Goal: Task Accomplishment & Management: Manage account settings

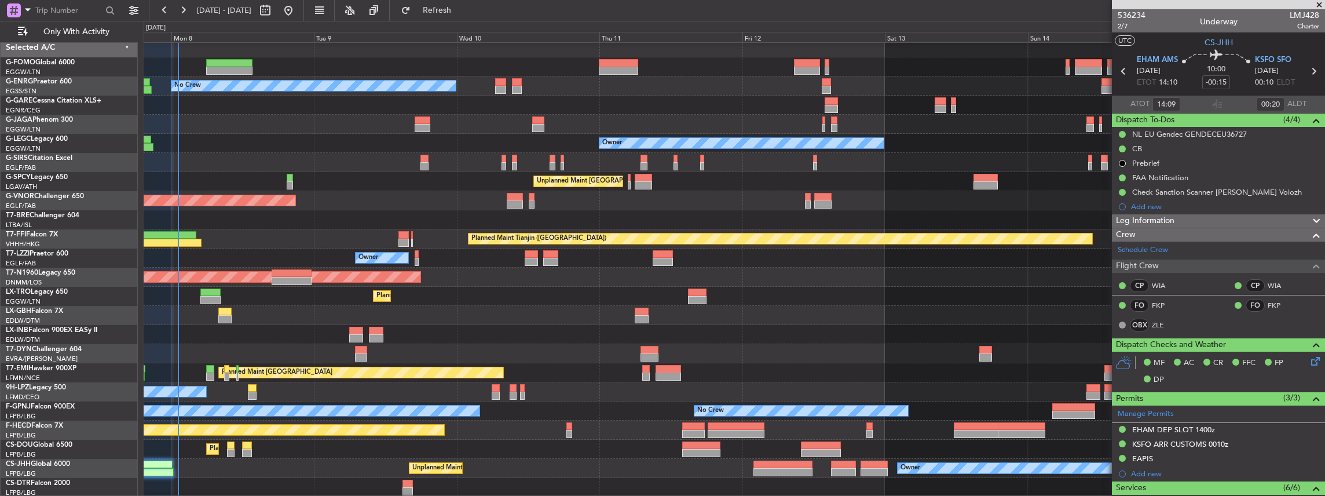
scroll to position [5, 0]
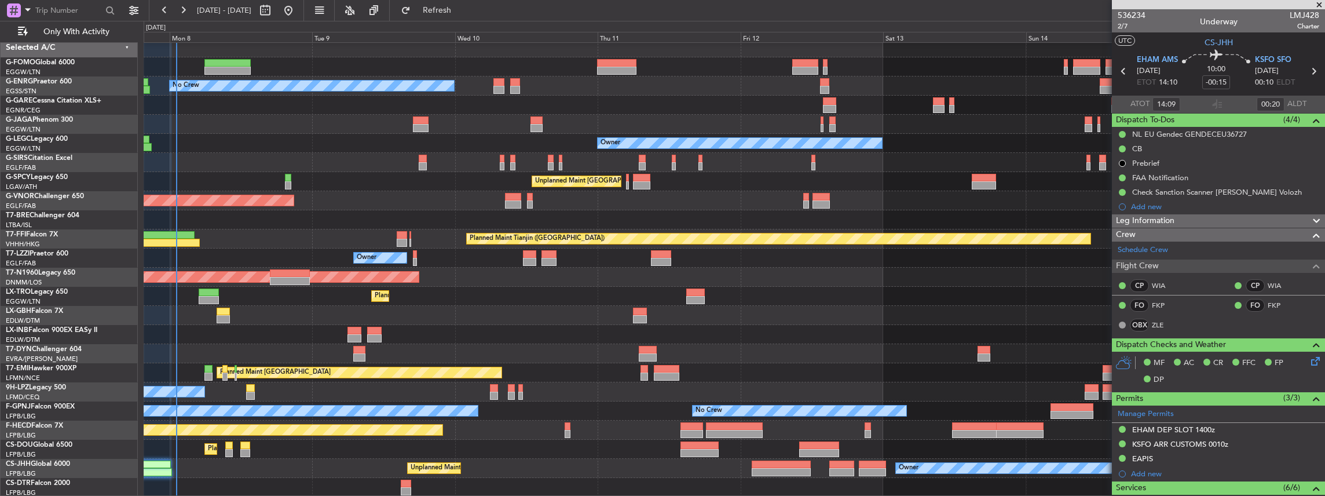
click at [351, 268] on div "Unplanned Maint [GEOGRAPHIC_DATA] ([GEOGRAPHIC_DATA])" at bounding box center [734, 277] width 1181 height 19
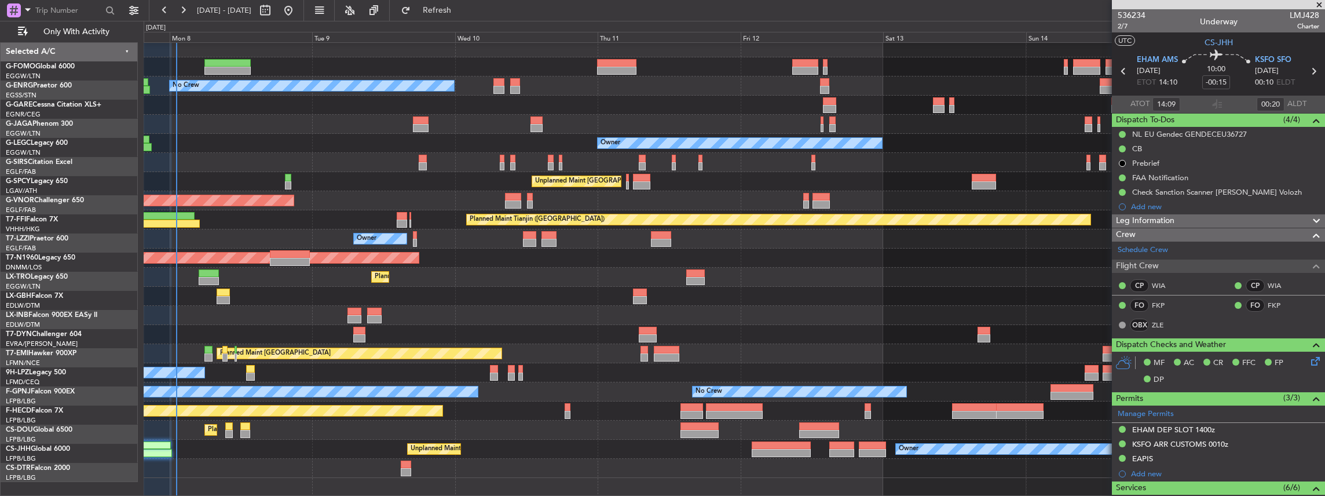
scroll to position [0, 0]
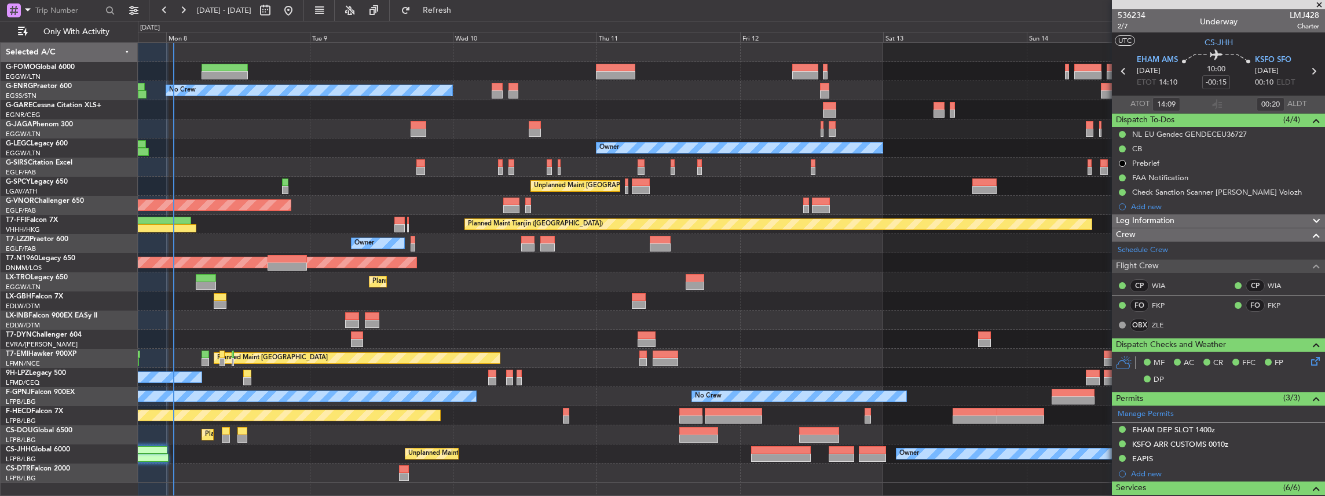
click at [916, 351] on div "Planned Maint London (Luton) No Crew Owner Unplanned Maint Athens (Eleftherios …" at bounding box center [731, 263] width 1187 height 440
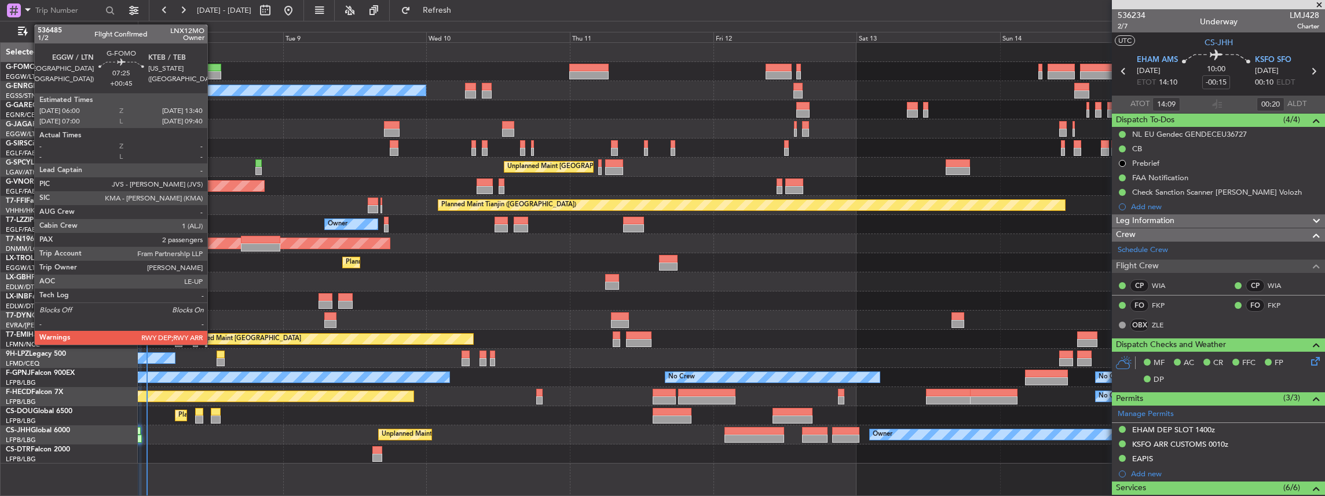
click at [213, 74] on div at bounding box center [198, 75] width 46 height 8
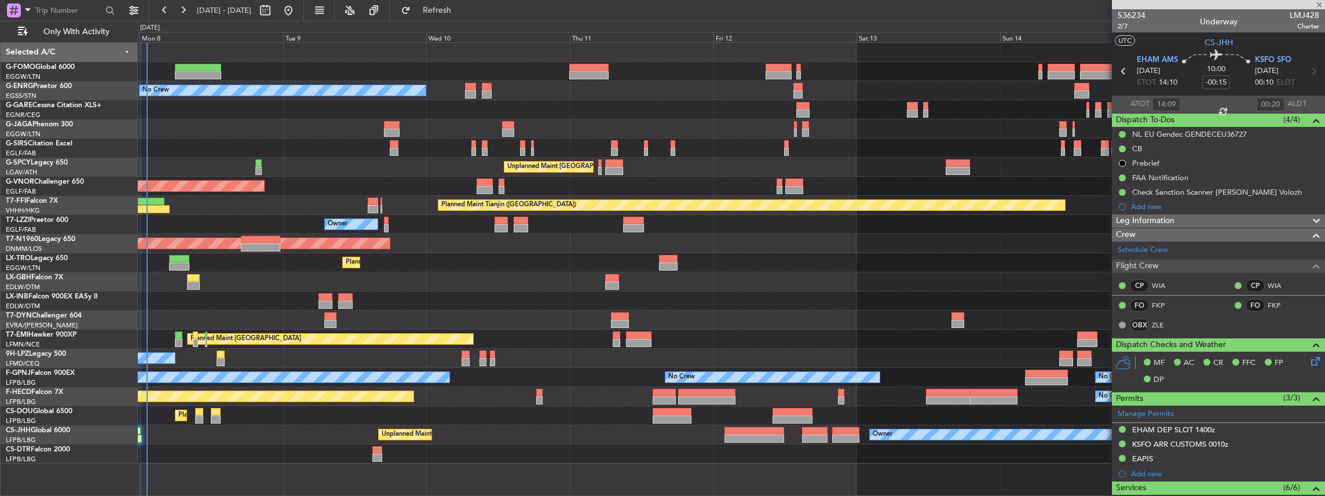
type input "+00:45"
type input "2"
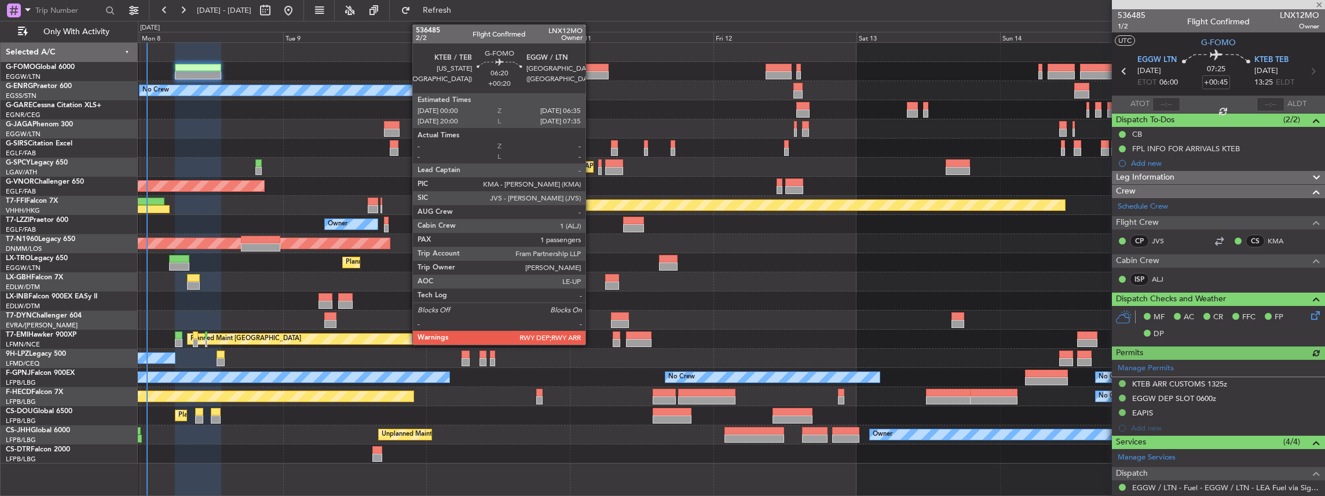
click at [591, 69] on div at bounding box center [588, 68] width 39 height 8
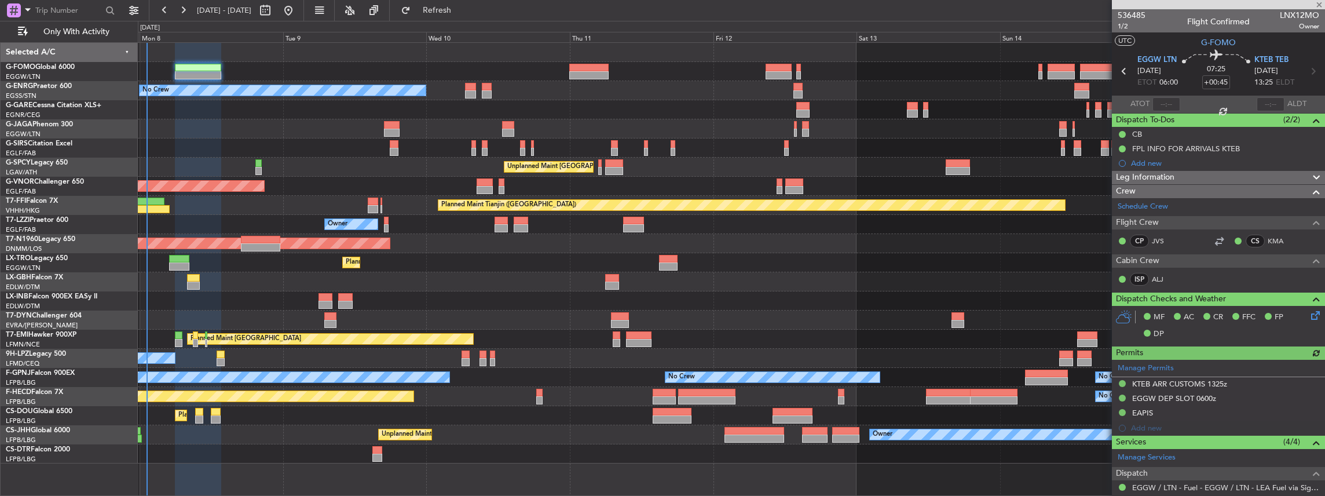
type input "+00:20"
type input "1"
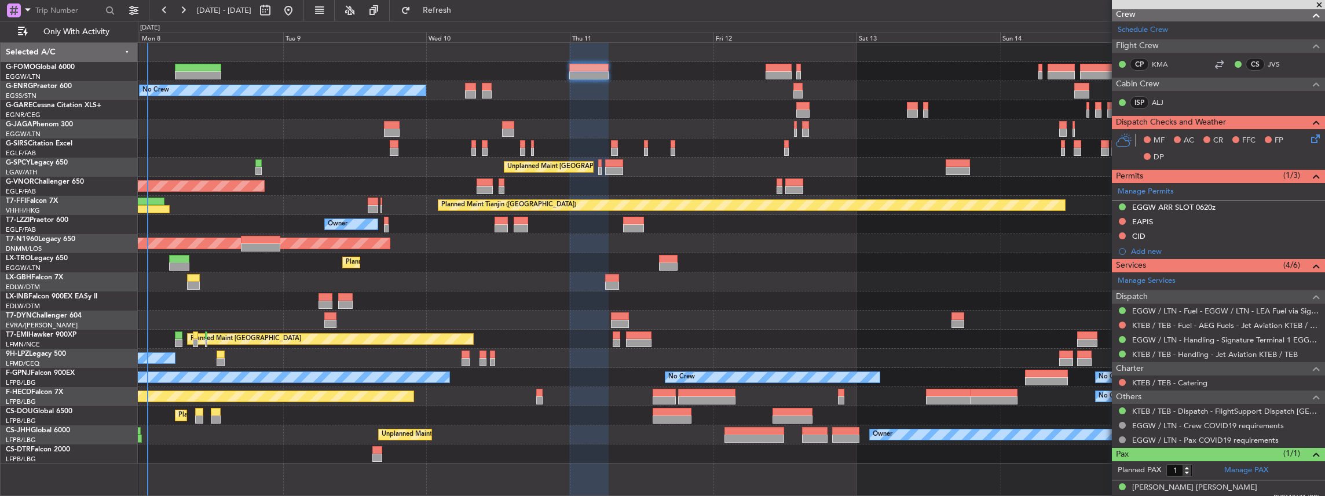
scroll to position [212, 0]
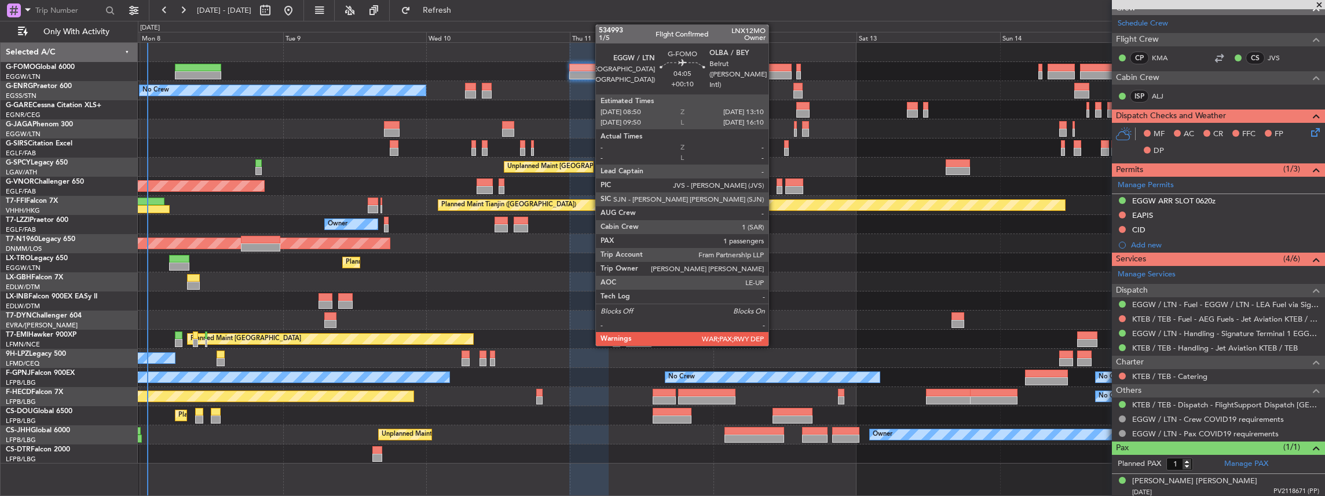
click at [774, 71] on div at bounding box center [779, 75] width 26 height 8
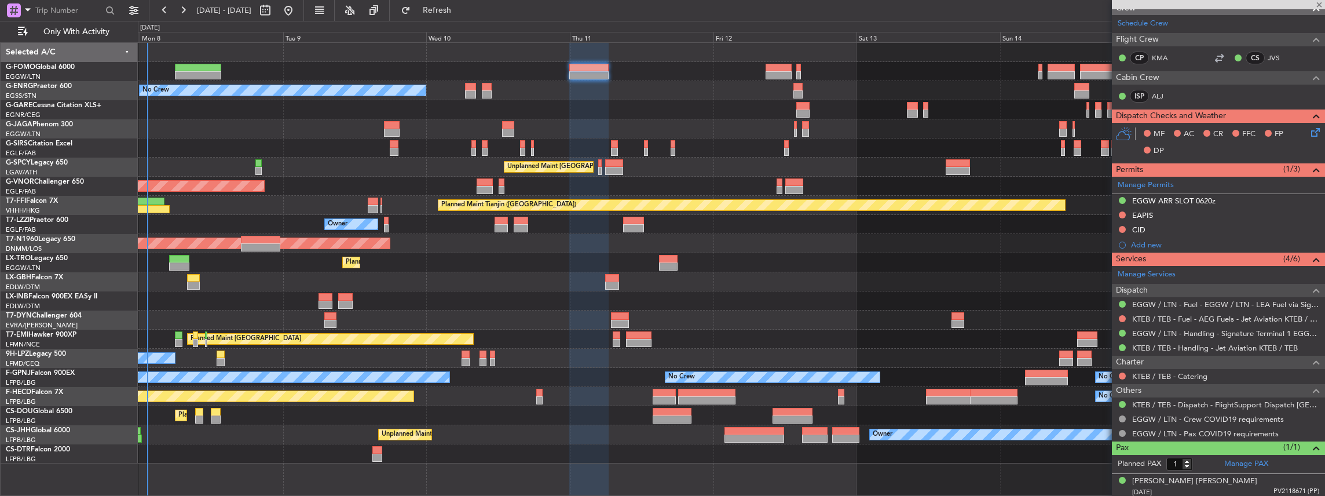
type input "+00:10"
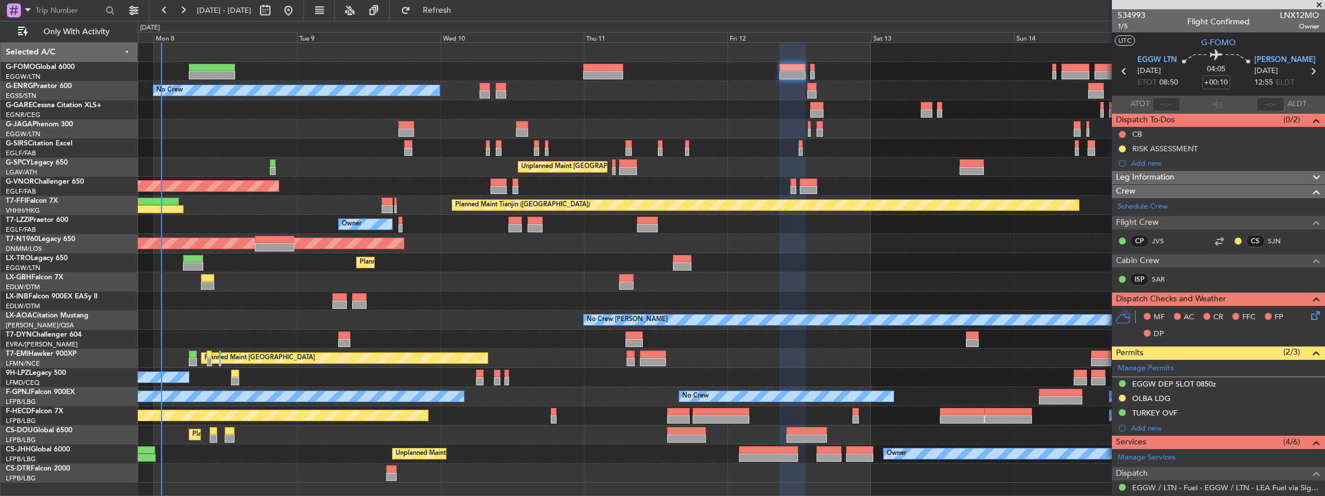
click at [1004, 186] on div "Planned Maint London (Luton) No Crew Unplanned Maint Athens (Eleftherios Venize…" at bounding box center [731, 263] width 1187 height 440
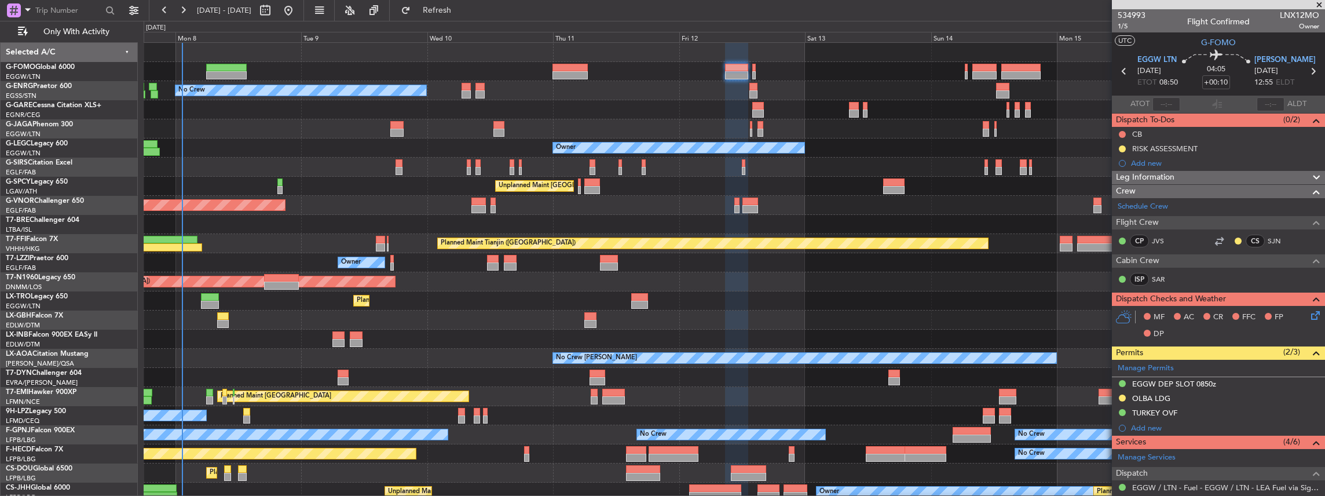
click at [938, 190] on div "Unplanned Maint [GEOGRAPHIC_DATA] ([PERSON_NAME] Intl)" at bounding box center [734, 186] width 1181 height 19
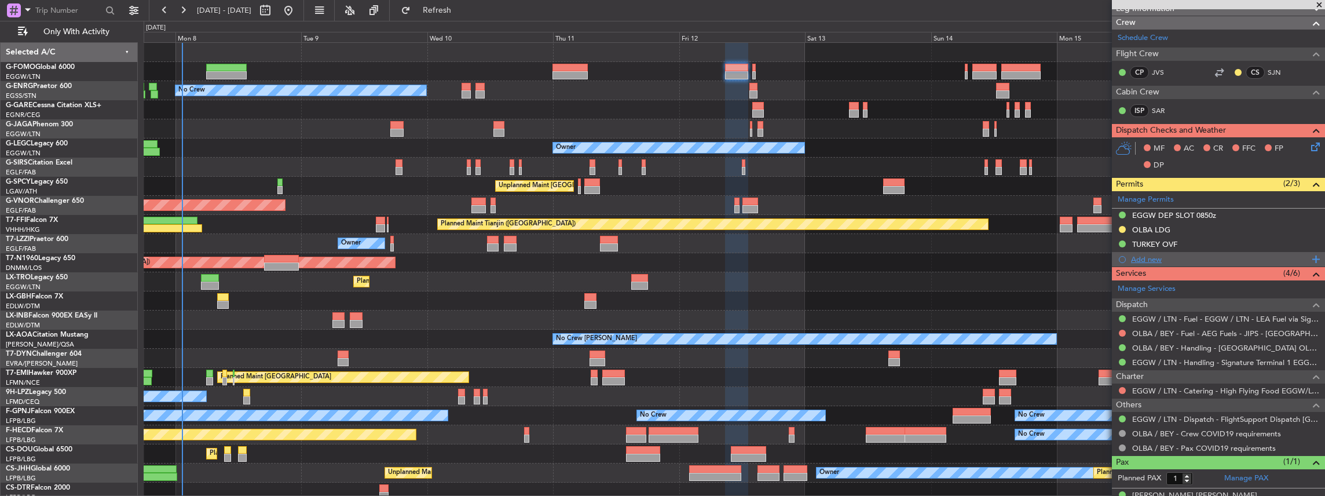
scroll to position [183, 0]
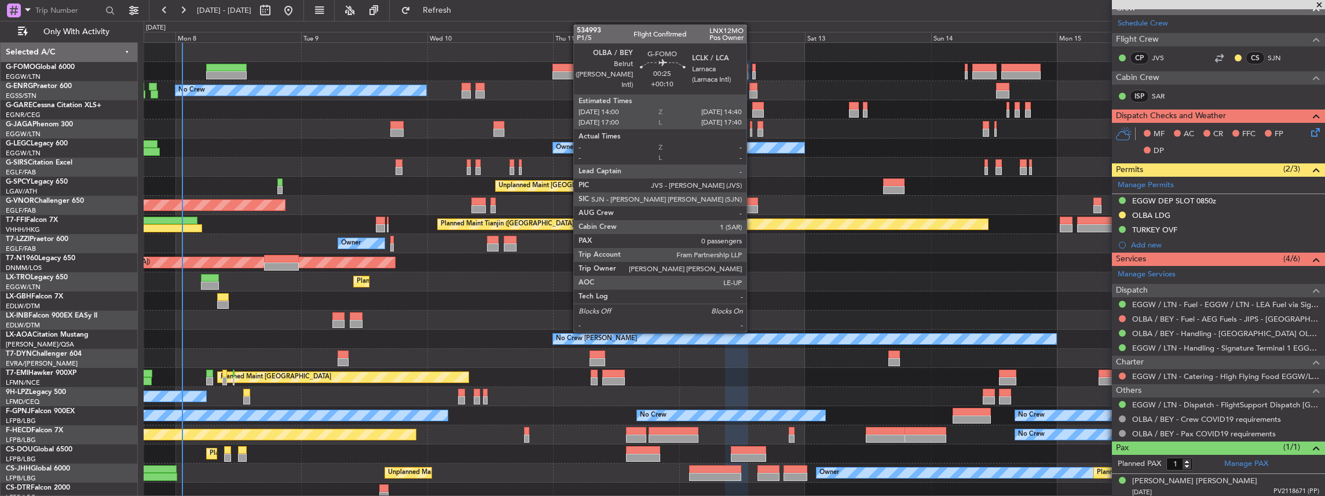
click at [752, 68] on div at bounding box center [754, 68] width 4 height 8
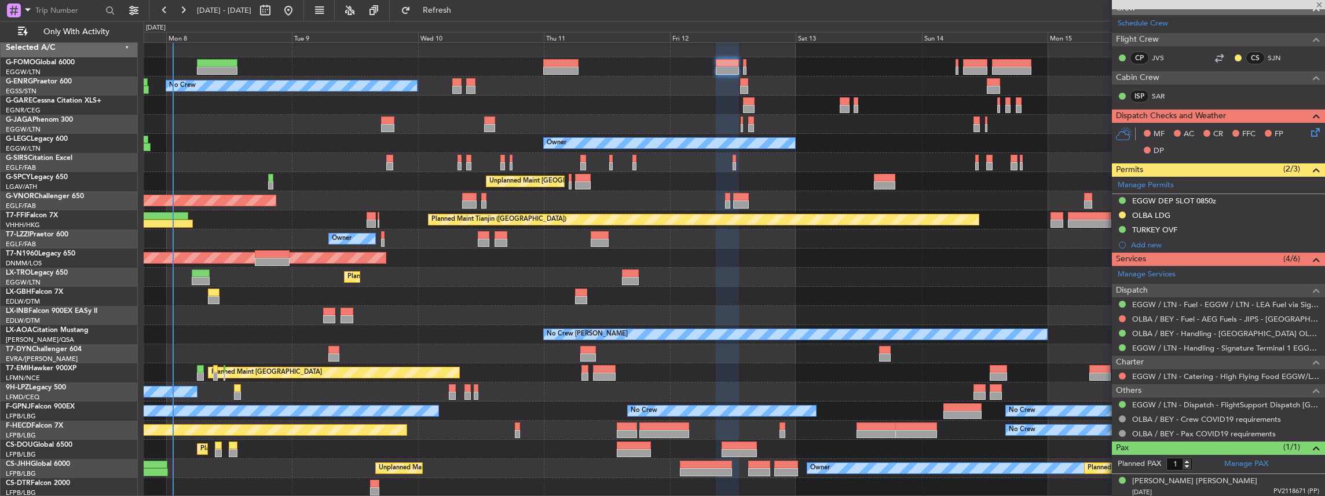
type input "0"
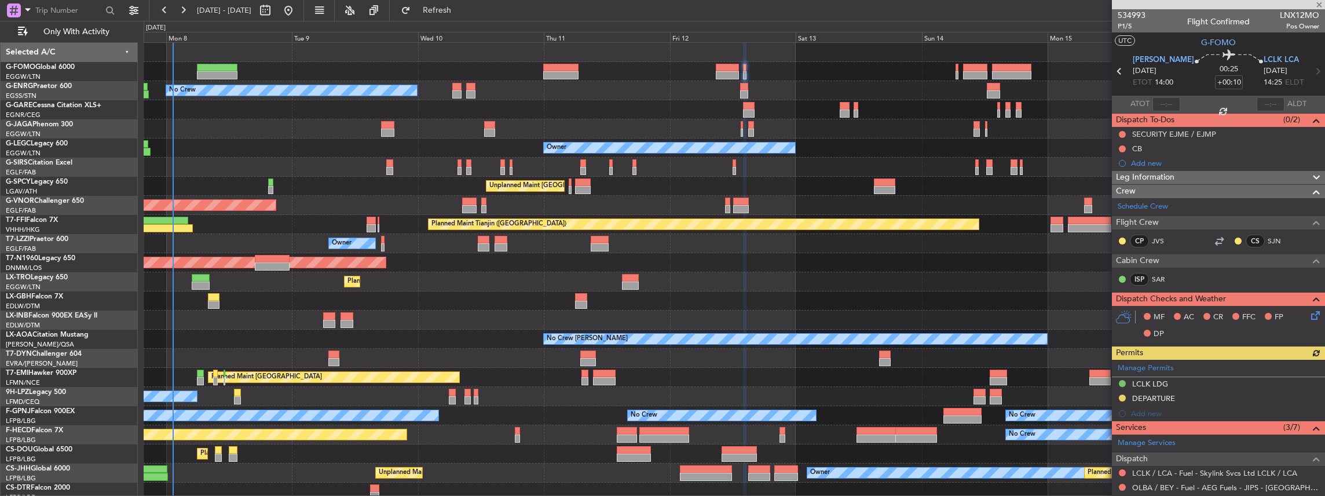
scroll to position [154, 0]
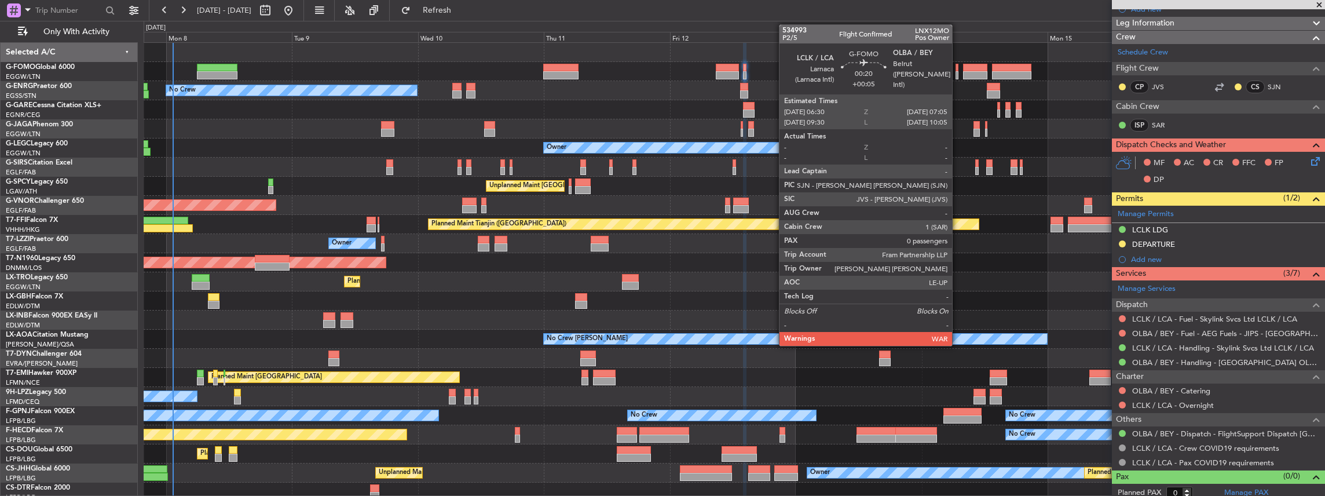
click at [958, 75] on div at bounding box center [956, 75] width 3 height 8
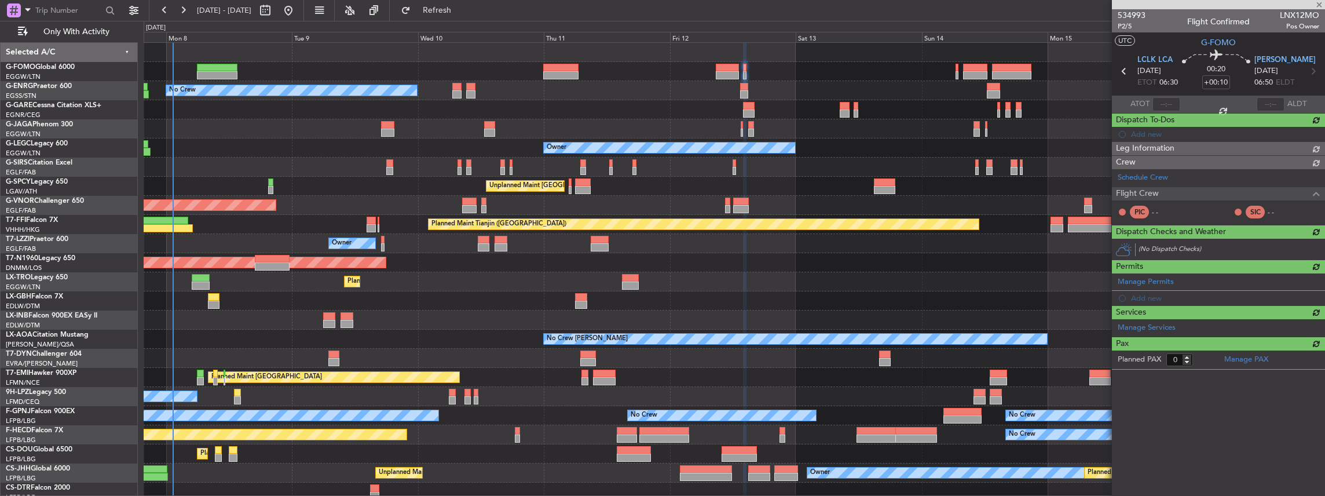
type input "+00:05"
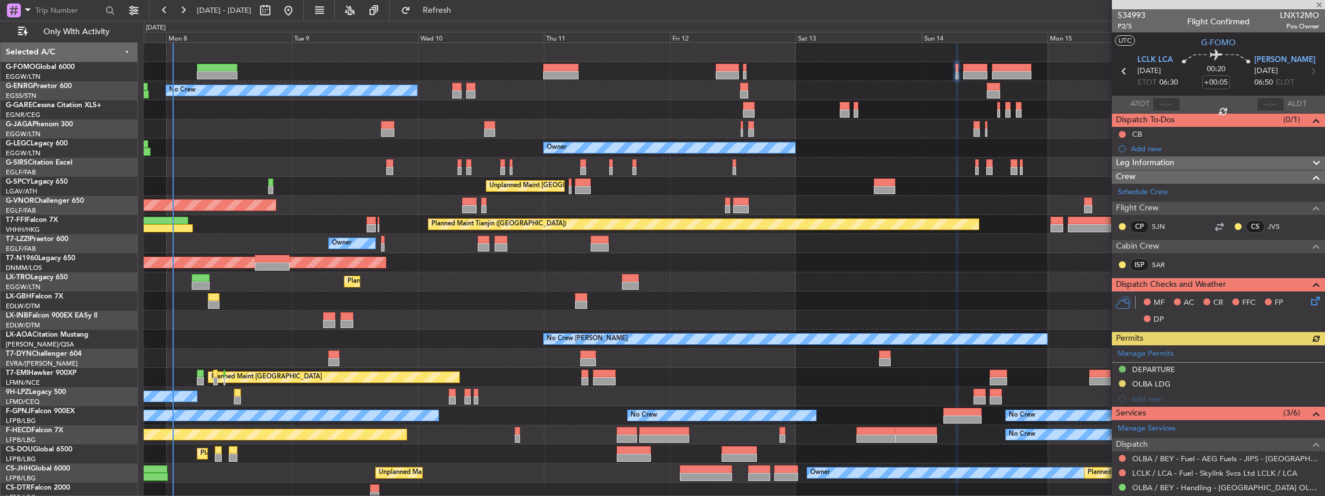
scroll to position [129, 0]
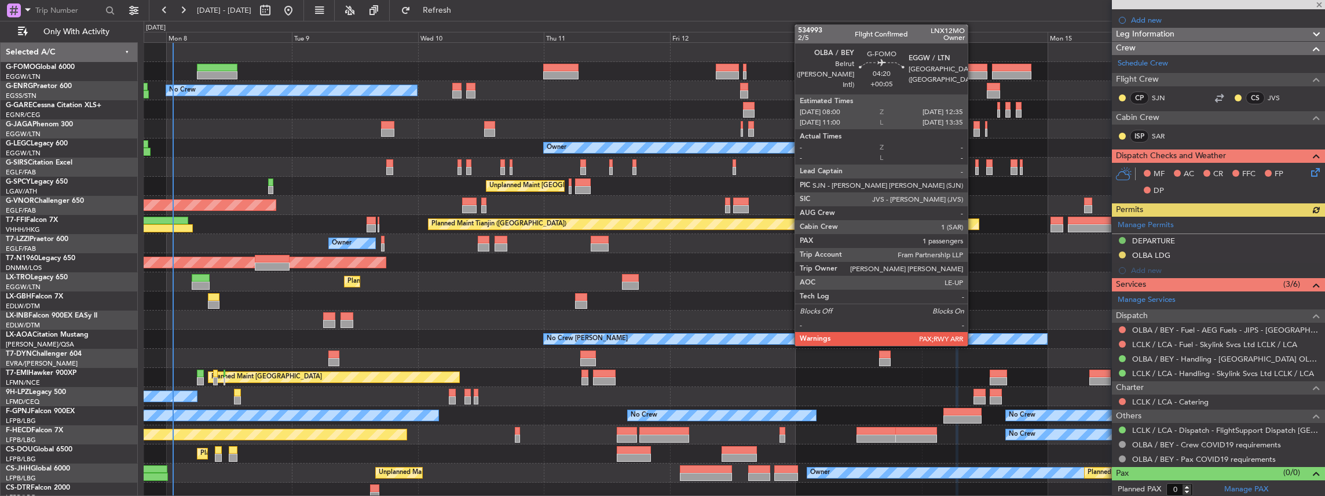
click at [973, 69] on div at bounding box center [975, 68] width 24 height 8
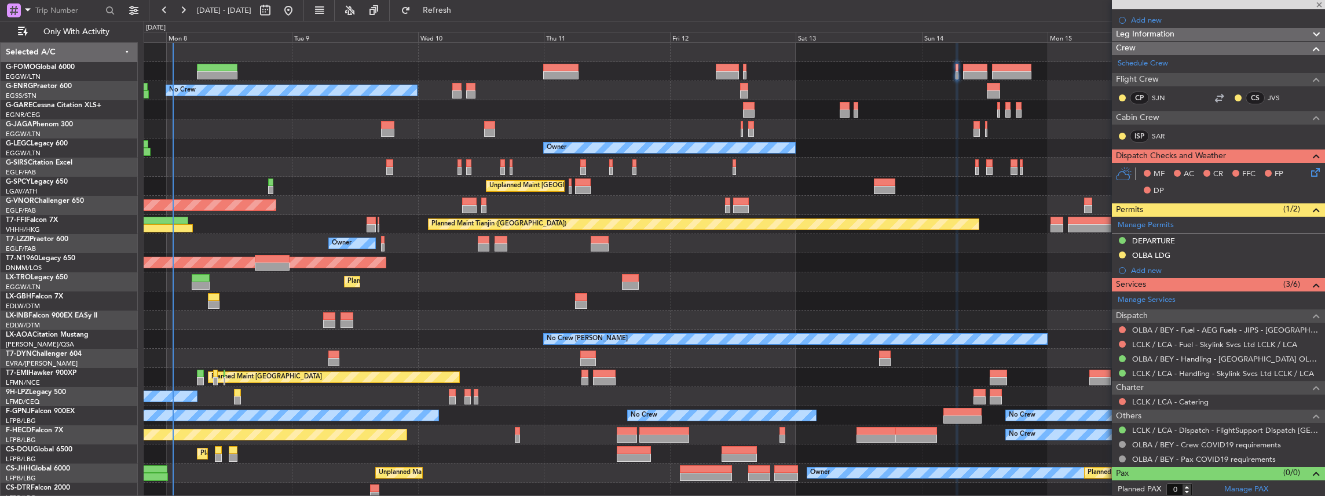
type input "1"
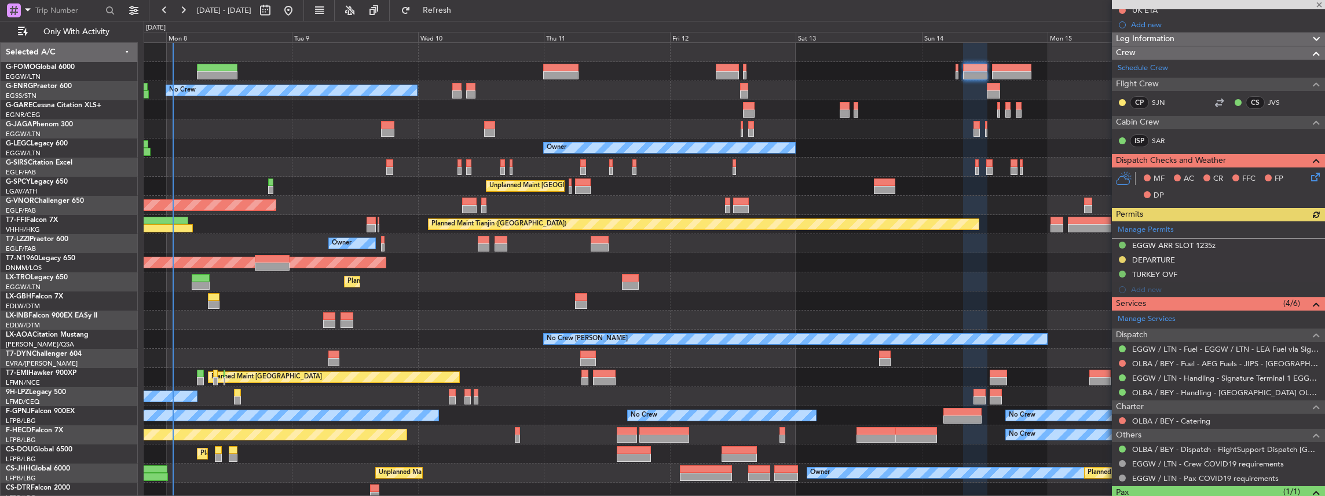
scroll to position [154, 0]
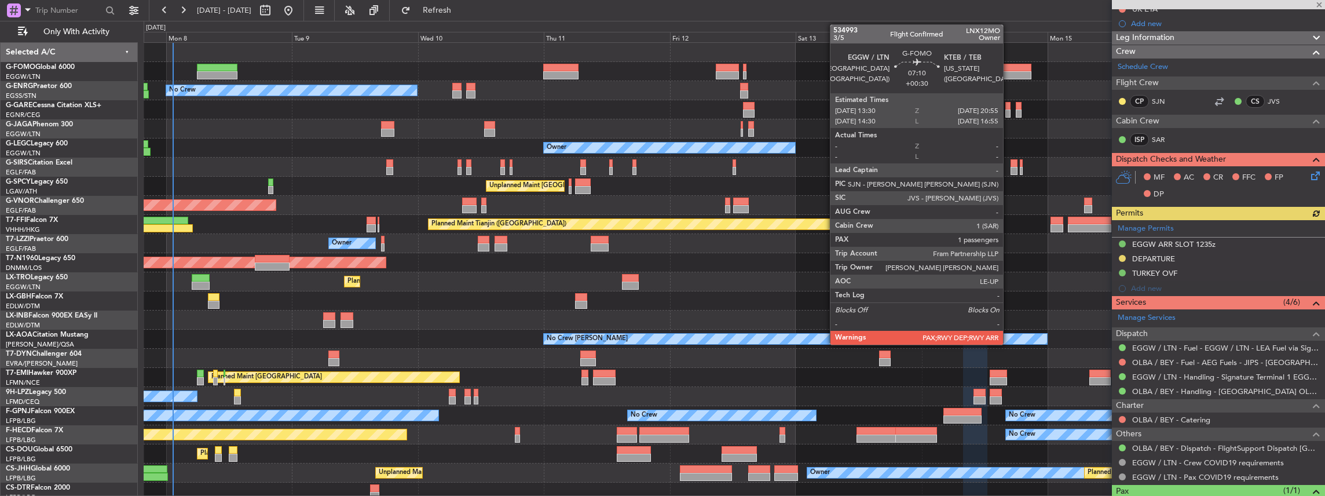
click at [1009, 71] on div at bounding box center [1011, 75] width 39 height 8
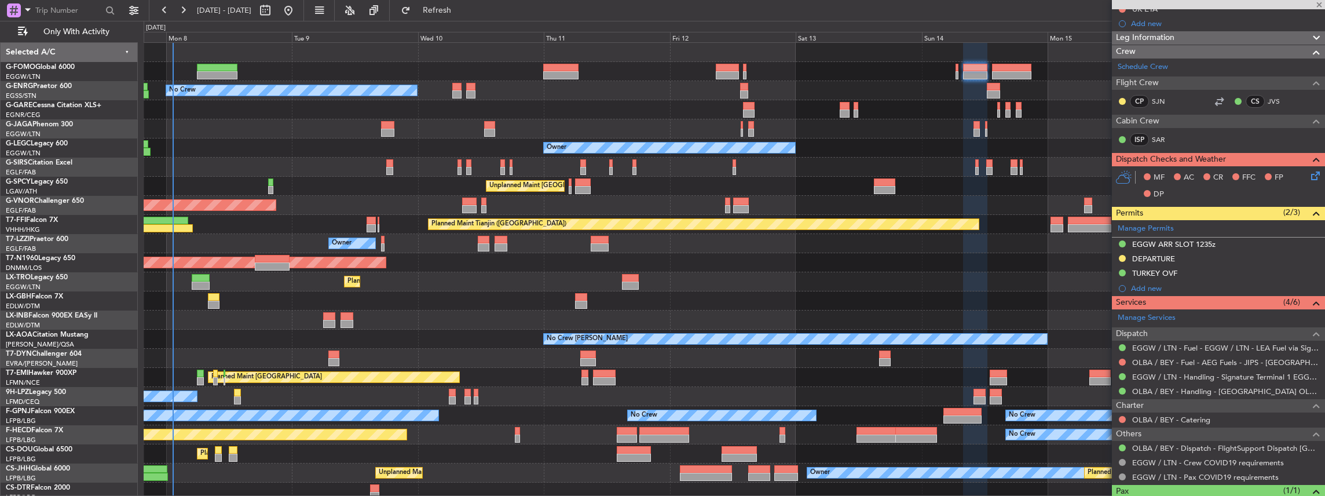
type input "+00:30"
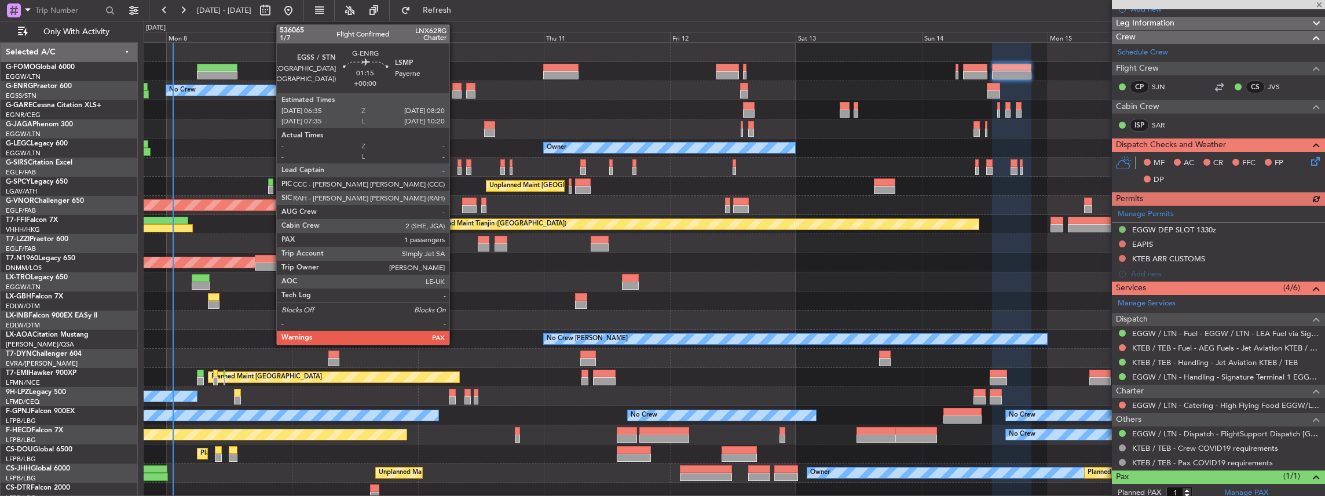
click at [455, 88] on div at bounding box center [456, 87] width 9 height 8
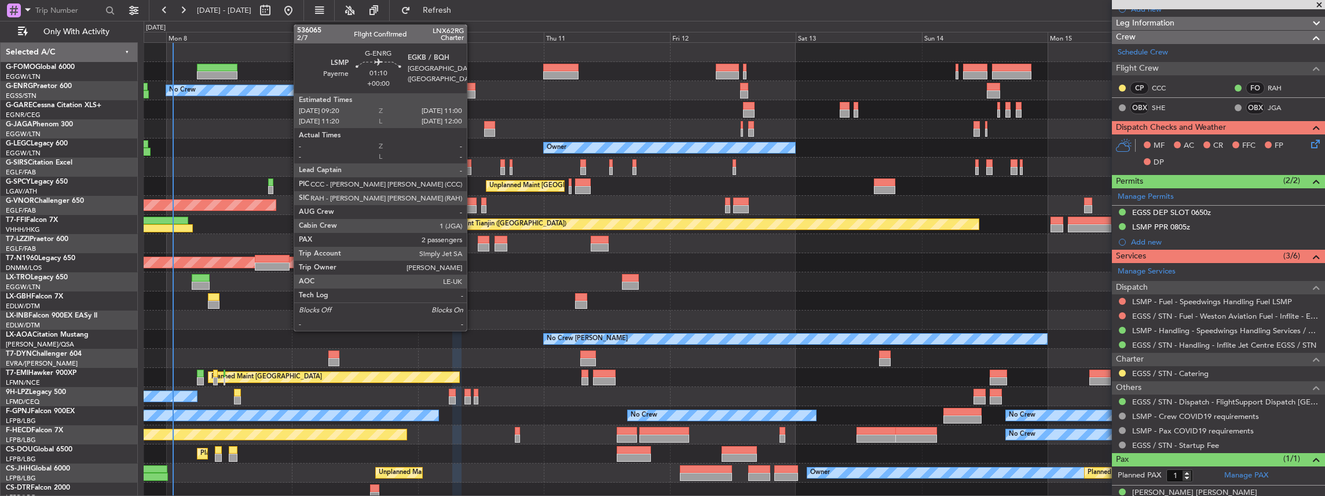
click at [473, 90] on div at bounding box center [470, 94] width 9 height 8
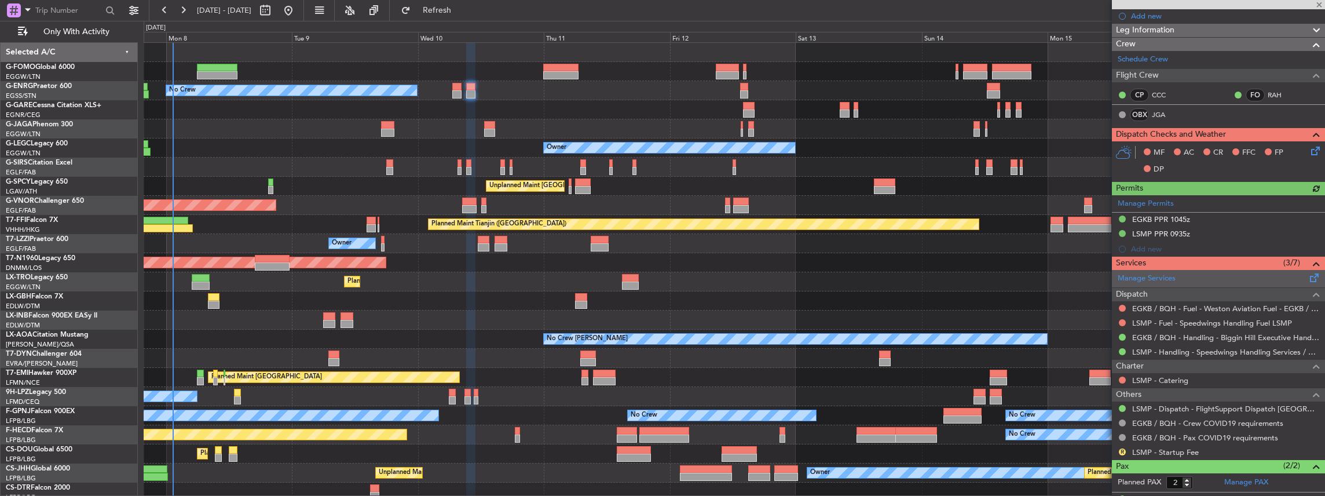
scroll to position [206, 0]
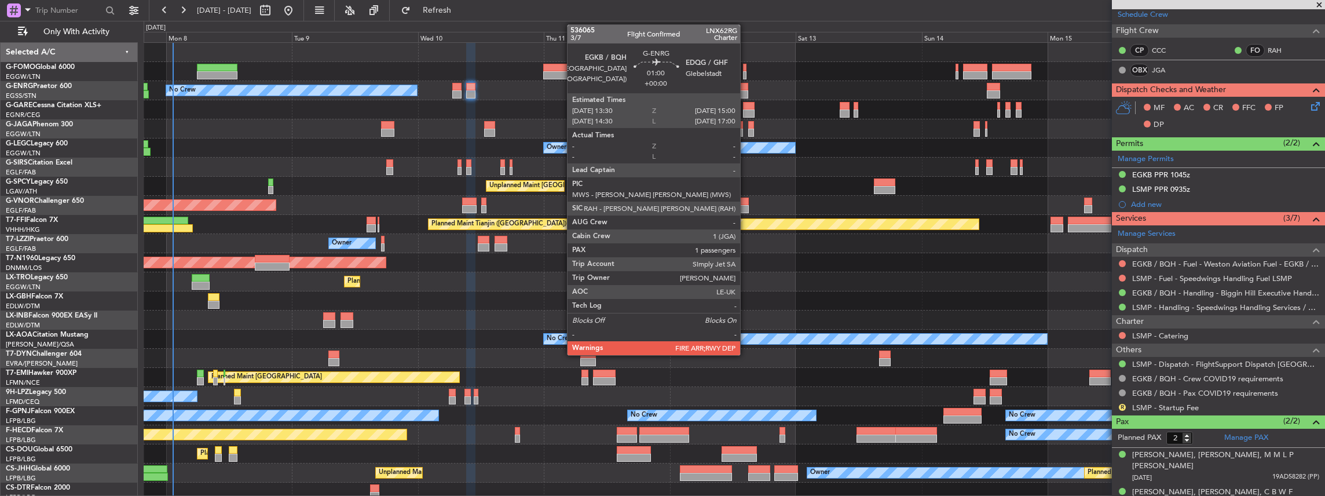
click at [746, 89] on div at bounding box center [744, 87] width 8 height 8
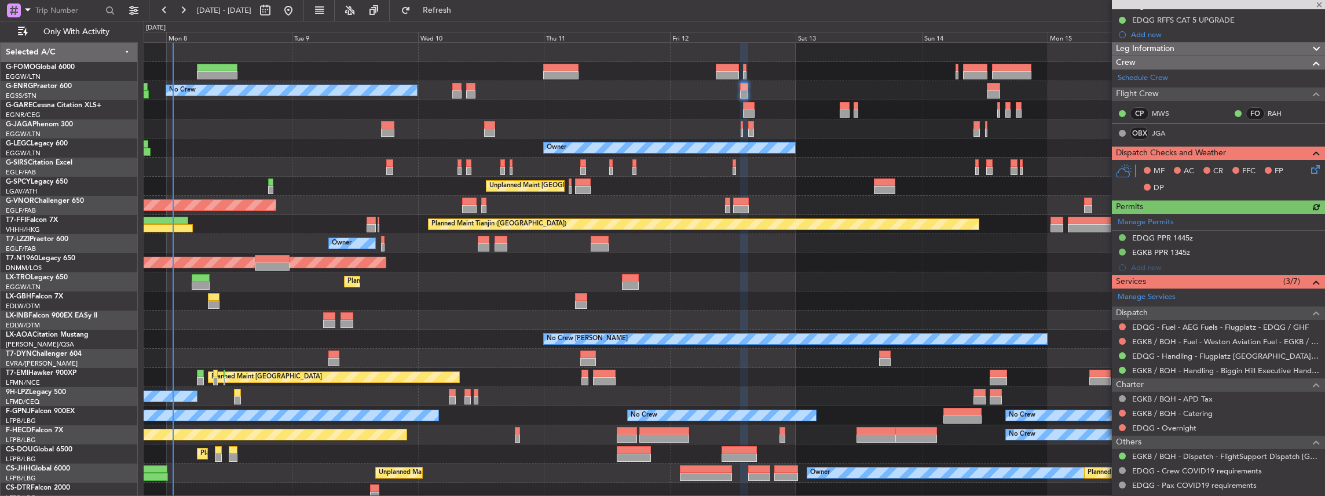
scroll to position [154, 0]
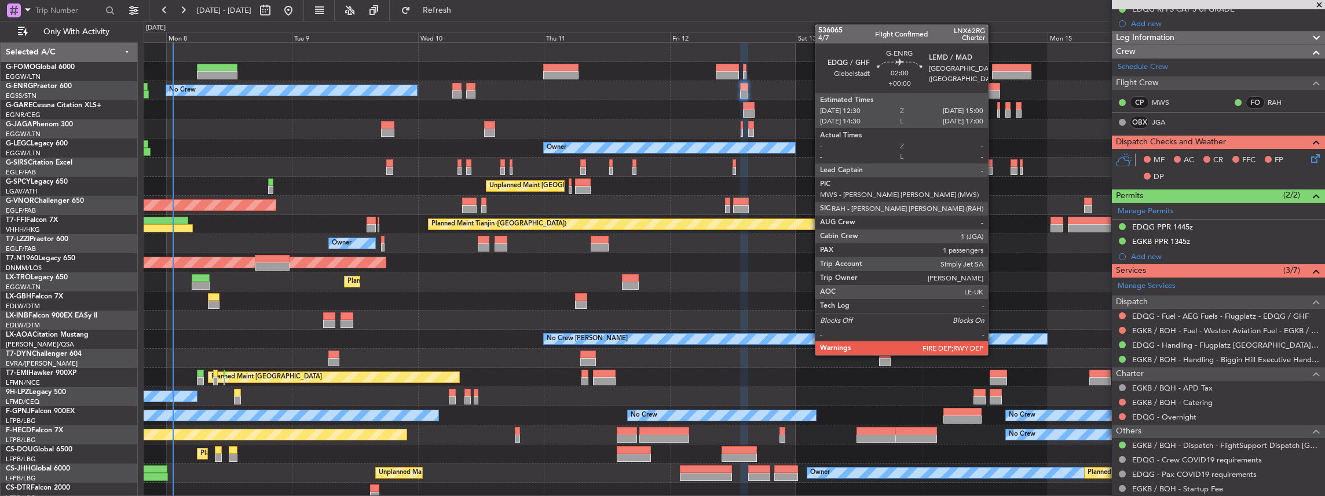
click at [994, 88] on div at bounding box center [993, 87] width 13 height 8
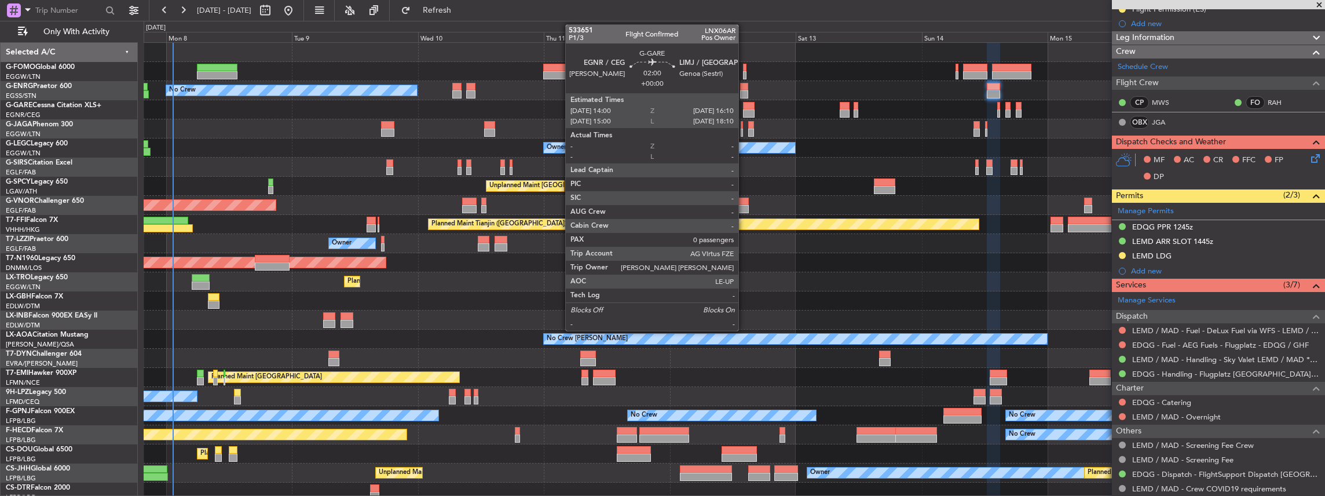
click at [744, 108] on div at bounding box center [749, 106] width 12 height 8
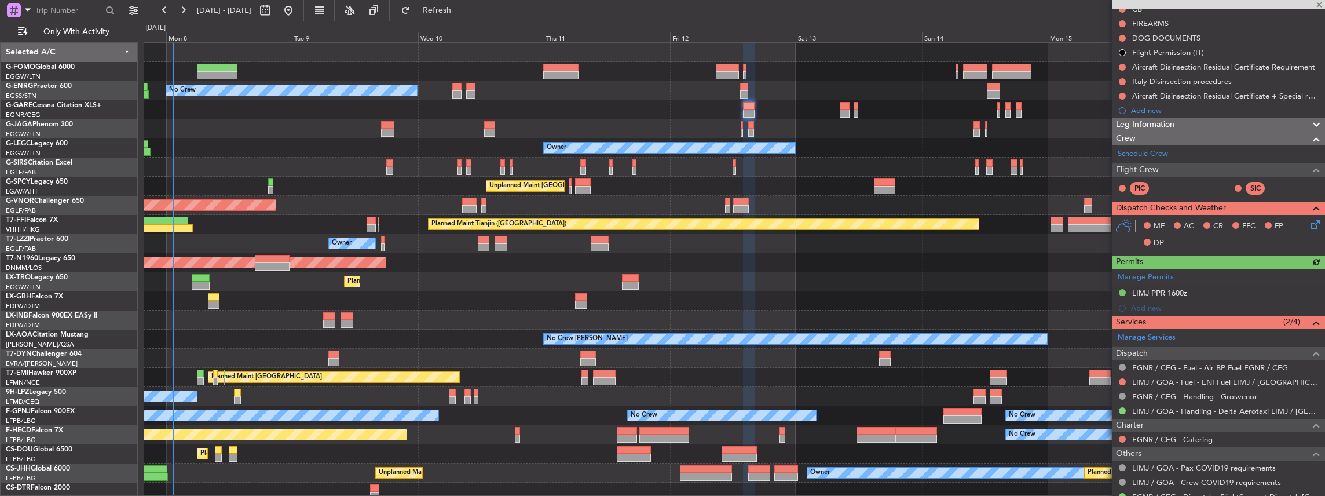
scroll to position [163, 0]
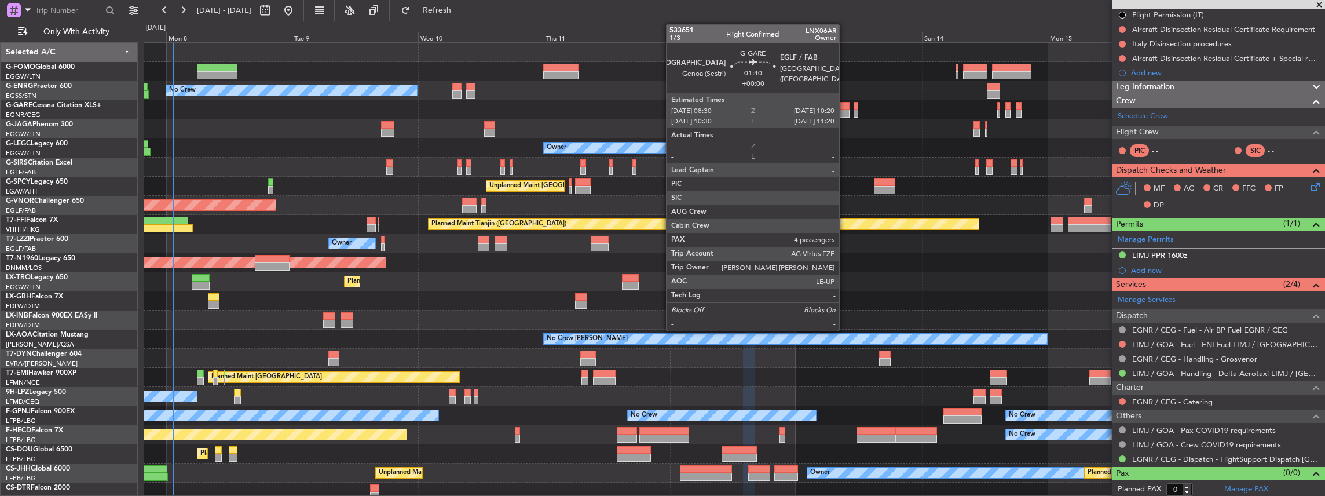
click at [845, 107] on div at bounding box center [845, 106] width 10 height 8
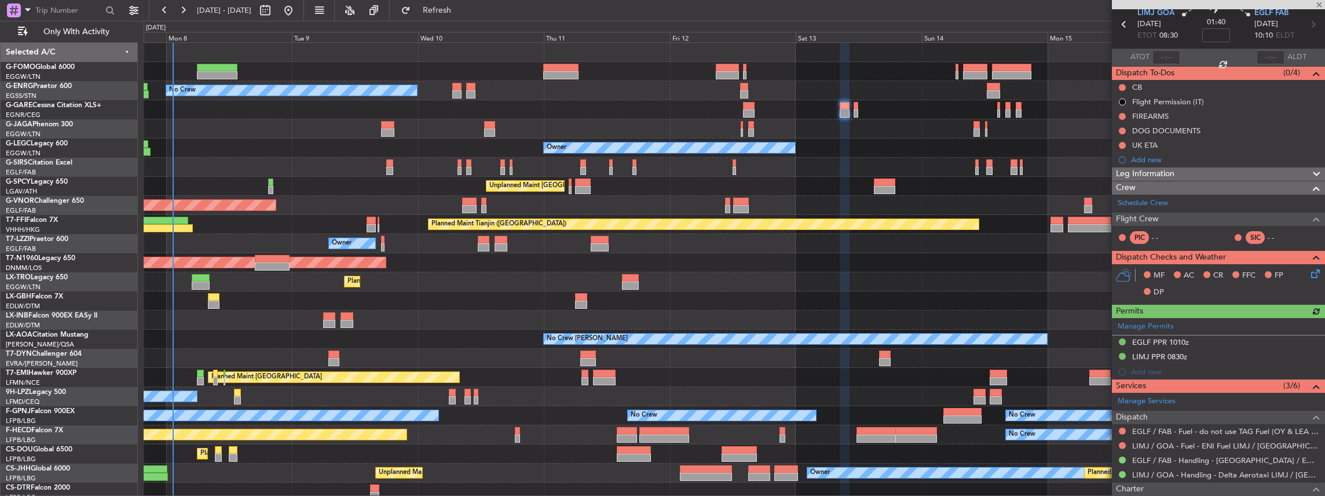
scroll to position [154, 0]
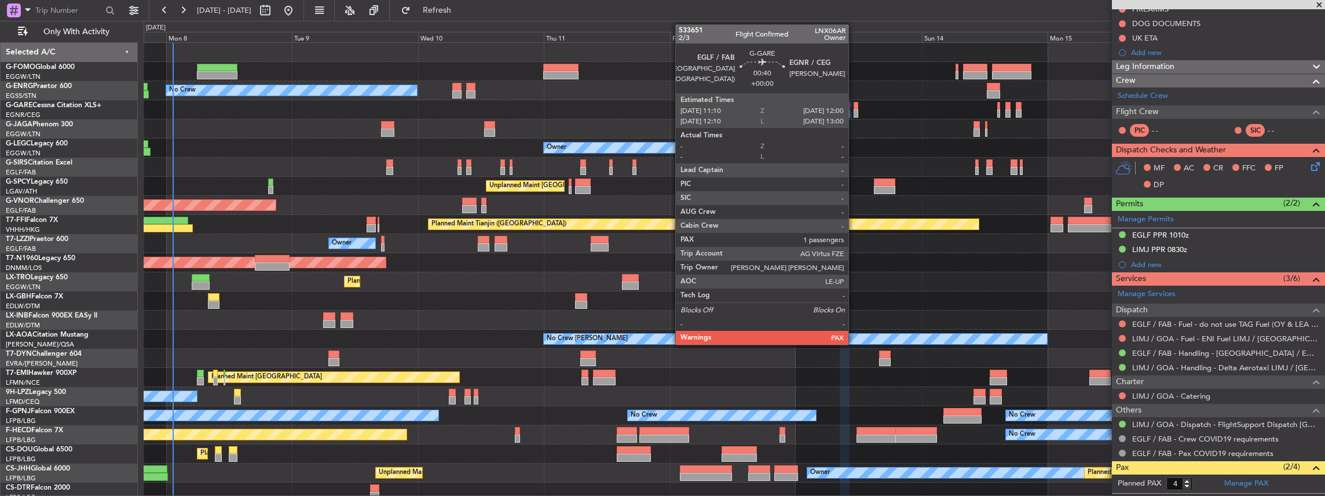
click at [854, 111] on div at bounding box center [856, 113] width 5 height 8
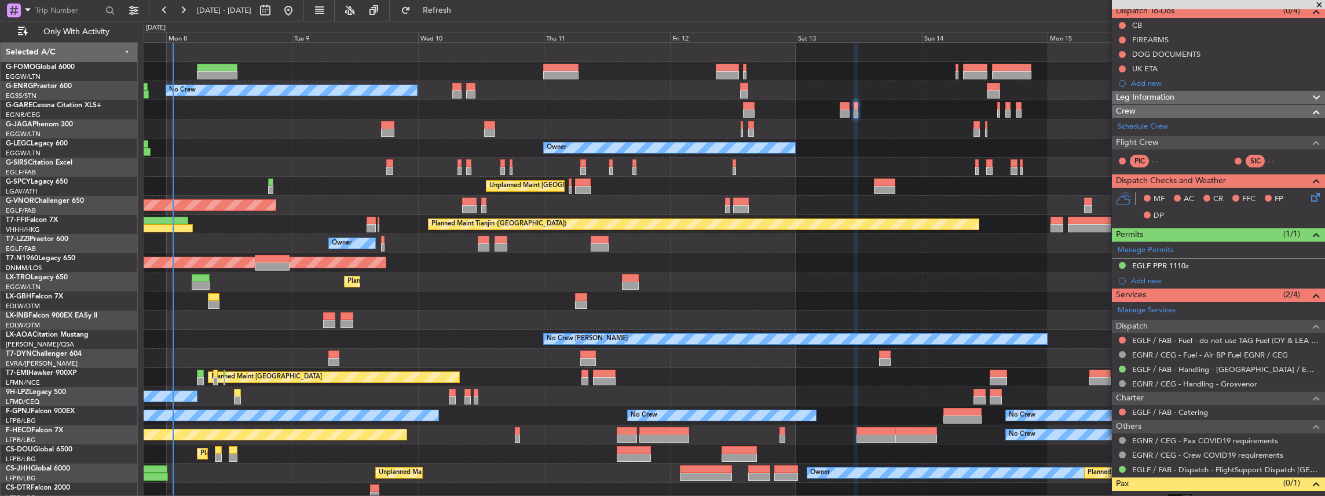
scroll to position [116, 0]
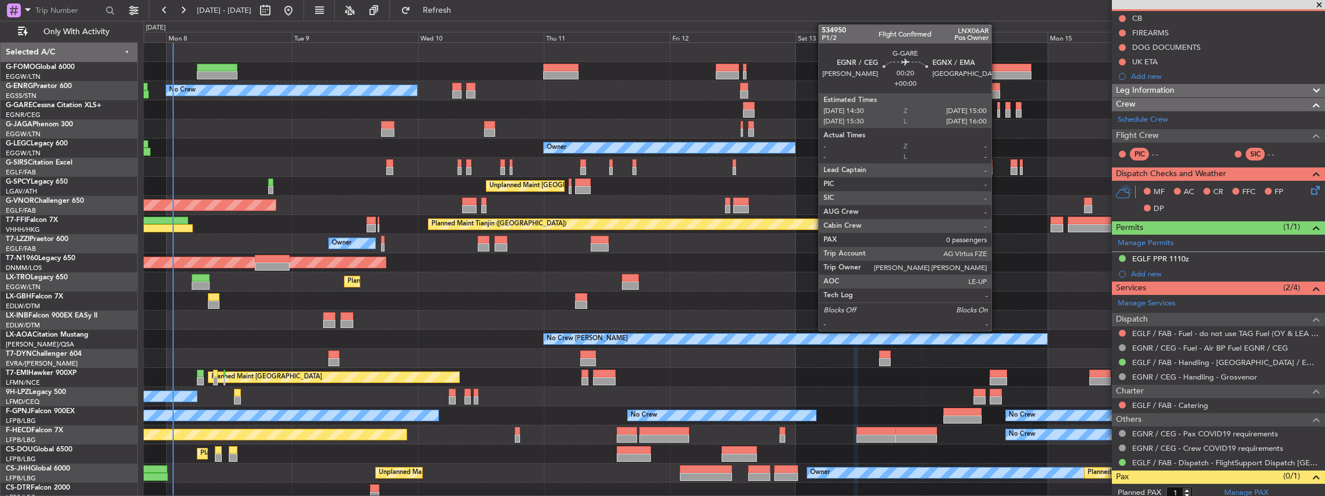
click at [997, 113] on div at bounding box center [998, 113] width 3 height 8
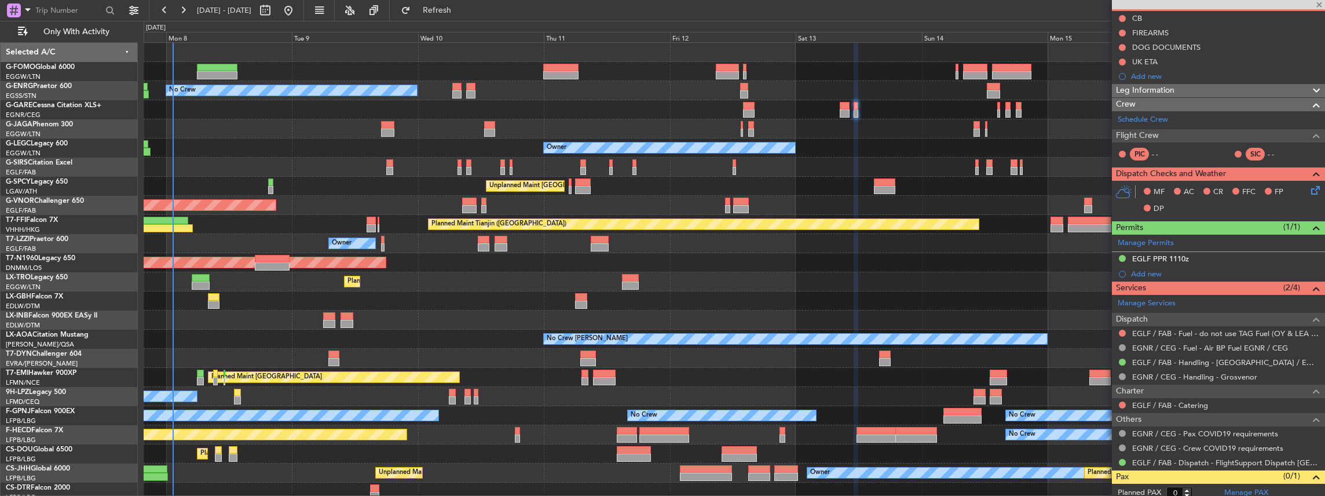
scroll to position [0, 0]
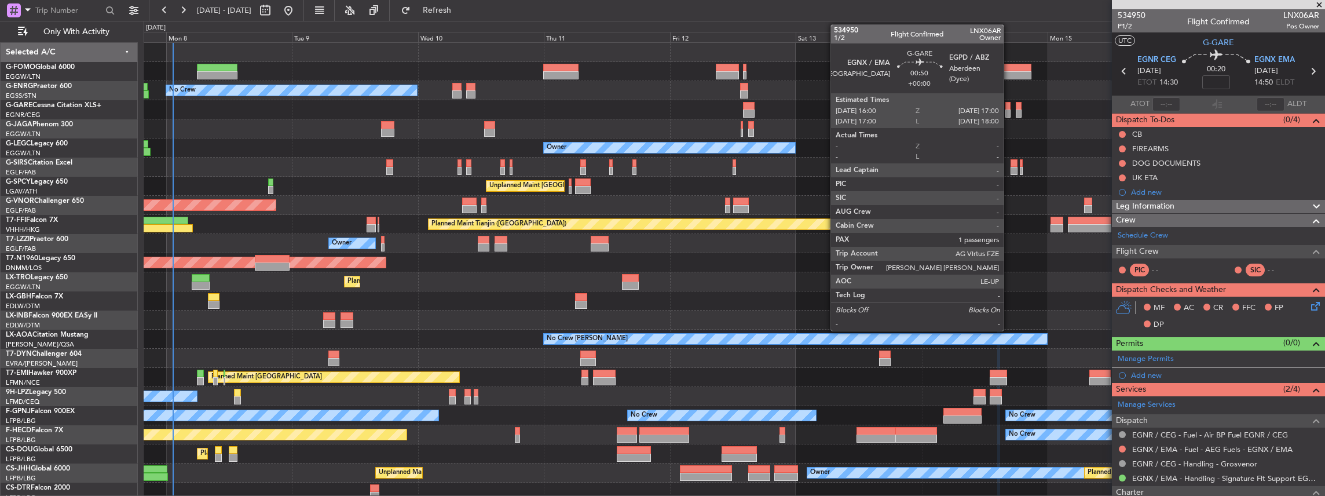
click at [1009, 108] on div at bounding box center [1008, 106] width 6 height 8
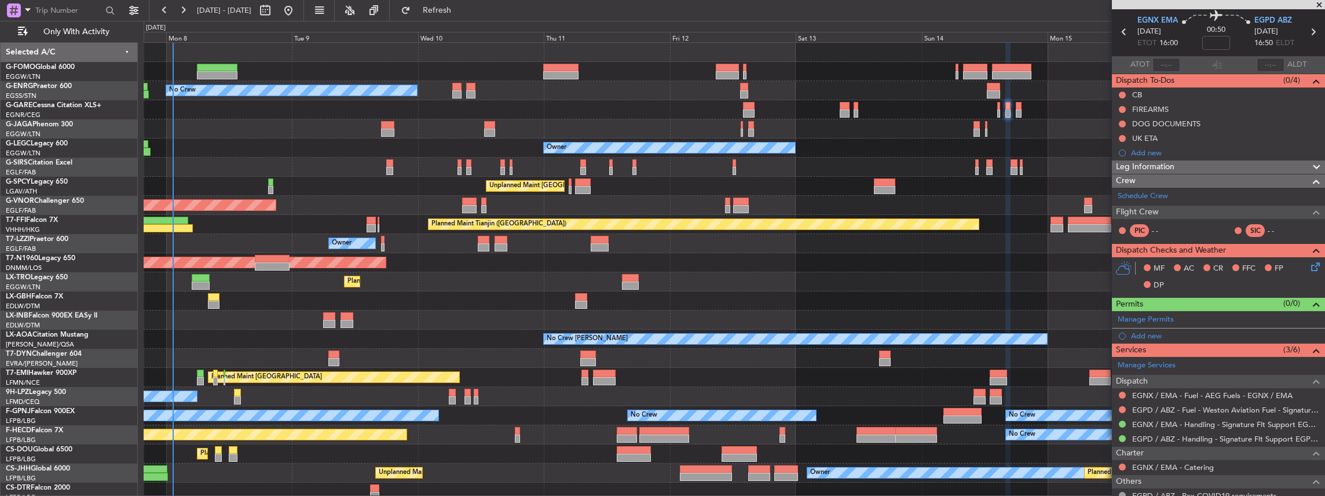
scroll to position [77, 0]
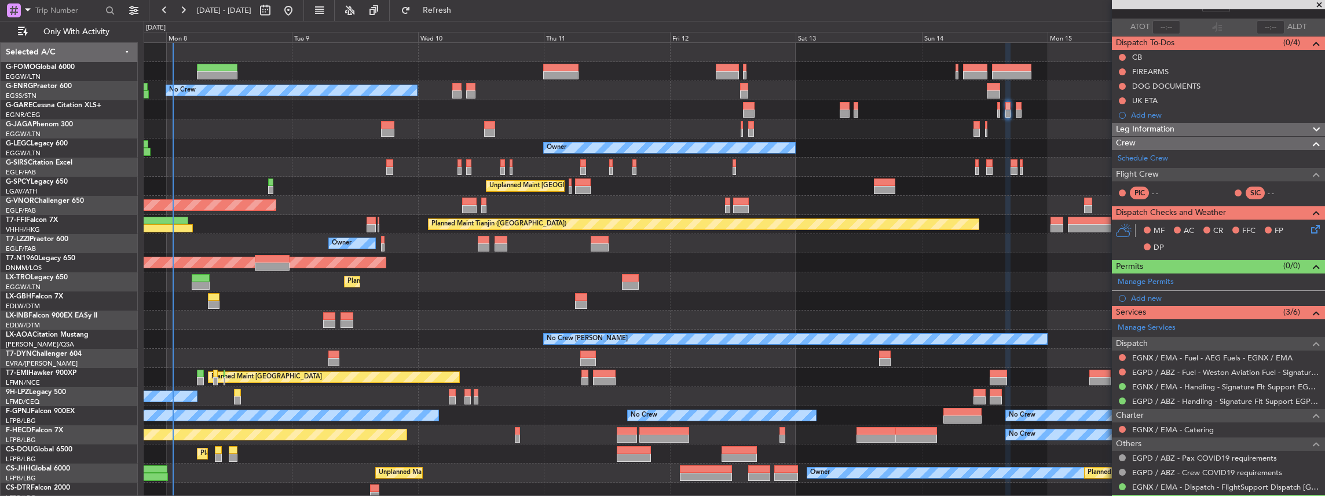
click at [1015, 109] on div at bounding box center [734, 109] width 1181 height 19
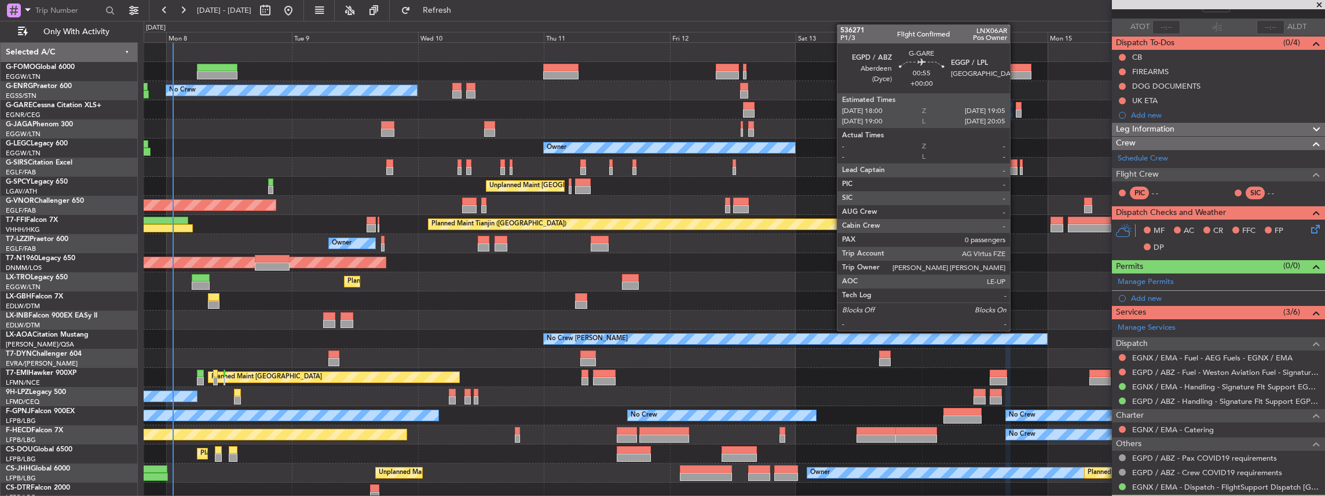
click at [1016, 109] on div at bounding box center [1019, 113] width 6 height 8
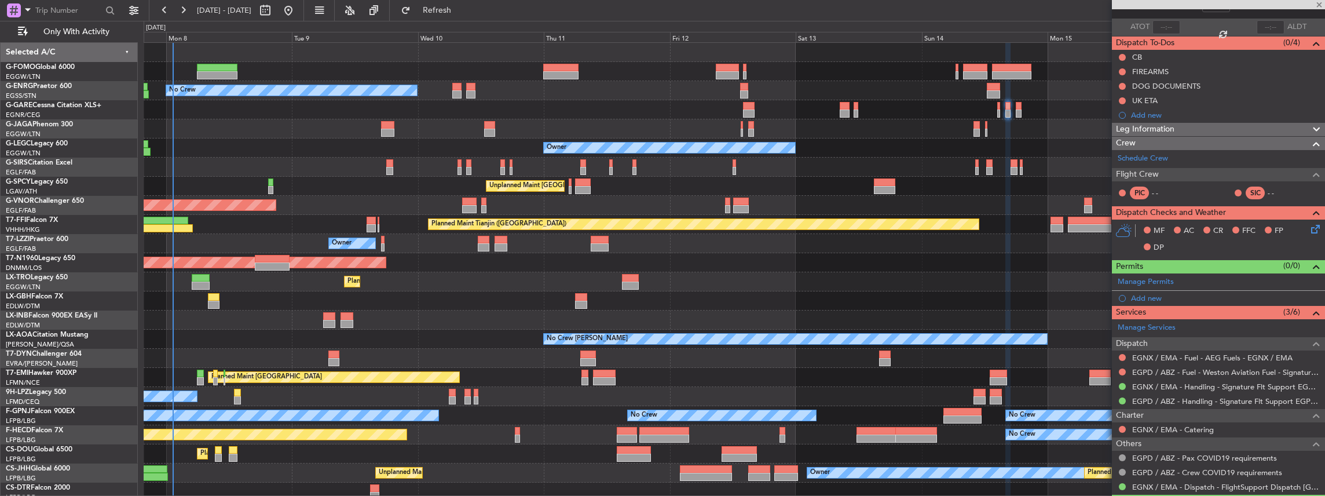
type input "0"
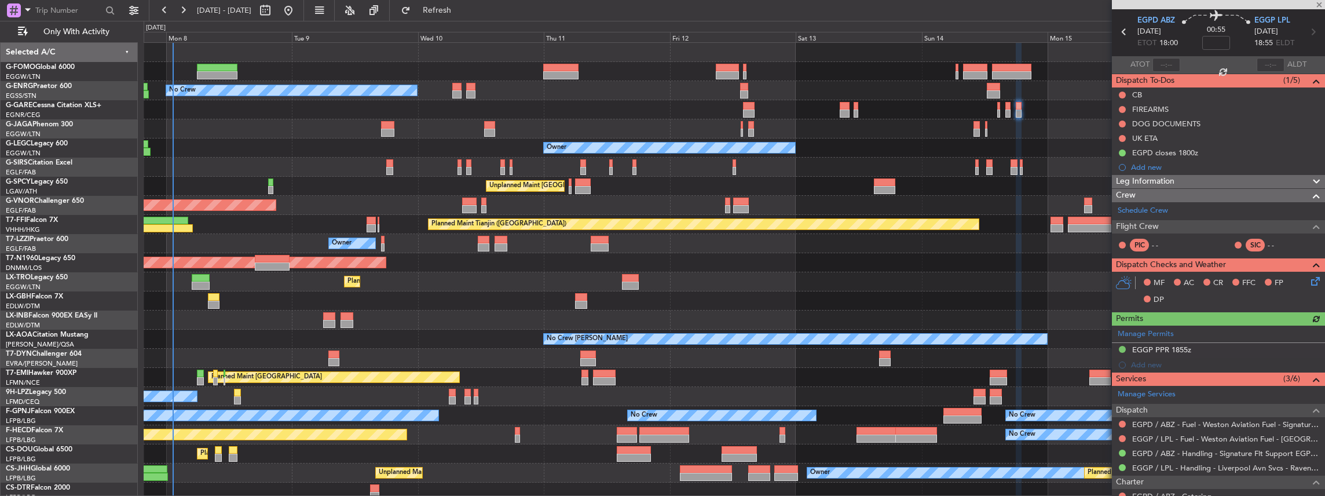
scroll to position [116, 0]
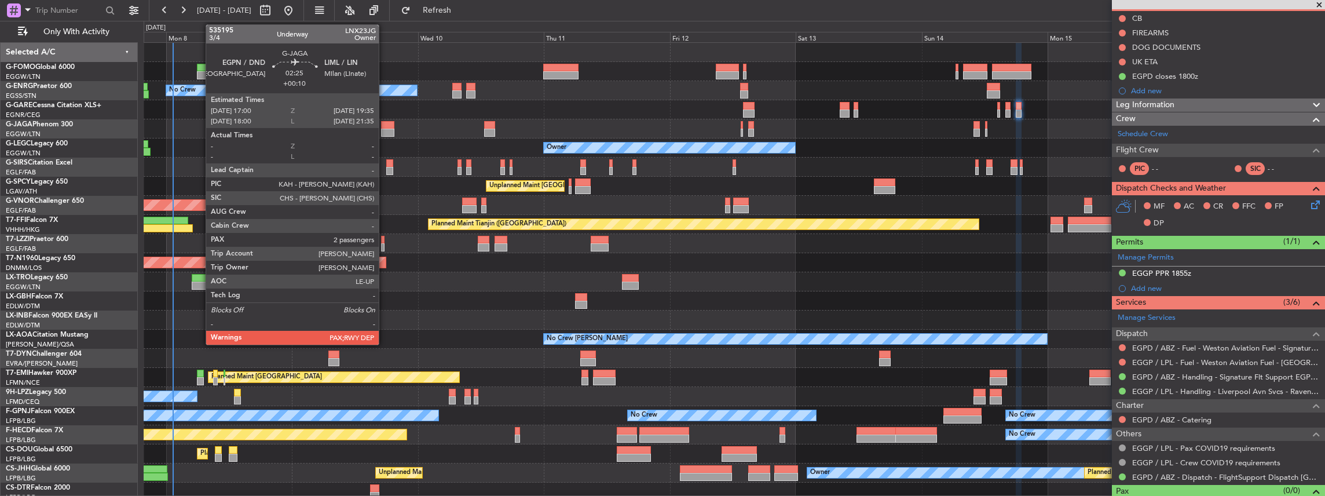
click at [385, 130] on div at bounding box center [388, 133] width 14 height 8
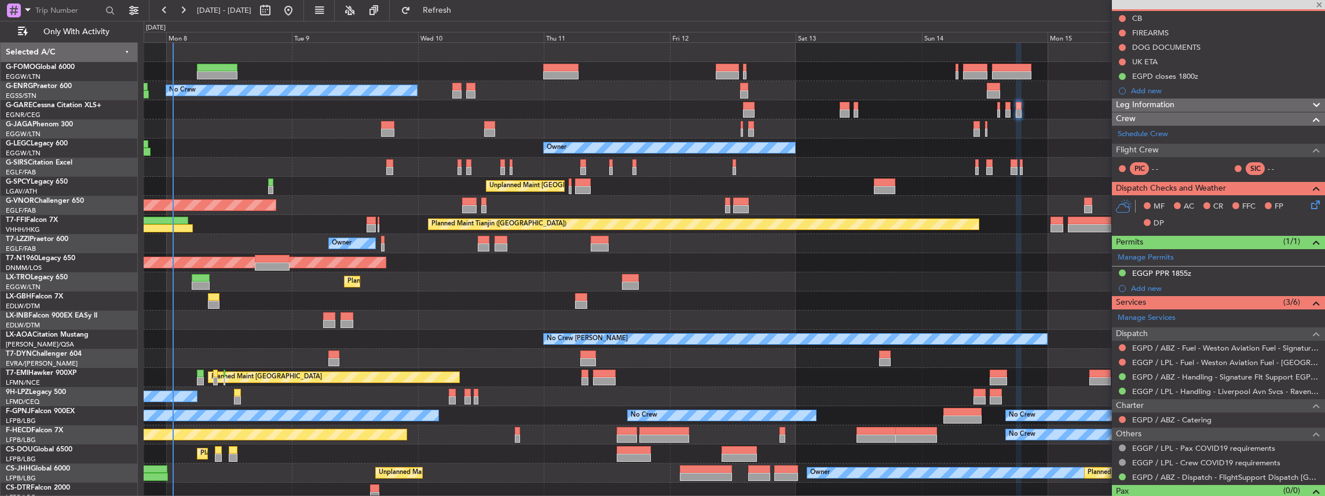
type input "+00:10"
type input "2"
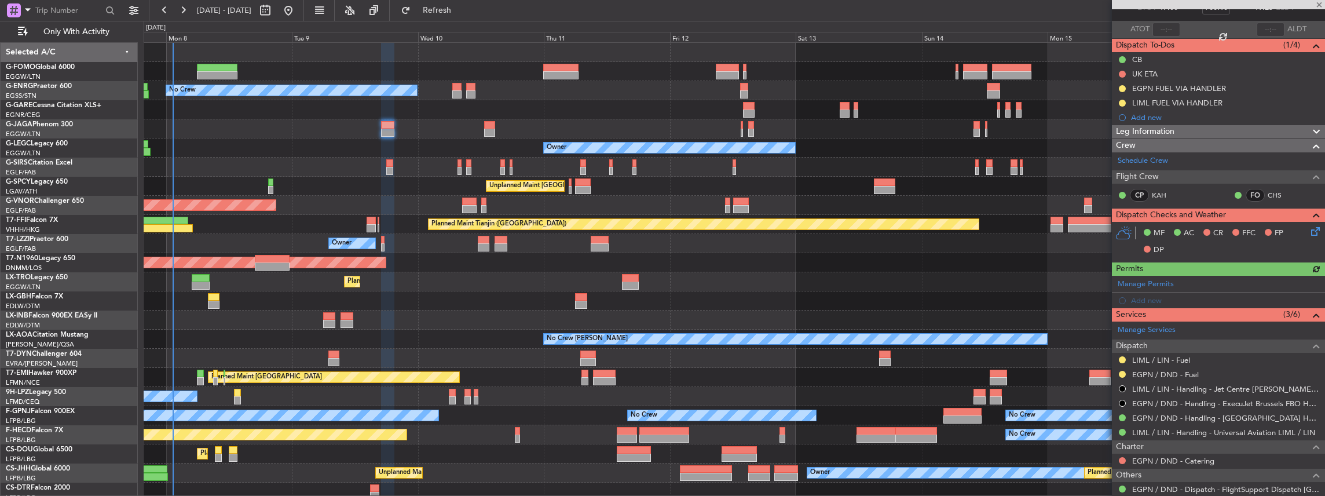
scroll to position [77, 0]
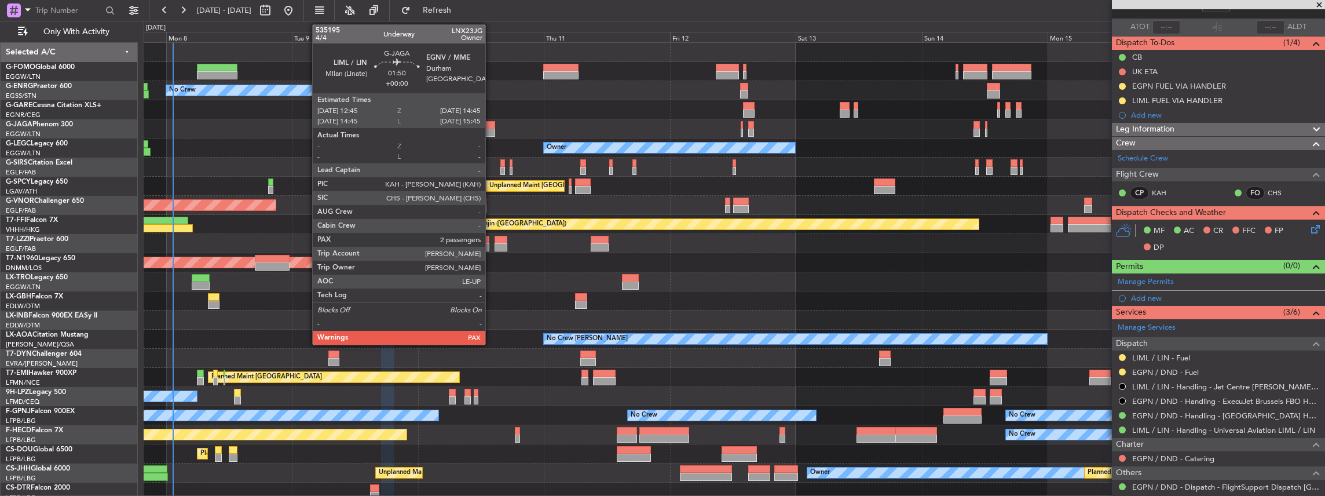
click at [491, 127] on div at bounding box center [489, 125] width 11 height 8
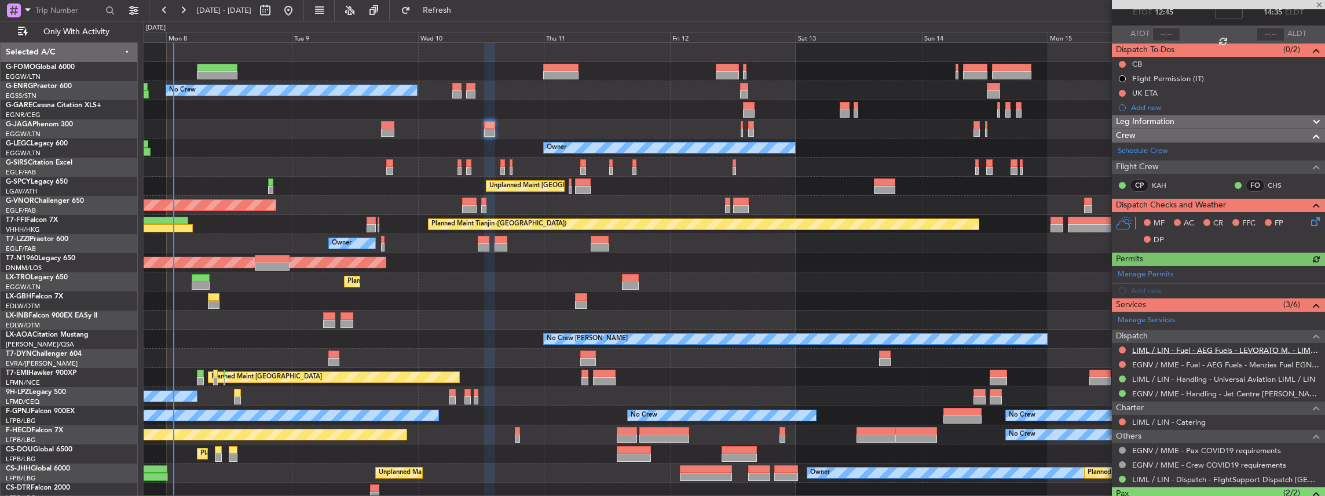
scroll to position [116, 0]
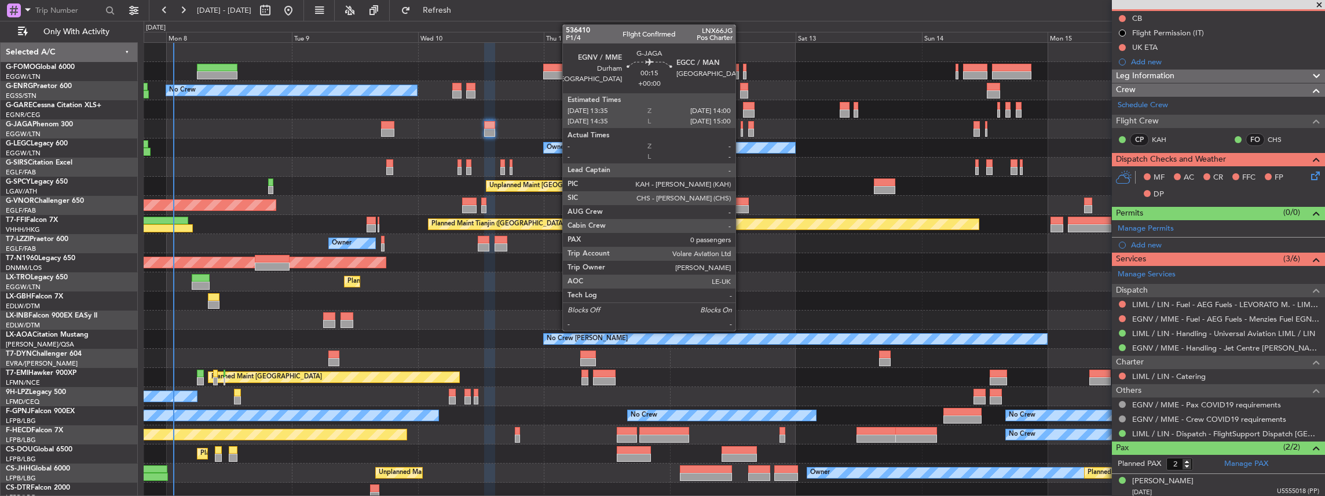
click at [741, 132] on div at bounding box center [742, 133] width 2 height 8
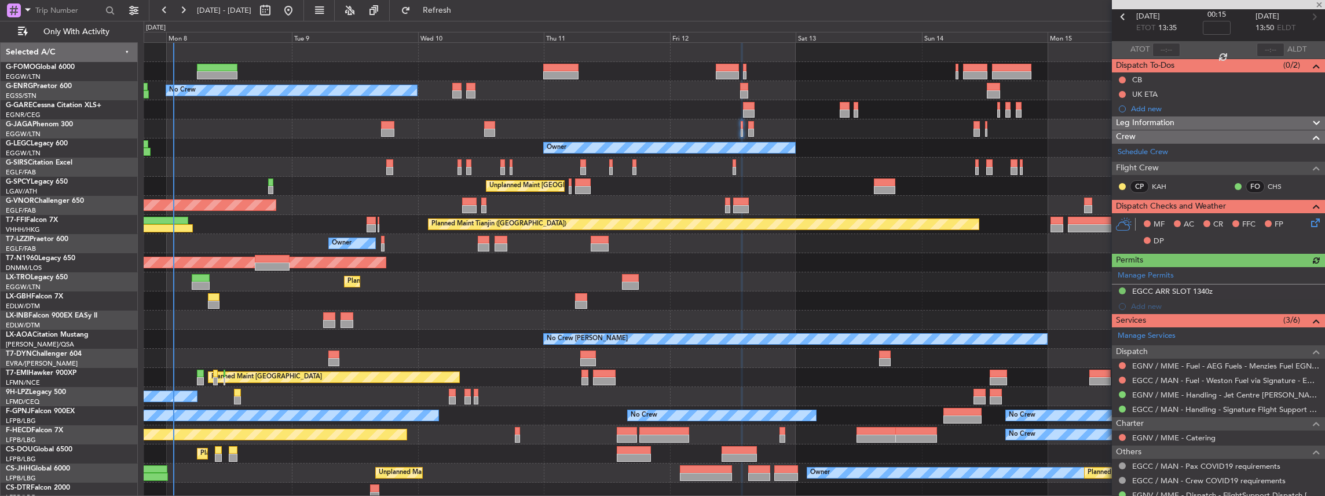
scroll to position [90, 0]
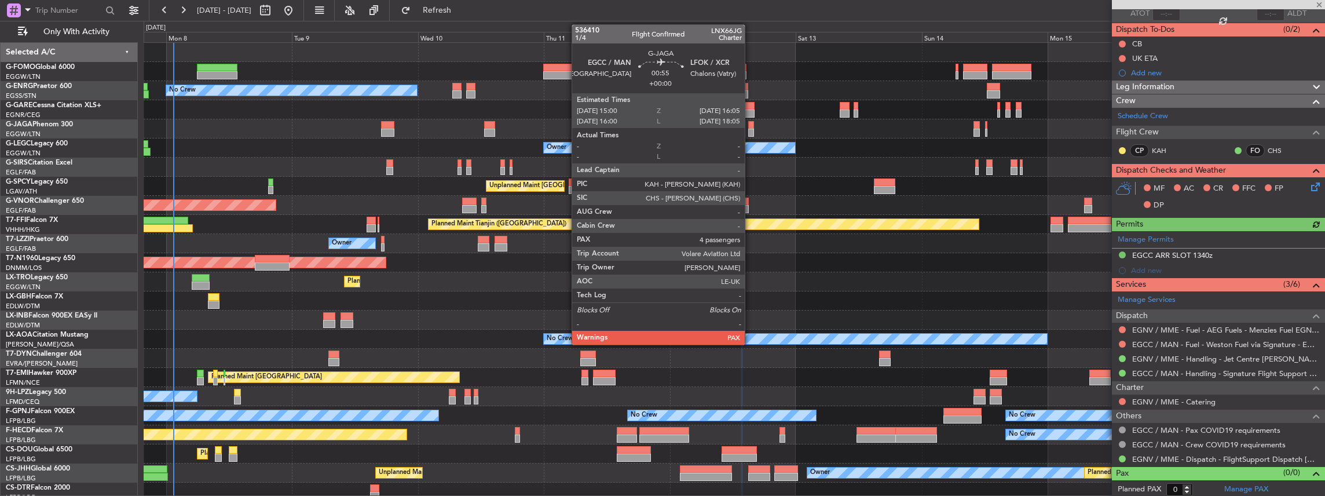
click at [750, 132] on div at bounding box center [751, 133] width 6 height 8
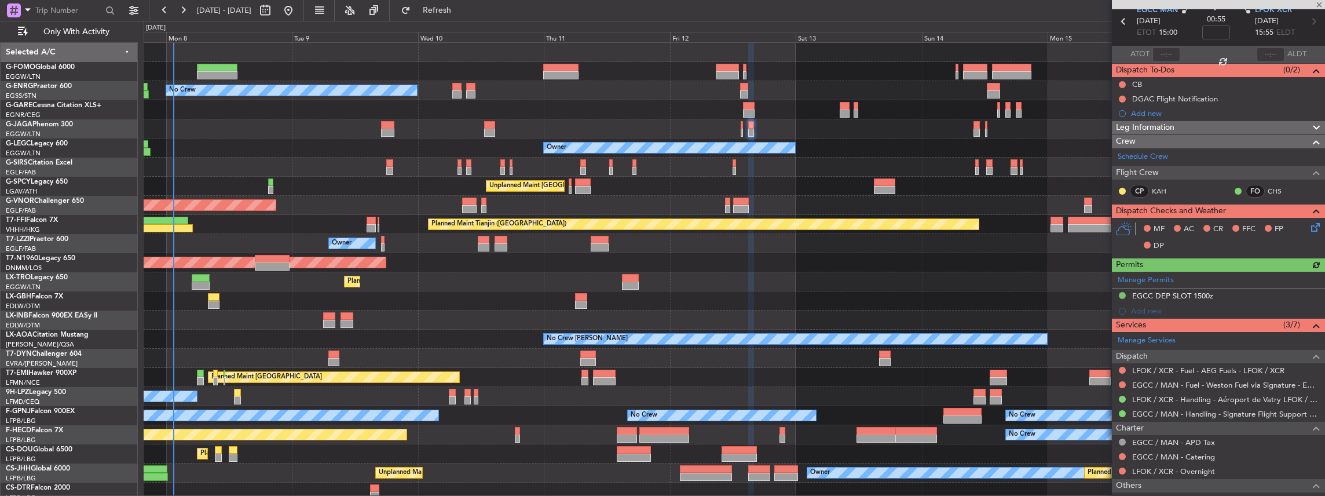
scroll to position [134, 0]
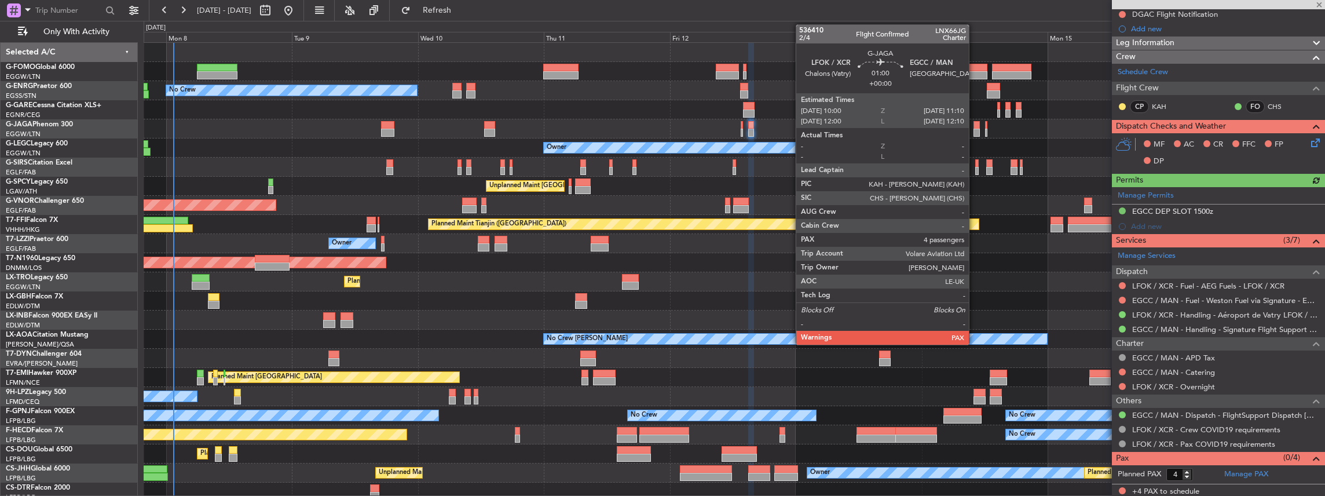
click at [973, 130] on div at bounding box center [976, 133] width 6 height 8
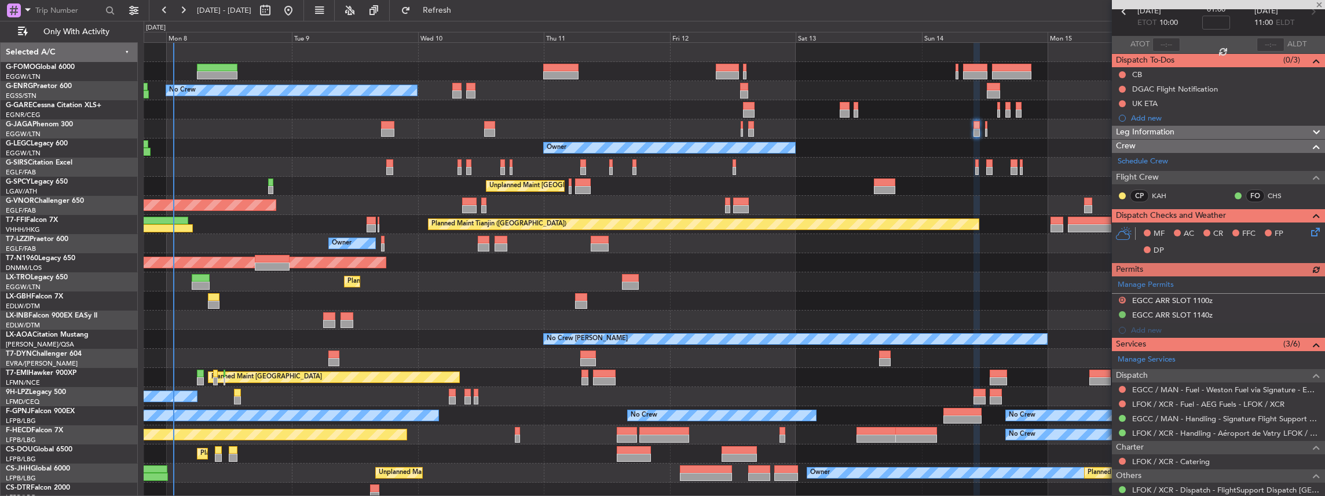
scroll to position [77, 0]
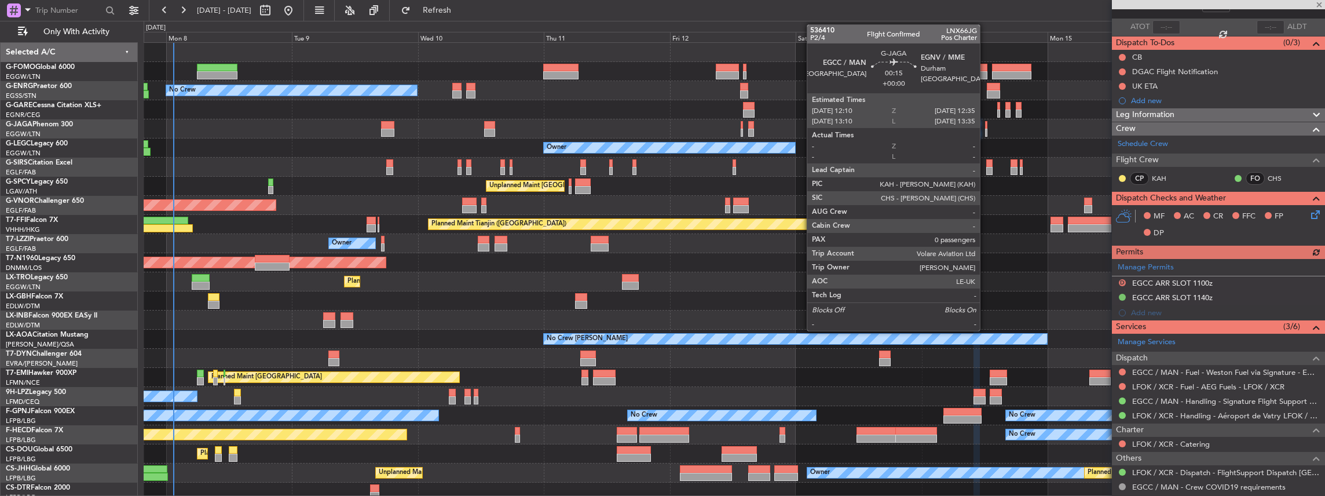
click at [986, 131] on div at bounding box center [986, 133] width 2 height 8
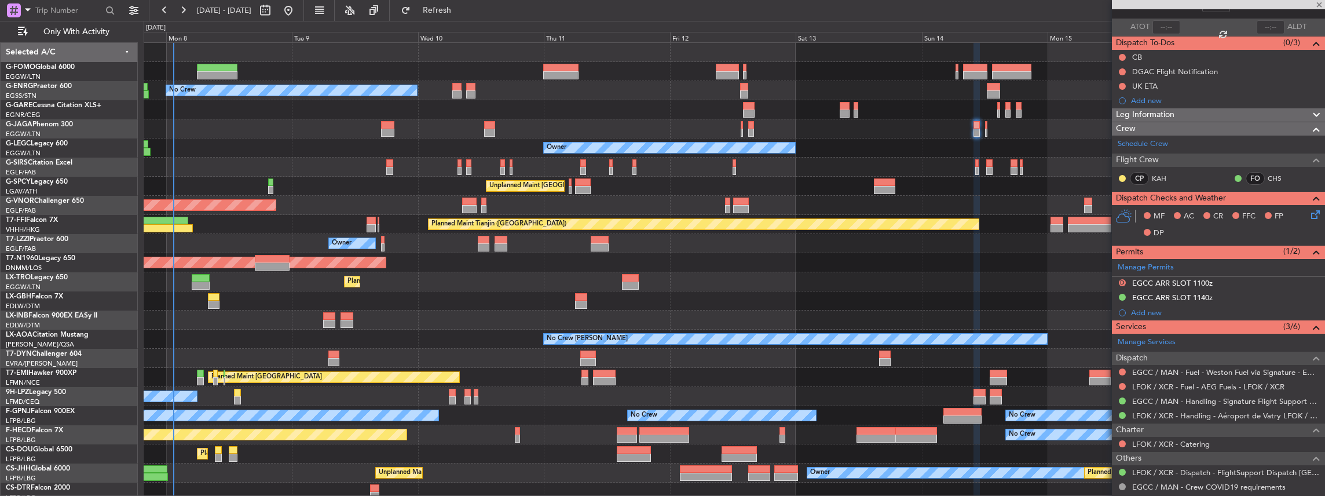
type input "0"
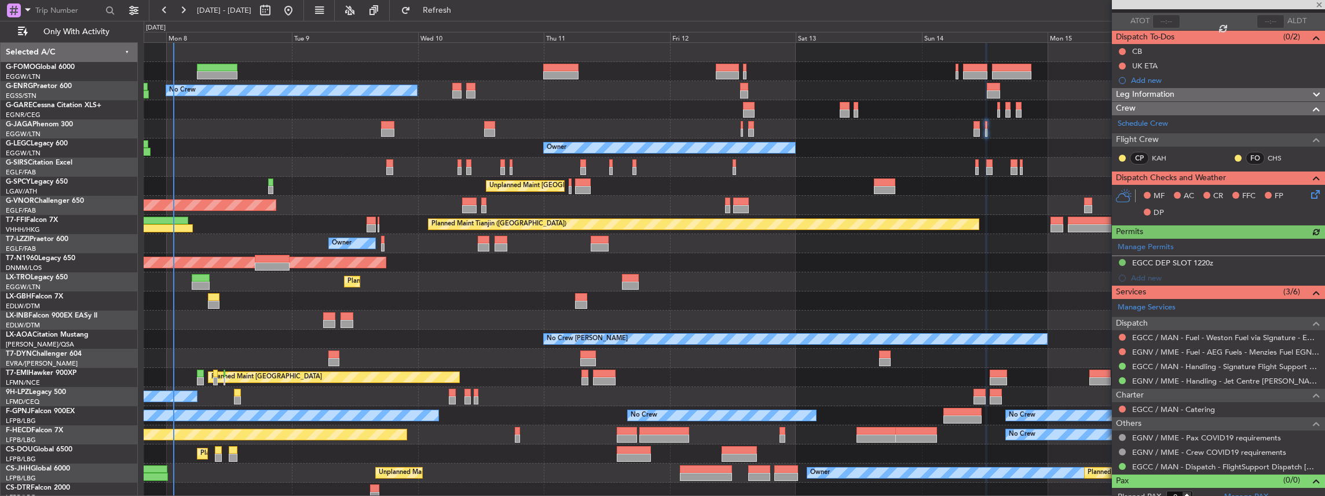
scroll to position [90, 0]
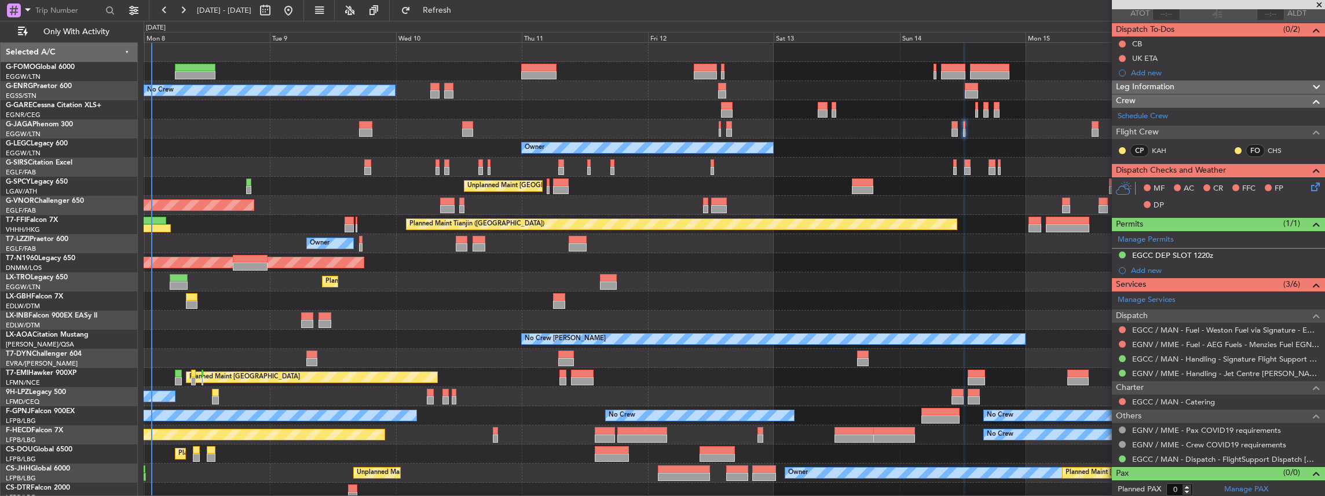
click at [501, 156] on div "Owner" at bounding box center [734, 147] width 1181 height 19
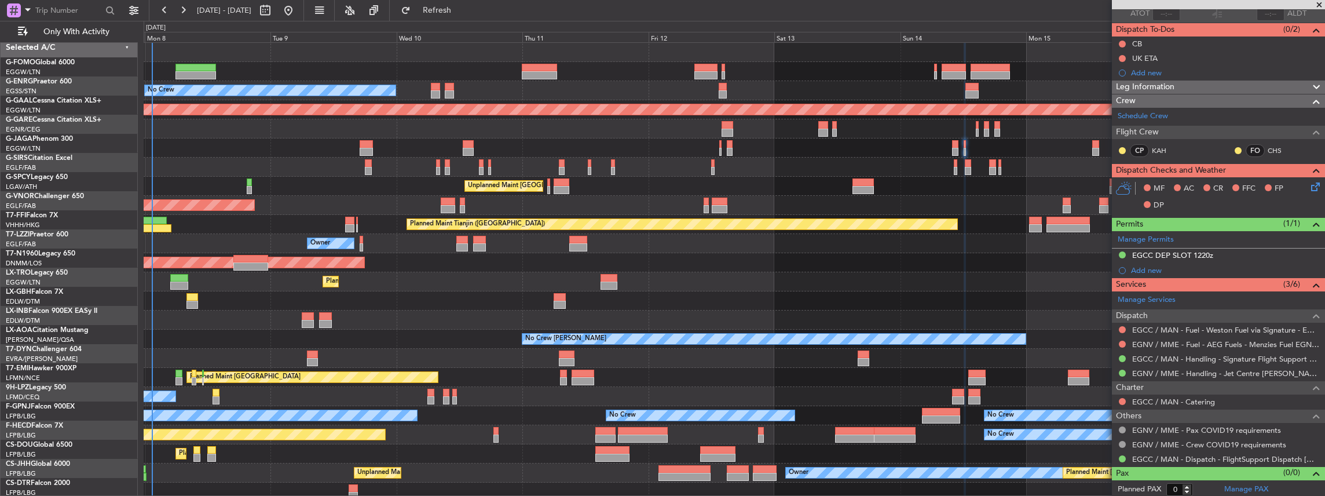
scroll to position [0, 0]
click at [502, 163] on div "Planned Maint London (Luton) No Crew Planned Maint Dusseldorf Unplanned Maint A…" at bounding box center [734, 272] width 1181 height 459
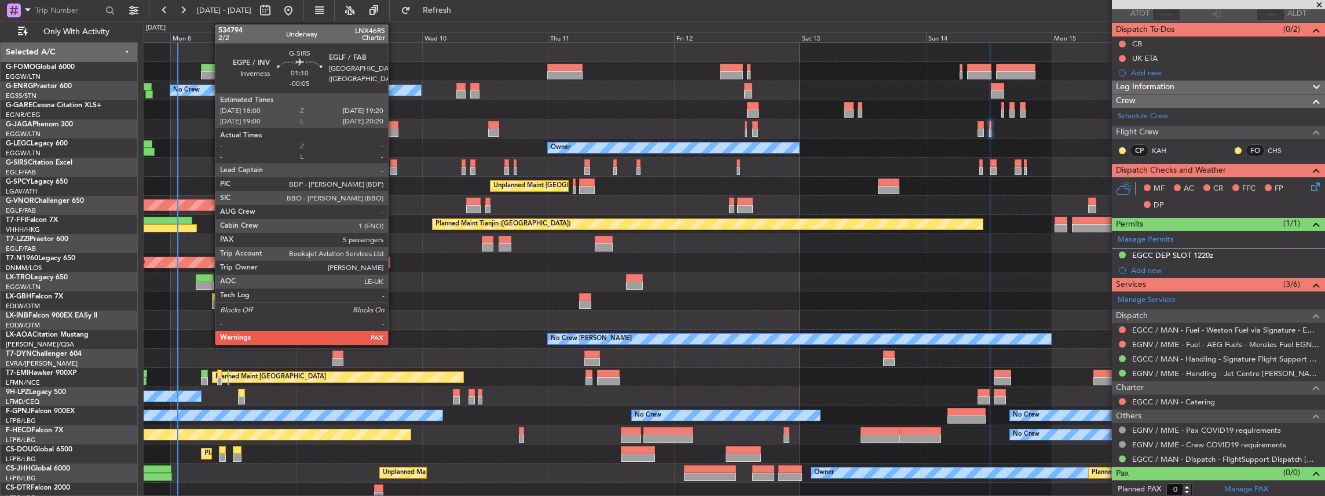
click at [394, 164] on div at bounding box center [394, 163] width 8 height 8
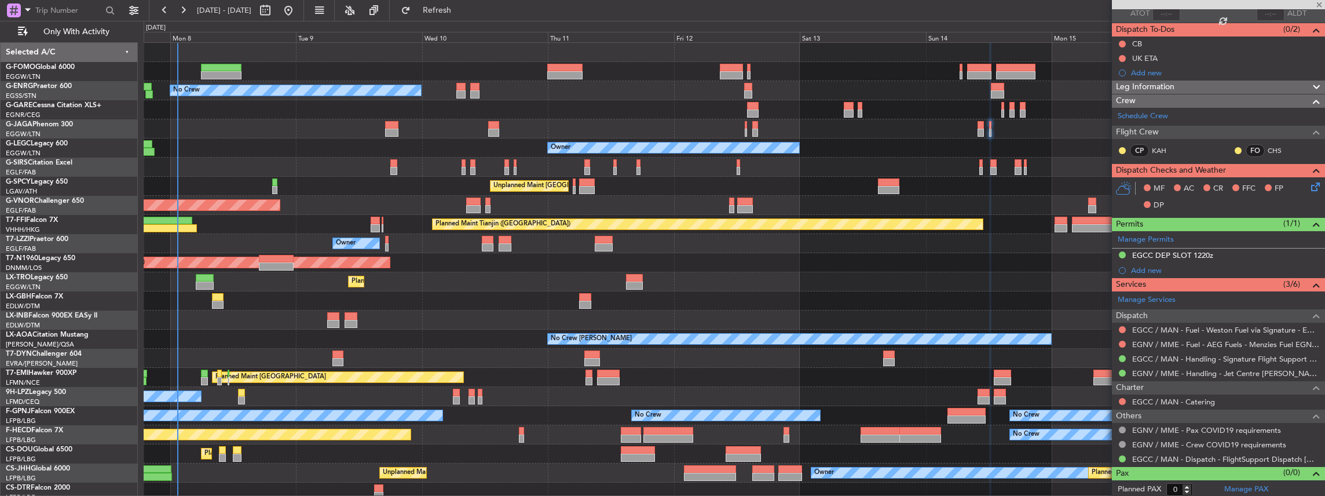
type input "-00:05"
type input "5"
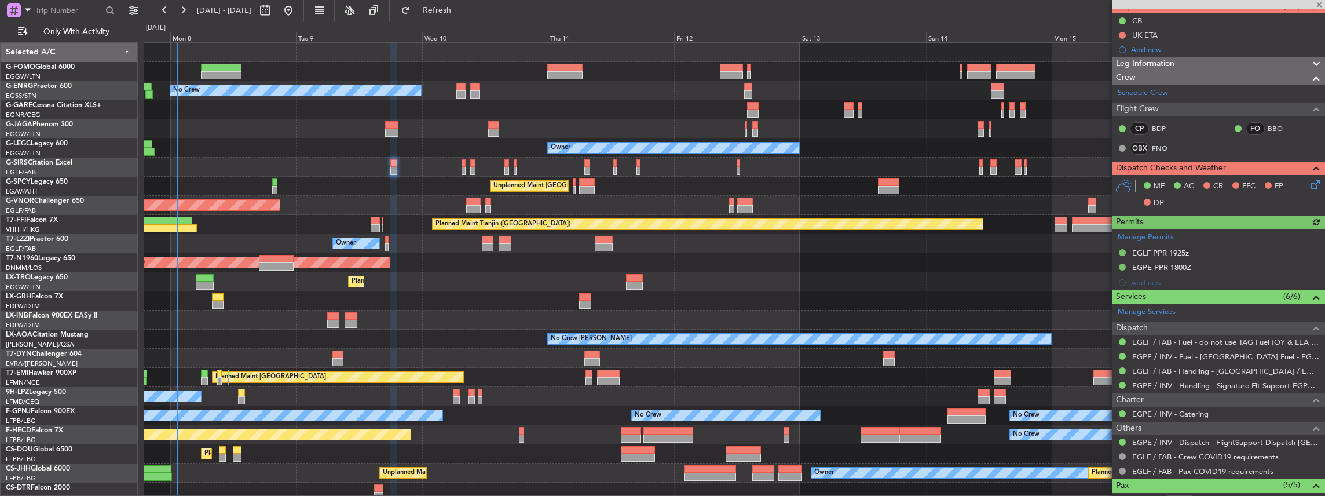
scroll to position [116, 0]
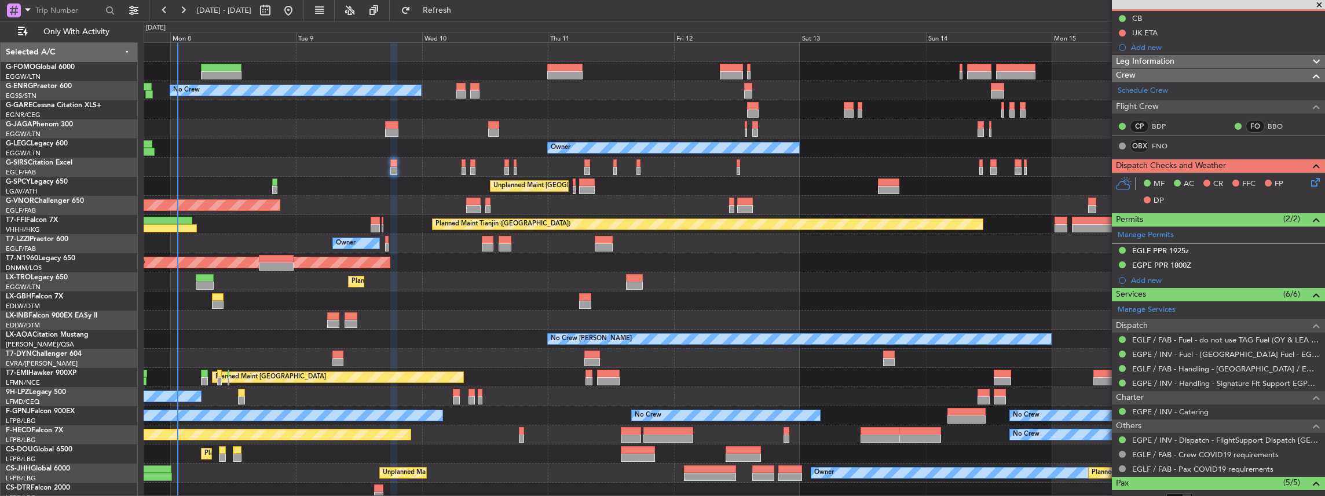
click at [591, 170] on div at bounding box center [734, 167] width 1181 height 19
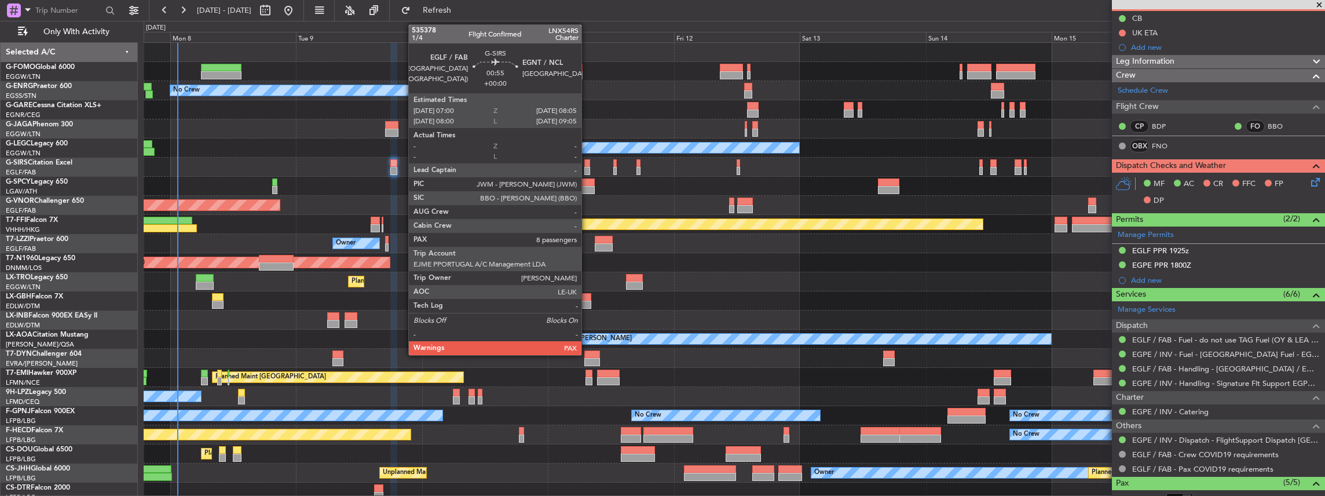
click at [587, 170] on div at bounding box center [587, 171] width 6 height 8
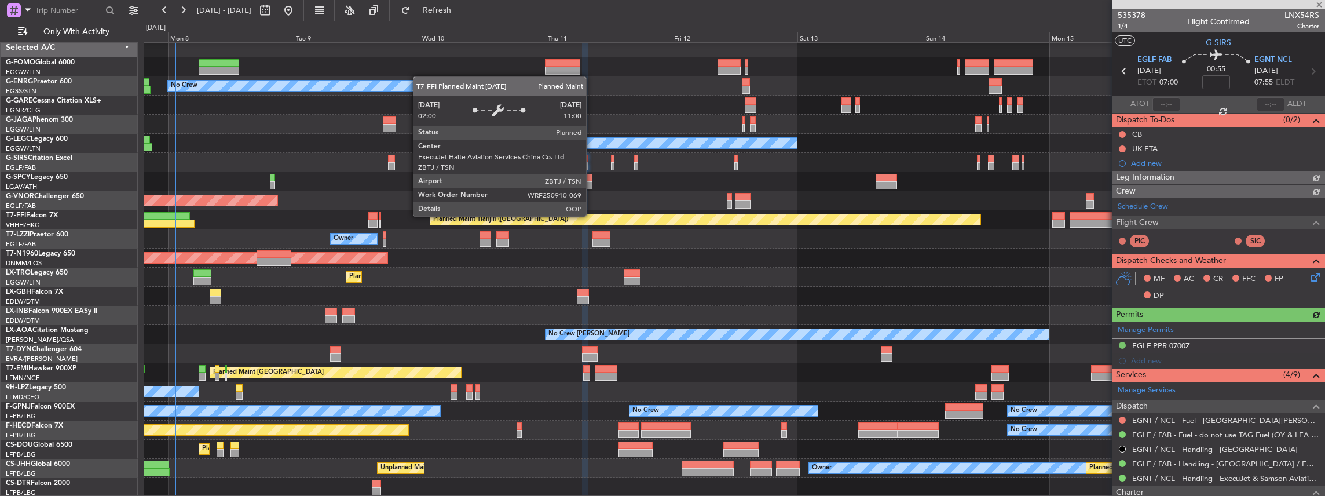
scroll to position [5, 0]
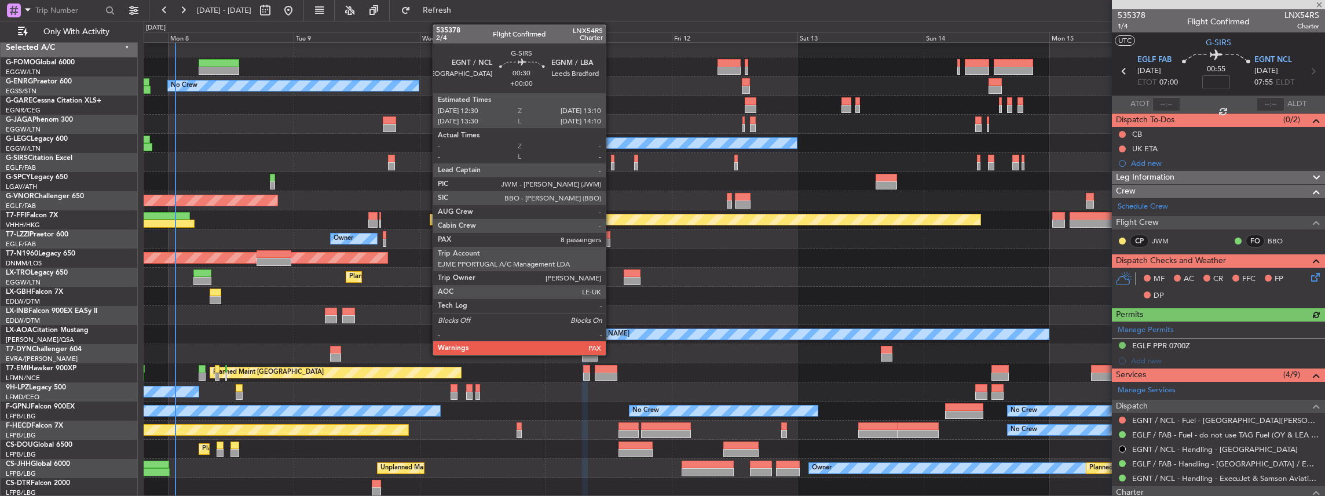
click at [612, 165] on div at bounding box center [613, 166] width 4 height 8
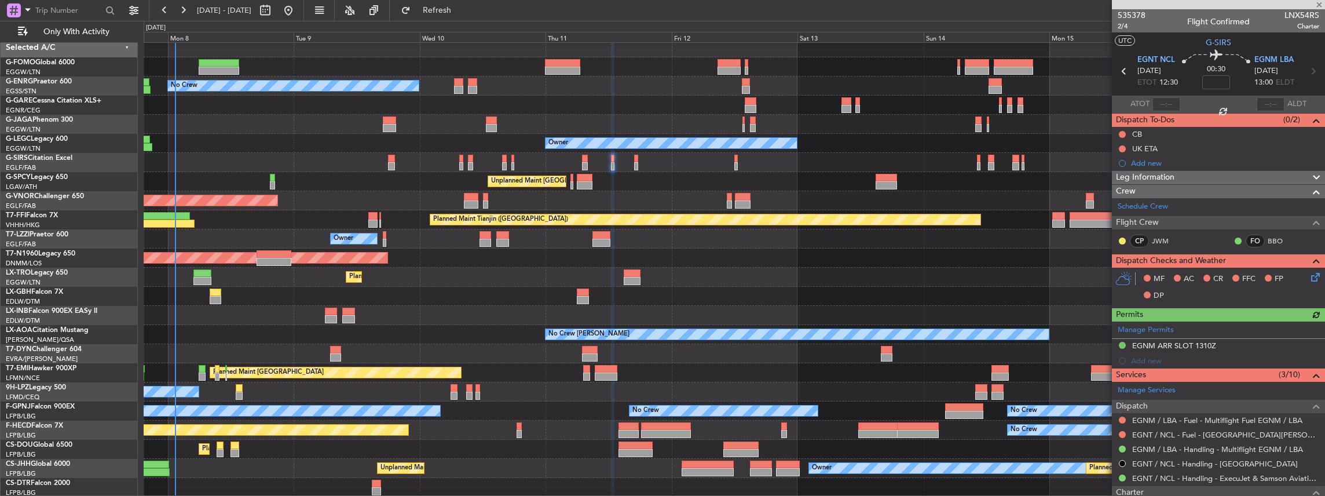
scroll to position [38, 0]
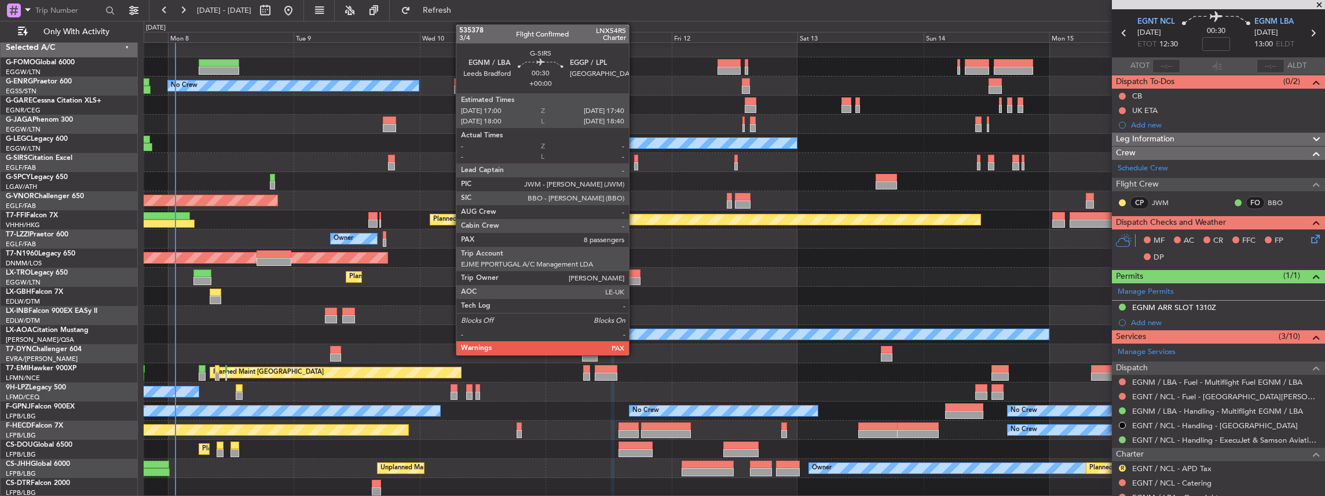
click at [635, 165] on div at bounding box center [636, 166] width 4 height 8
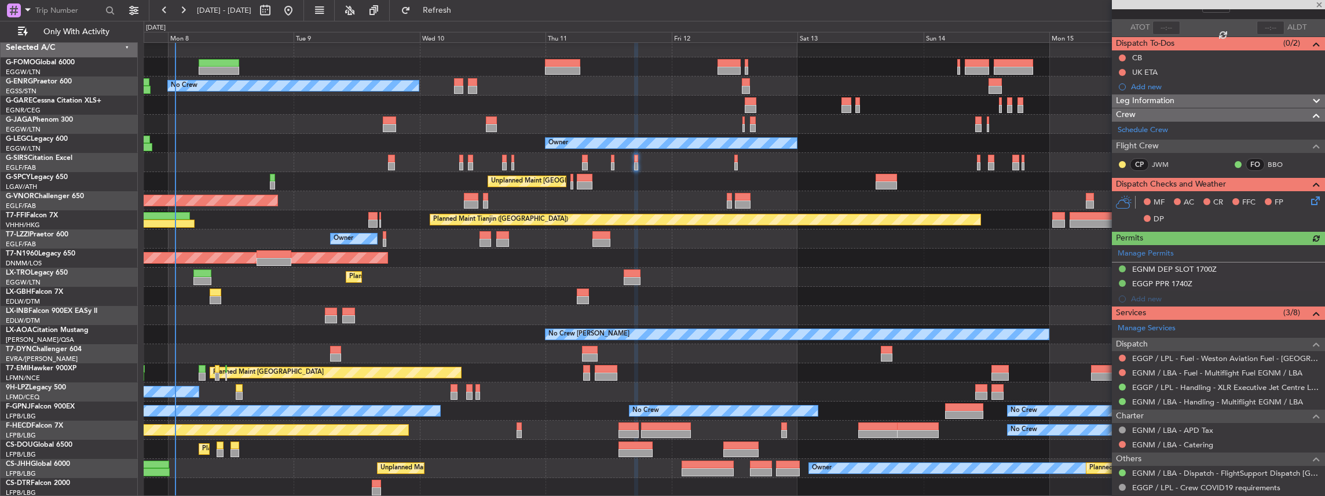
scroll to position [77, 0]
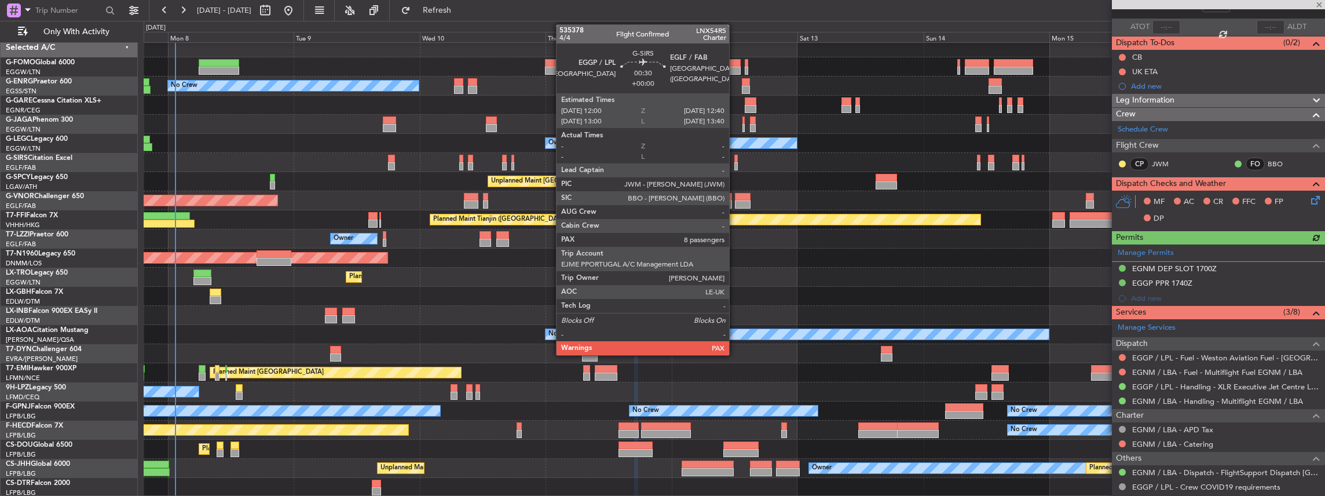
click at [737, 160] on div at bounding box center [736, 159] width 4 height 8
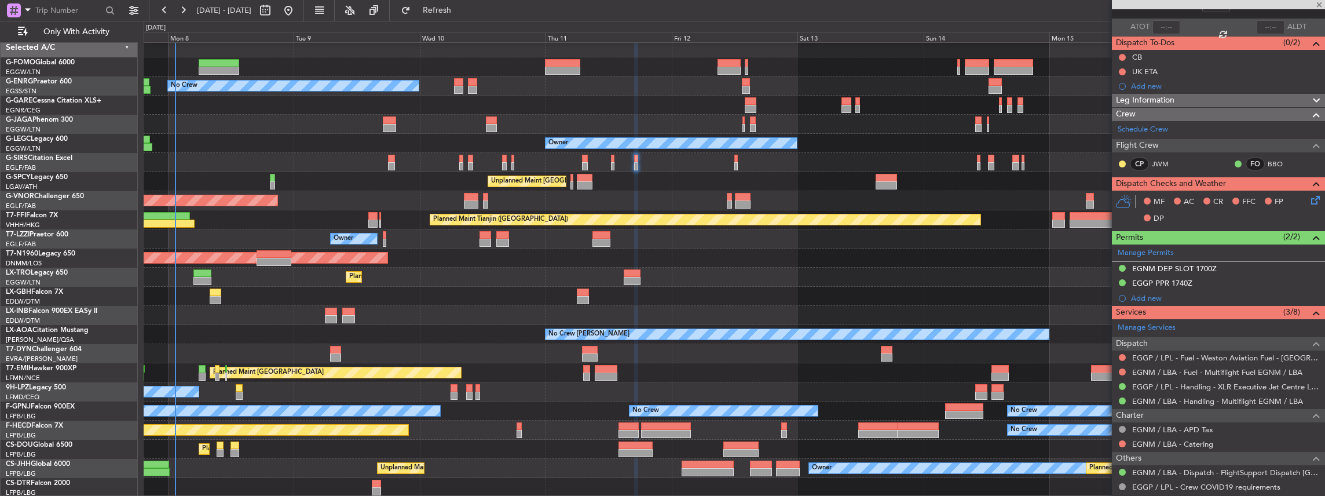
scroll to position [0, 0]
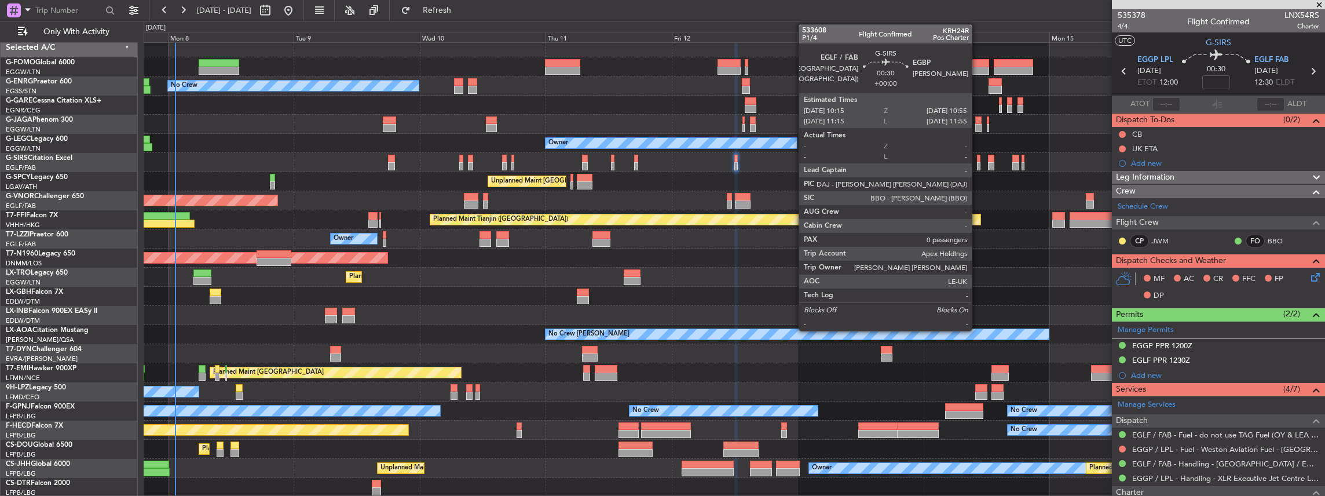
click at [977, 165] on div at bounding box center [979, 166] width 4 height 8
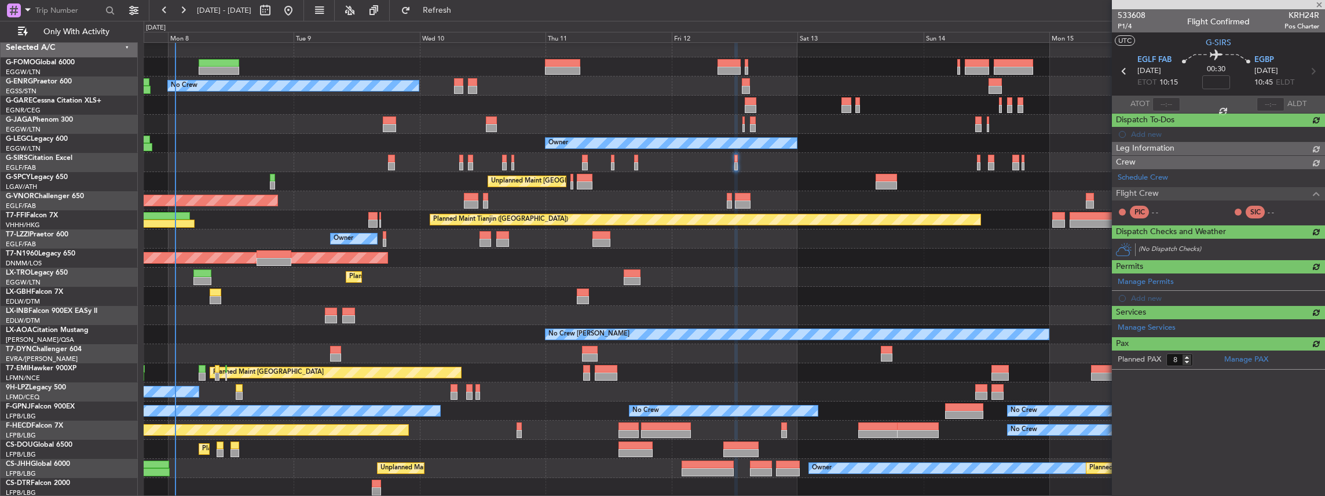
type input "0"
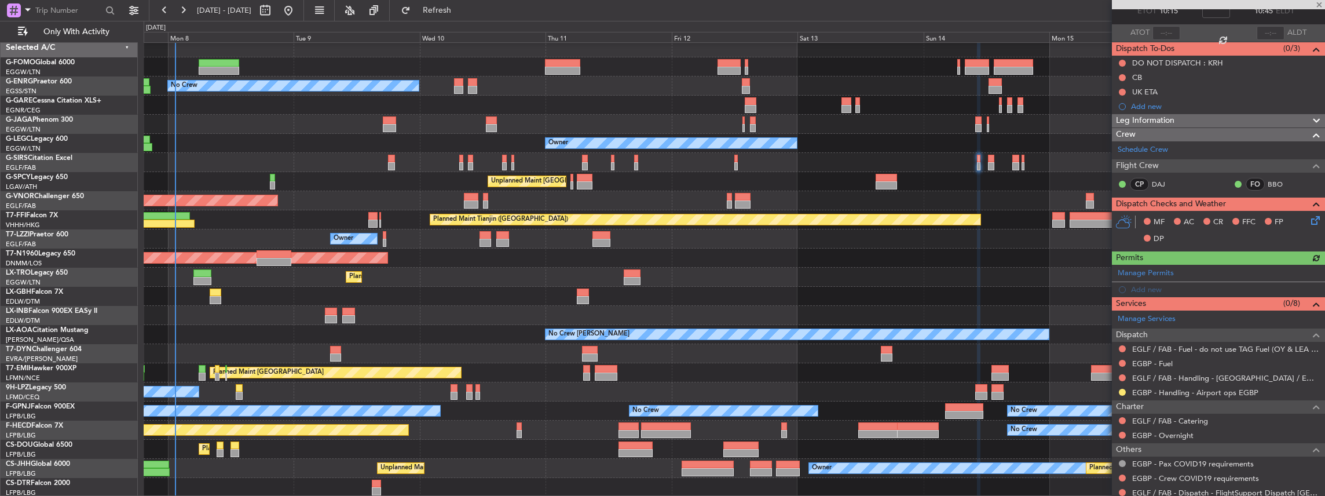
scroll to position [77, 0]
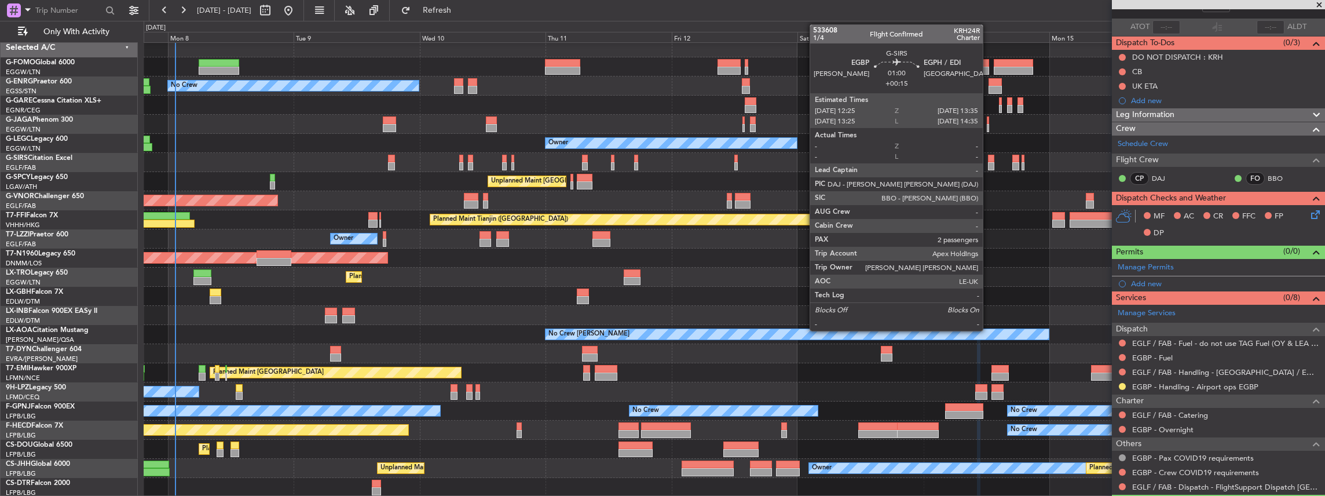
click at [988, 161] on div at bounding box center [991, 159] width 6 height 8
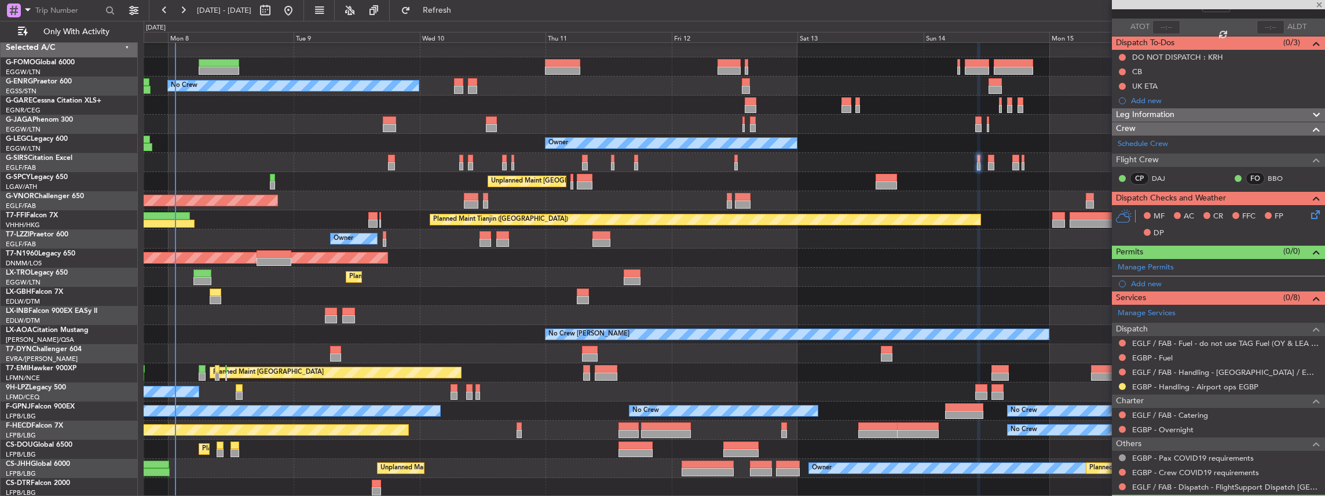
type input "+00:15"
type input "2"
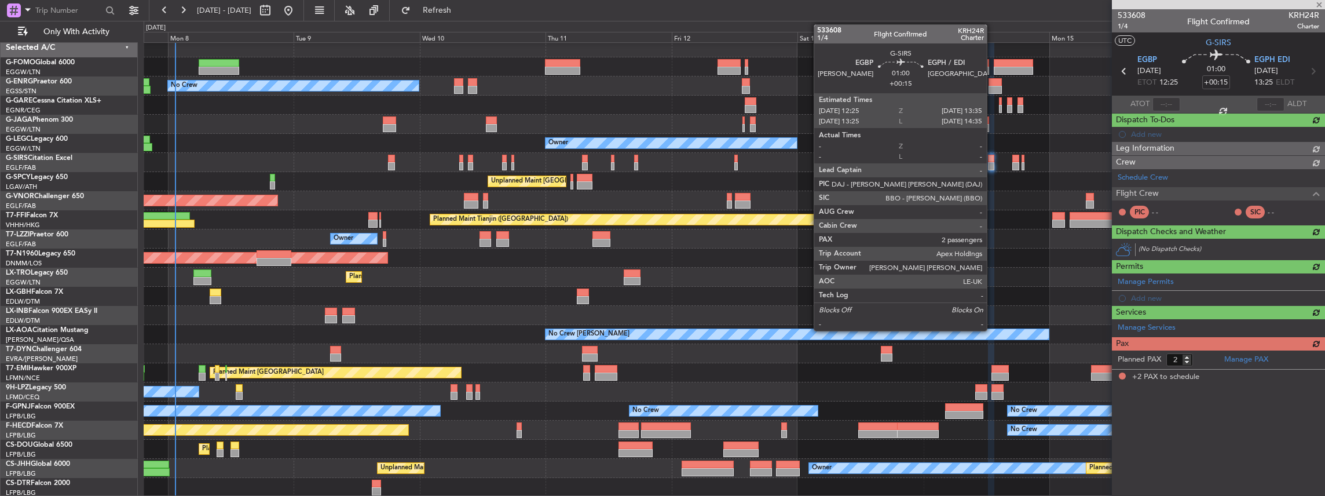
scroll to position [0, 0]
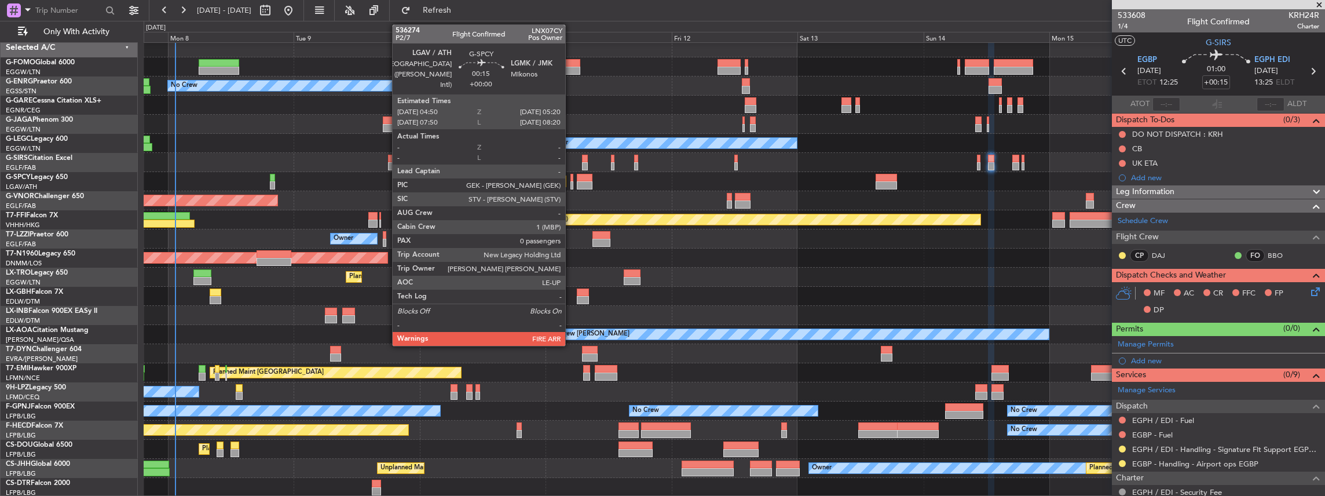
click at [571, 182] on div at bounding box center [571, 185] width 3 height 8
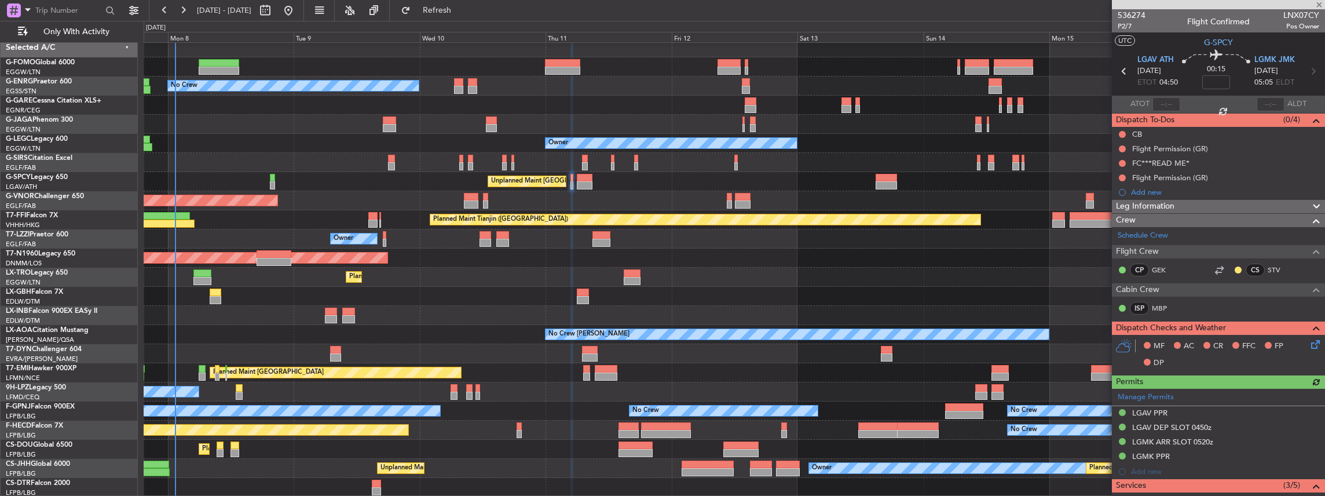
scroll to position [144, 0]
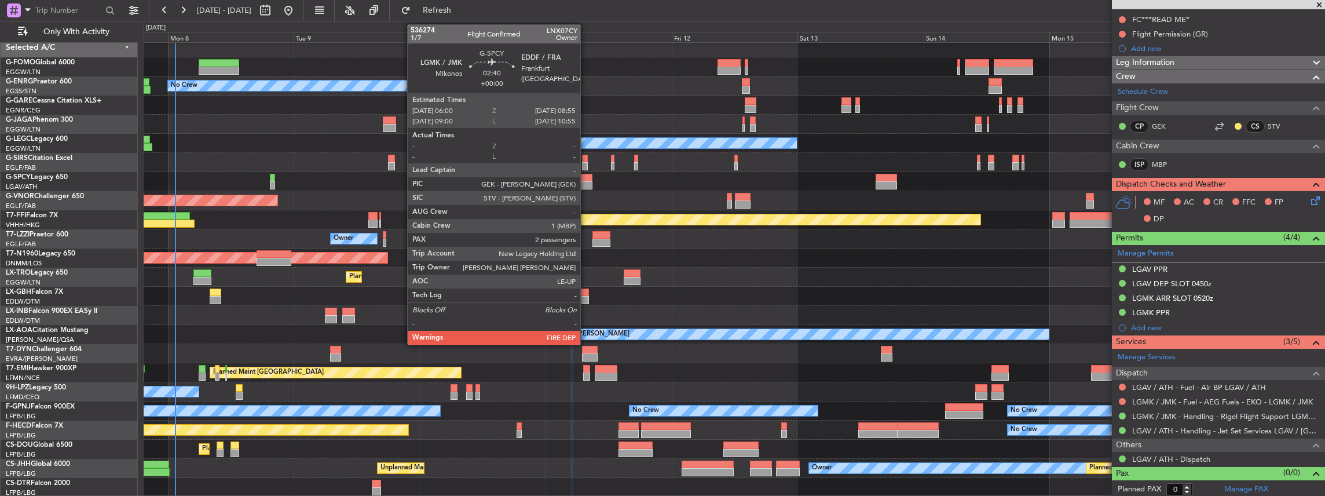
click at [586, 182] on div at bounding box center [585, 185] width 16 height 8
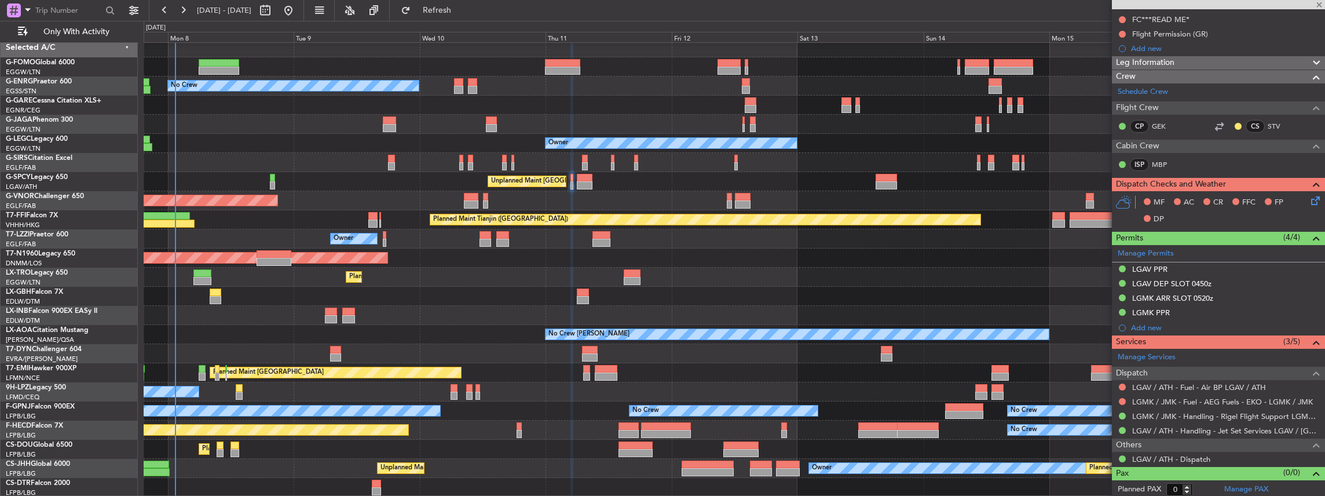
type input "2"
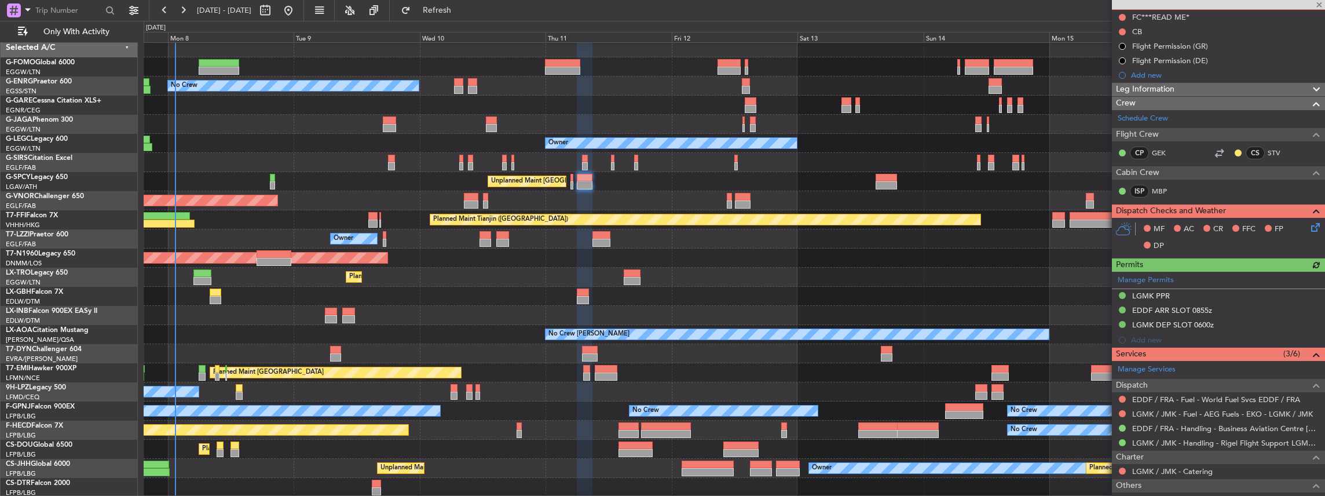
scroll to position [154, 0]
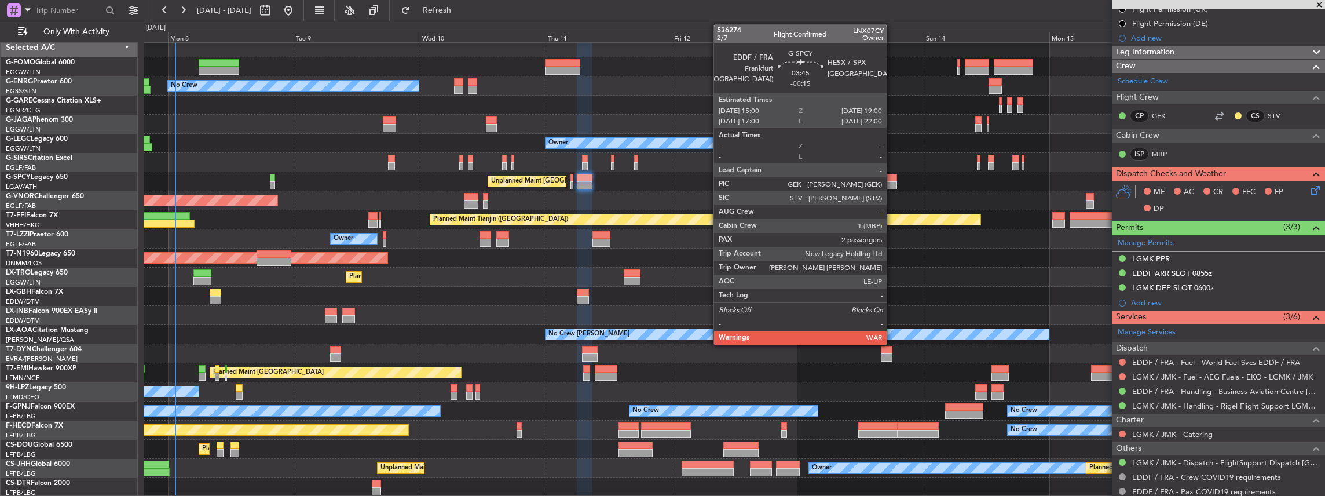
click at [892, 182] on div at bounding box center [886, 185] width 21 height 8
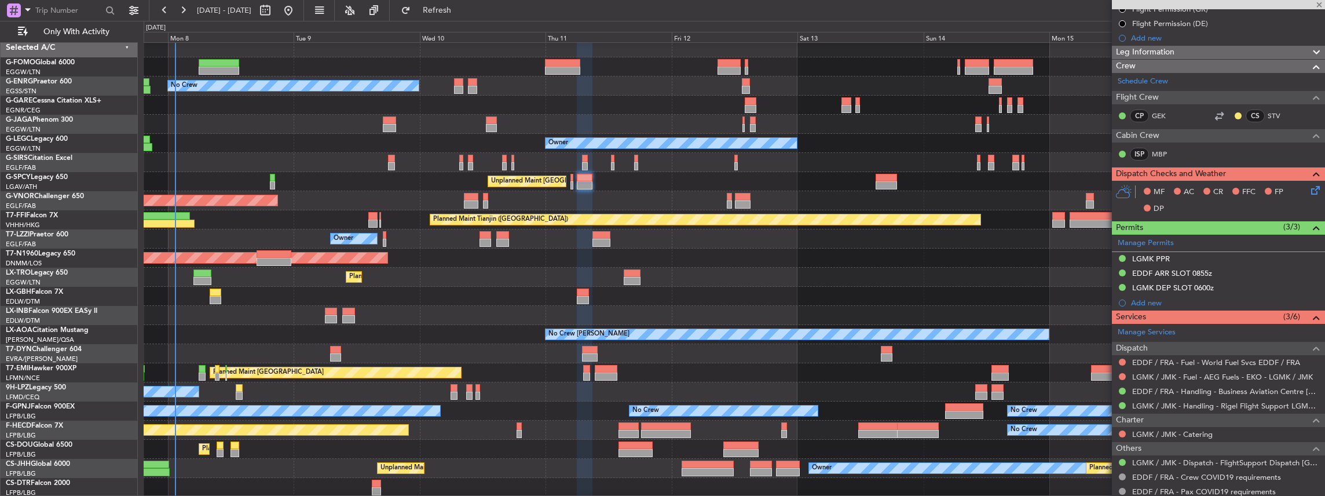
type input "-00:15"
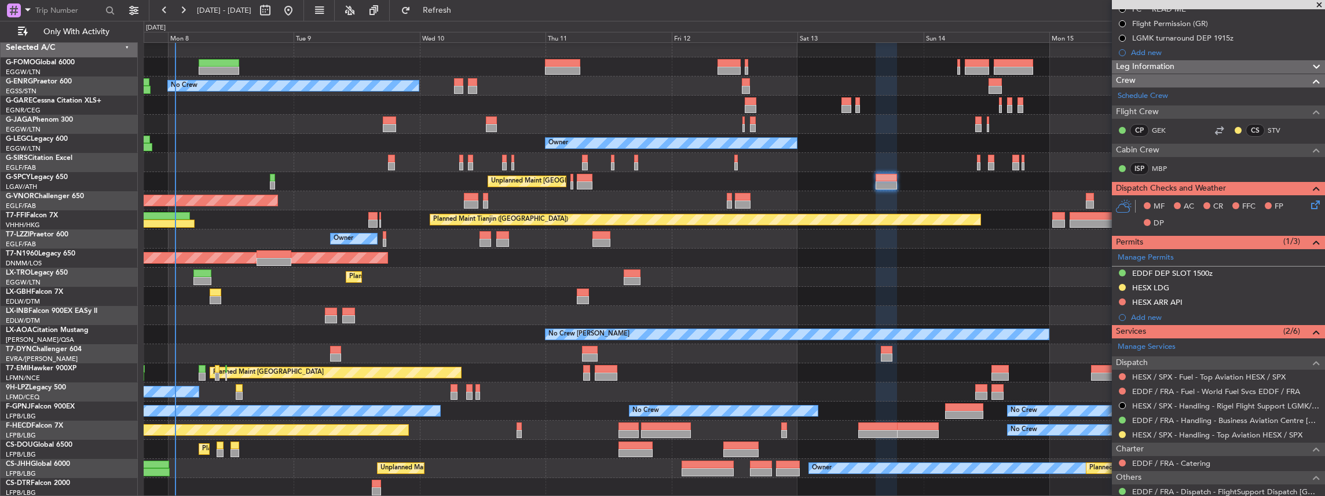
click at [1090, 76] on div "No Crew" at bounding box center [734, 85] width 1181 height 19
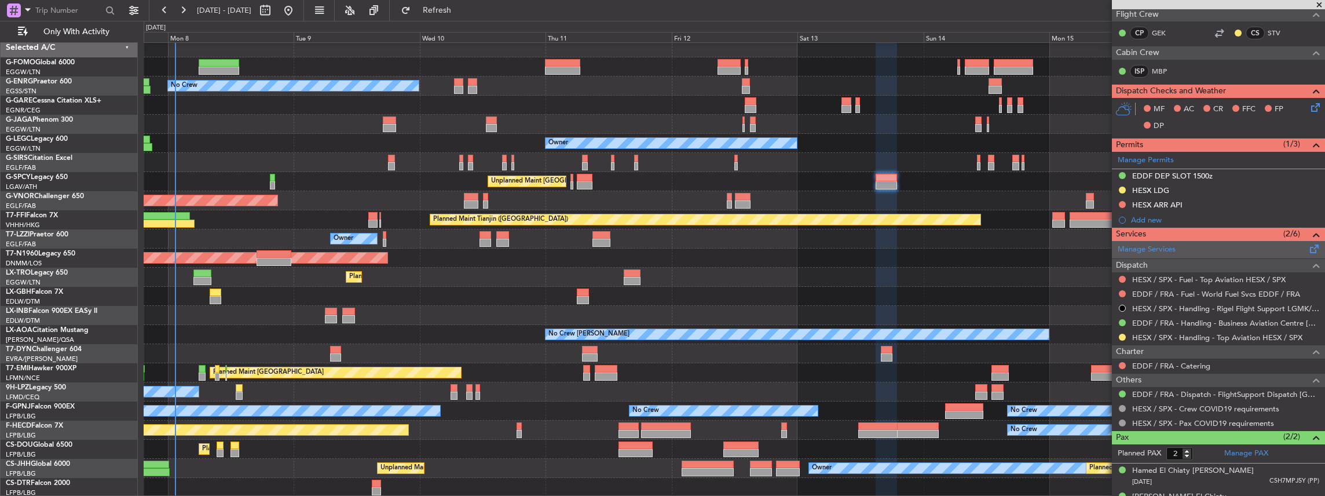
scroll to position [268, 0]
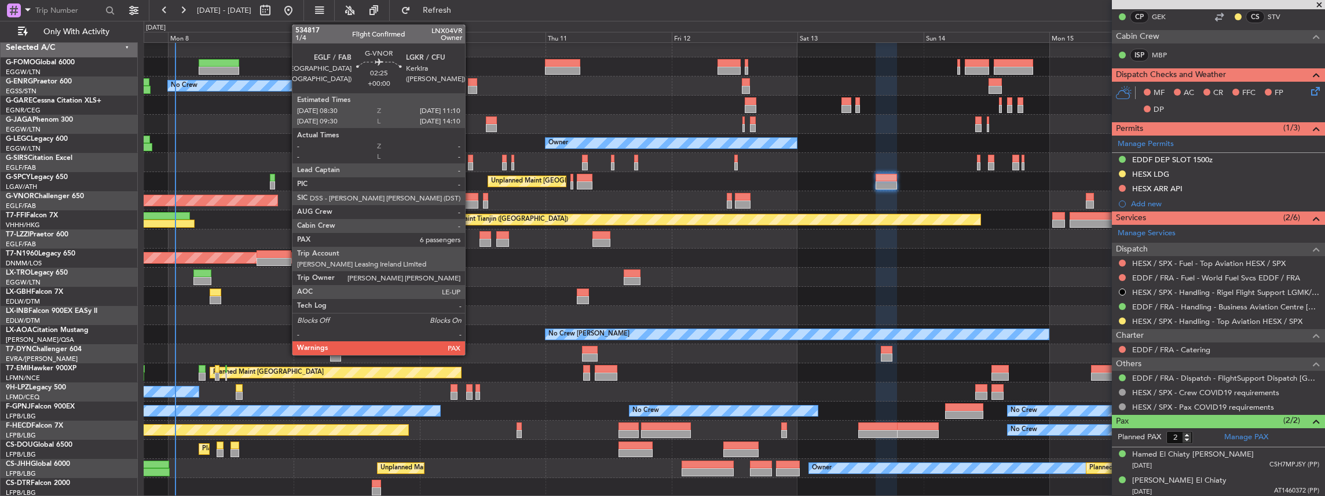
click at [471, 199] on div at bounding box center [471, 197] width 14 height 8
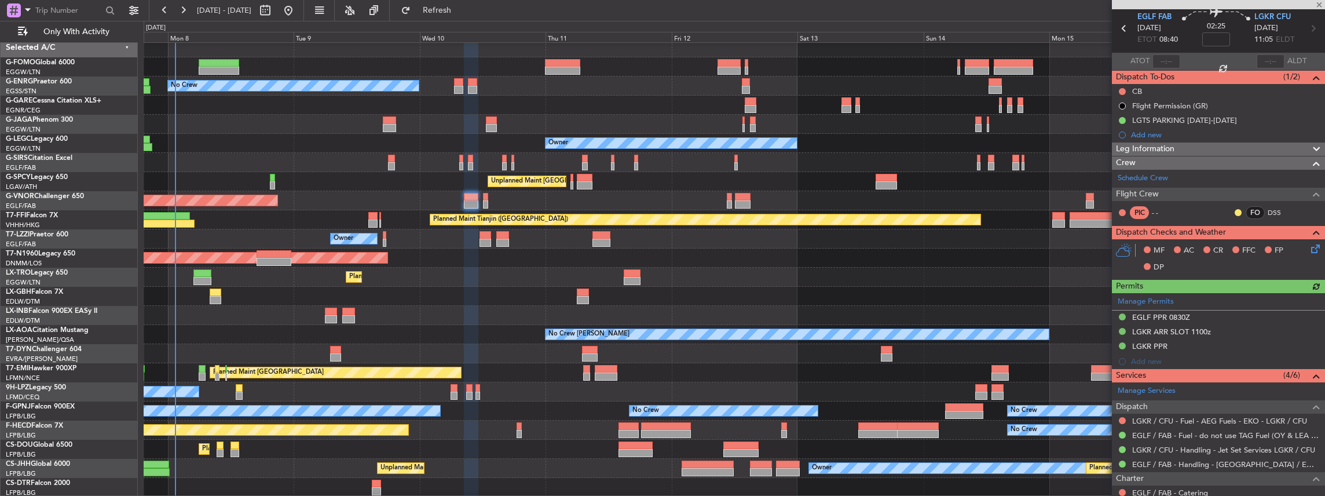
scroll to position [154, 0]
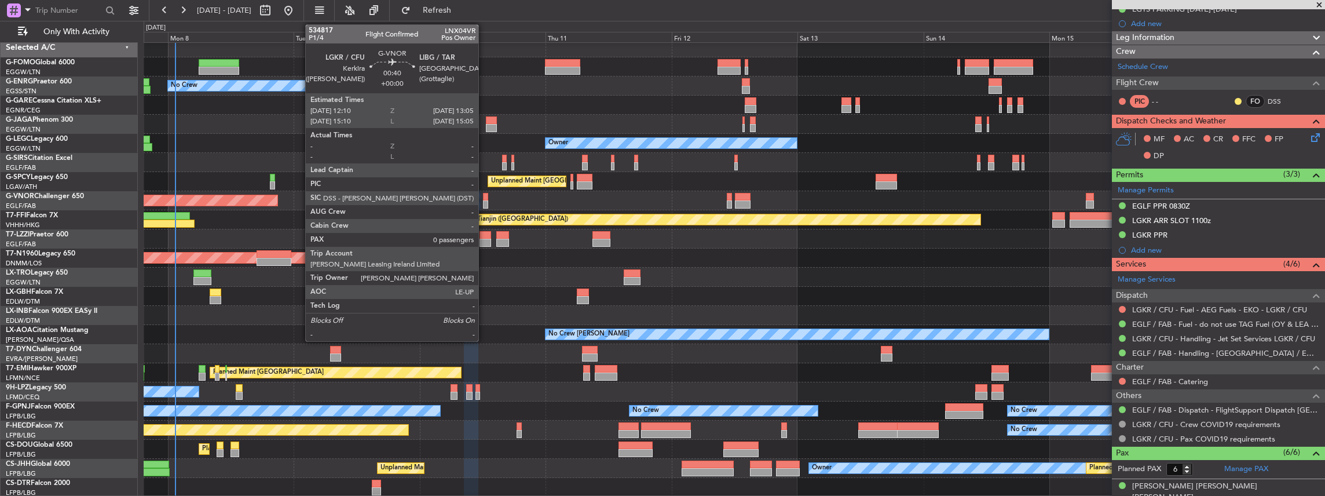
click at [484, 202] on div at bounding box center [485, 204] width 5 height 8
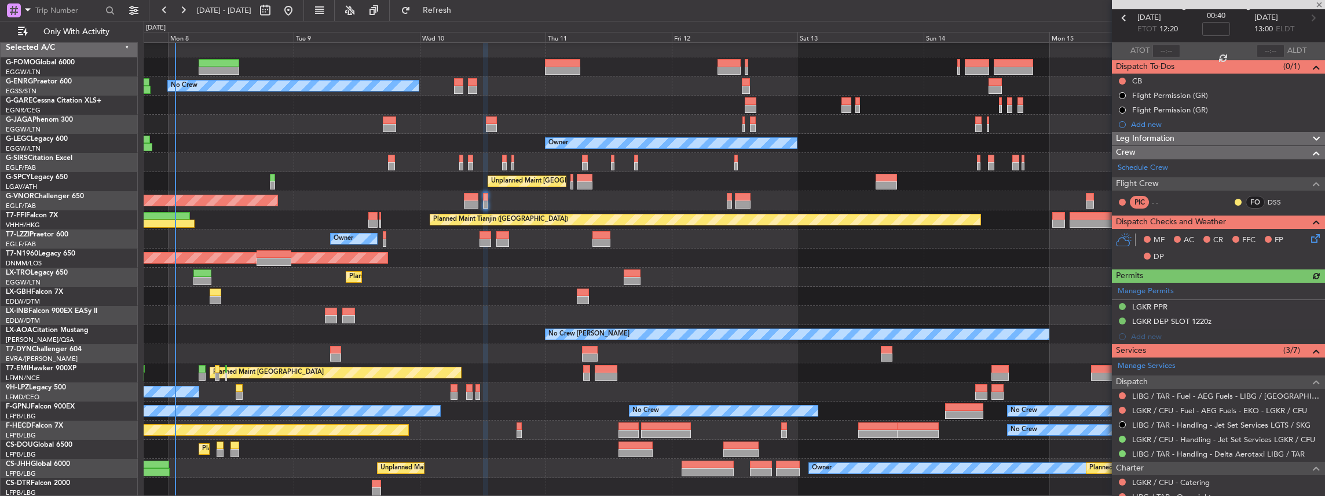
scroll to position [116, 0]
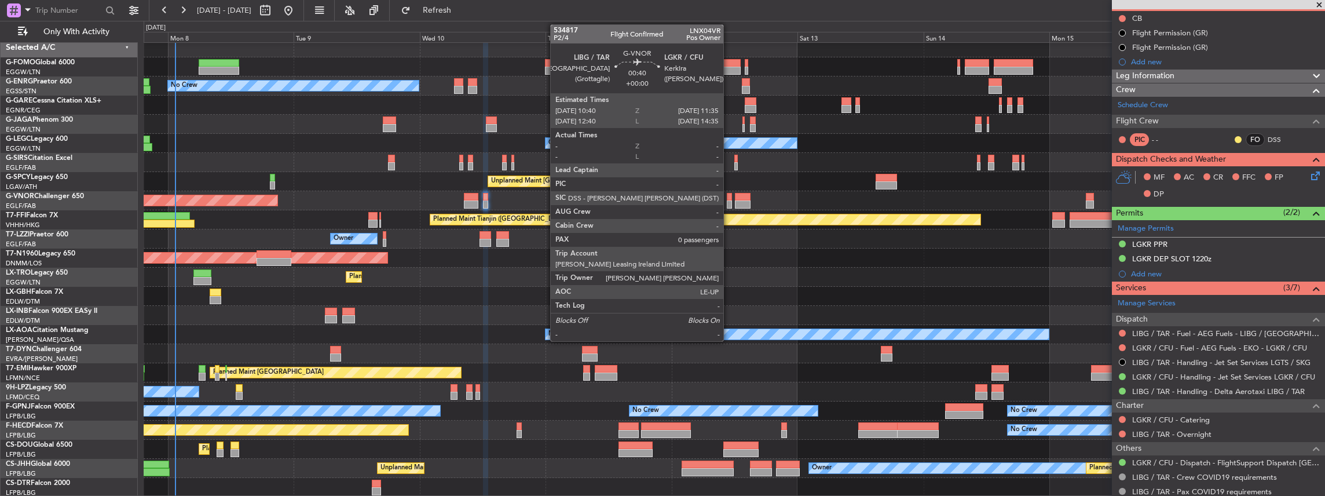
click at [729, 200] on div at bounding box center [729, 204] width 5 height 8
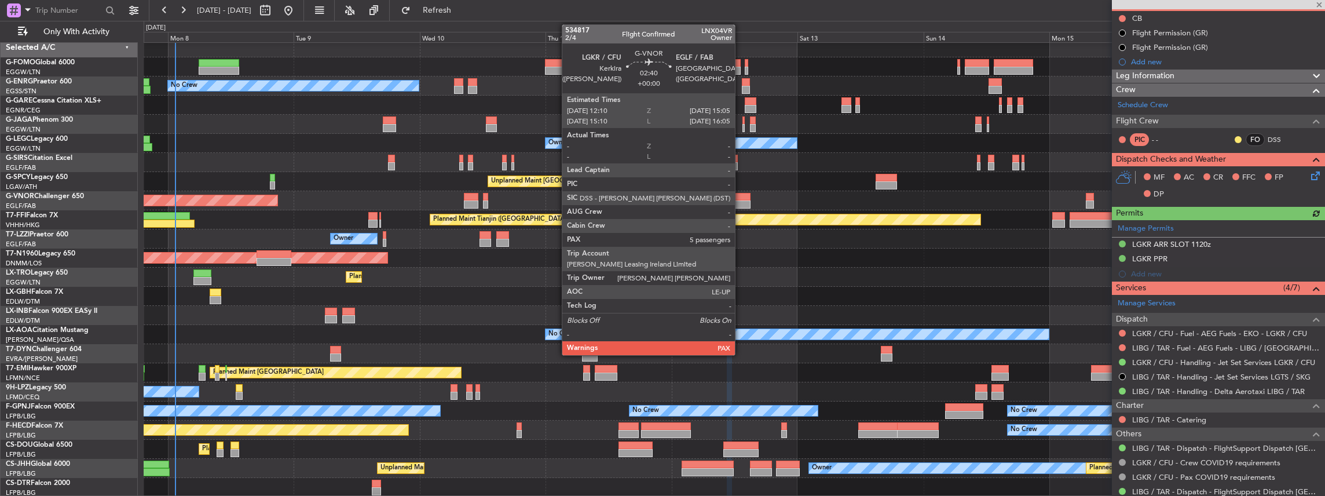
click at [741, 193] on div at bounding box center [743, 197] width 16 height 8
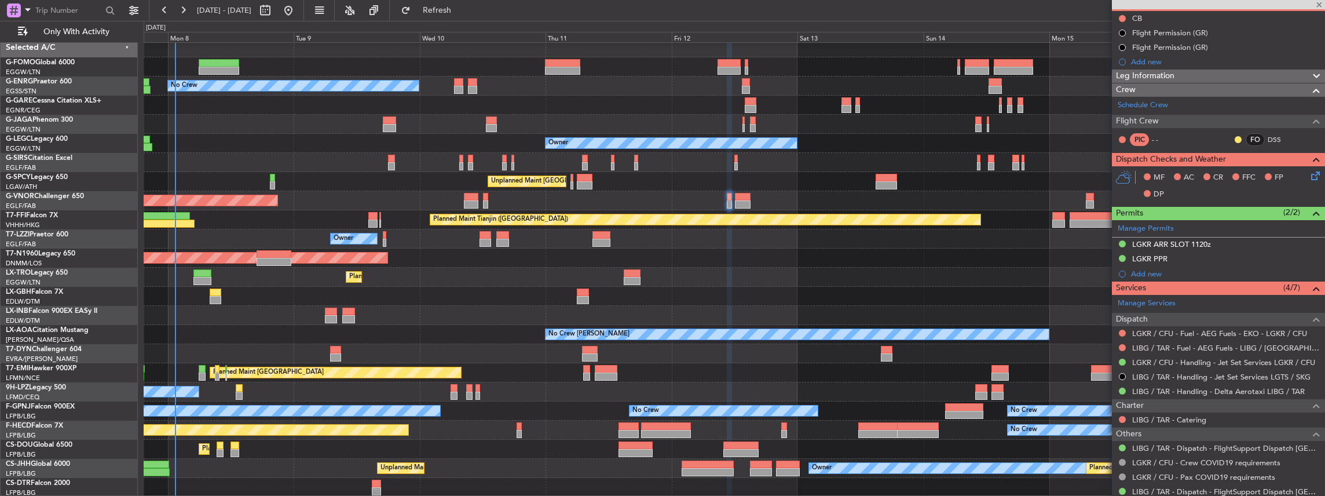
type input "5"
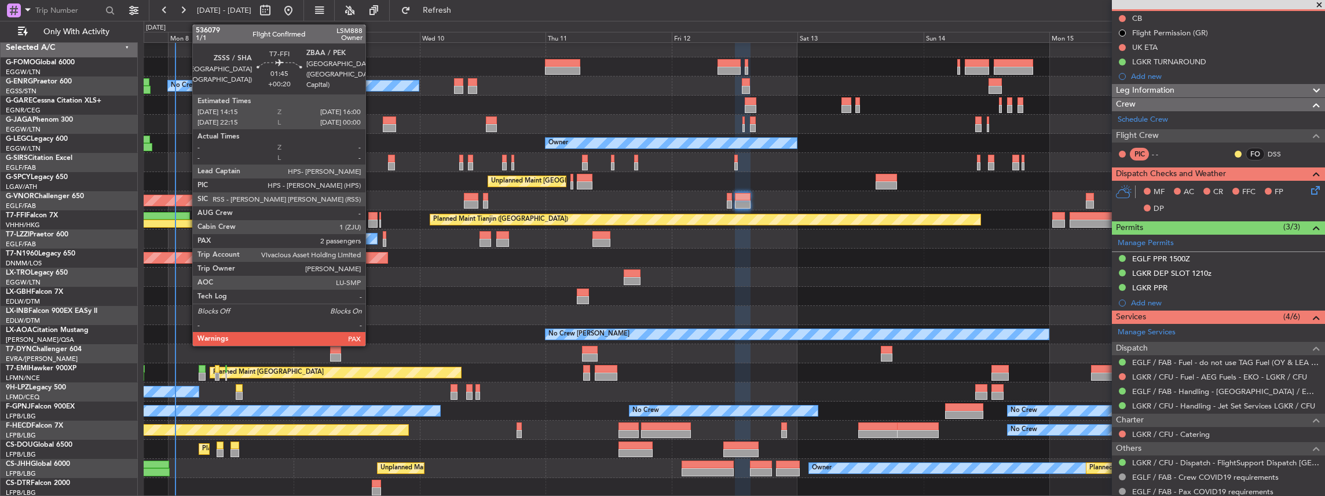
click at [371, 219] on div at bounding box center [372, 223] width 9 height 8
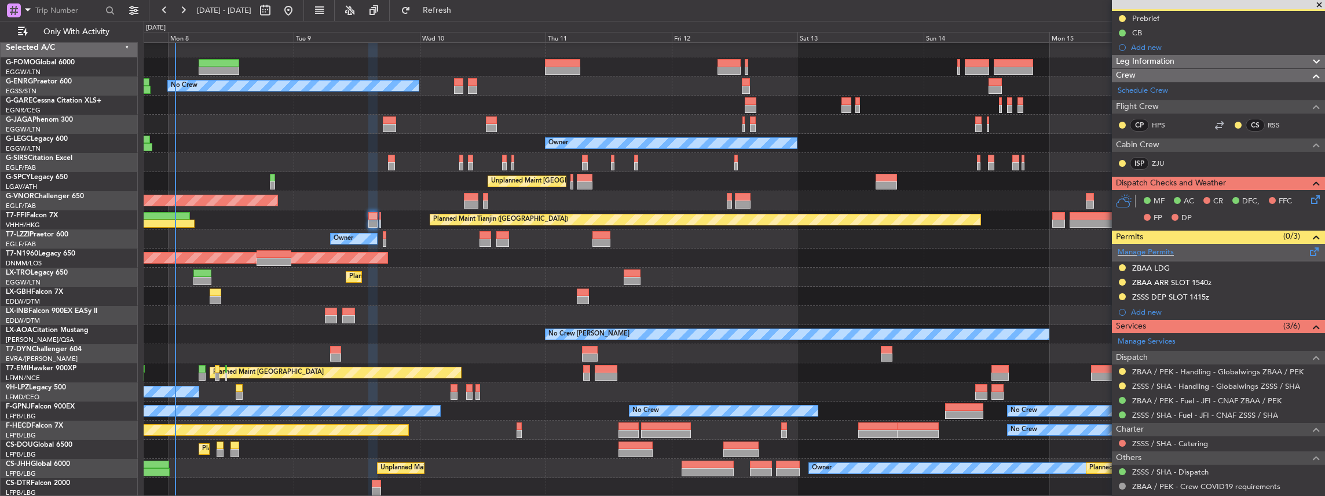
scroll to position [0, 0]
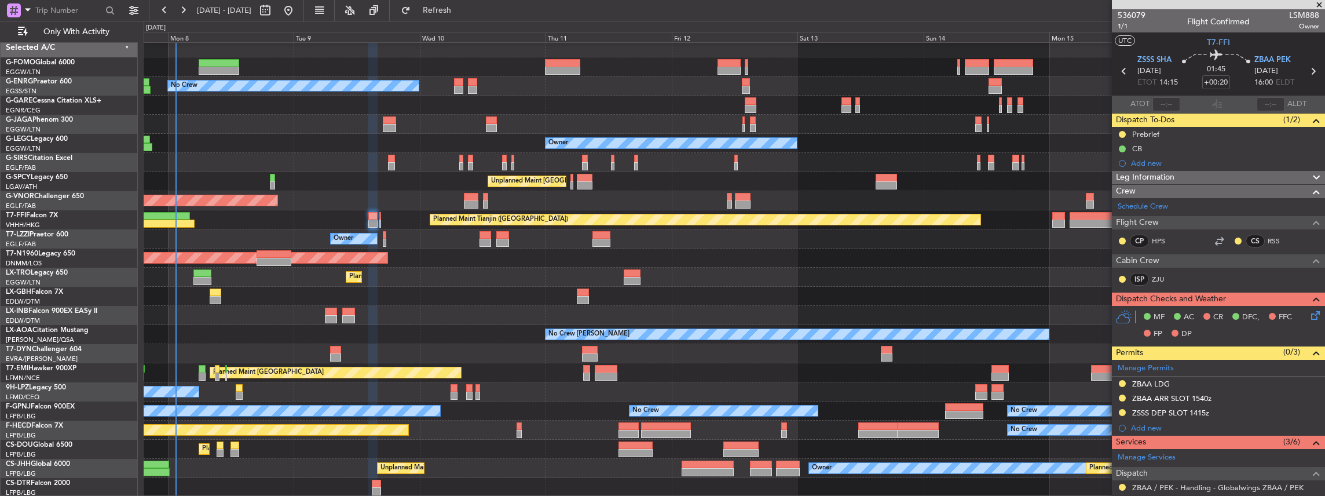
click at [381, 222] on div "Planned Maint Tianjin ([GEOGRAPHIC_DATA])" at bounding box center [734, 219] width 1181 height 19
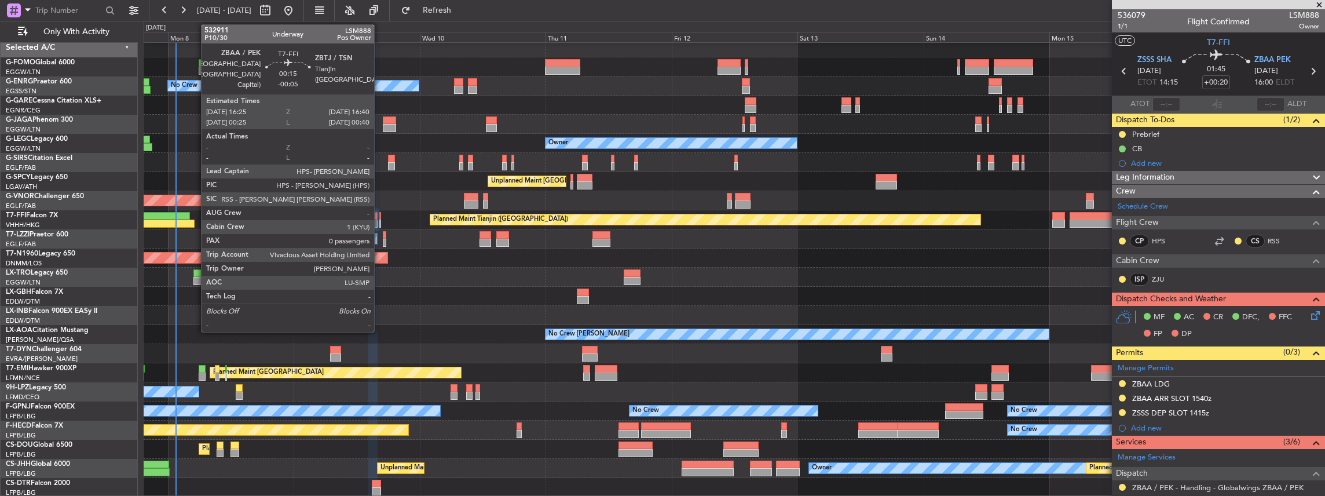
click at [380, 222] on div at bounding box center [380, 223] width 2 height 8
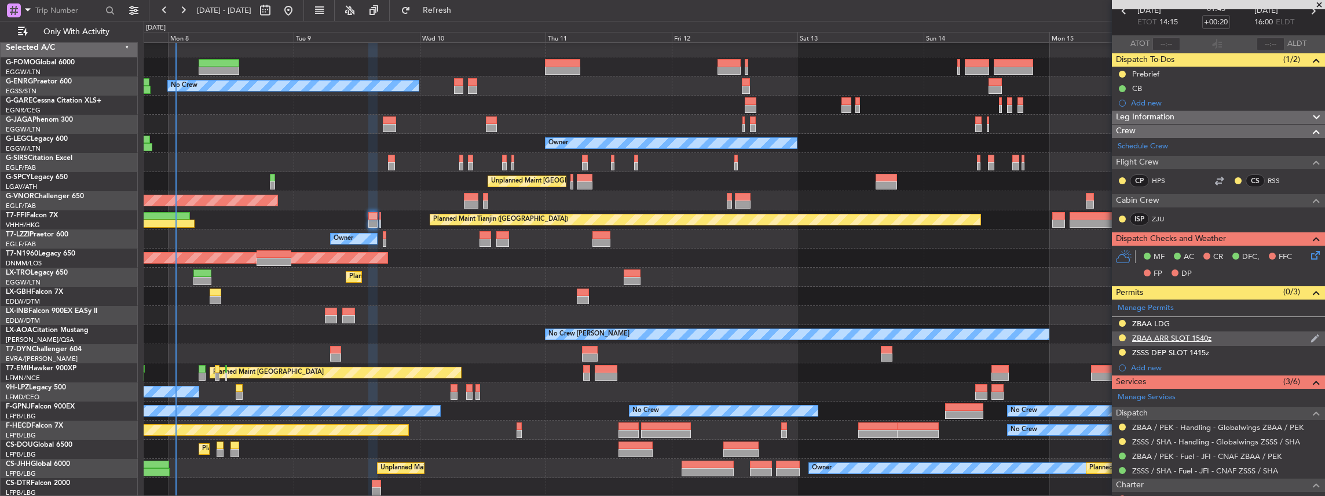
scroll to position [77, 0]
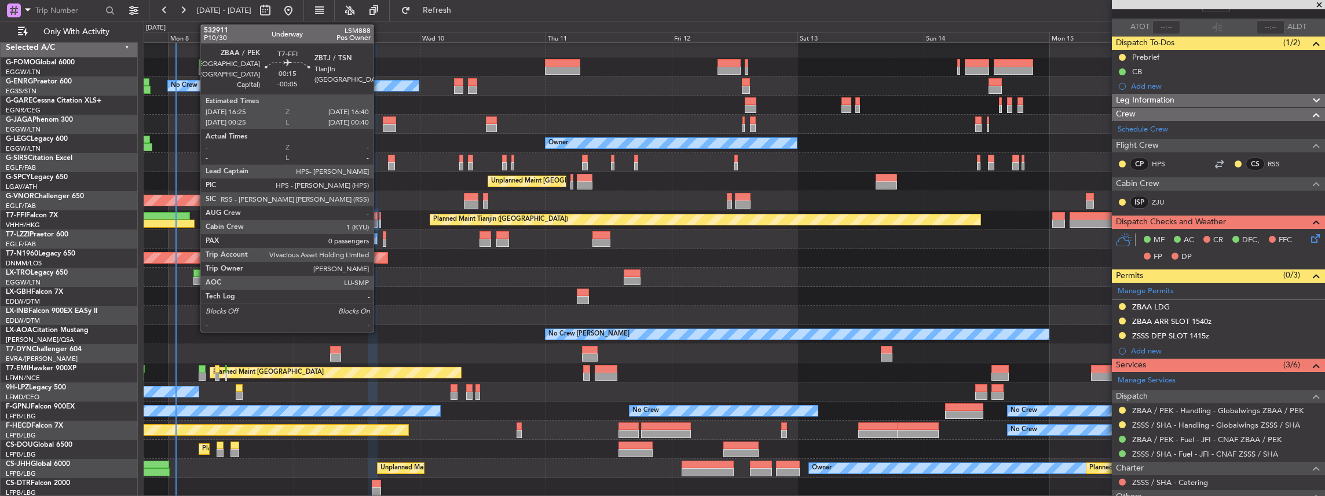
click at [379, 223] on div at bounding box center [380, 223] width 2 height 8
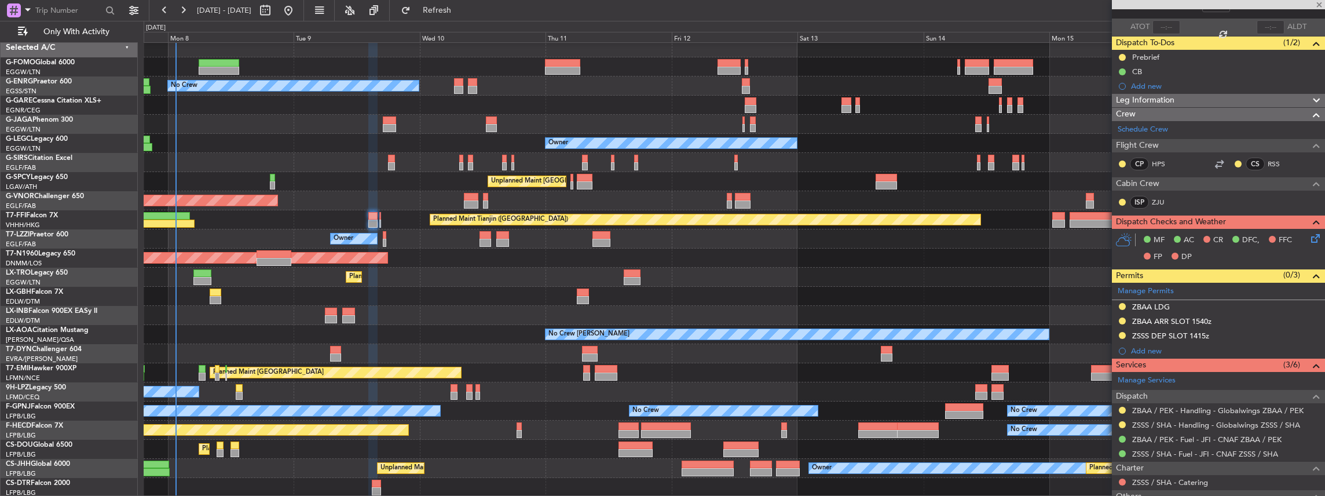
type input "-00:05"
type input "0"
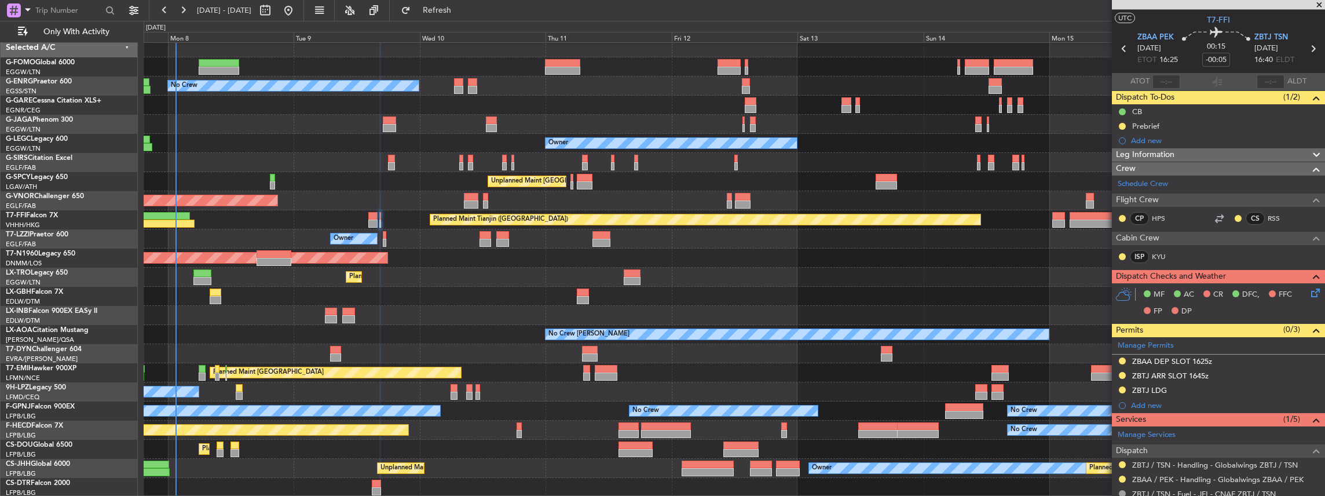
scroll to position [0, 0]
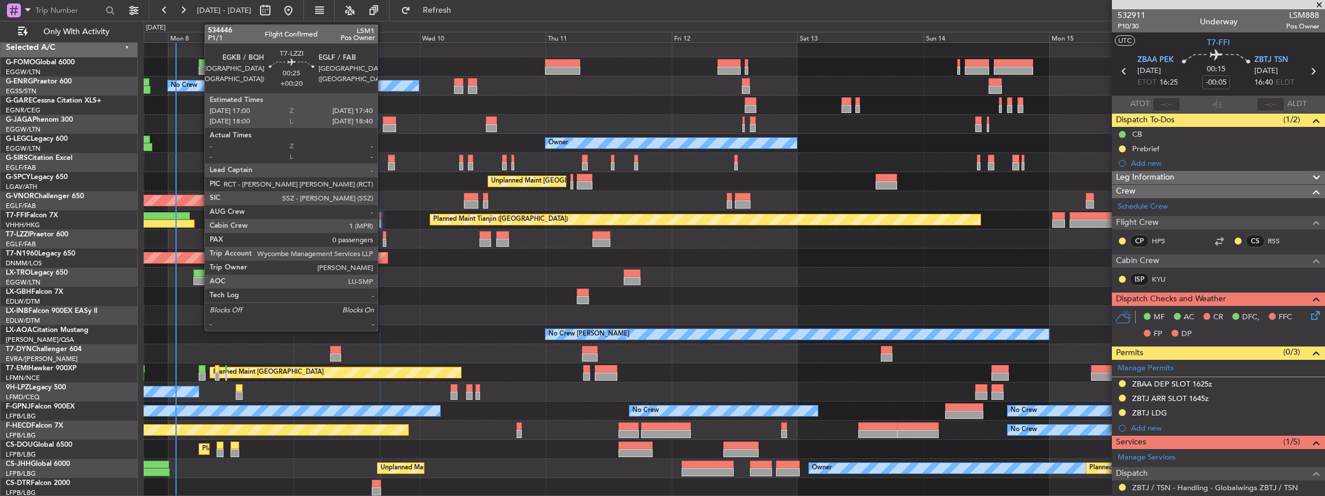
click at [383, 242] on div at bounding box center [385, 243] width 4 height 8
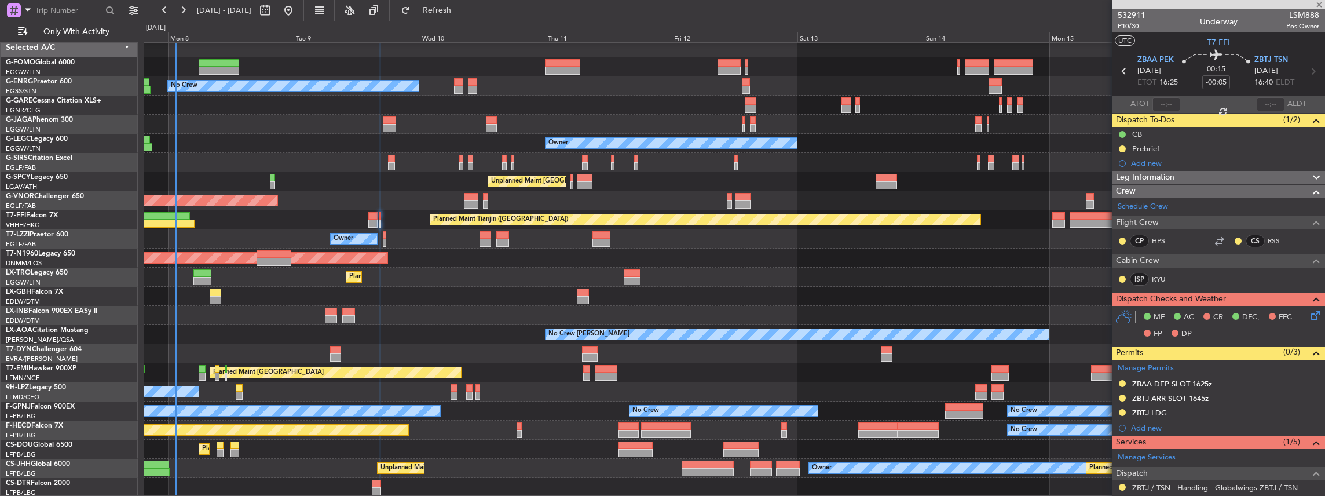
type input "+00:20"
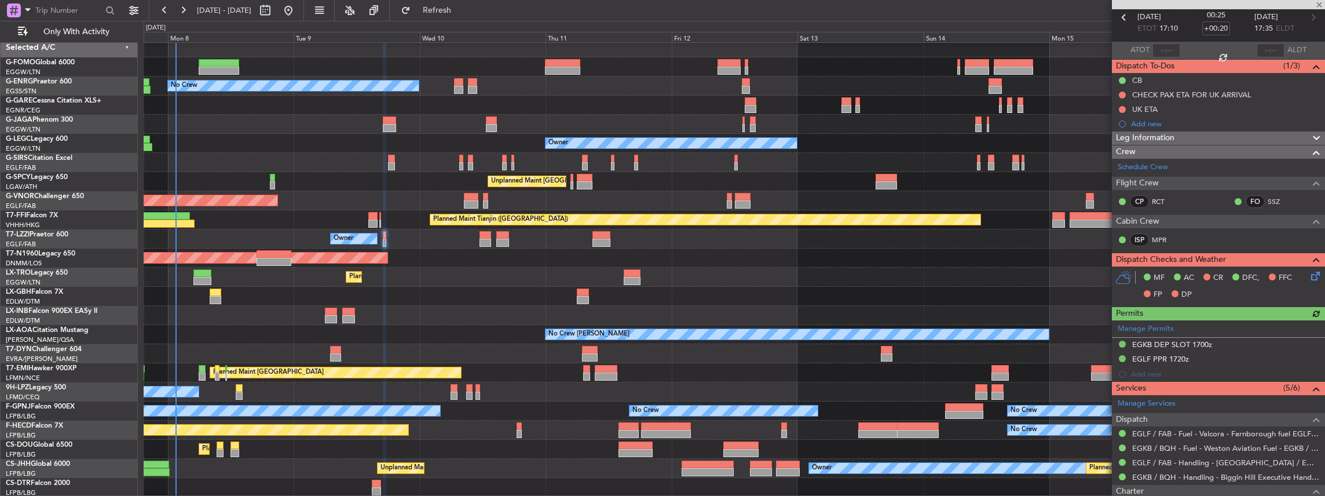
scroll to position [116, 0]
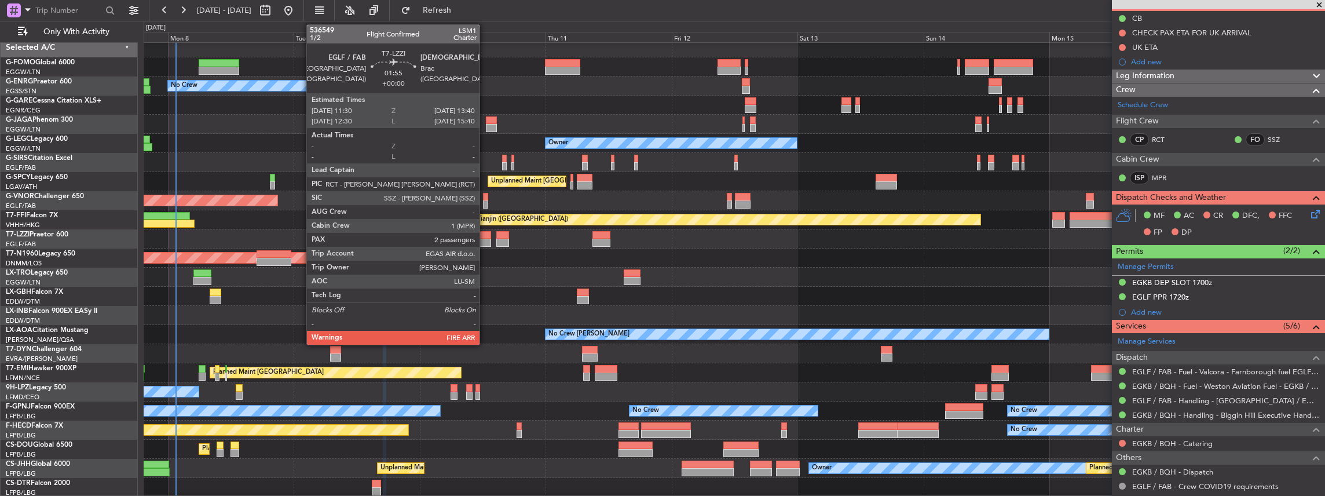
click at [485, 242] on div at bounding box center [485, 243] width 12 height 8
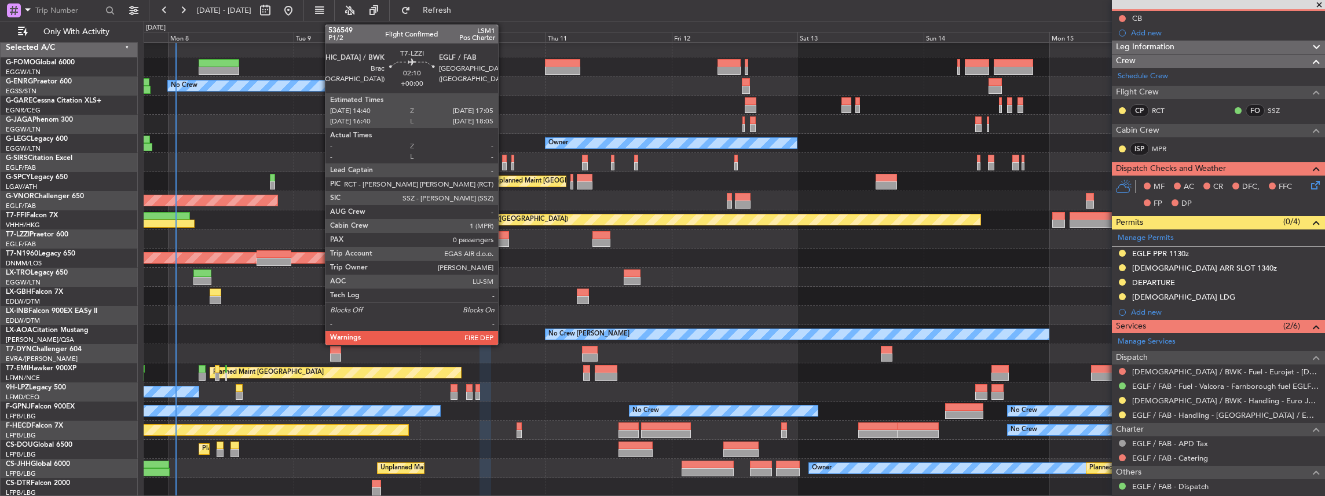
click at [504, 236] on div at bounding box center [502, 235] width 13 height 8
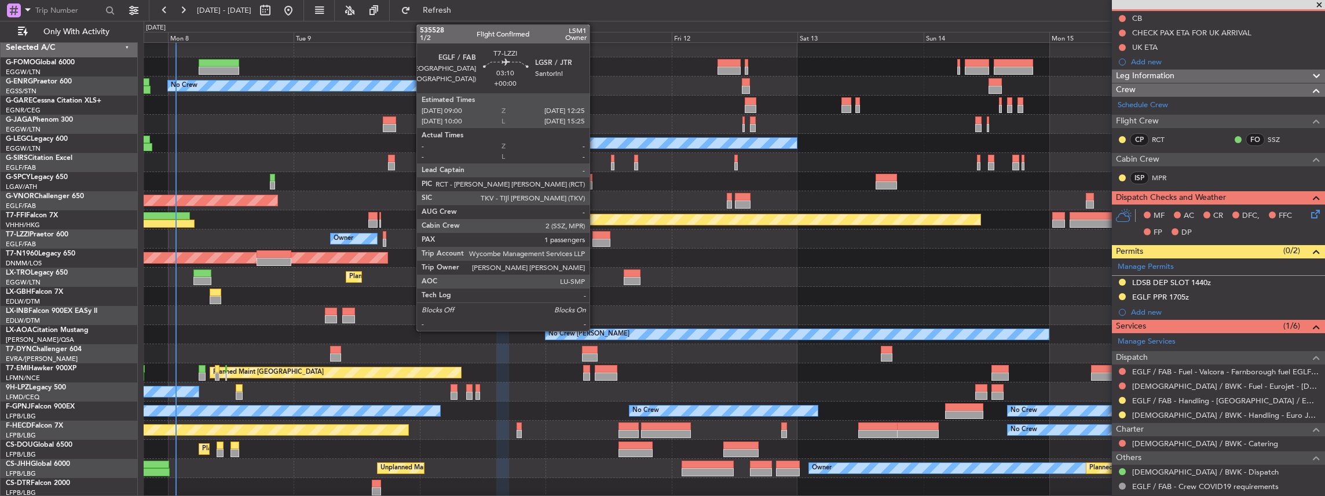
click at [595, 240] on div at bounding box center [601, 243] width 18 height 8
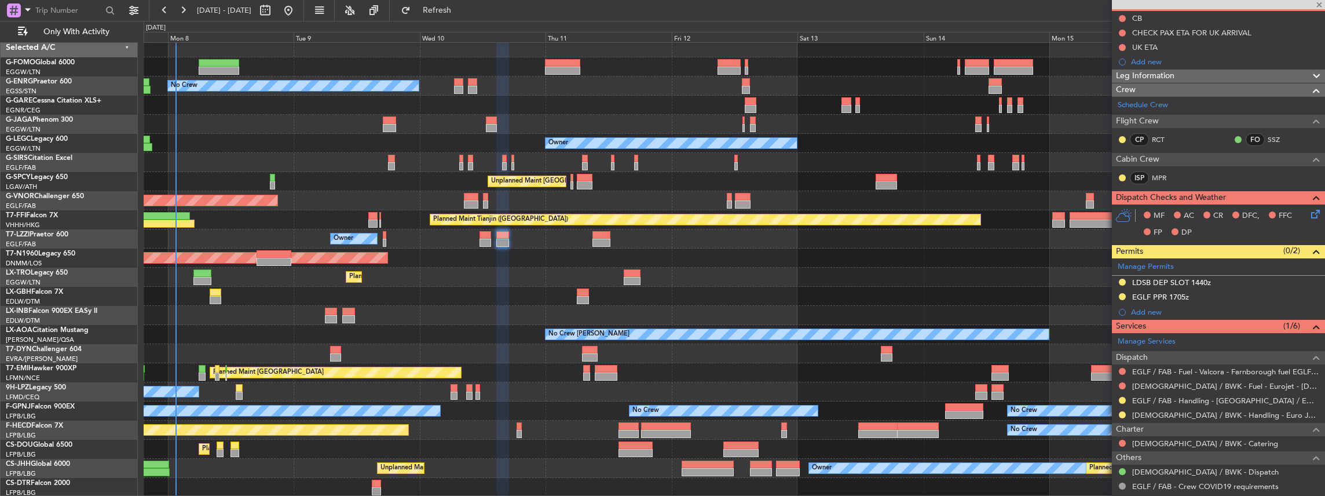
type input "1"
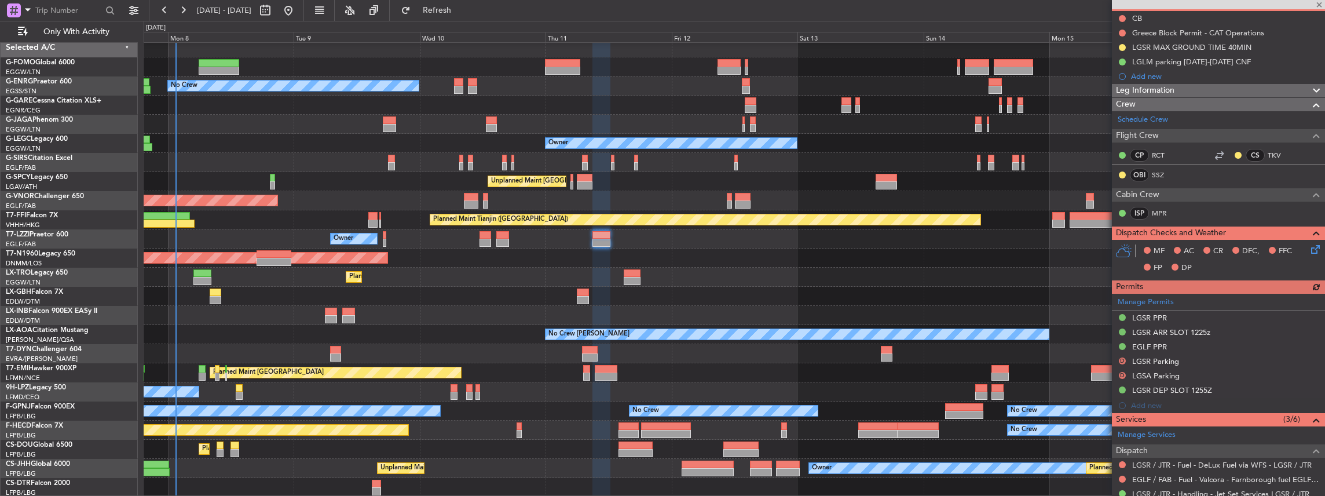
scroll to position [276, 0]
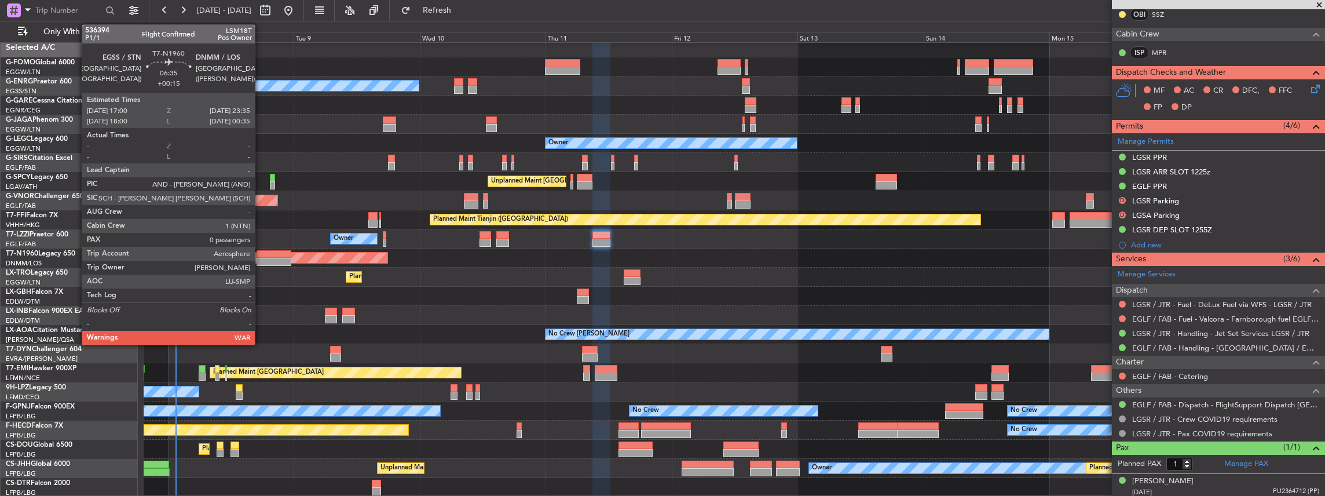
click at [261, 255] on div at bounding box center [274, 254] width 35 height 8
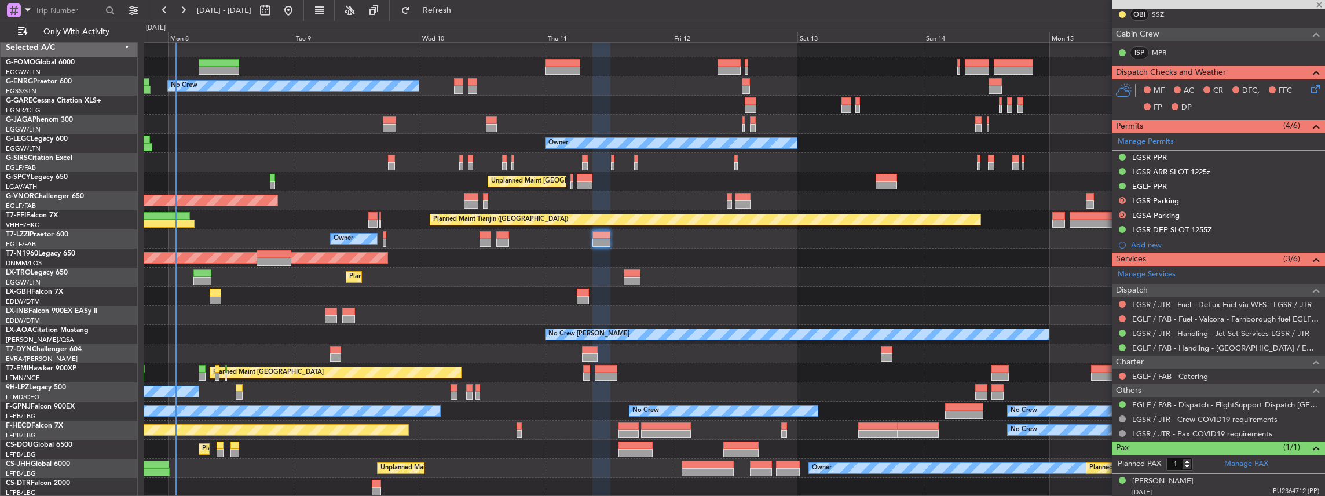
type input "+00:15"
type input "0"
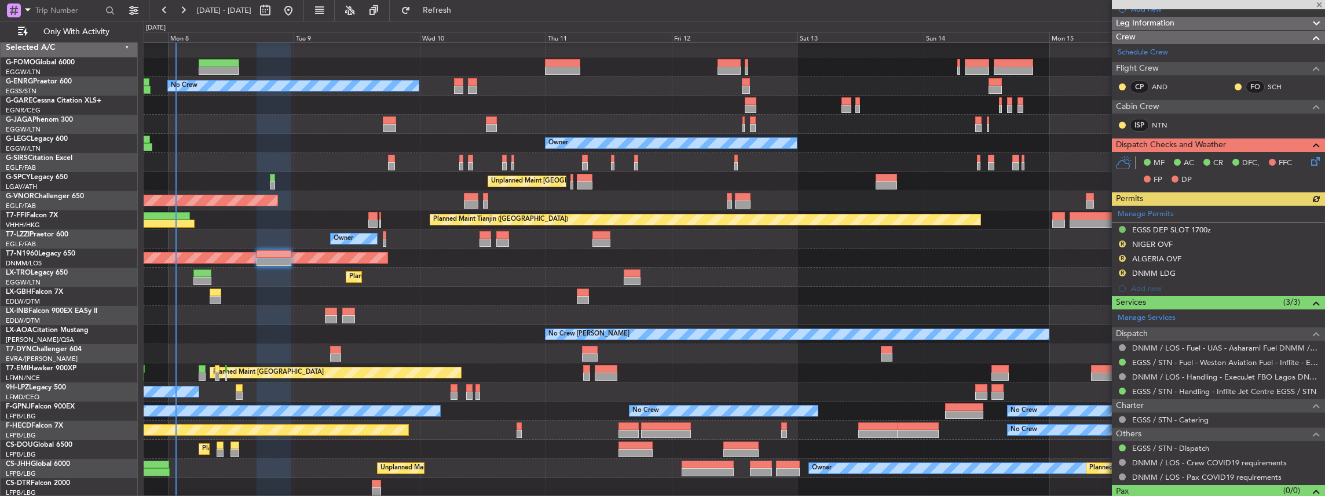
scroll to position [171, 0]
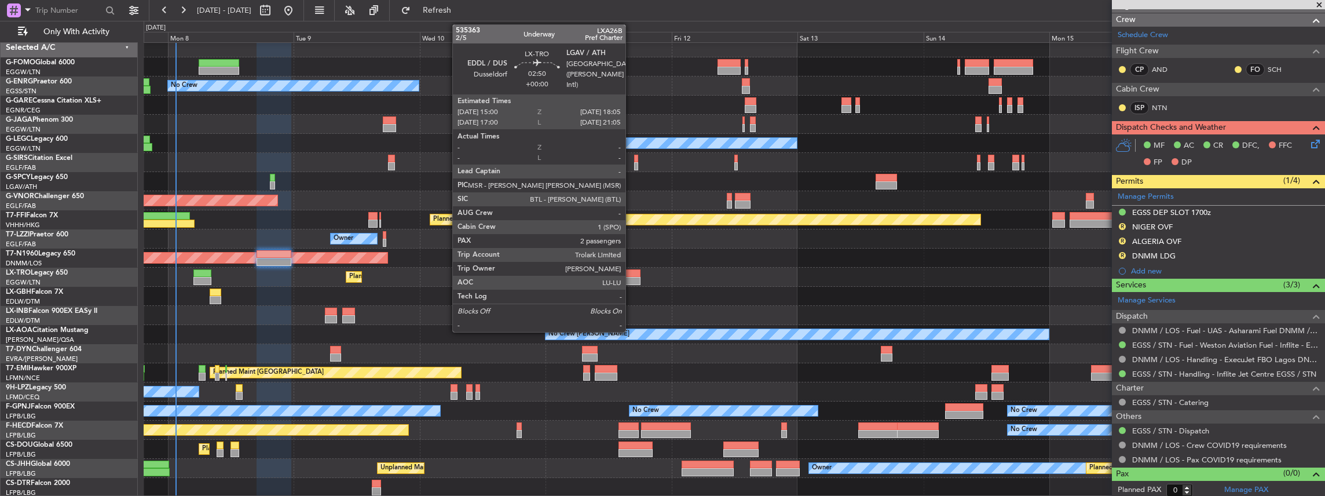
click at [631, 278] on div at bounding box center [632, 281] width 16 height 8
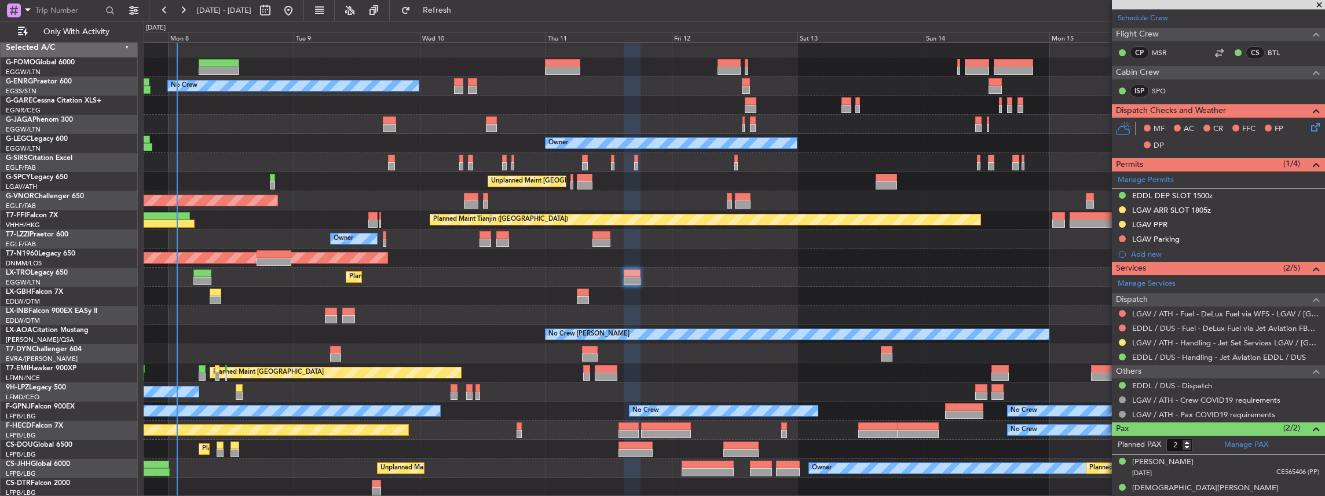
scroll to position [193, 0]
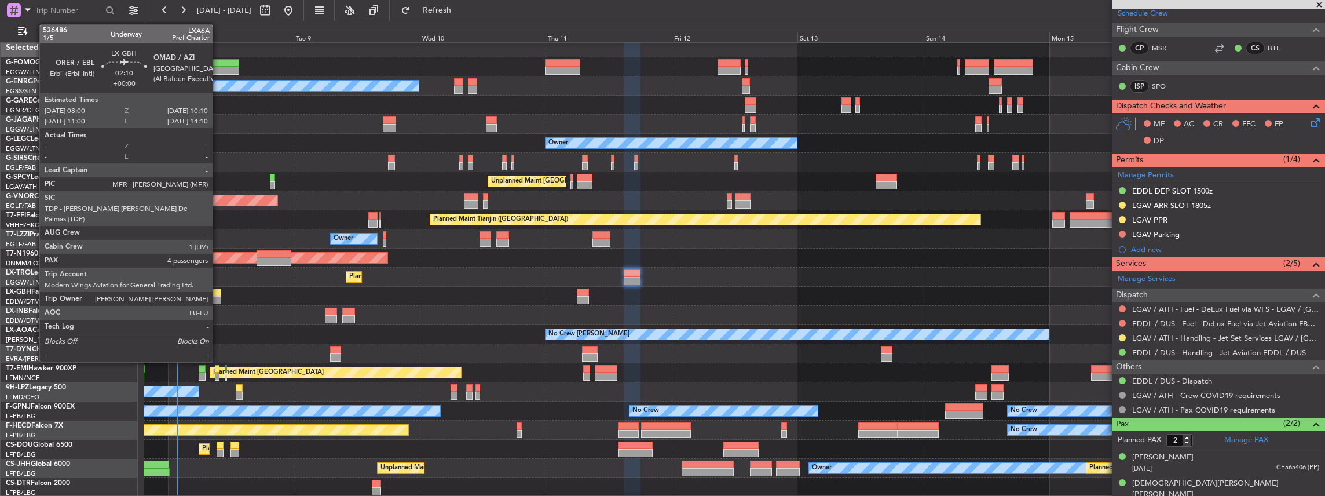
click at [218, 296] on div at bounding box center [216, 300] width 12 height 8
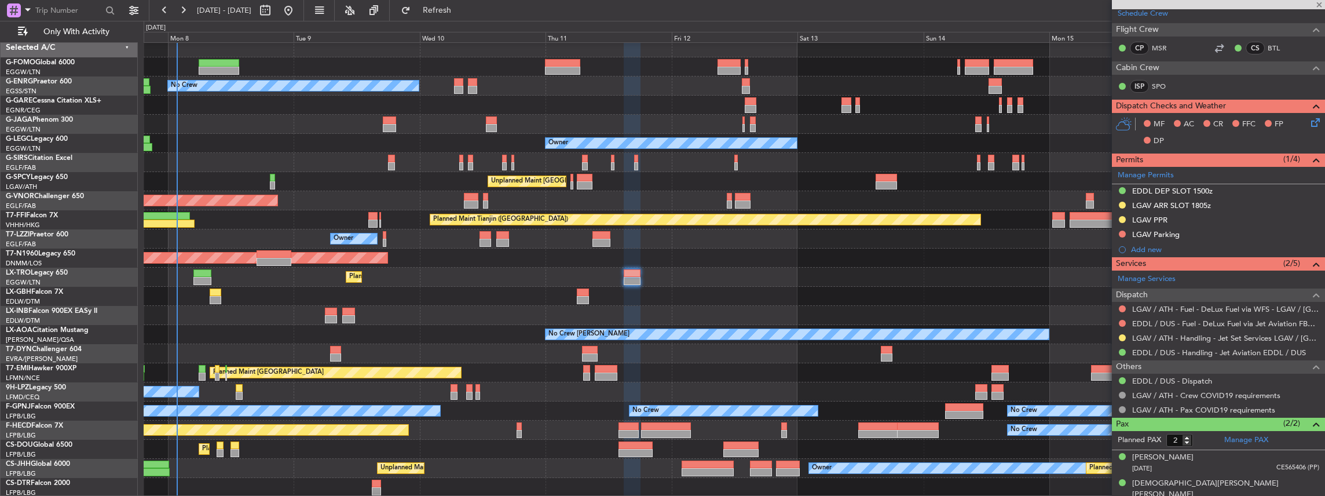
type input "4"
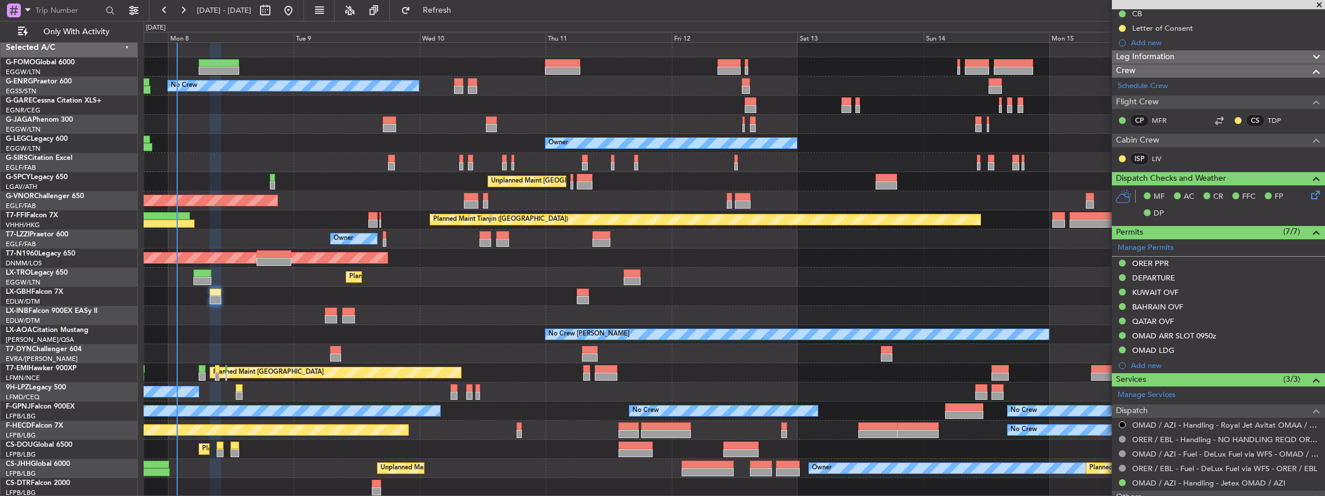
click at [588, 294] on div at bounding box center [583, 292] width 13 height 8
type input "+00:10"
type input "3"
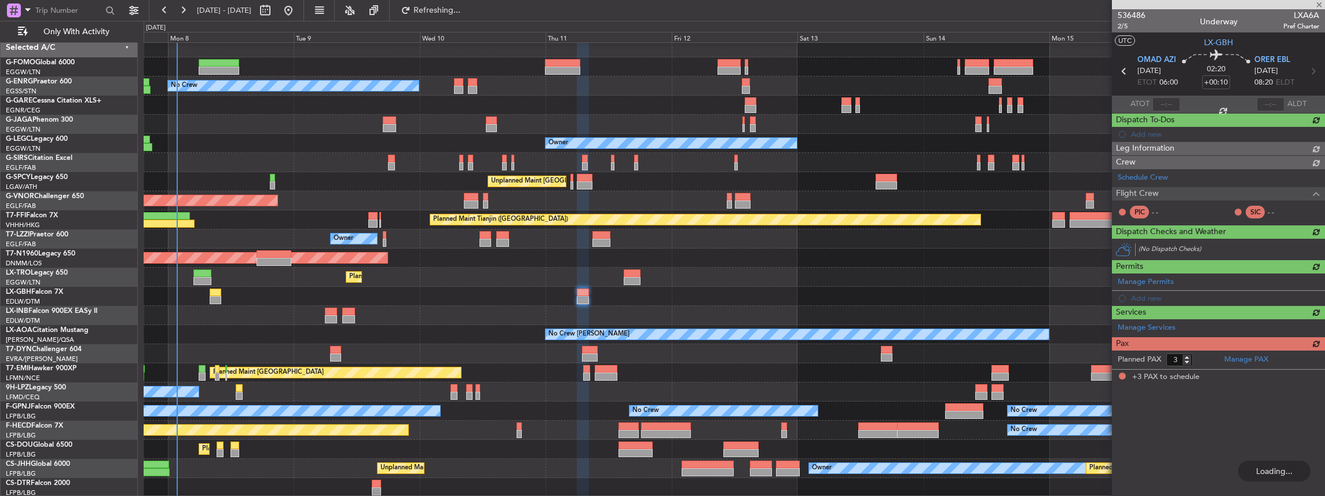
scroll to position [0, 0]
type input "4"
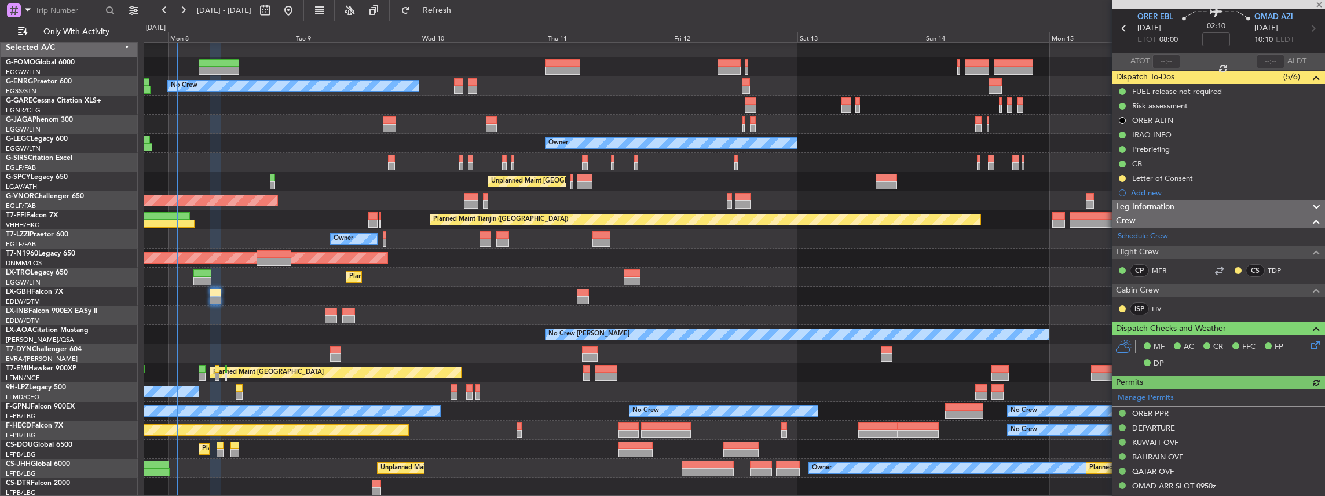
scroll to position [154, 0]
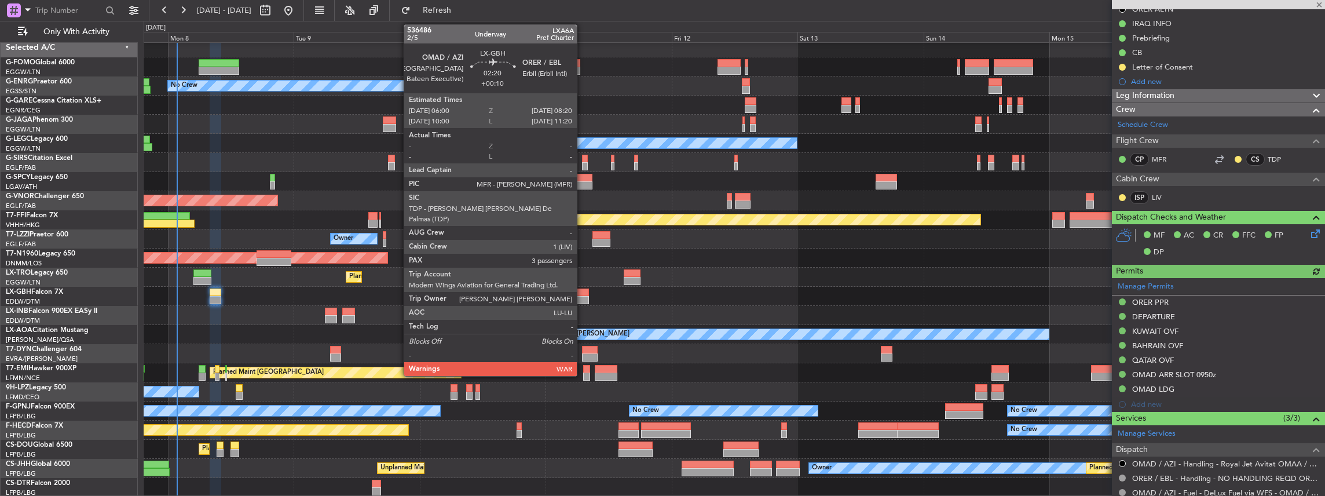
click at [583, 296] on div at bounding box center [583, 300] width 13 height 8
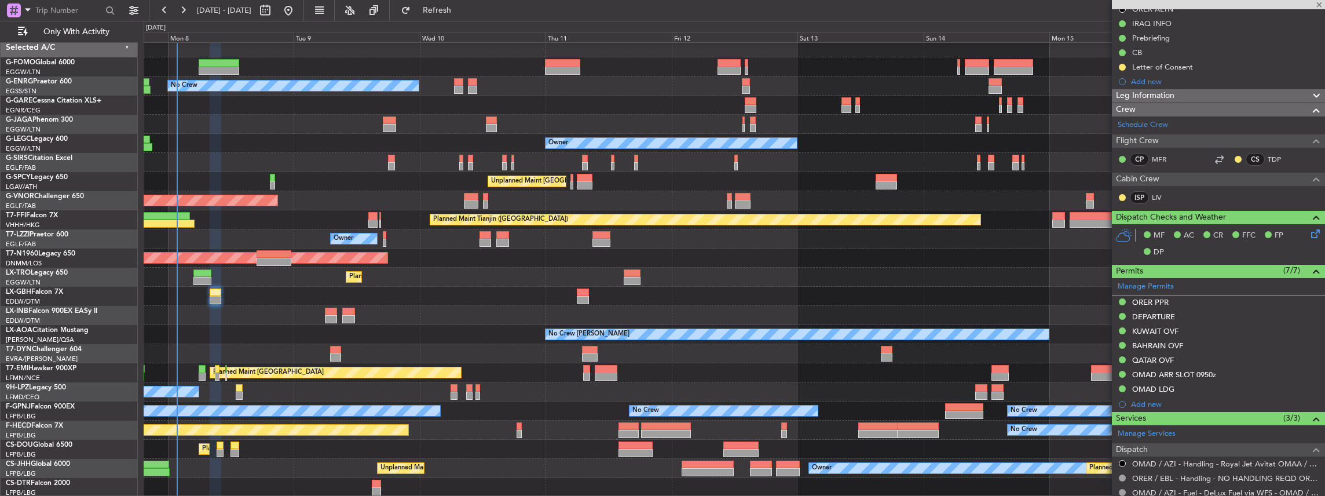
type input "+00:10"
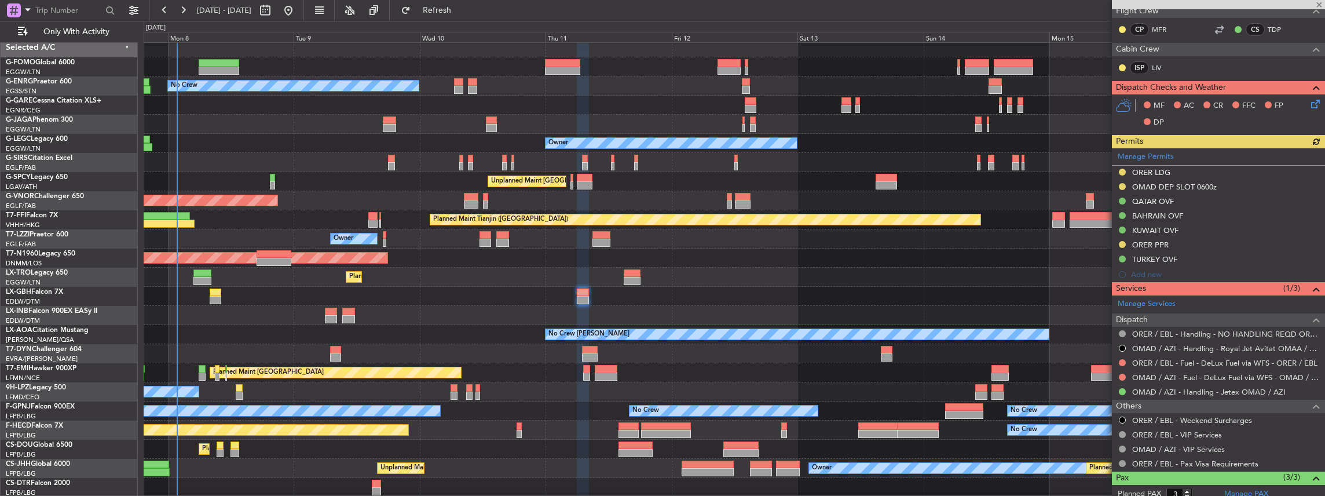
scroll to position [270, 0]
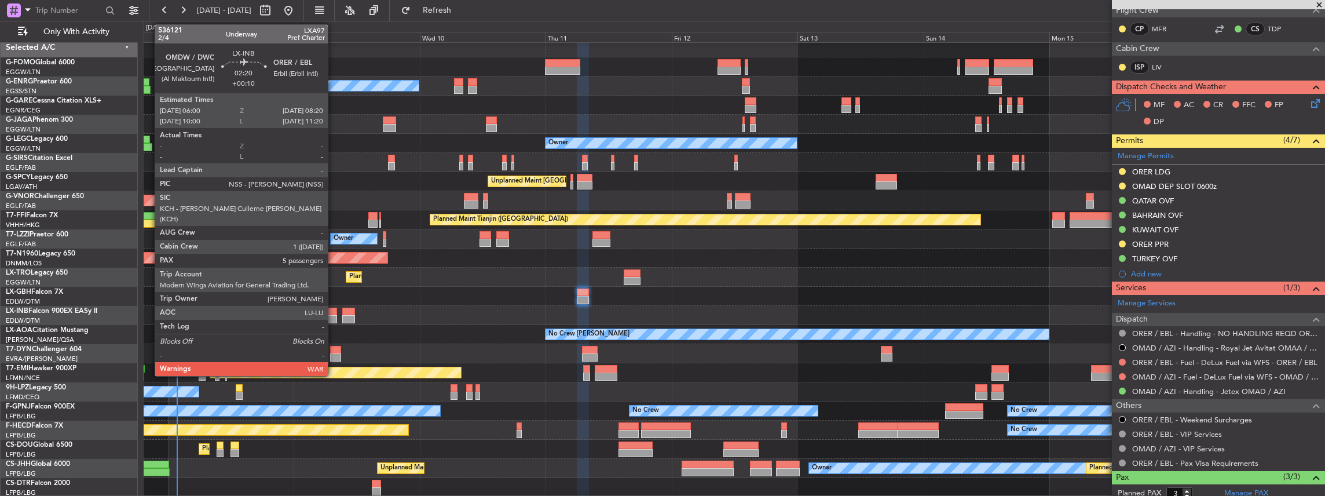
click at [334, 312] on div at bounding box center [331, 311] width 13 height 8
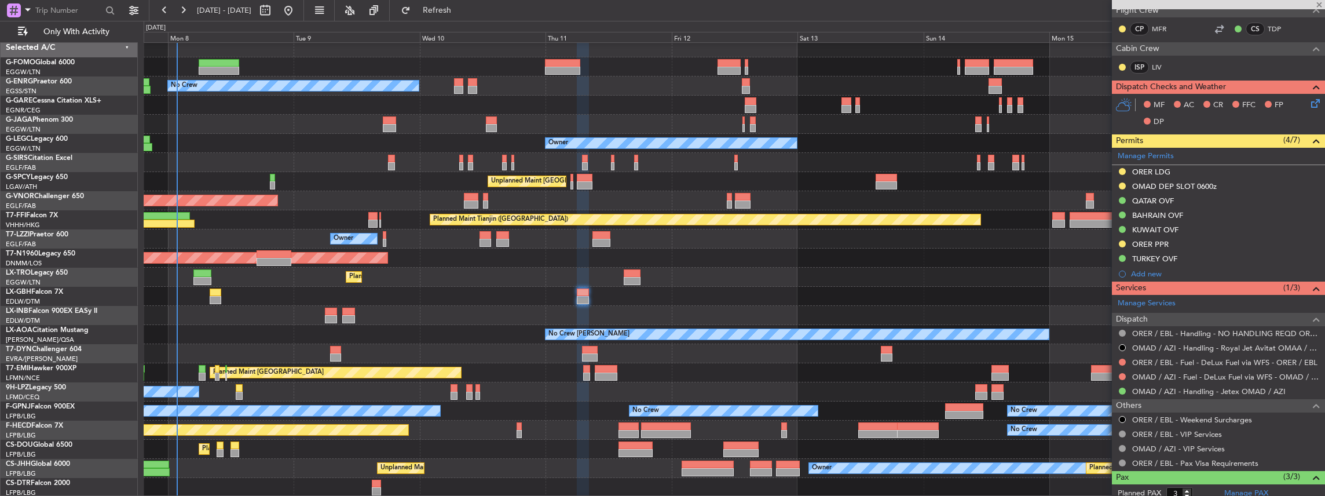
type input "5"
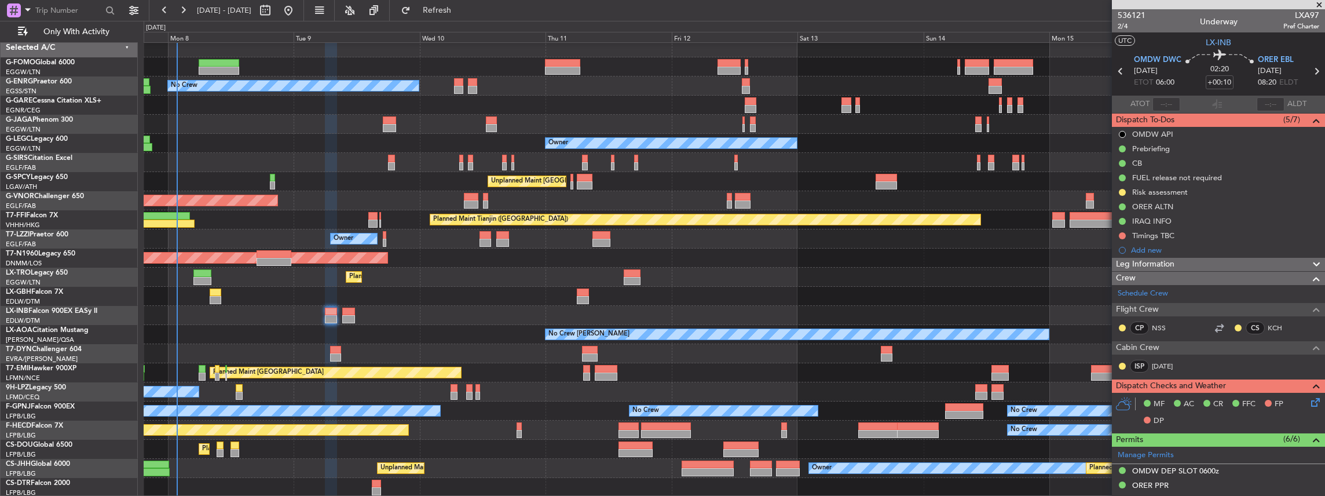
scroll to position [232, 0]
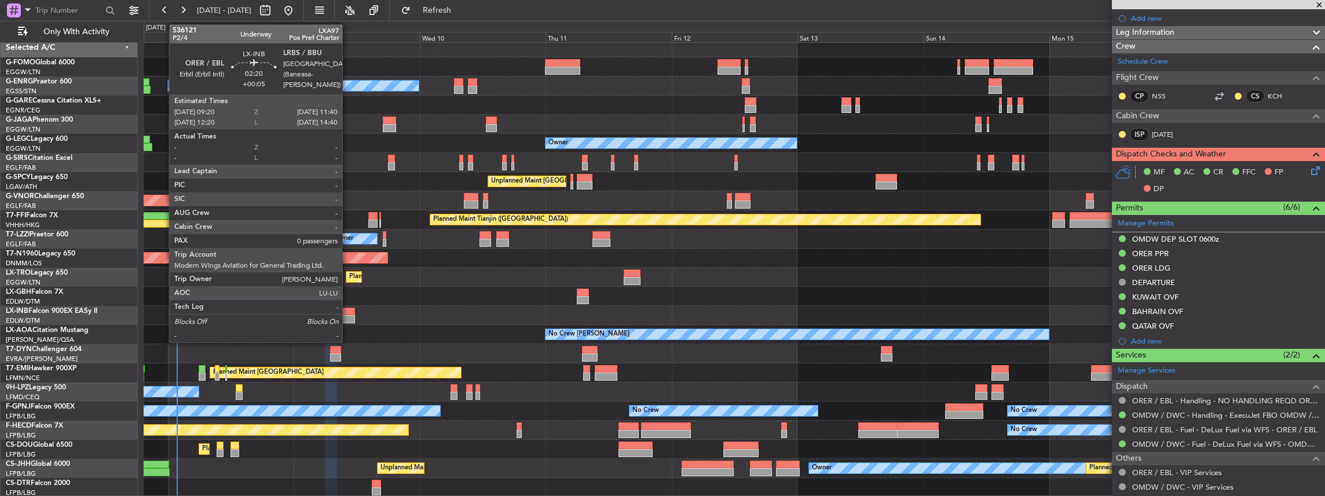
click at [348, 313] on div at bounding box center [348, 311] width 13 height 8
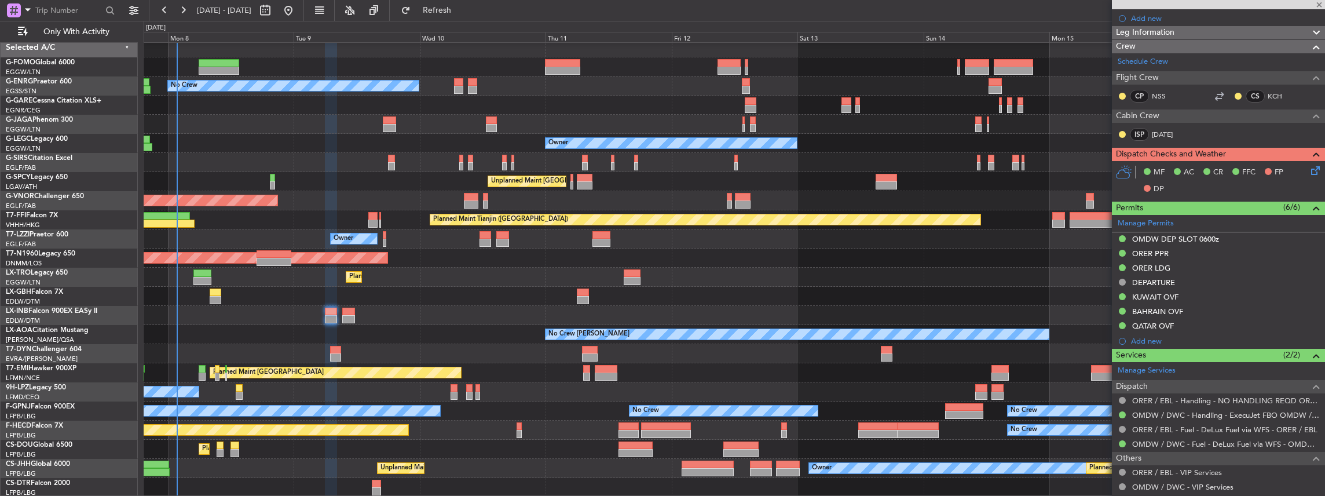
type input "+00:05"
type input "0"
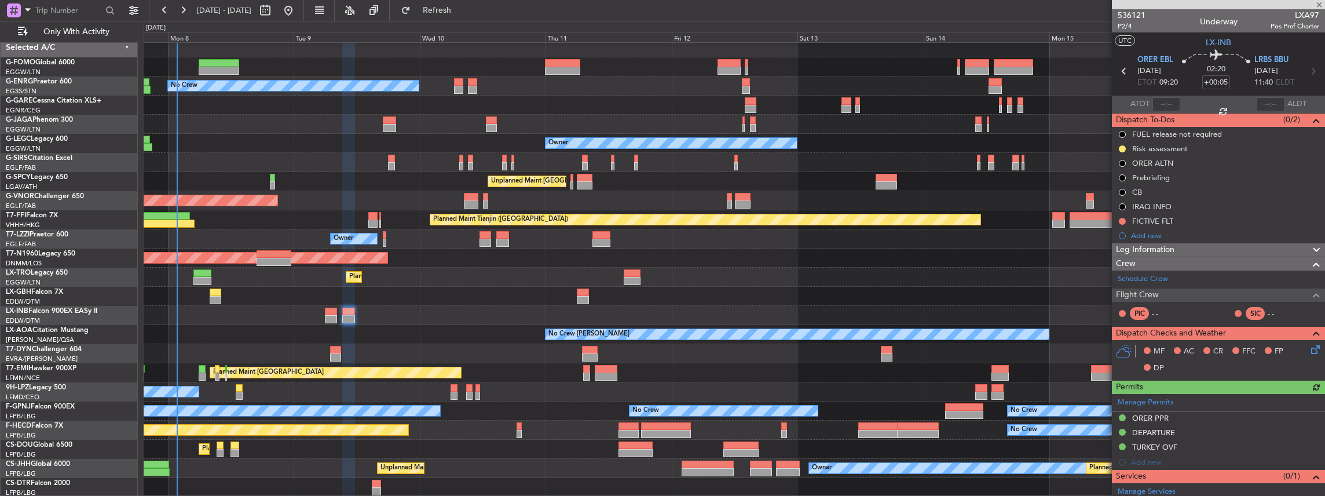
scroll to position [107, 0]
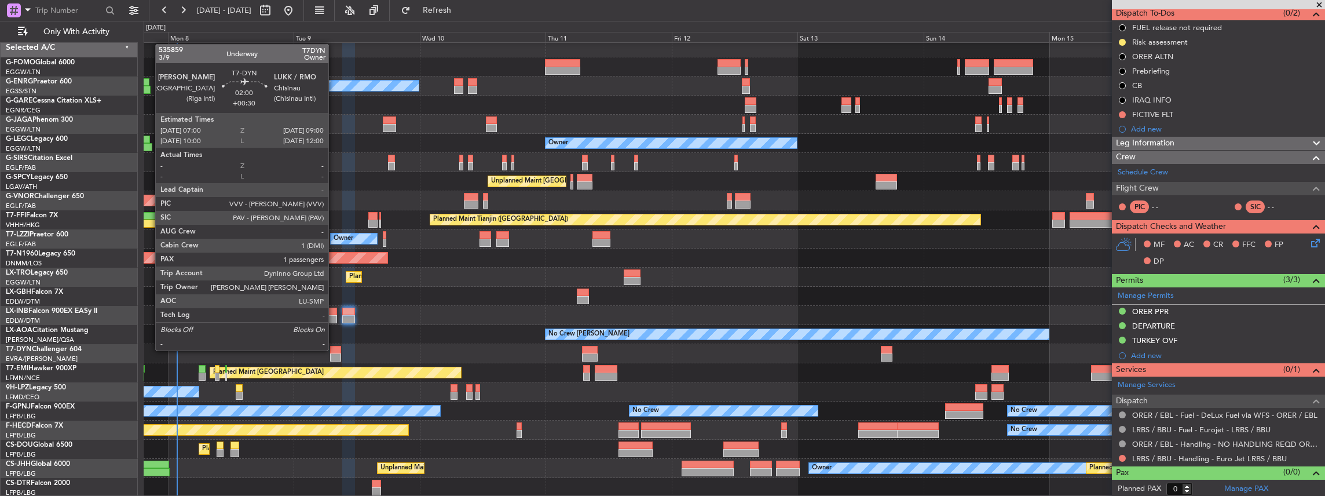
click at [334, 349] on div at bounding box center [335, 350] width 11 height 8
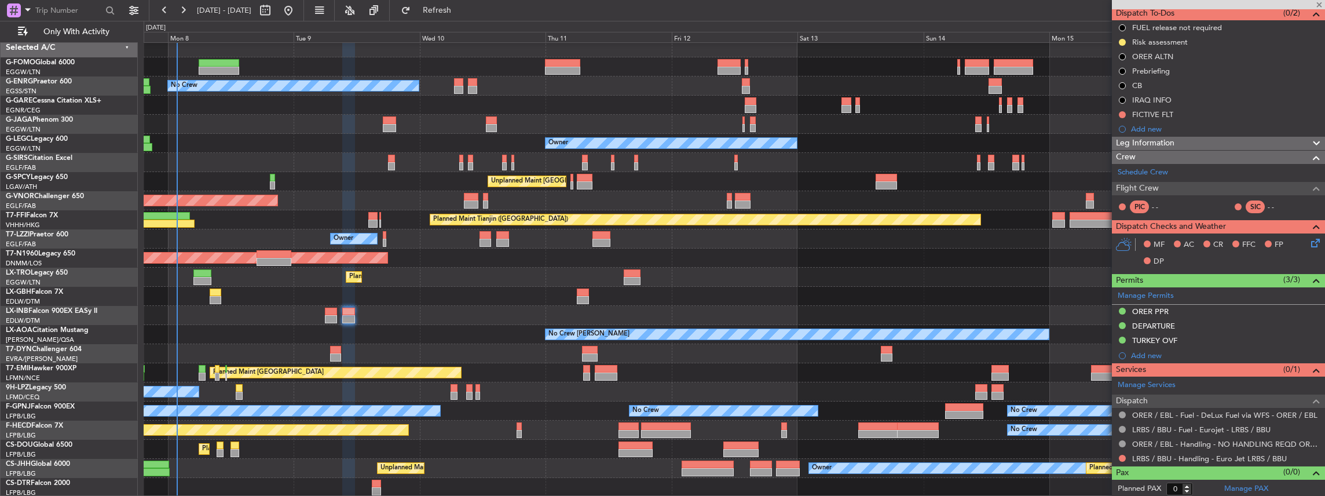
type input "+00:30"
type input "1"
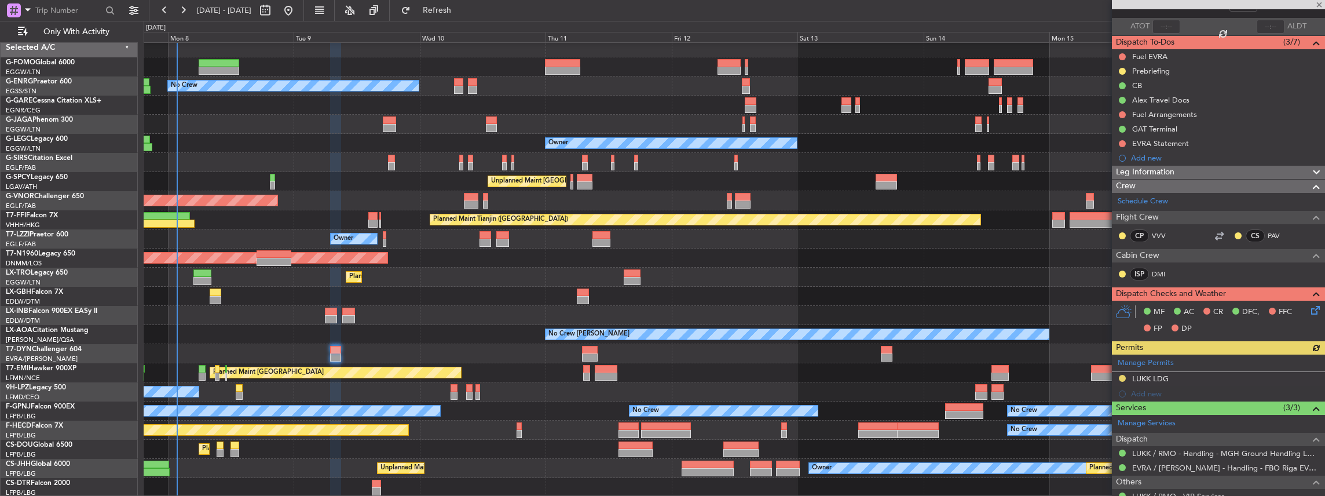
scroll to position [141, 0]
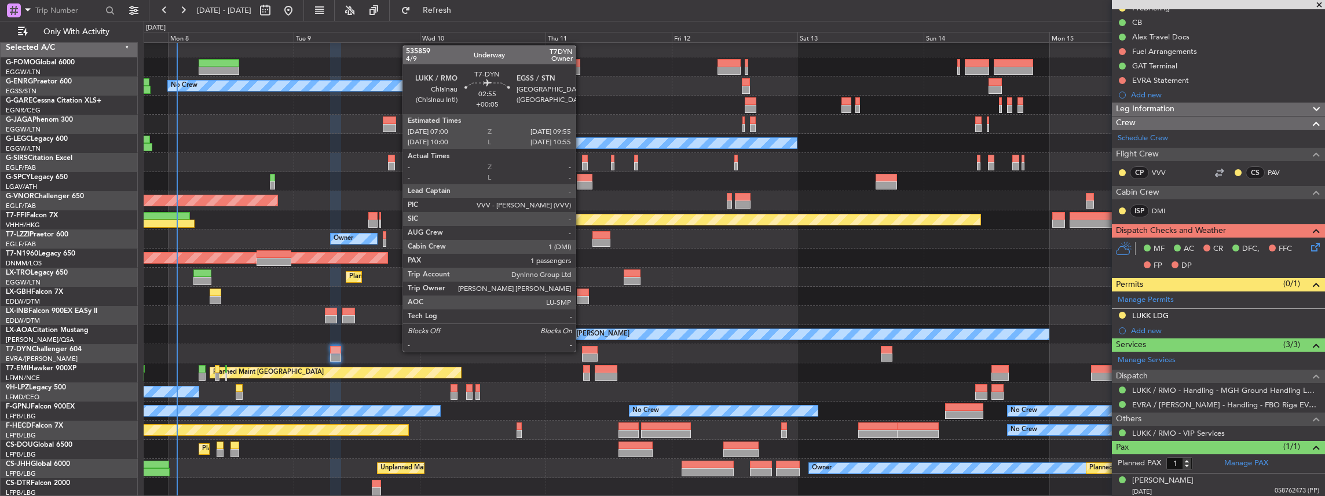
click at [582, 350] on div at bounding box center [590, 350] width 16 height 8
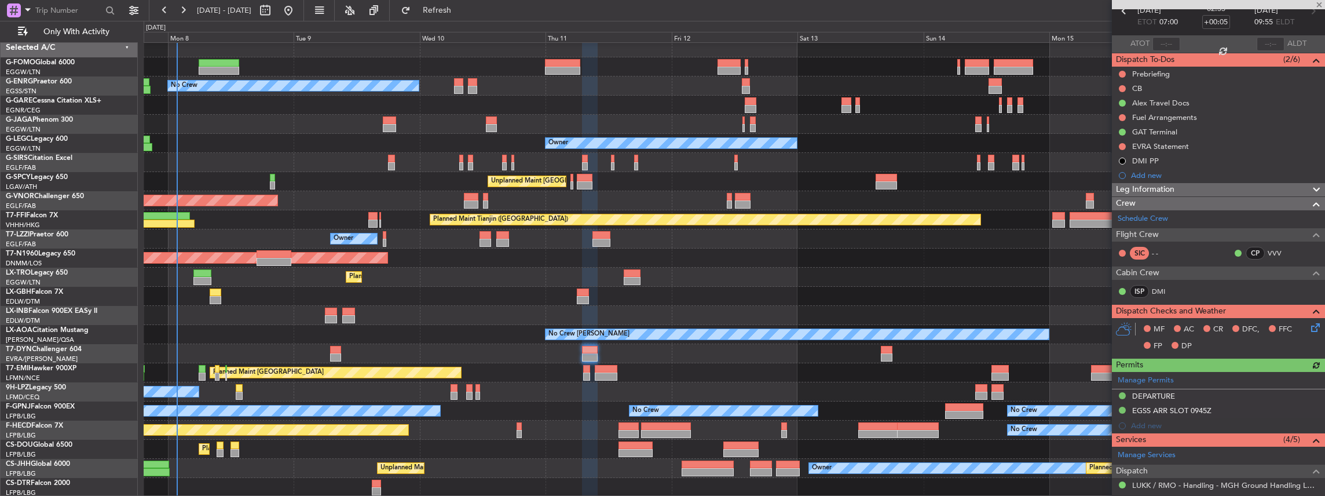
scroll to position [193, 0]
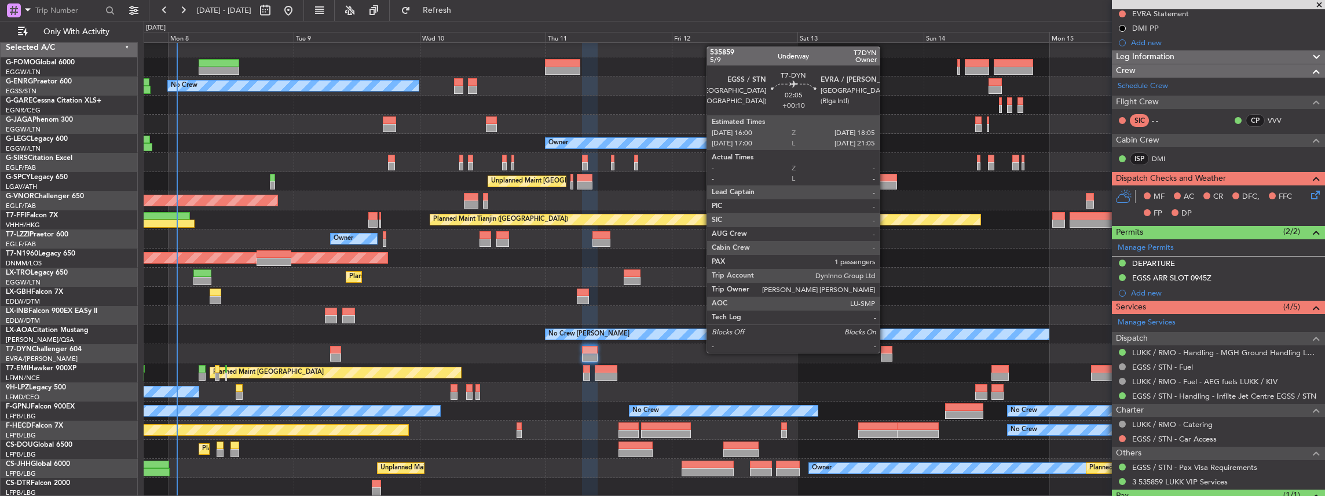
click at [885, 351] on div at bounding box center [886, 350] width 11 height 8
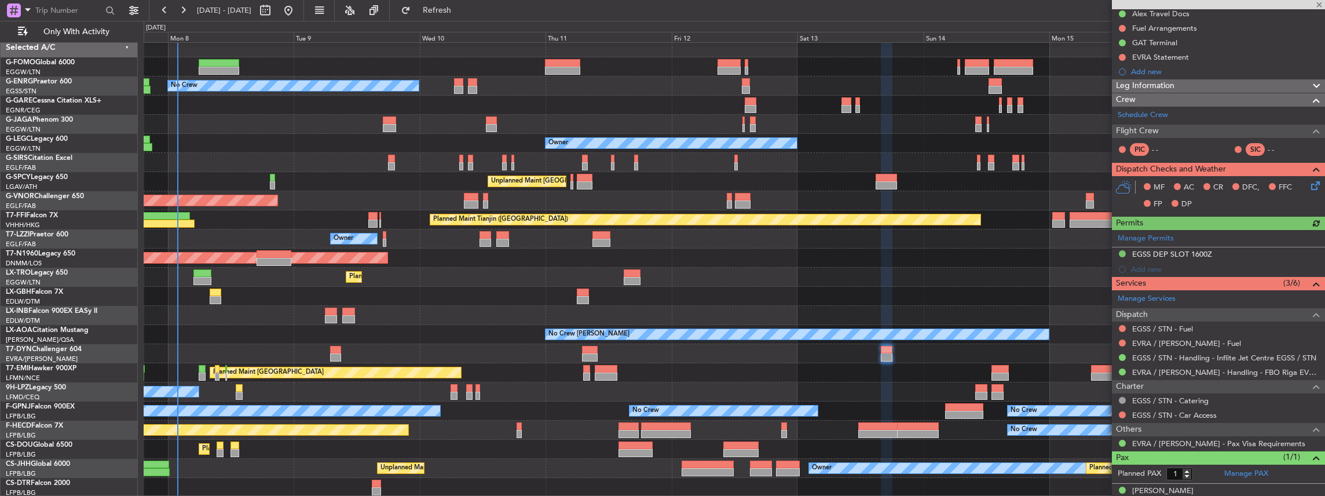
scroll to position [160, 0]
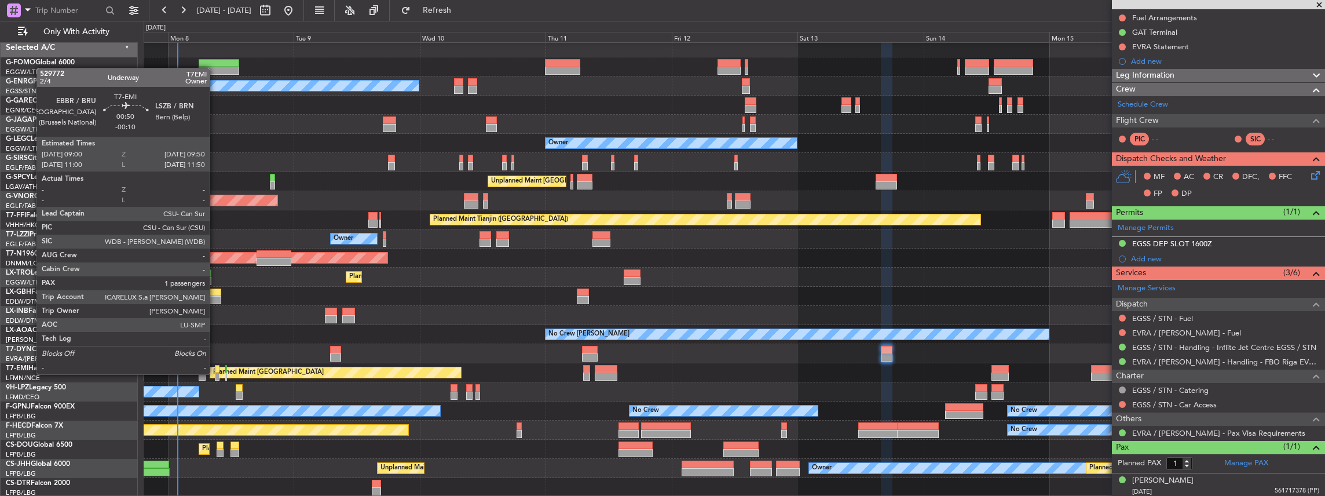
click at [215, 374] on div at bounding box center [217, 376] width 5 height 8
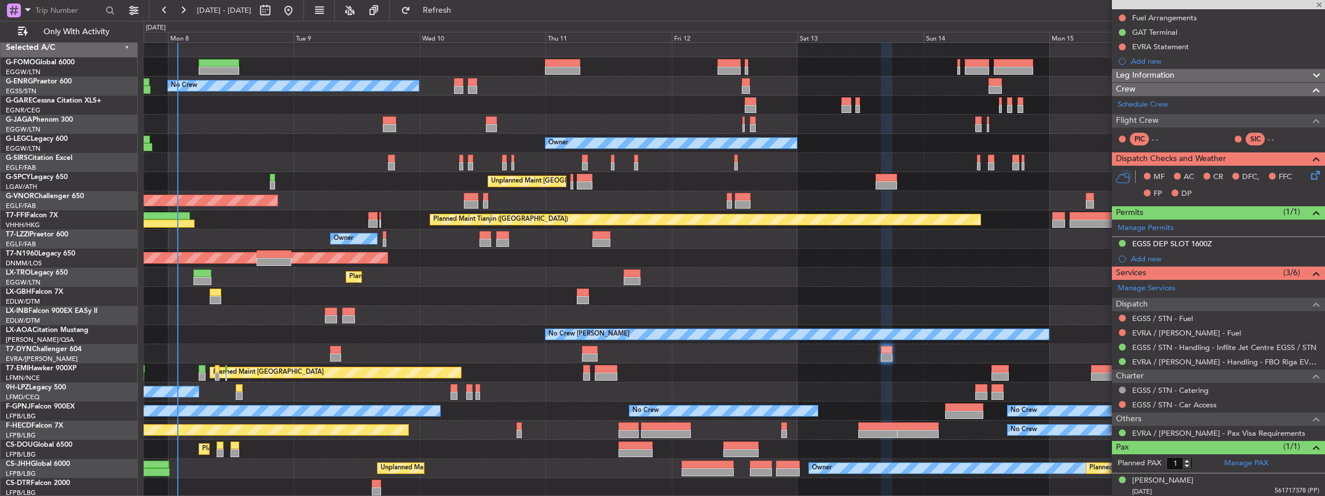
type input "-00:10"
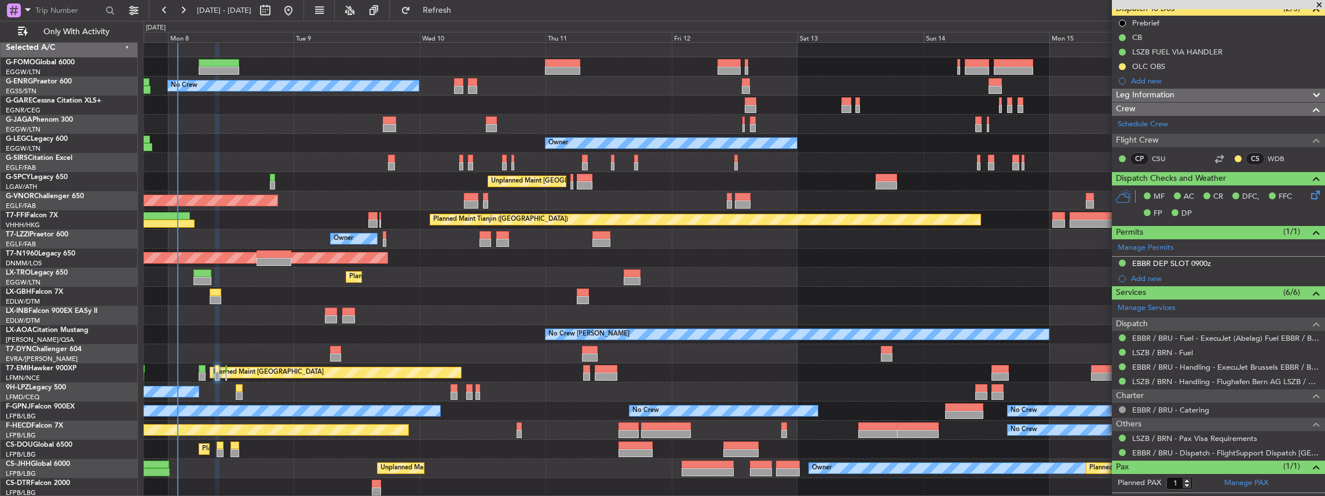
scroll to position [131, 0]
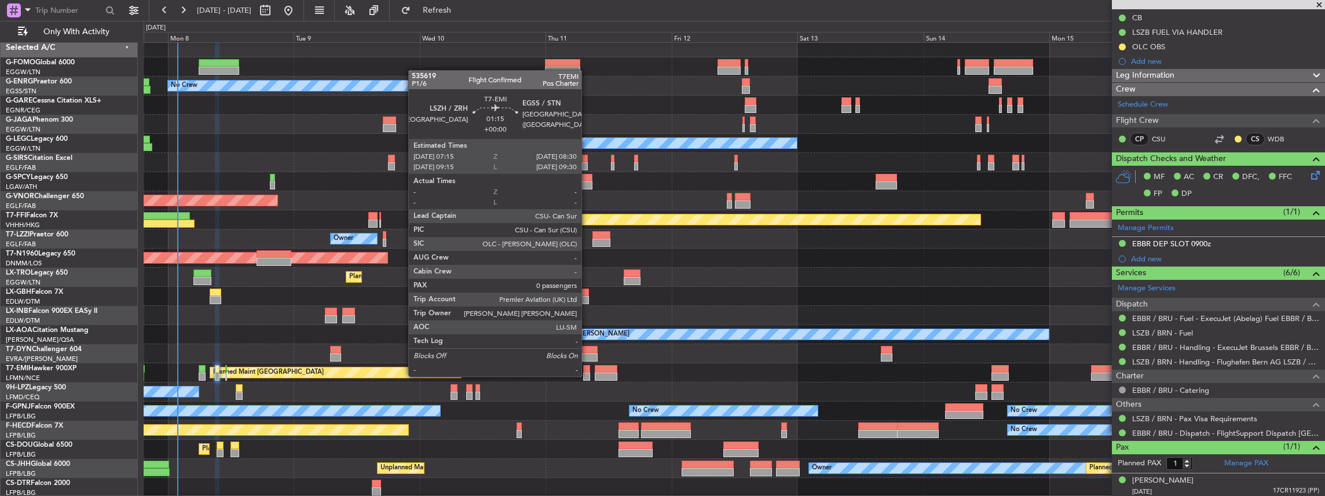
click at [587, 375] on div at bounding box center [586, 376] width 7 height 8
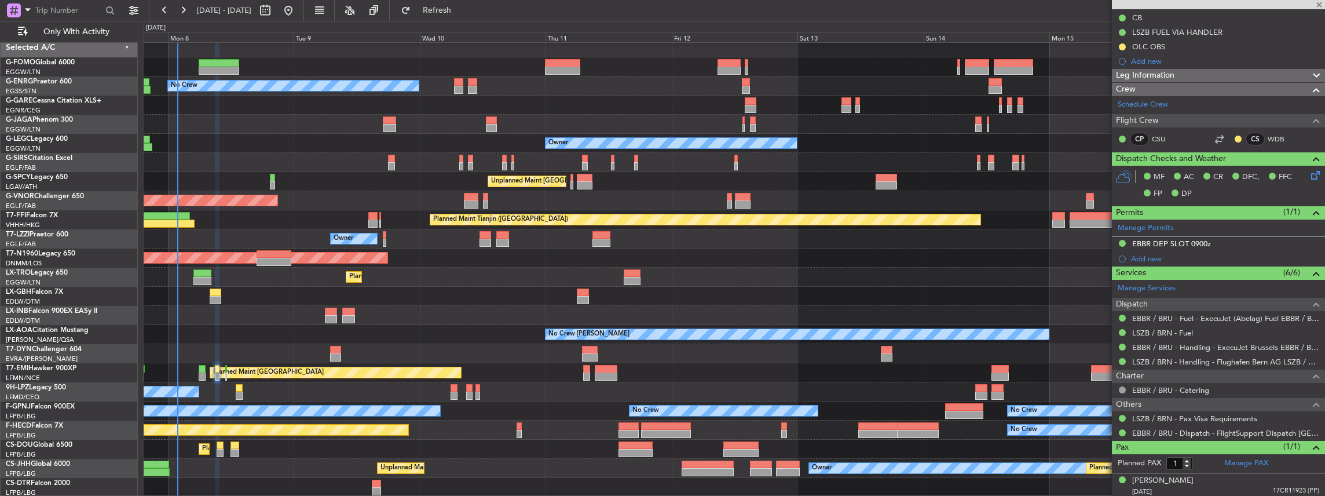
type input "0"
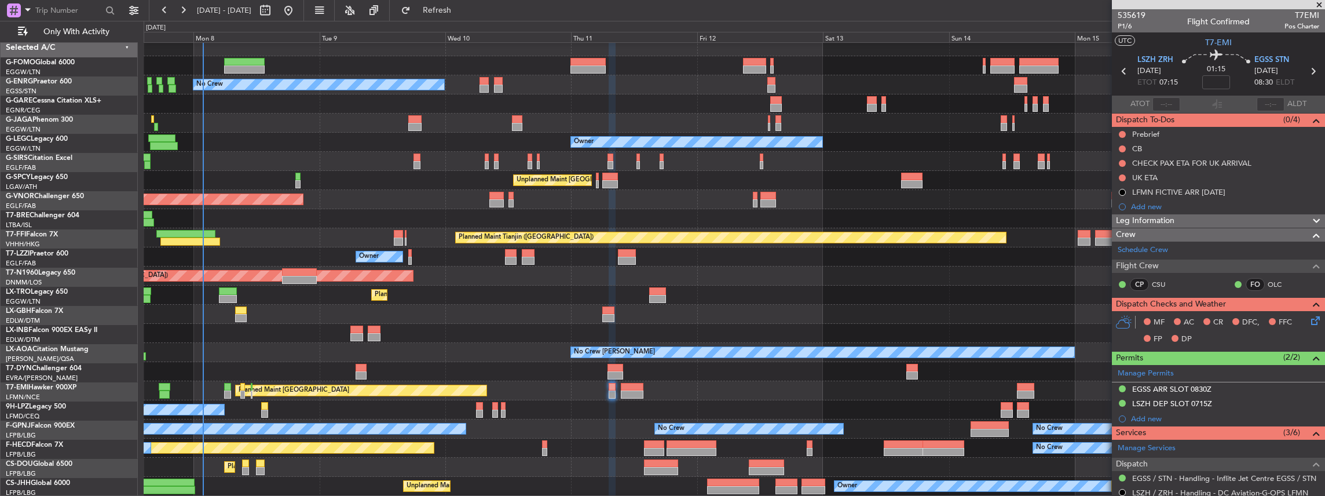
scroll to position [6, 0]
click at [956, 385] on div "Planned Maint Zurich Planned Maint Zurich" at bounding box center [734, 390] width 1181 height 19
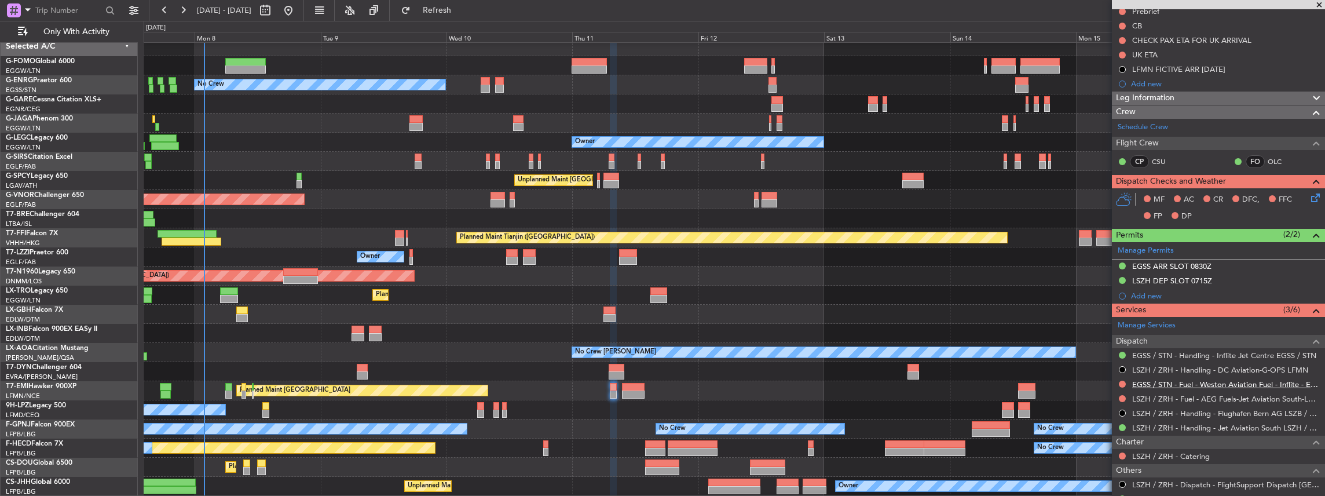
scroll to position [154, 0]
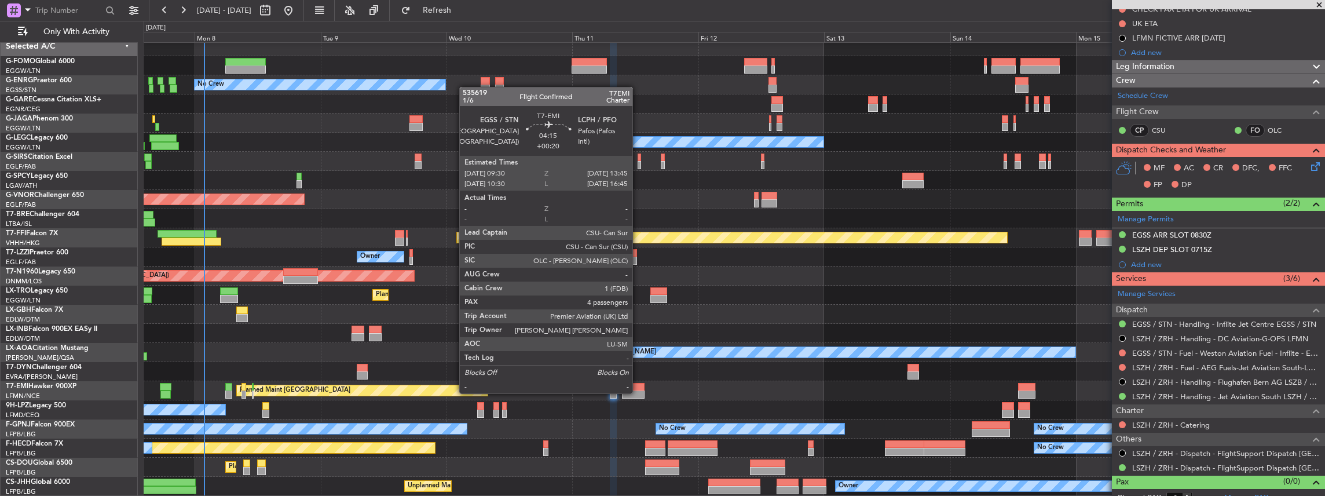
click at [638, 392] on div at bounding box center [633, 394] width 23 height 8
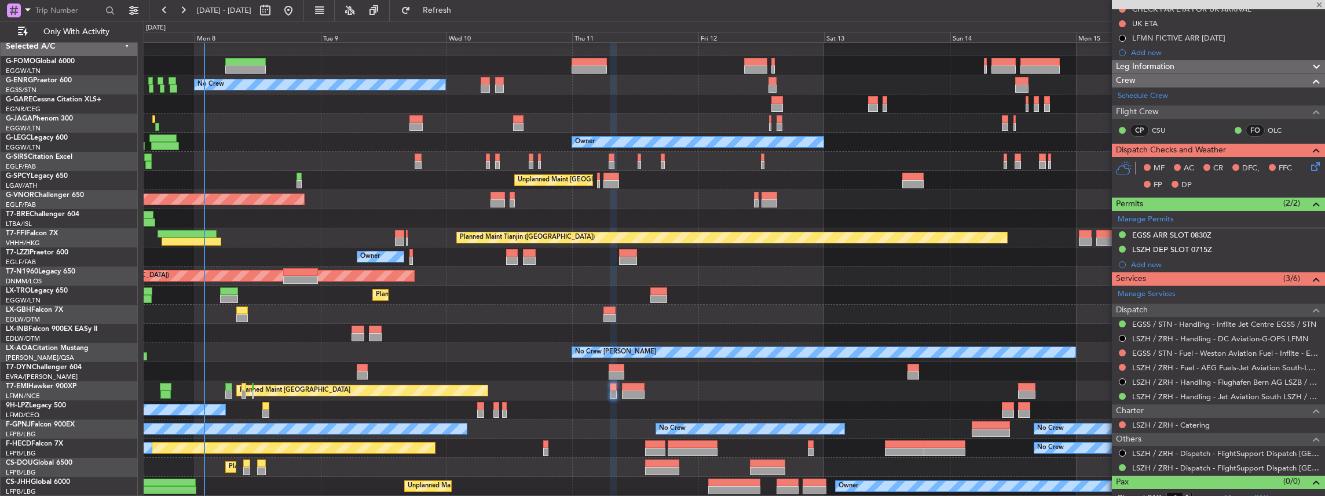
type input "+00:20"
type input "4"
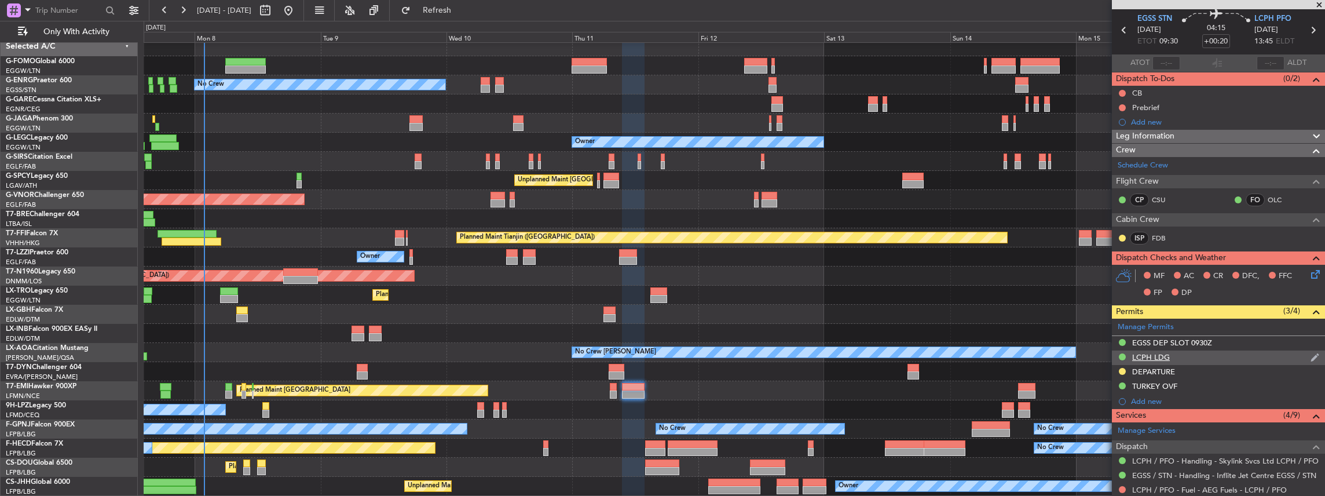
scroll to position [77, 0]
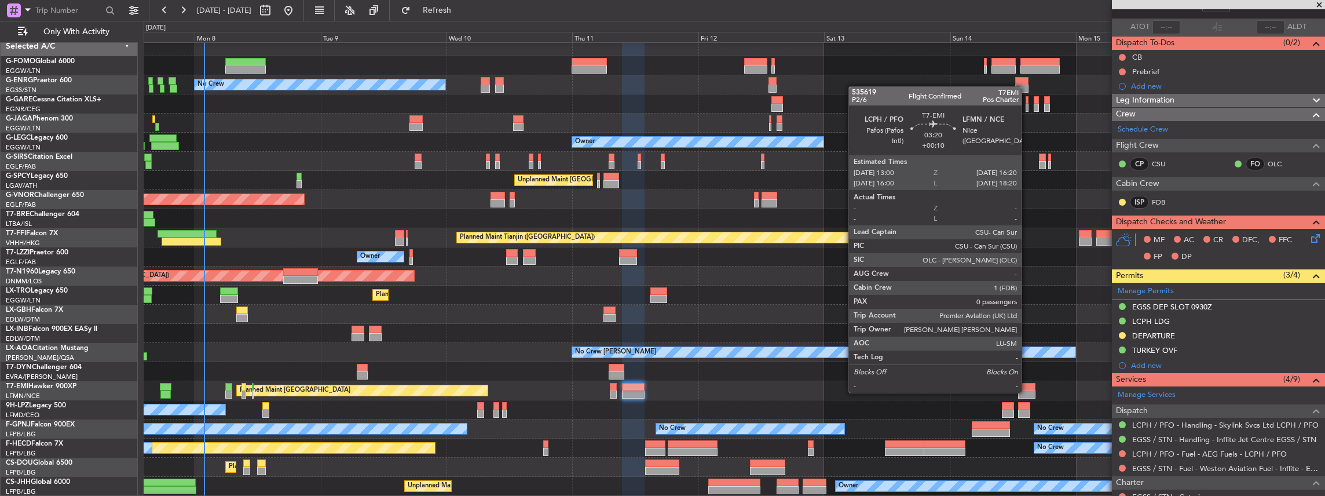
click at [1027, 391] on div at bounding box center [1027, 394] width 18 height 8
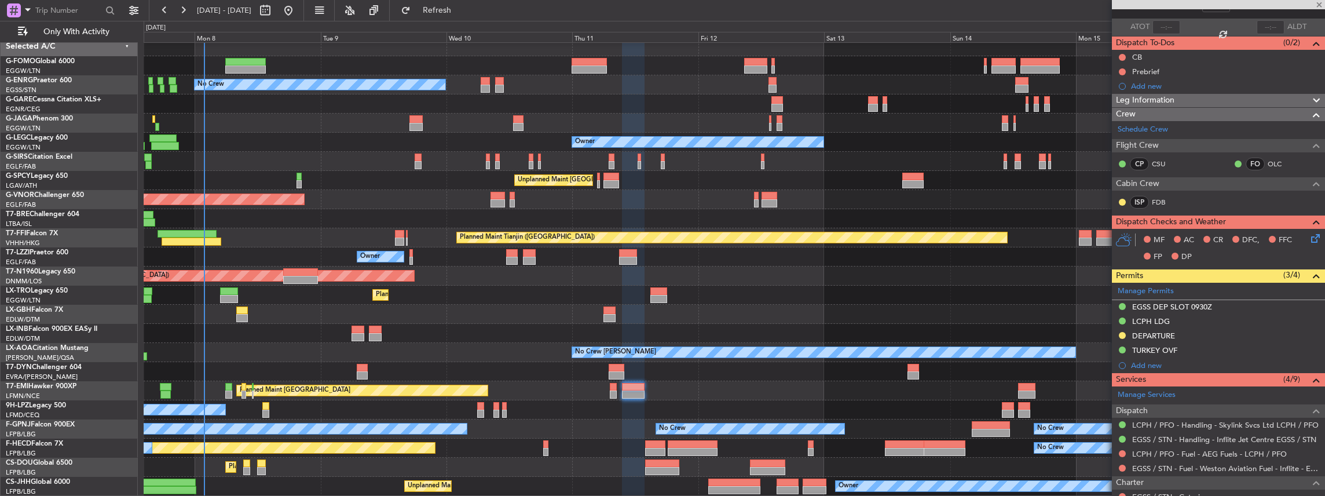
type input "+00:10"
type input "0"
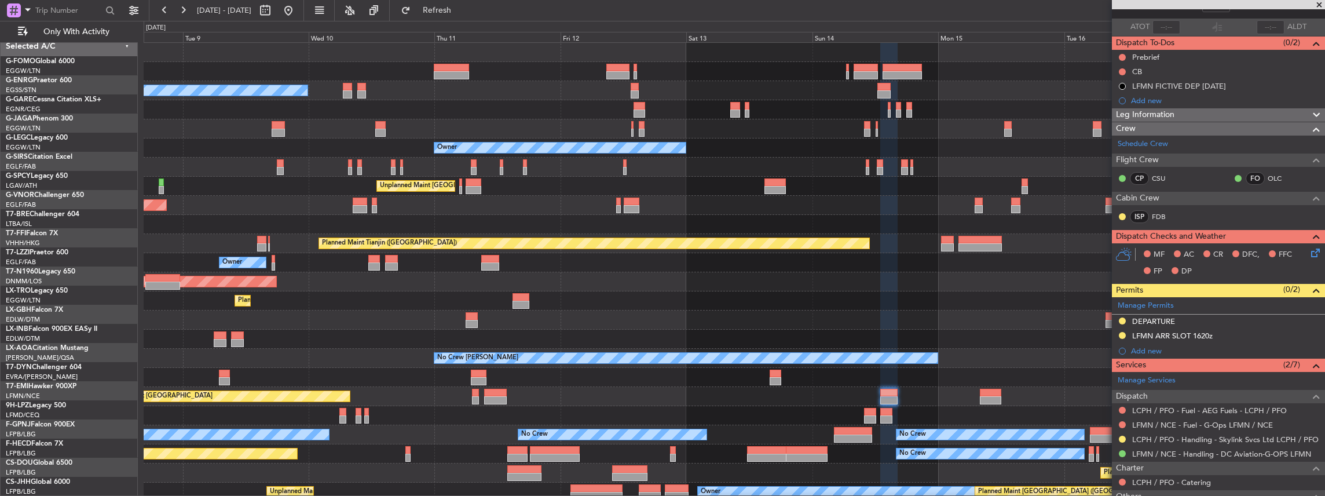
scroll to position [0, 0]
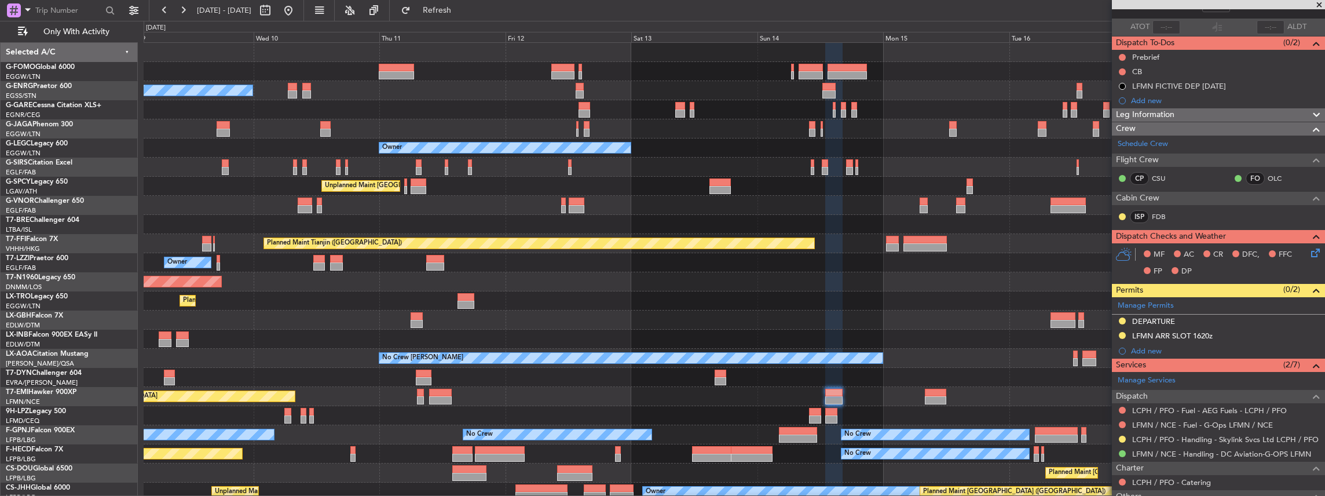
click at [881, 239] on div "Planned Maint Tianjin ([GEOGRAPHIC_DATA])" at bounding box center [734, 243] width 1181 height 19
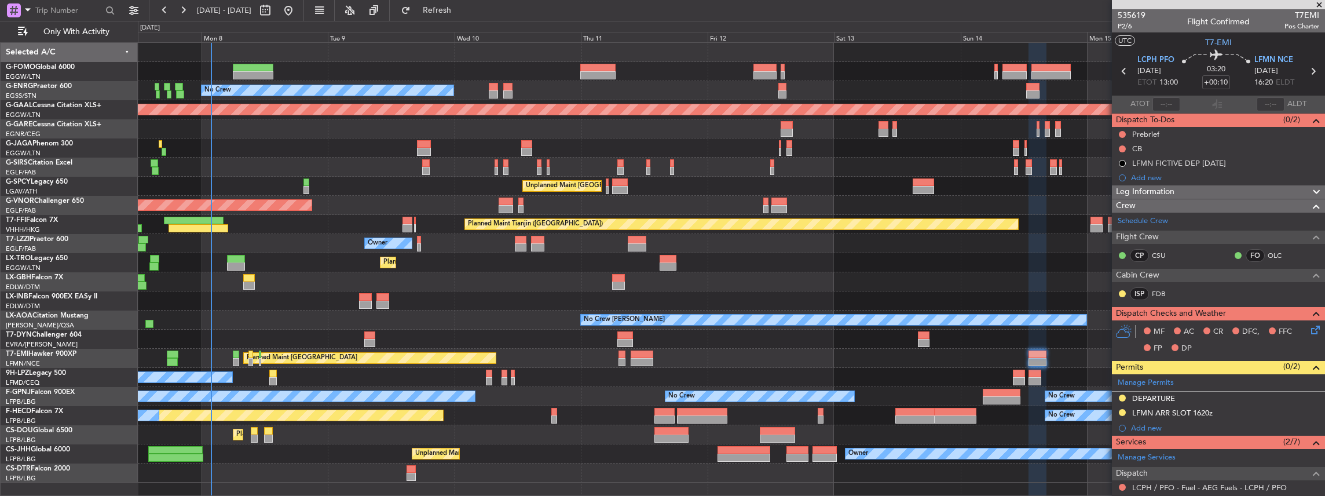
click at [1168, 268] on fb-app "09 Sep 2025 - 18 Sep 2025 Refresh Quick Links Only With Activity Planned Maint …" at bounding box center [662, 252] width 1325 height 487
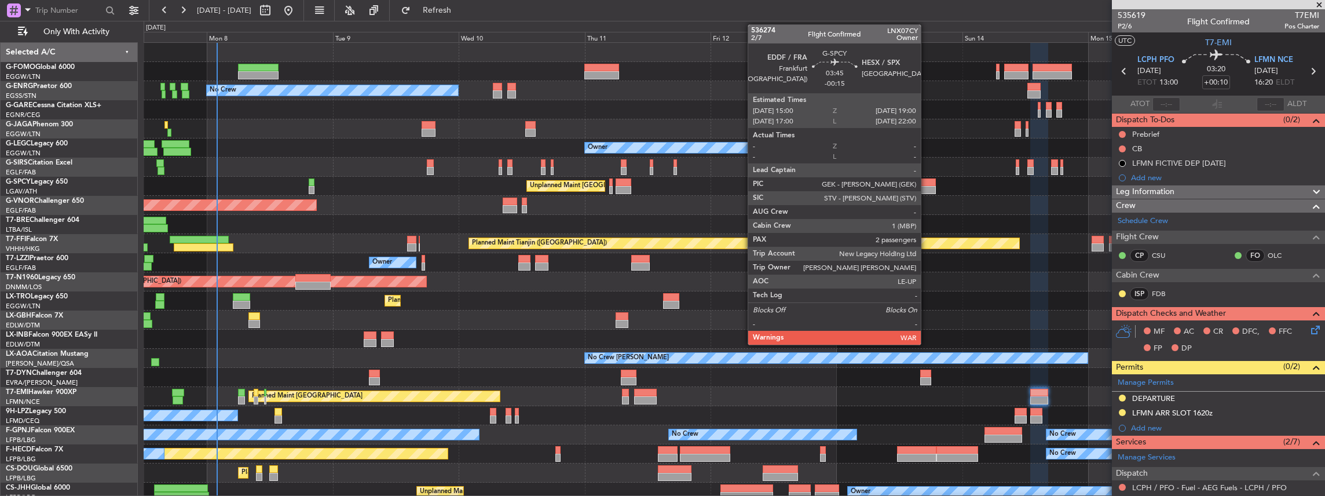
click at [927, 183] on div at bounding box center [925, 182] width 21 height 8
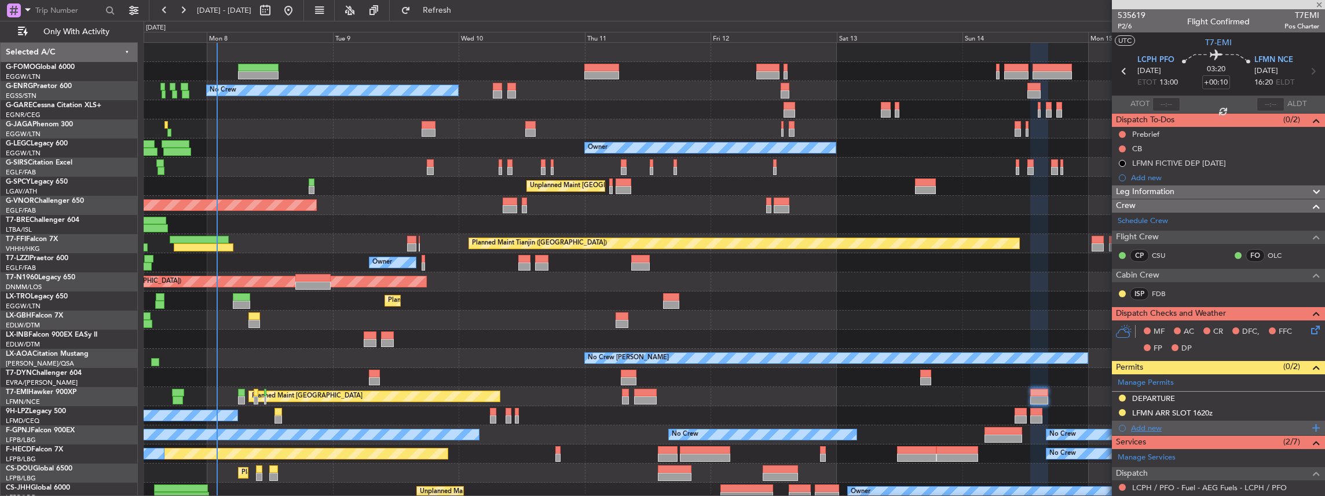
type input "-00:15"
type input "2"
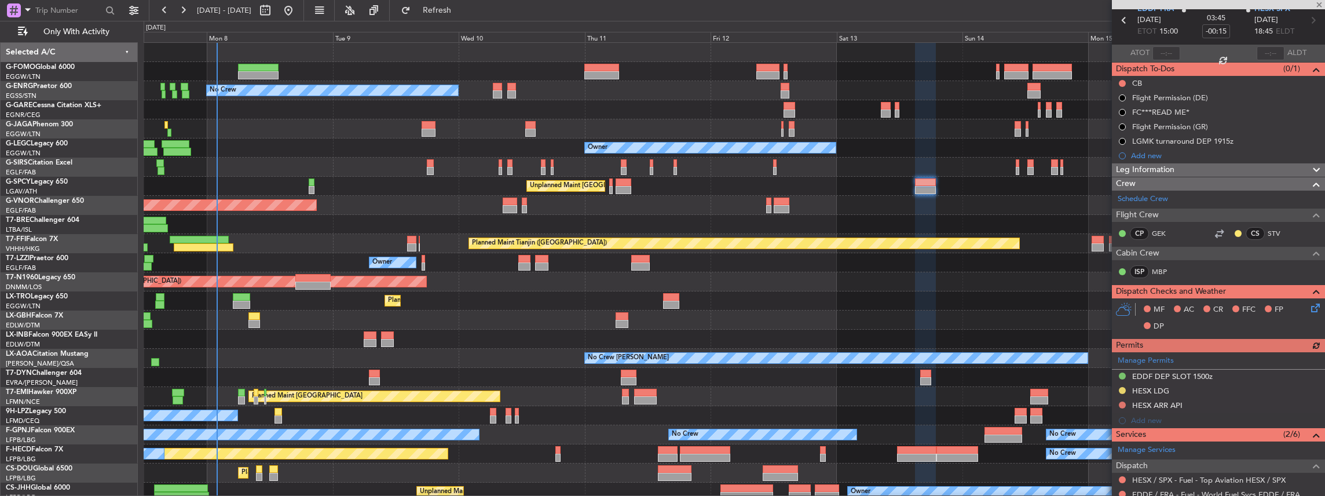
scroll to position [154, 0]
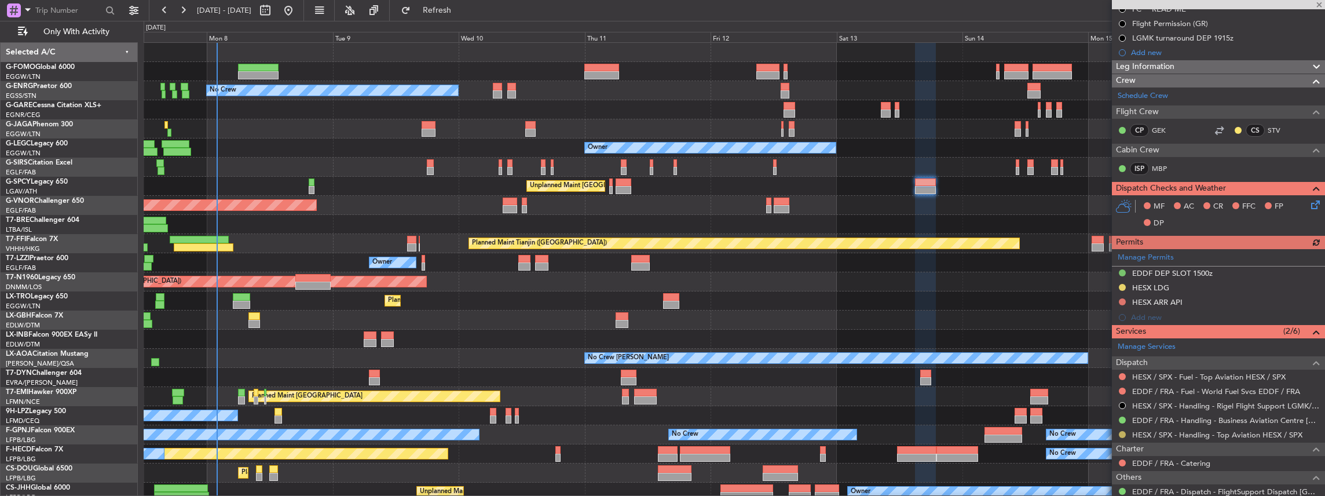
click at [1122, 433] on button at bounding box center [1122, 434] width 7 height 7
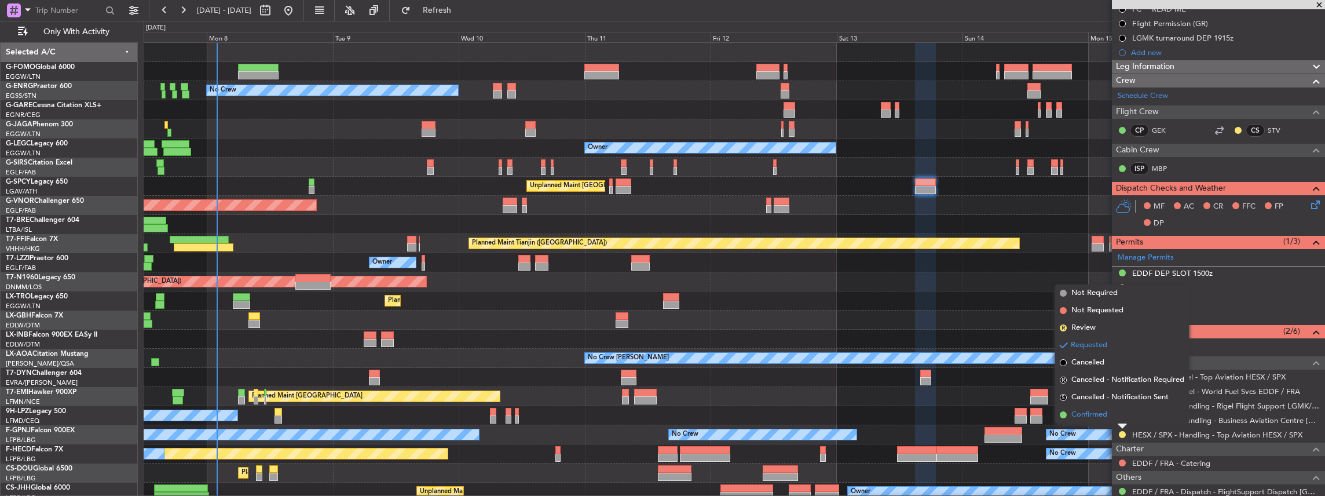
click at [1111, 416] on li "Confirmed" at bounding box center [1122, 414] width 134 height 17
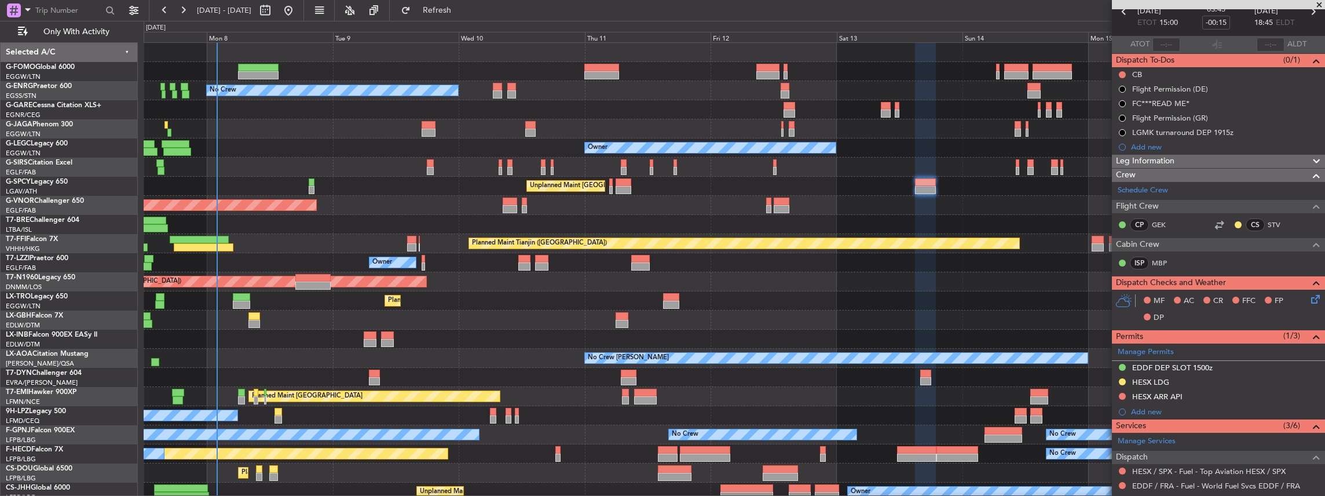
scroll to position [0, 0]
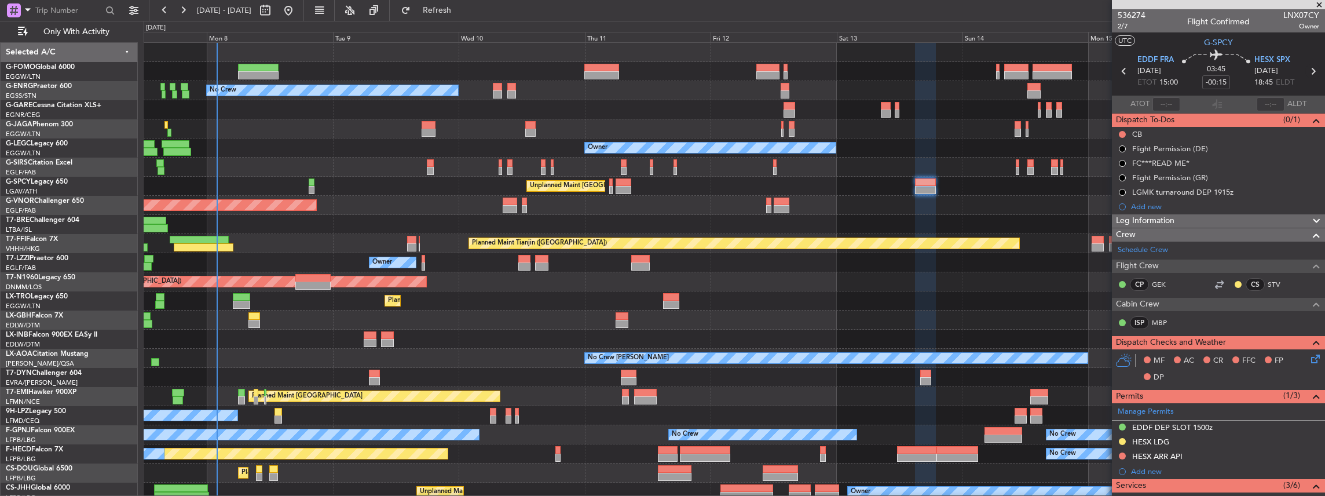
click at [1307, 71] on icon at bounding box center [1312, 71] width 15 height 15
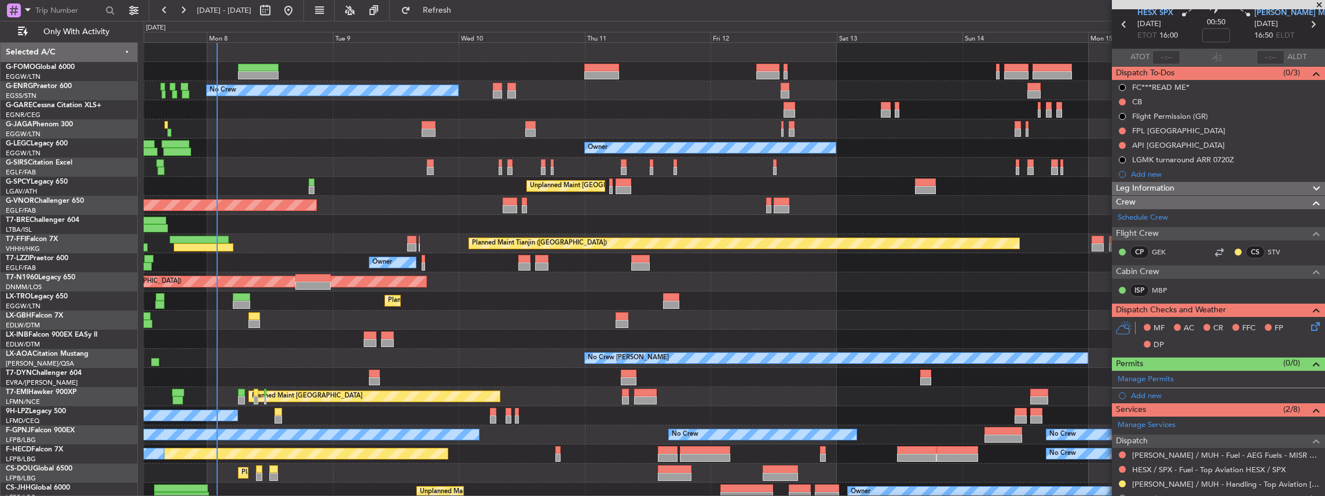
scroll to position [154, 0]
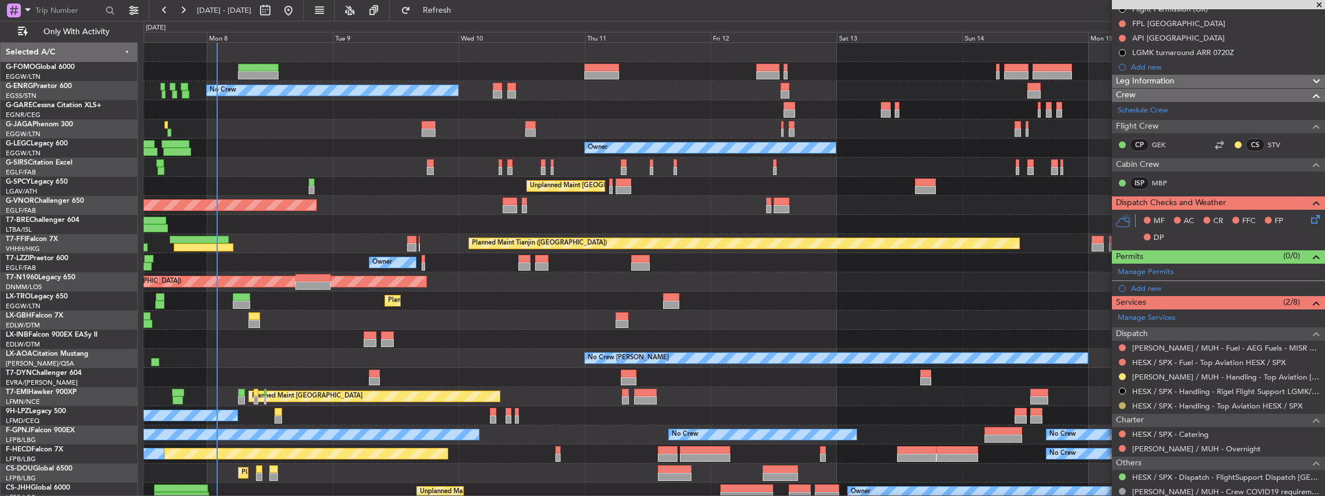
click at [1121, 402] on button at bounding box center [1122, 405] width 7 height 7
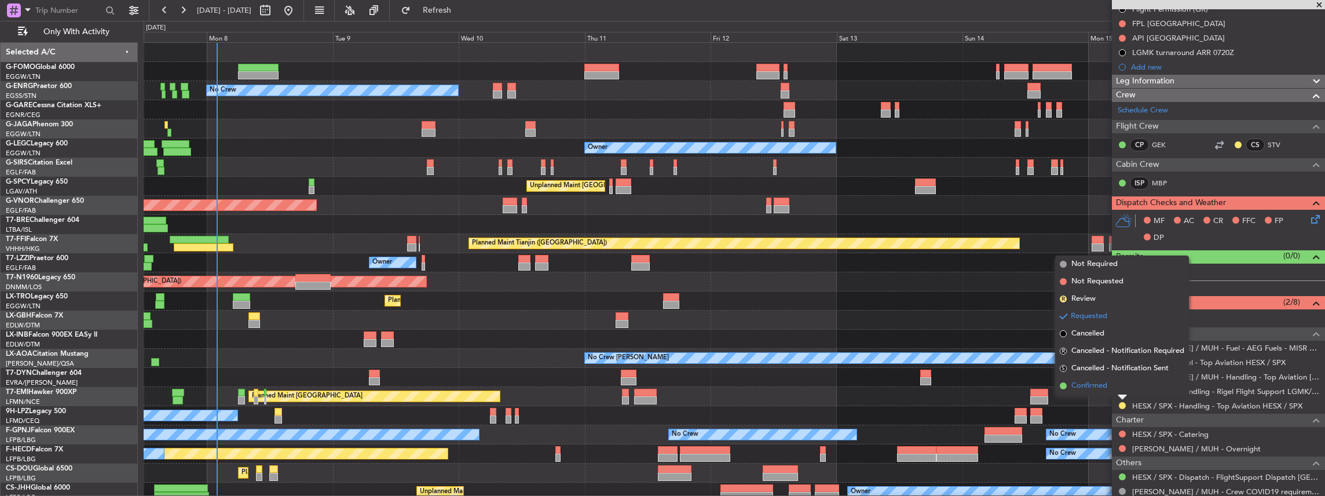
click at [1110, 386] on li "Confirmed" at bounding box center [1122, 385] width 134 height 17
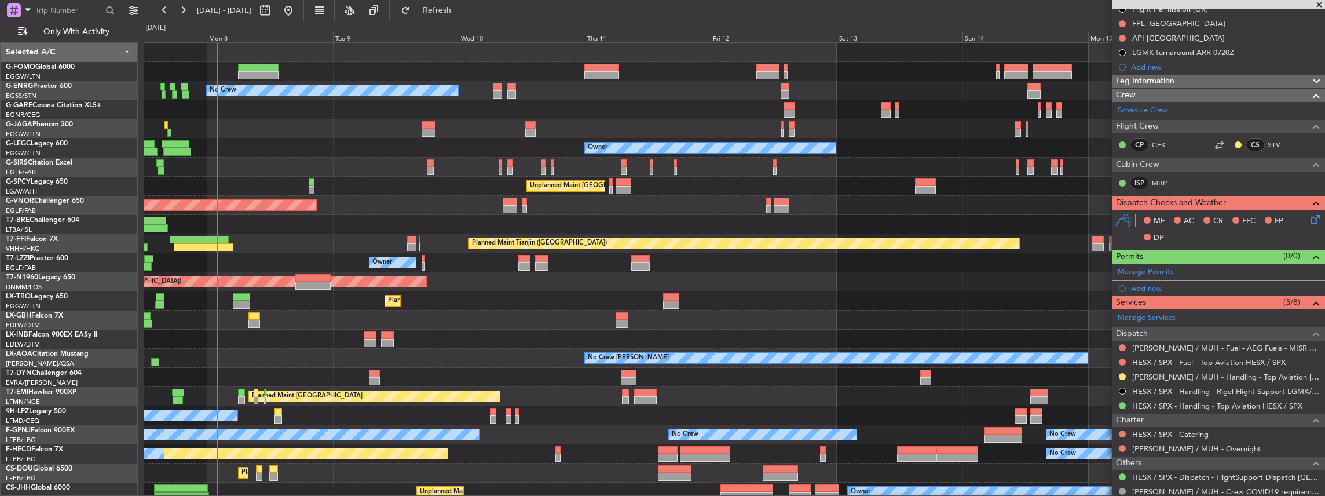
scroll to position [0, 0]
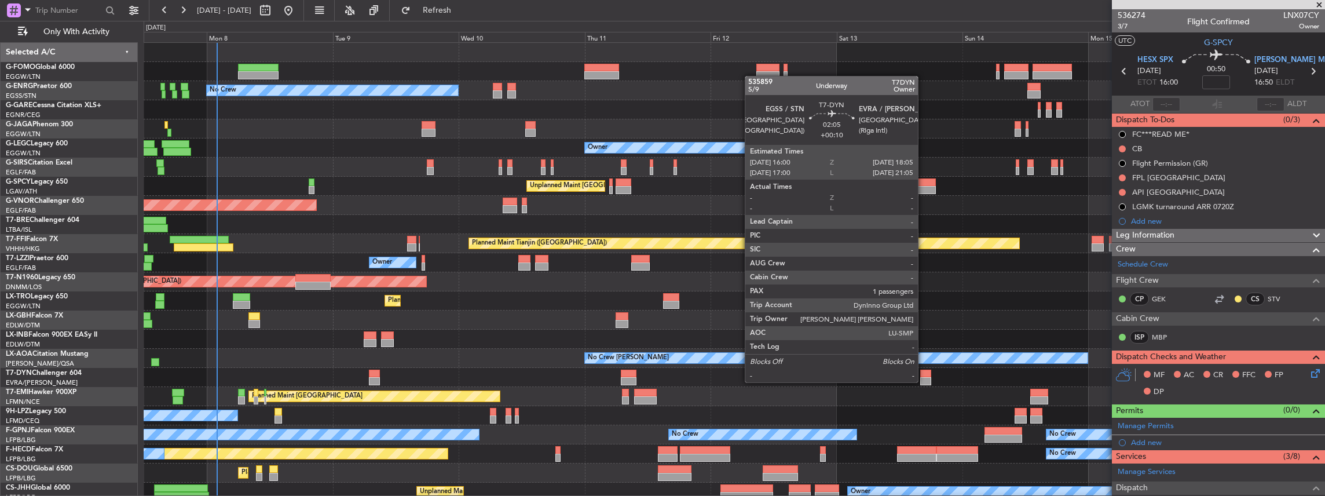
click at [924, 381] on div at bounding box center [925, 381] width 11 height 8
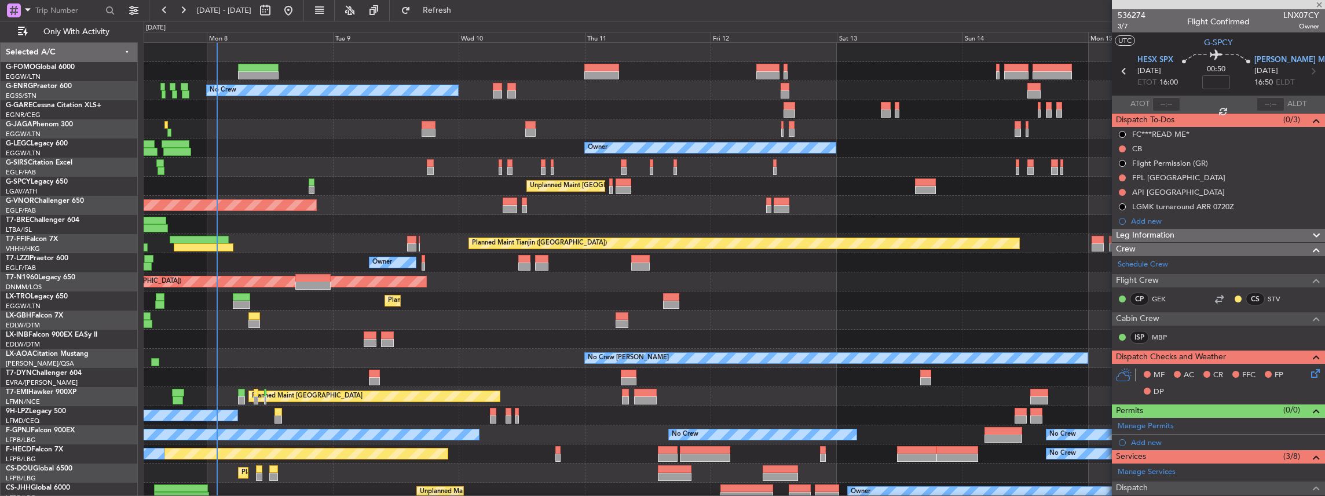
type input "+00:10"
type input "1"
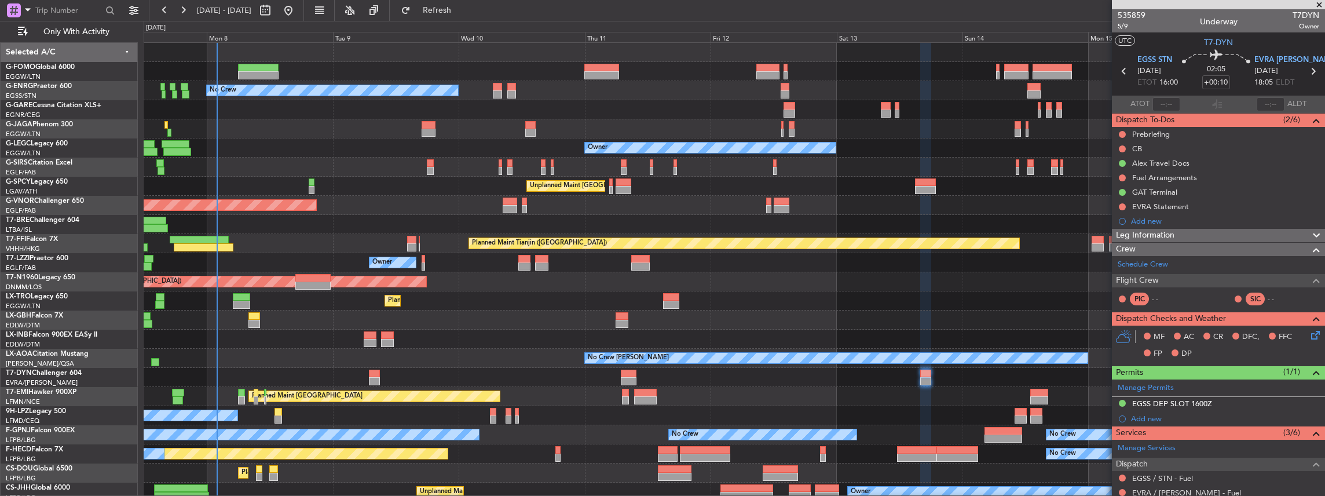
scroll to position [77, 0]
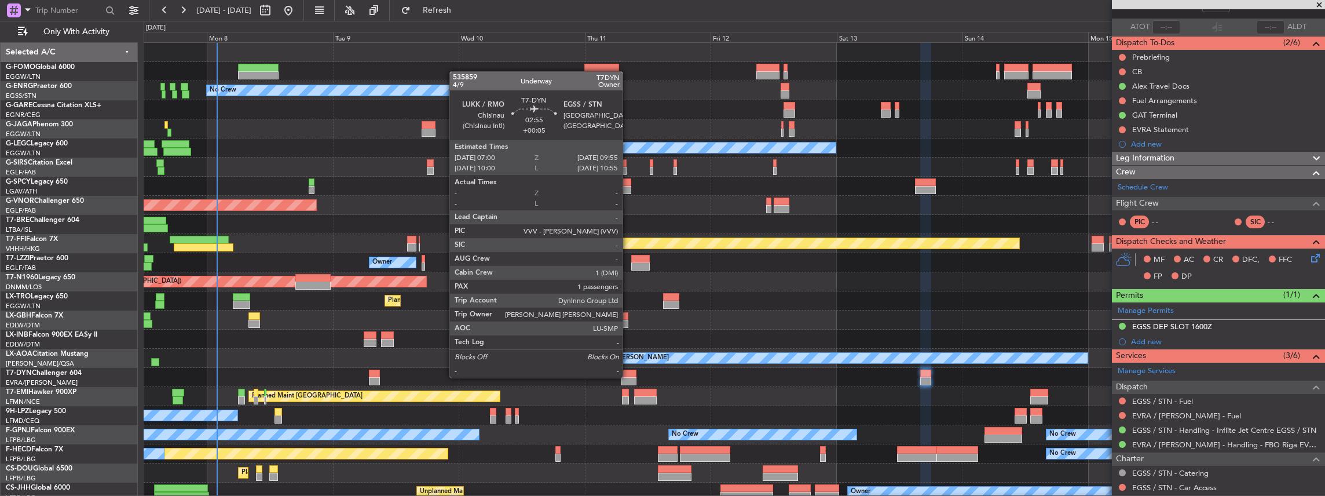
click at [628, 377] on div at bounding box center [629, 381] width 16 height 8
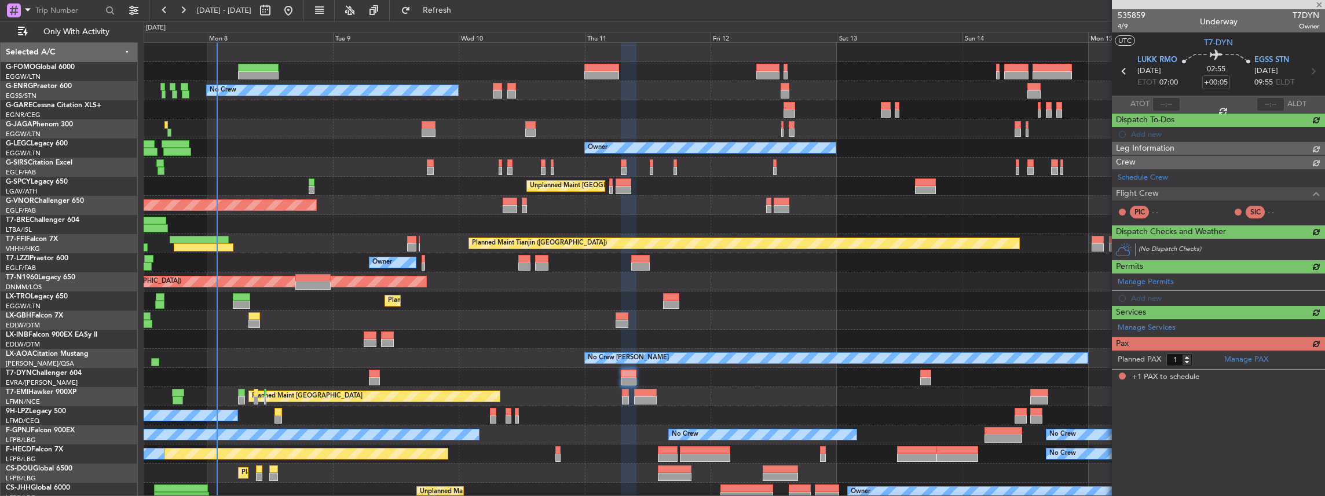
scroll to position [0, 0]
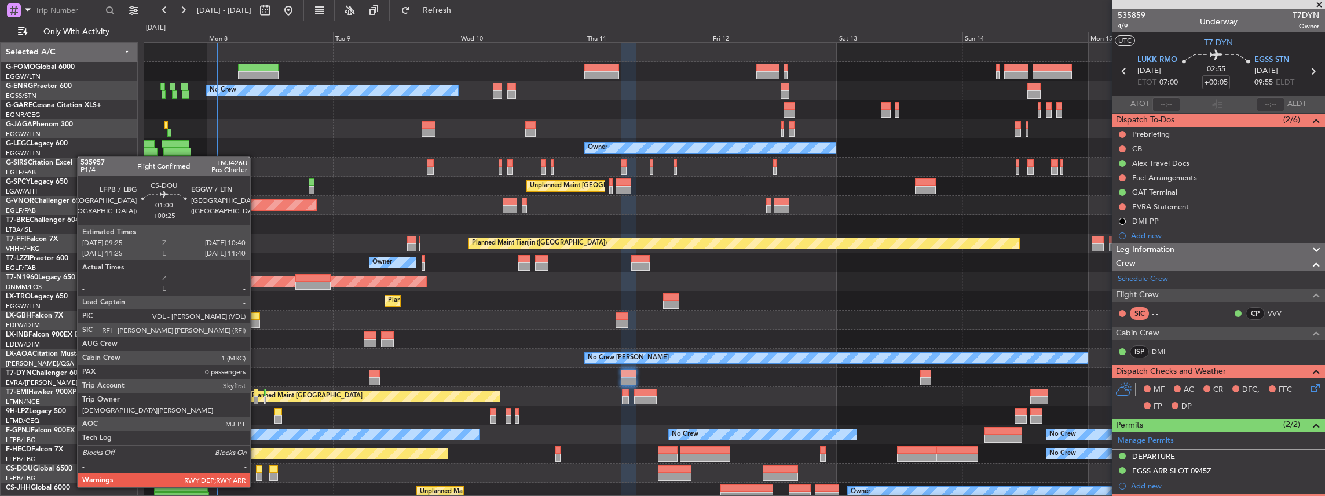
click at [256, 475] on div at bounding box center [259, 477] width 7 height 8
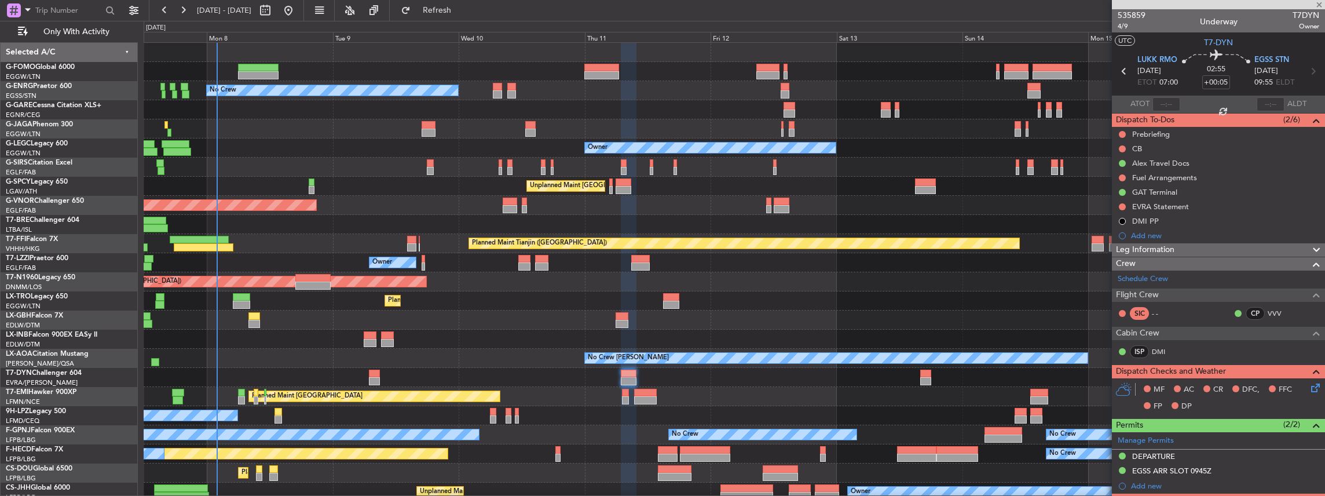
type input "+00:25"
type input "0"
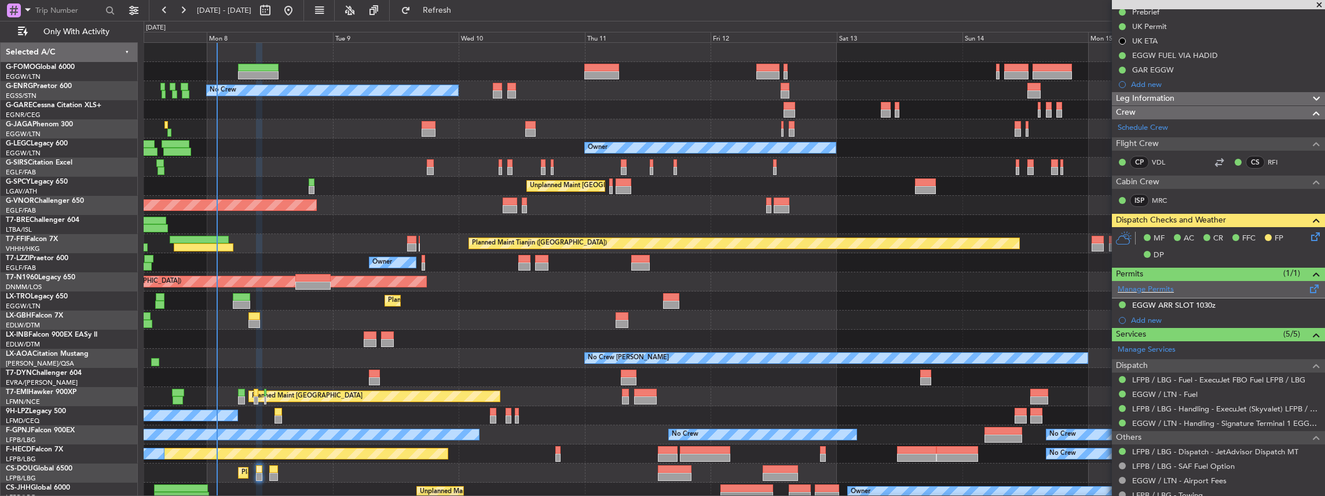
scroll to position [154, 0]
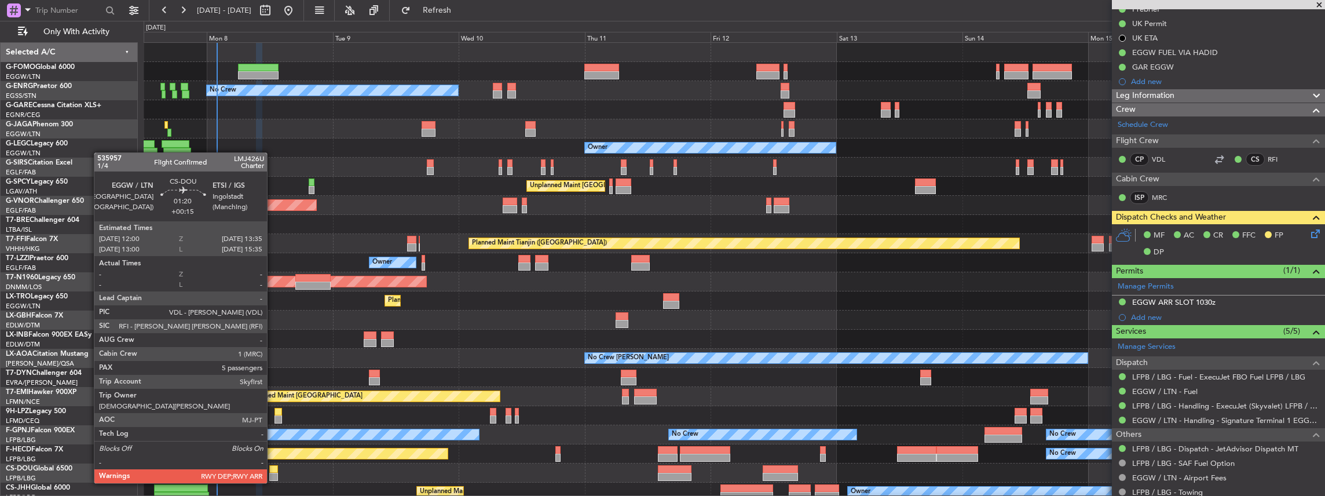
click at [273, 471] on div at bounding box center [273, 469] width 9 height 8
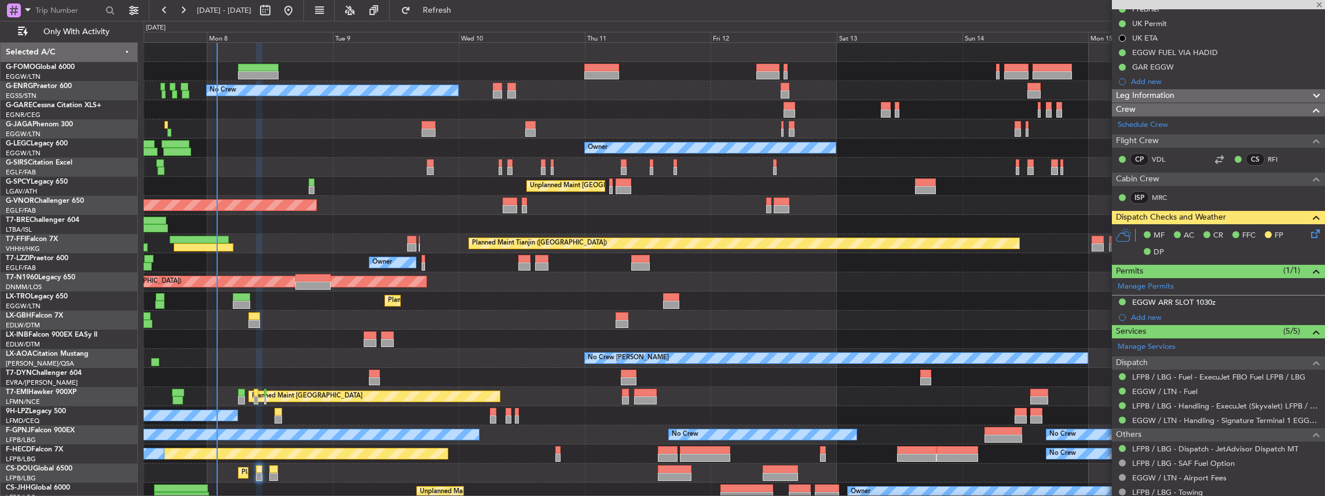
type input "+00:15"
type input "5"
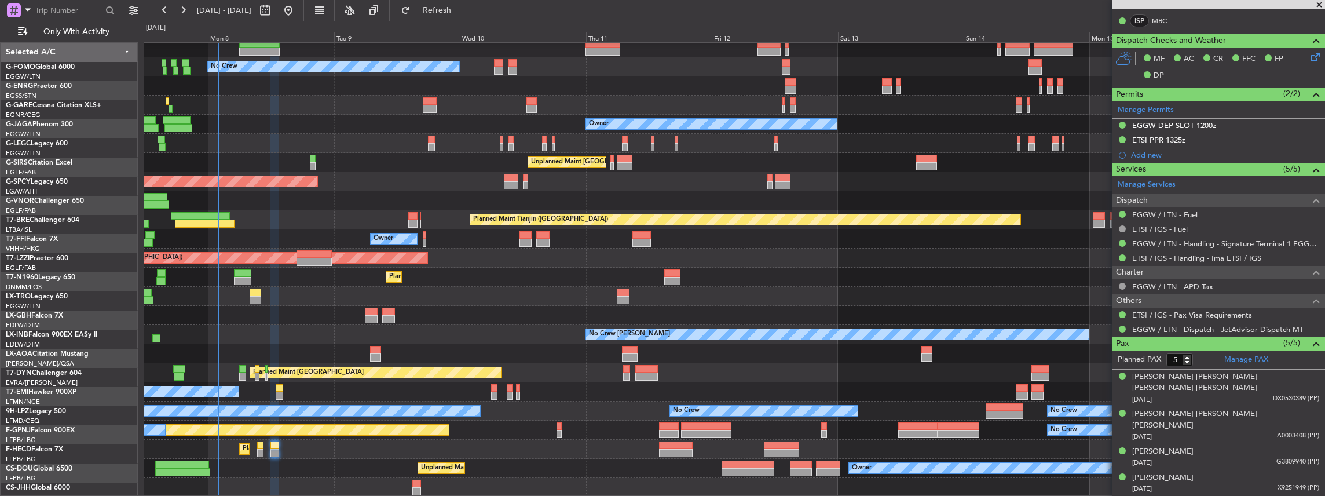
scroll to position [24, 0]
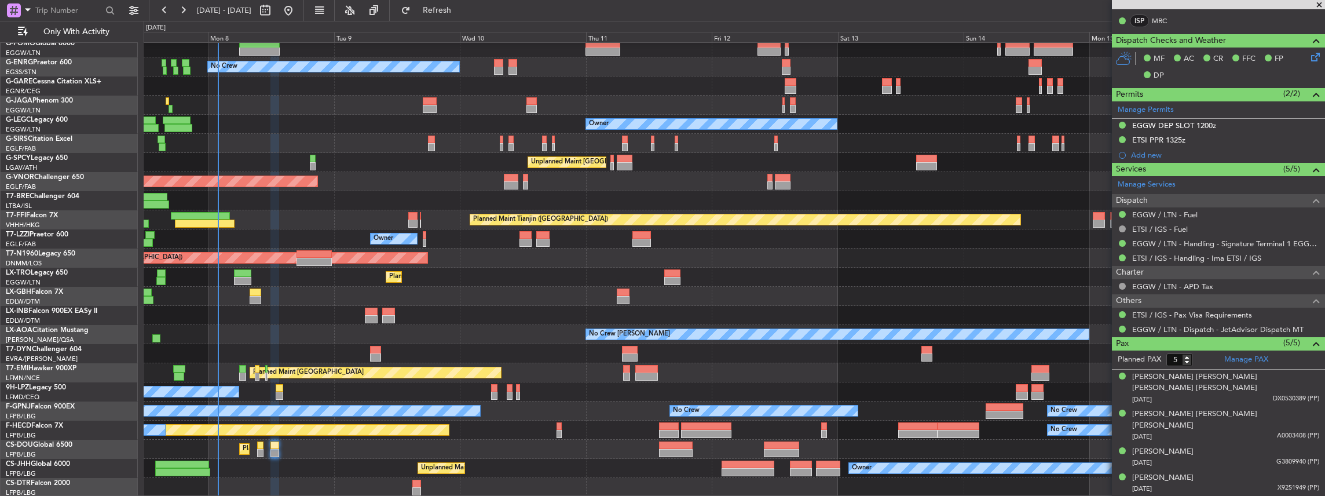
click at [687, 286] on div "Planned Maint London (Luton) No Crew Owner Unplanned Maint Athens (Eleftherios …" at bounding box center [734, 258] width 1181 height 478
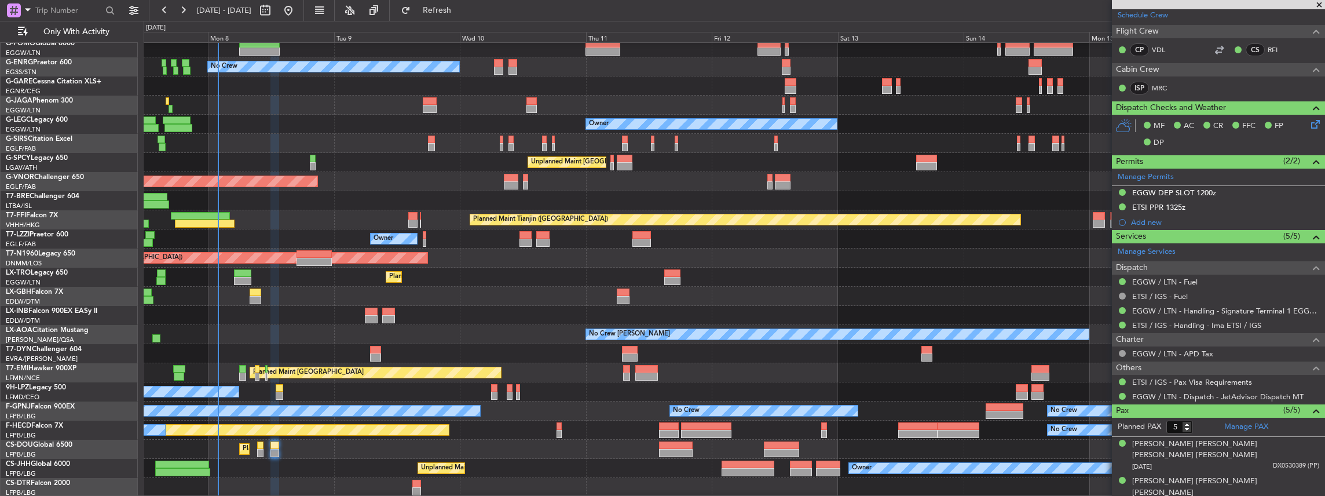
scroll to position [316, 0]
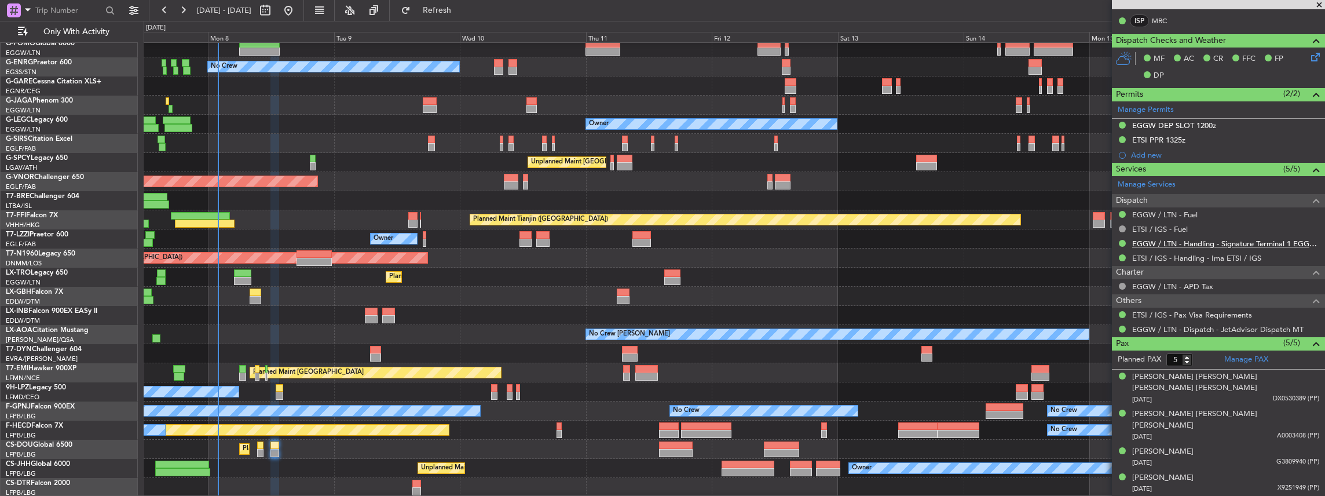
click at [1167, 241] on link "EGGW / LTN - Handling - Signature Terminal 1 EGGW / LTN" at bounding box center [1225, 244] width 187 height 10
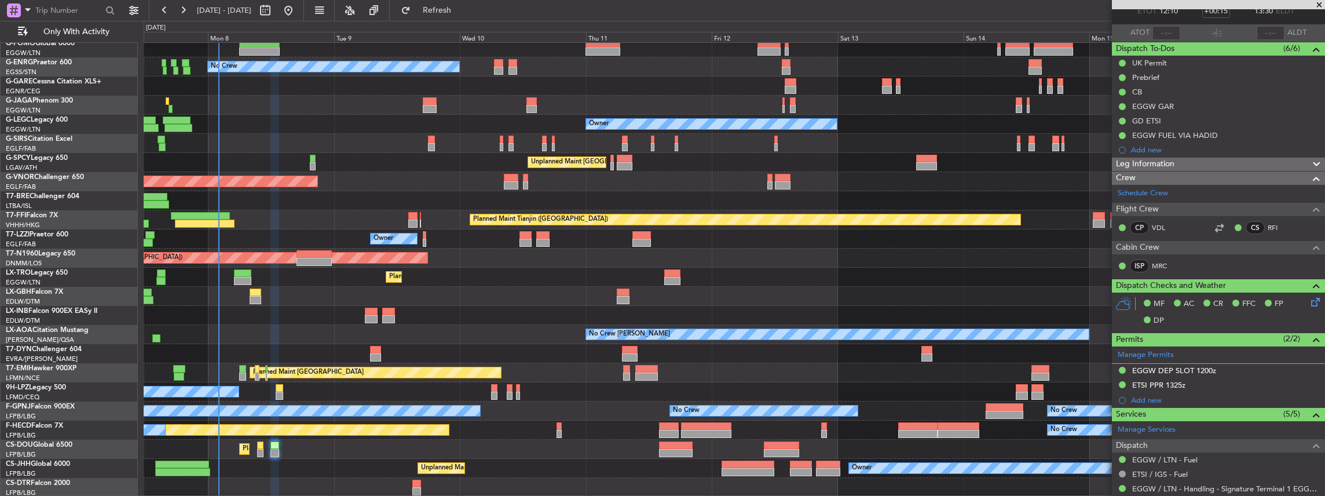
scroll to position [232, 0]
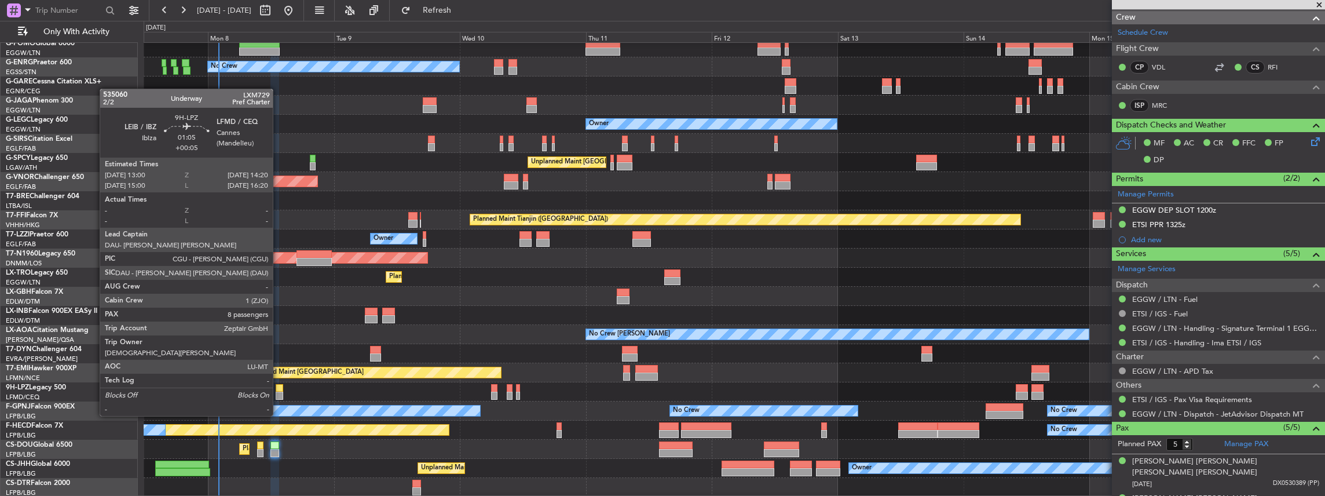
click at [279, 394] on div at bounding box center [280, 395] width 8 height 8
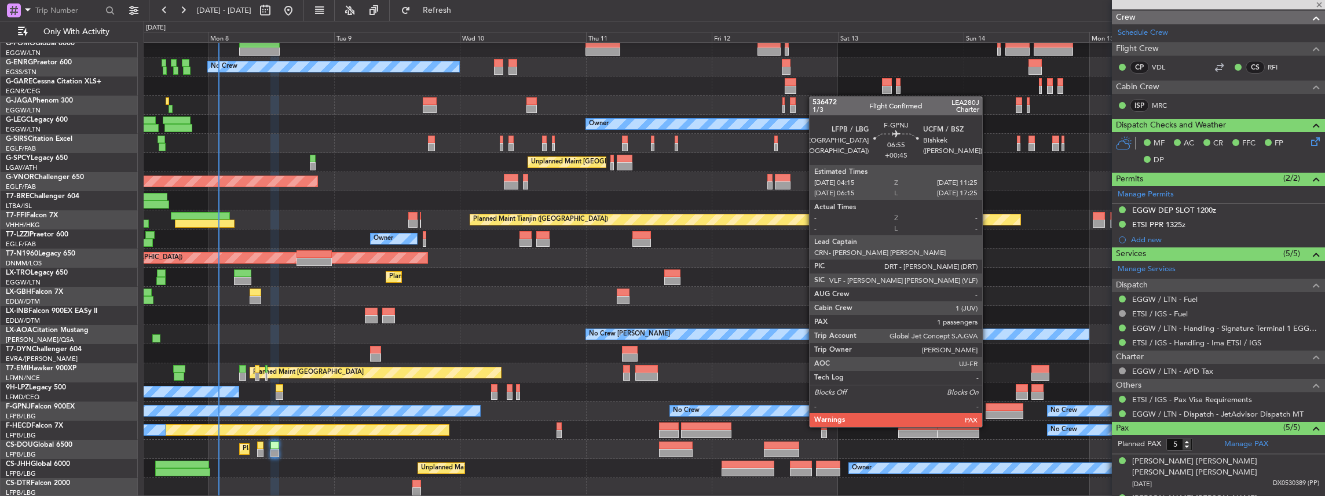
type input "+00:05"
type input "8"
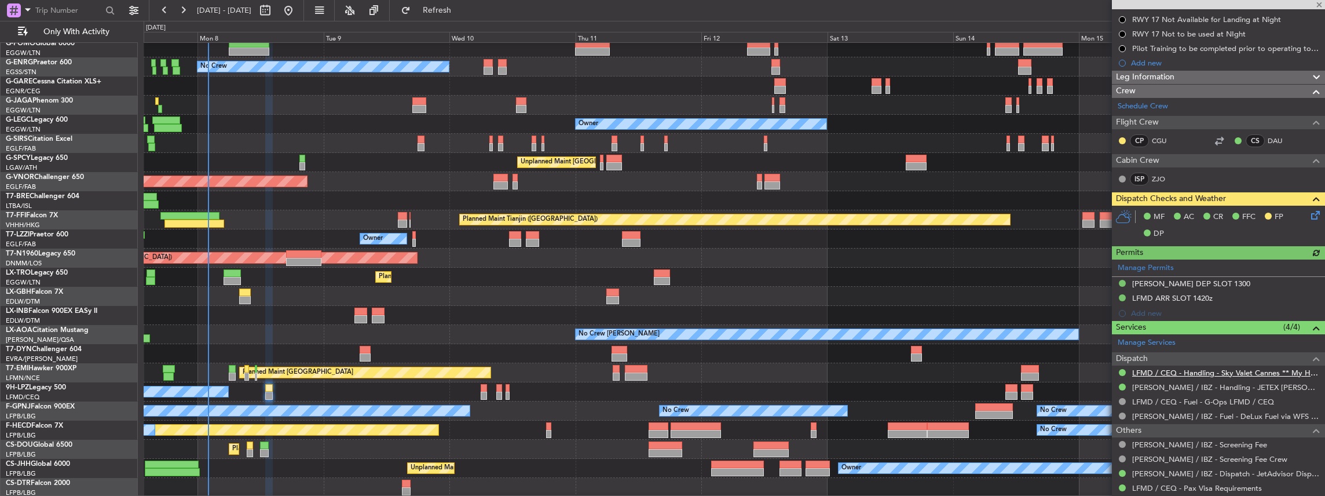
scroll to position [154, 0]
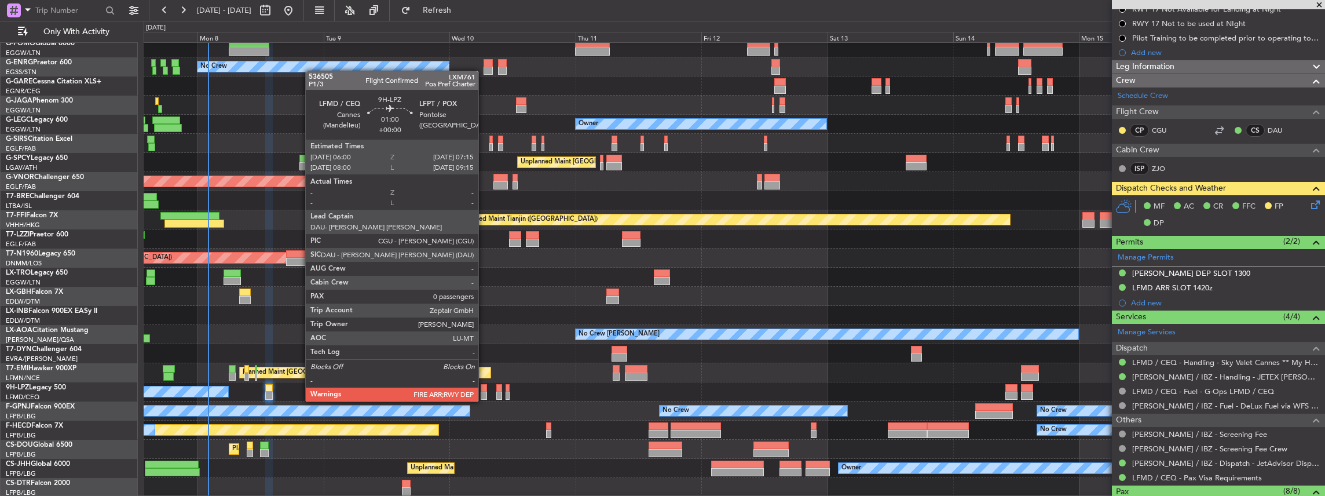
click at [484, 391] on div at bounding box center [484, 395] width 7 height 8
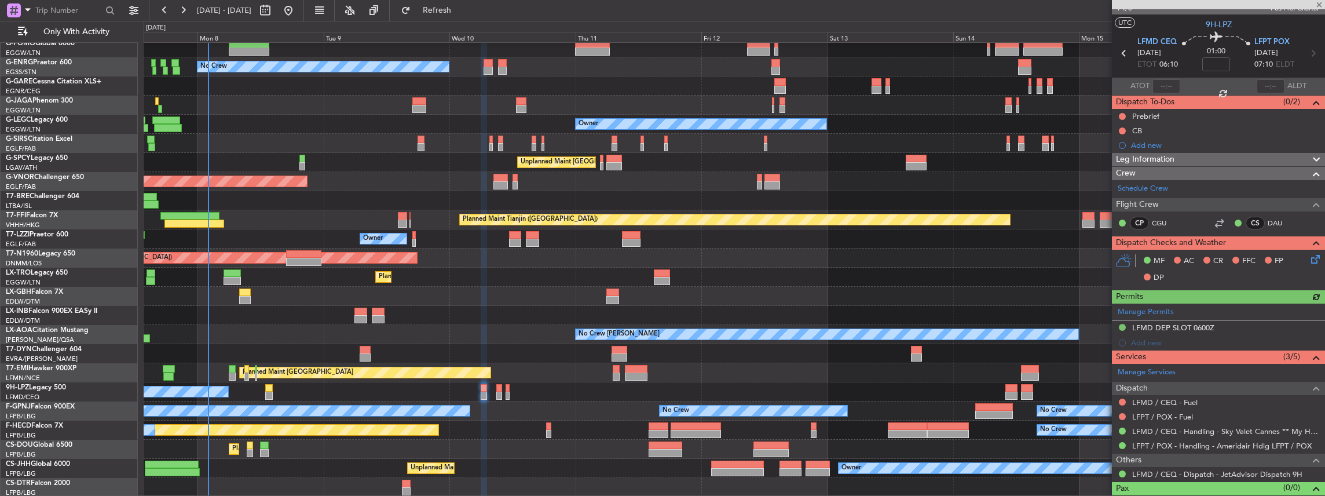
scroll to position [33, 0]
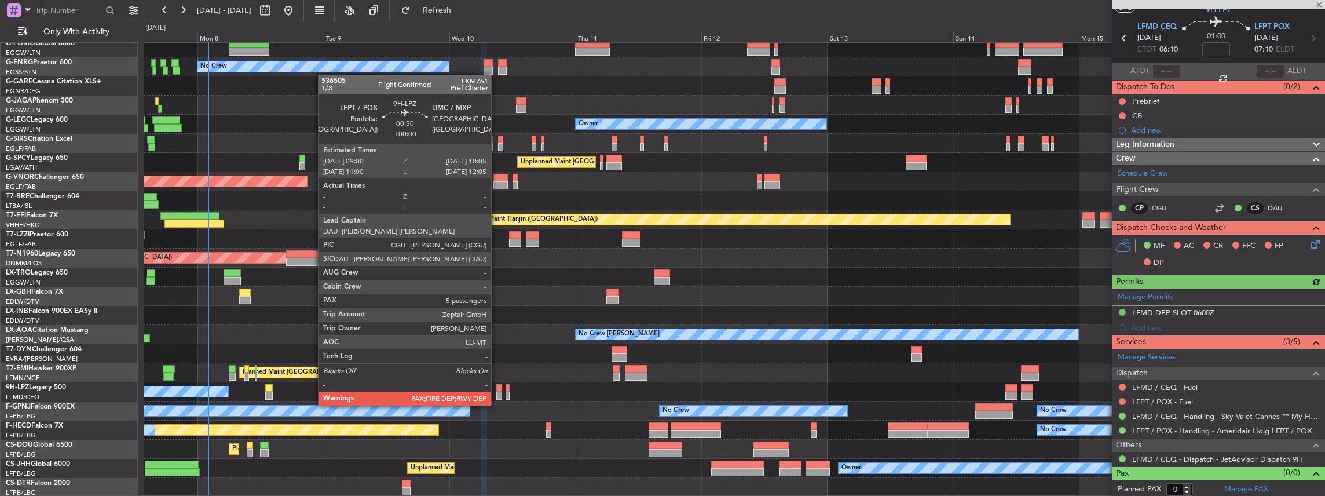
click at [497, 395] on div at bounding box center [499, 395] width 6 height 8
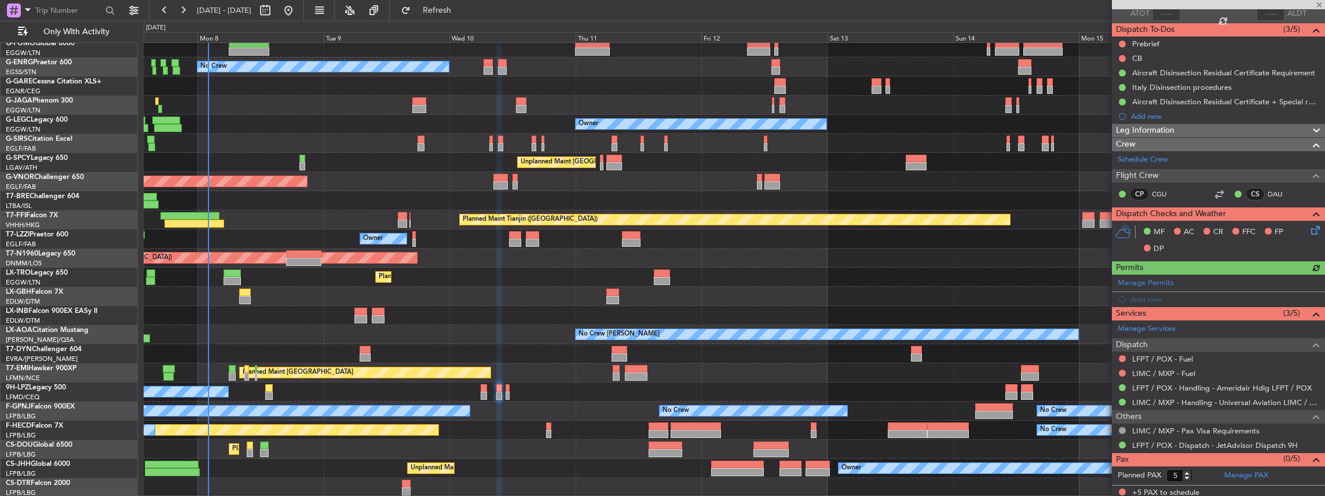
scroll to position [91, 0]
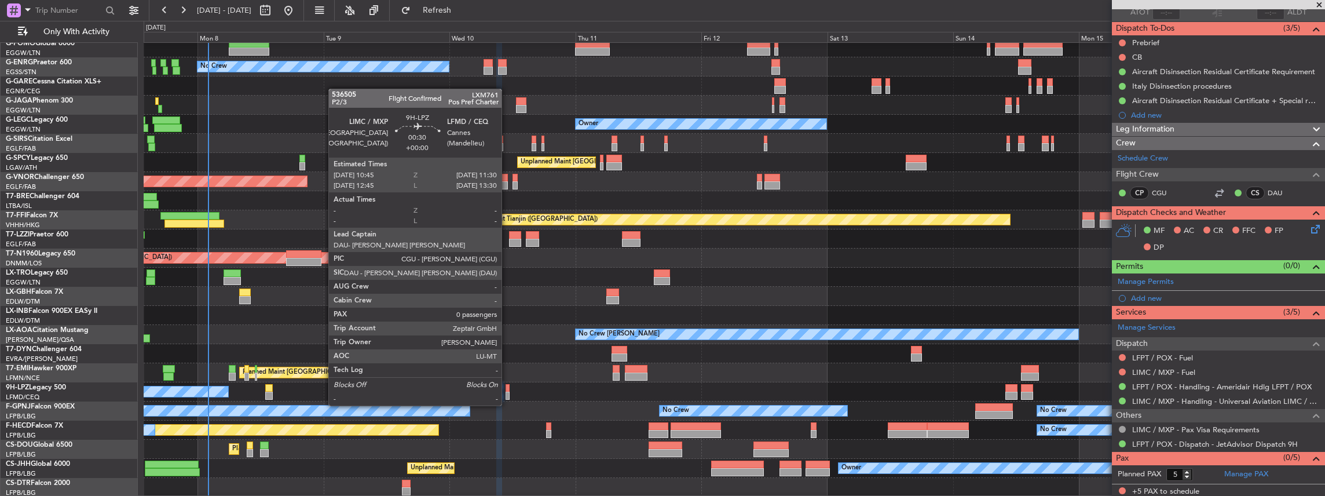
click at [507, 394] on div at bounding box center [508, 395] width 4 height 8
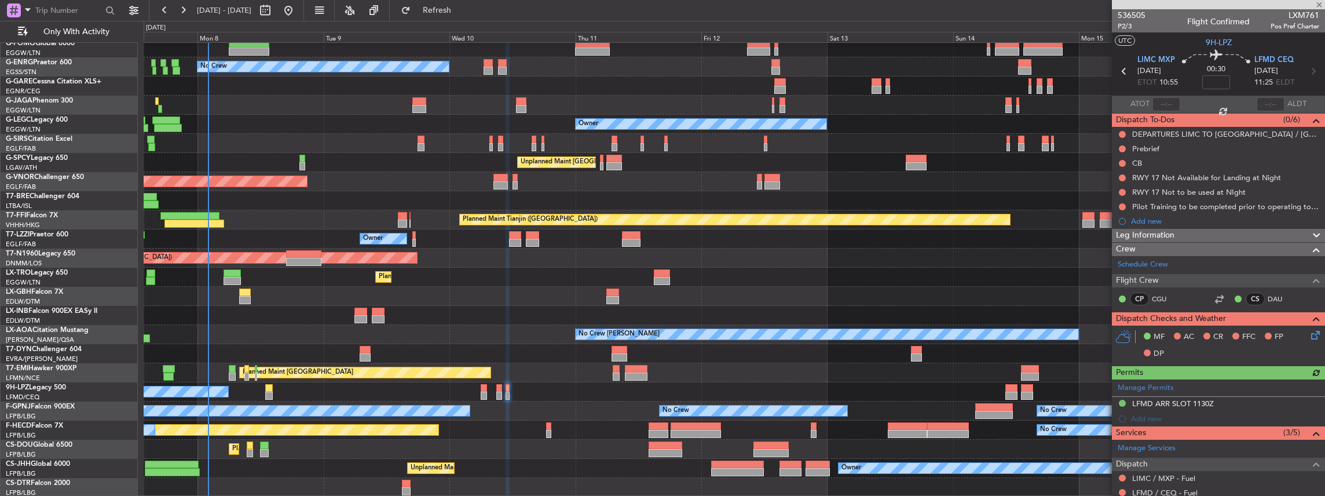
scroll to position [91, 0]
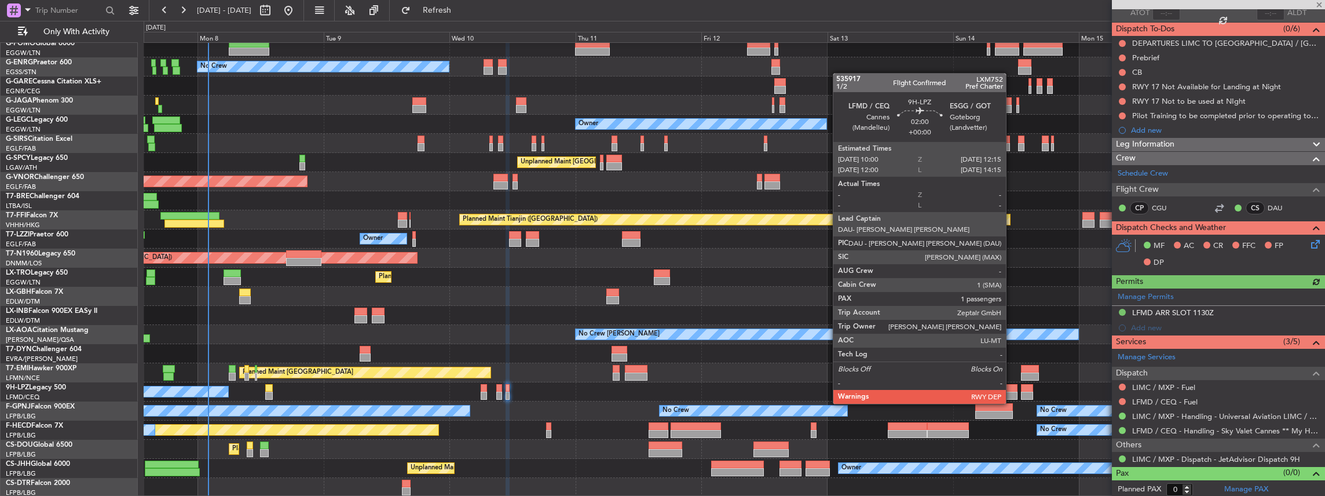
click at [1012, 392] on div at bounding box center [1011, 395] width 12 height 8
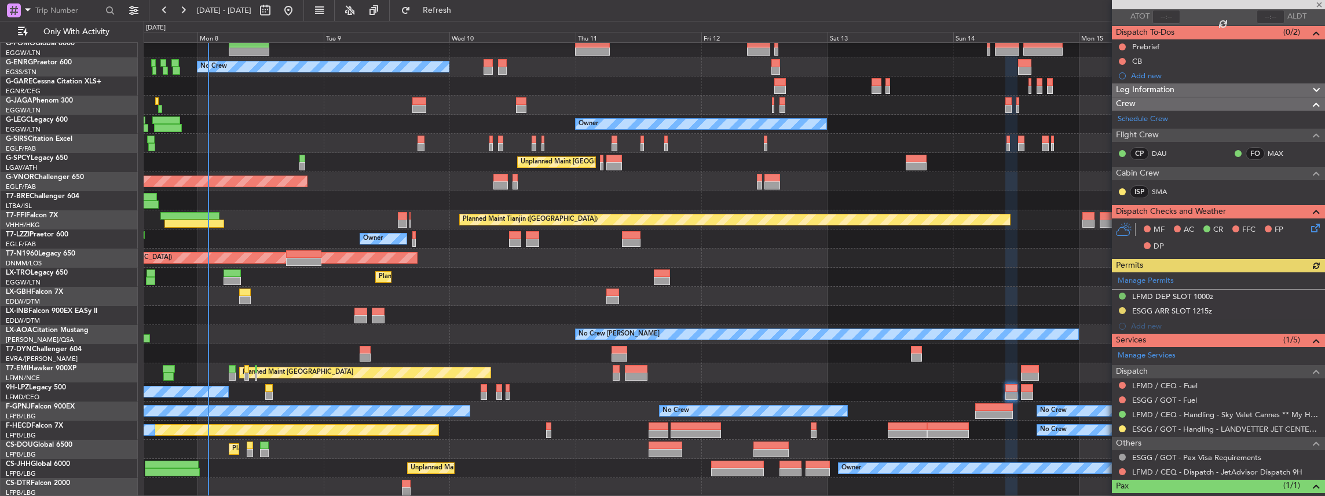
scroll to position [88, 0]
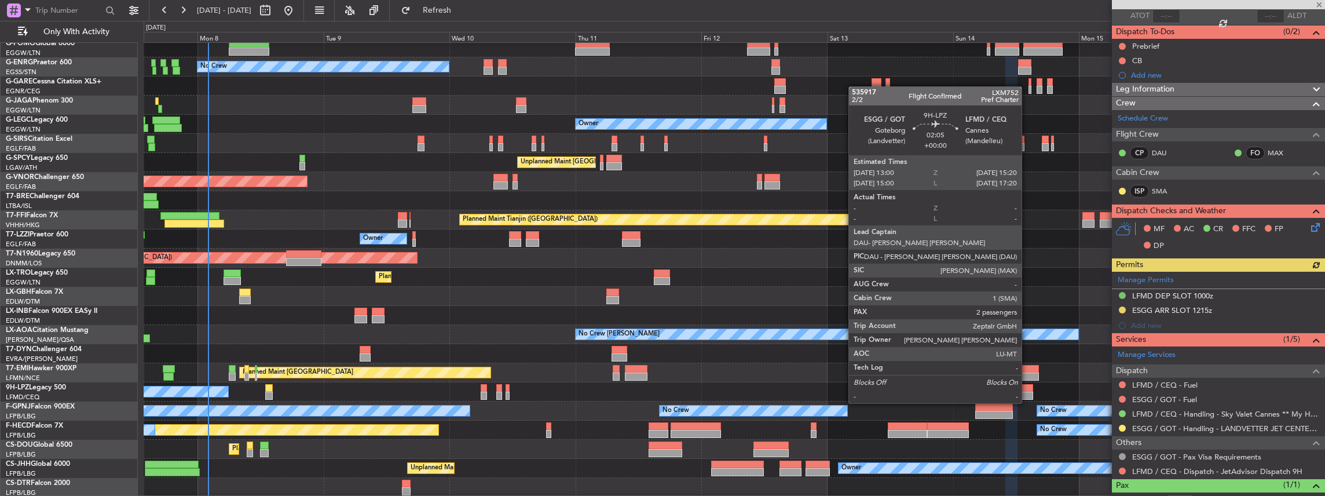
click at [1027, 391] on div at bounding box center [1027, 395] width 13 height 8
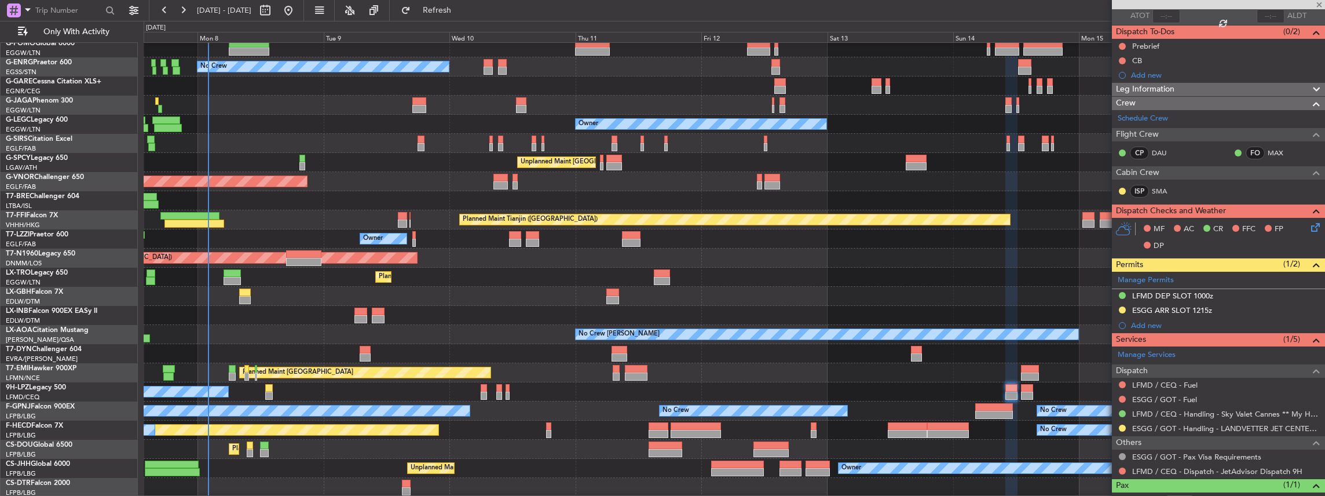
type input "2"
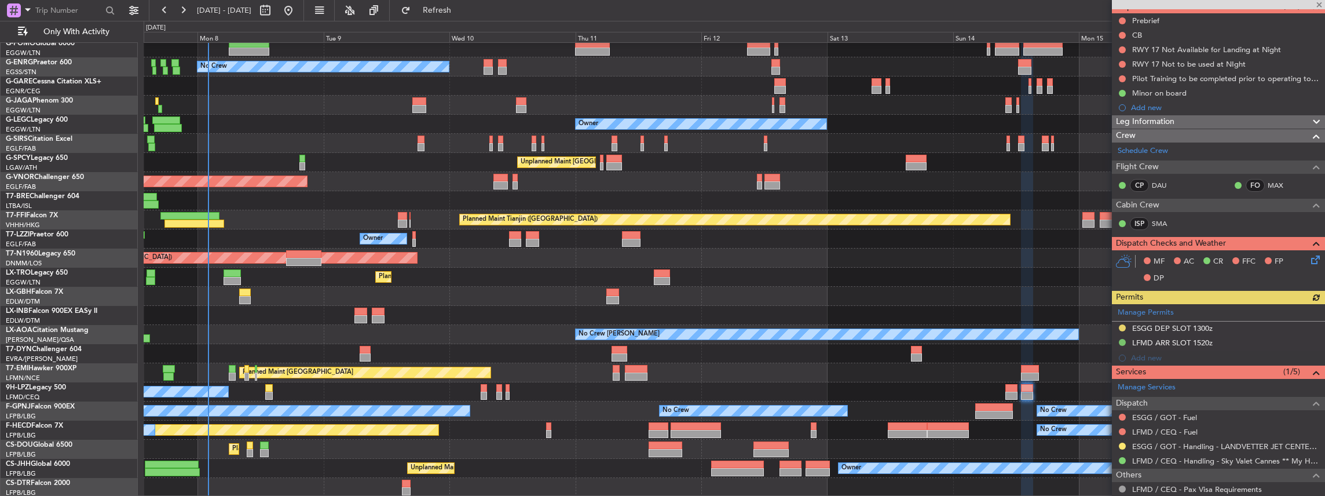
scroll to position [116, 0]
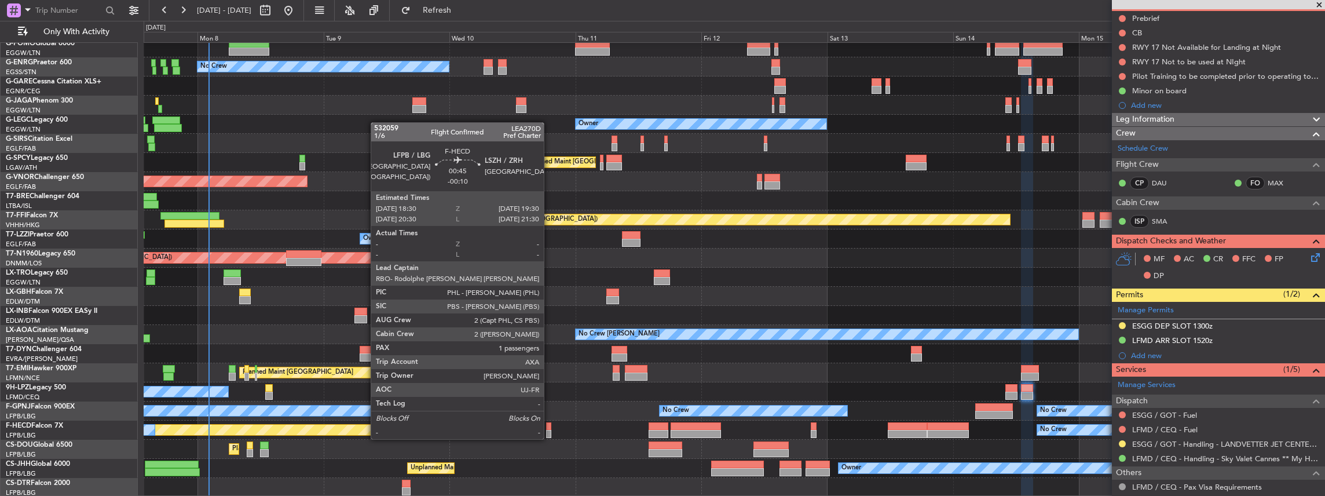
click at [550, 427] on div at bounding box center [549, 426] width 6 height 8
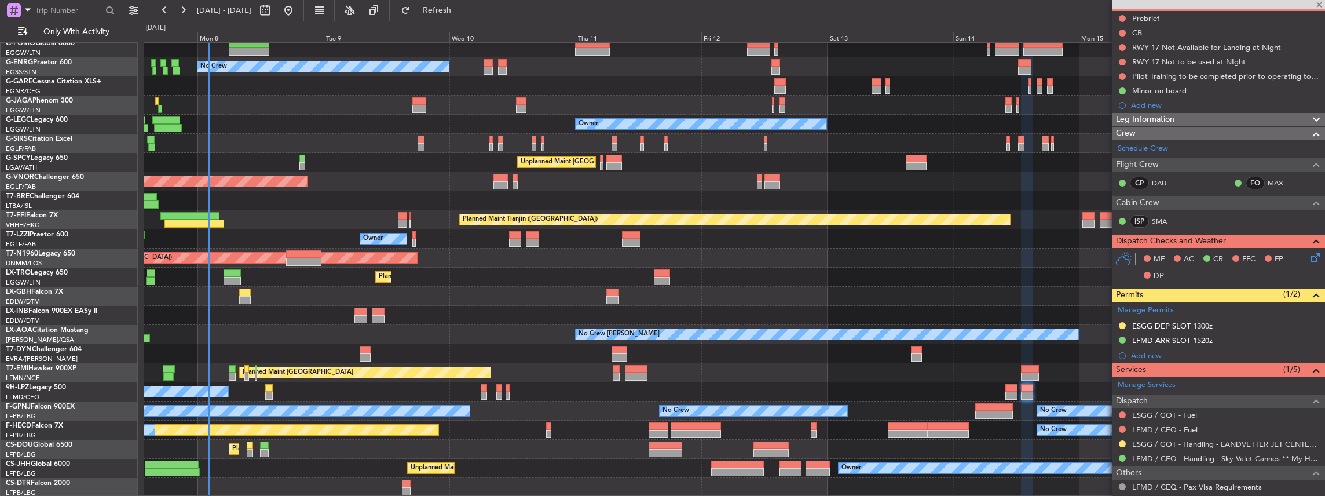
type input "-00:10"
type input "1"
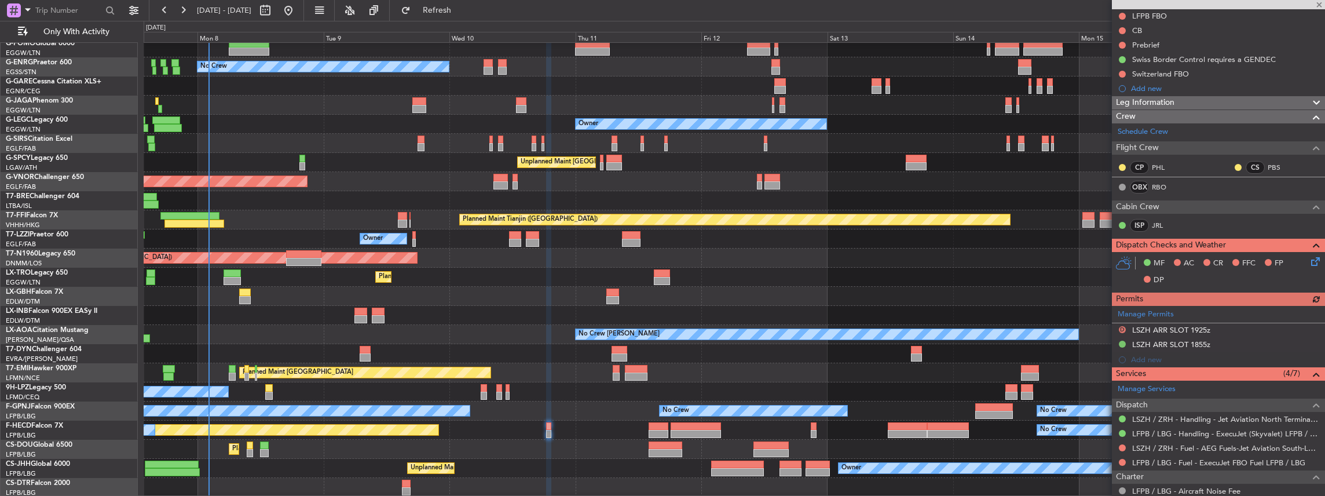
scroll to position [154, 0]
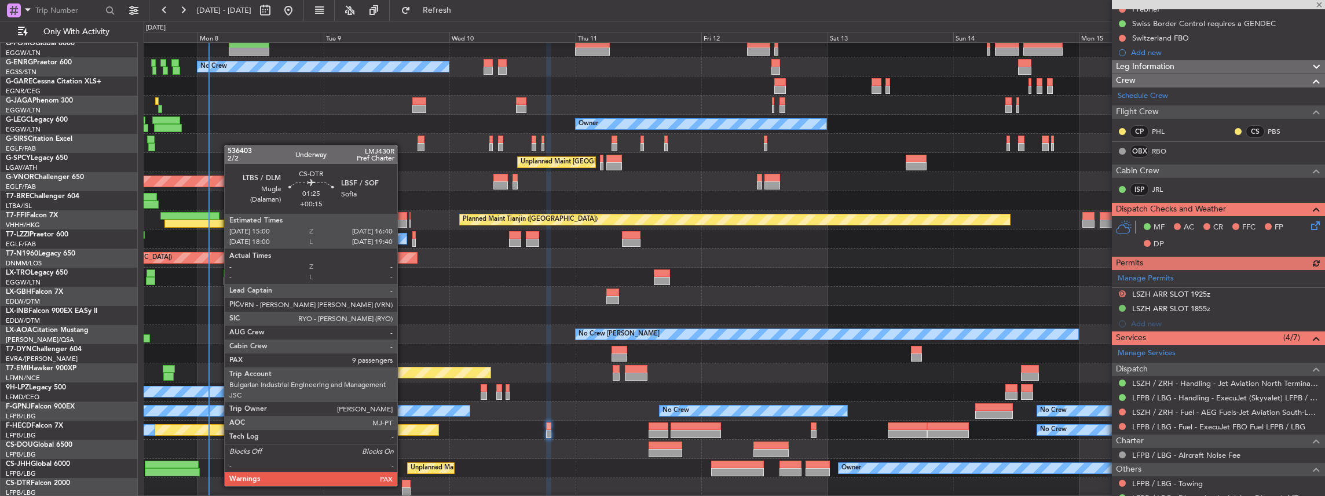
click at [403, 485] on div at bounding box center [406, 483] width 9 height 8
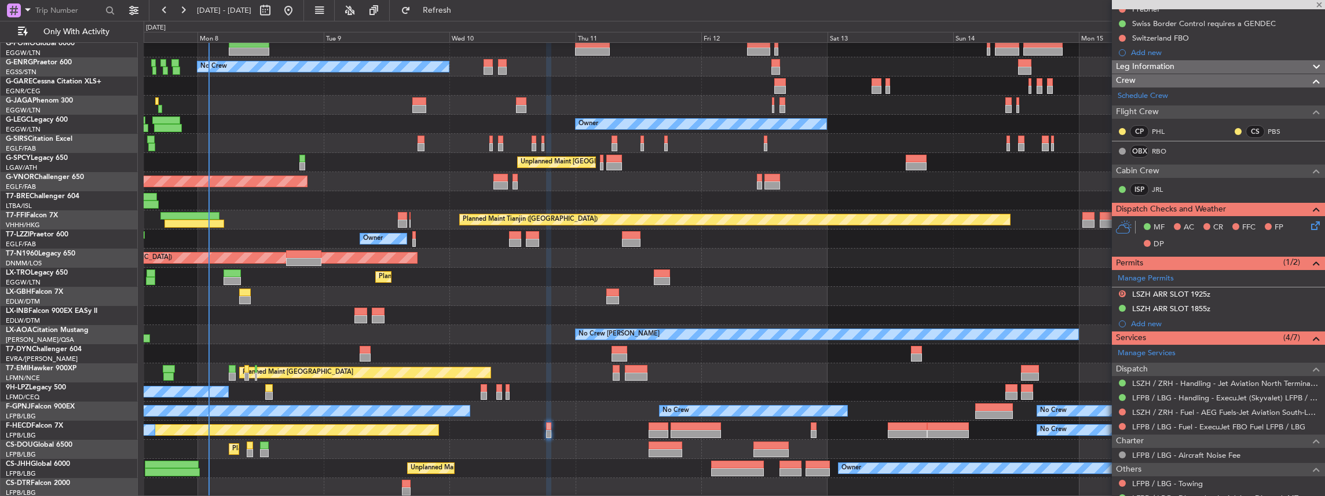
type input "+00:15"
type input "9"
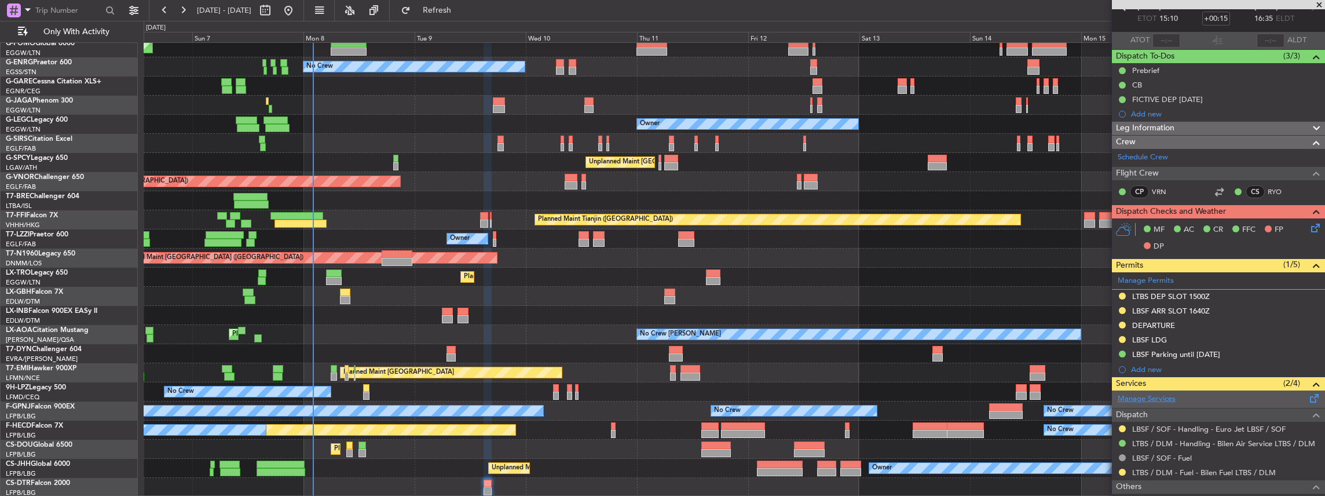
scroll to position [77, 0]
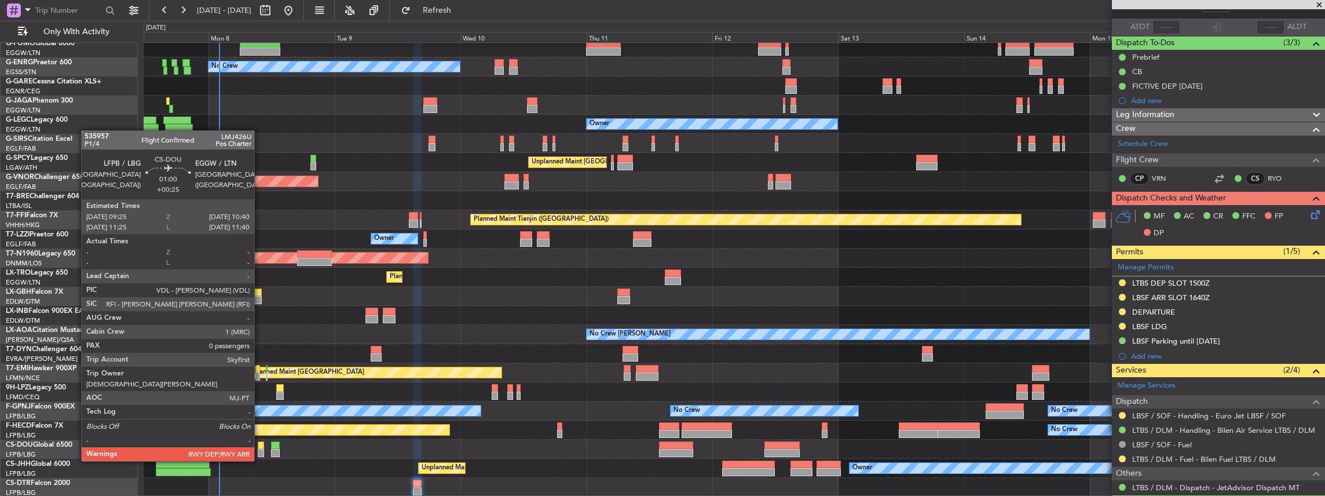
click at [259, 449] on div at bounding box center [261, 453] width 7 height 8
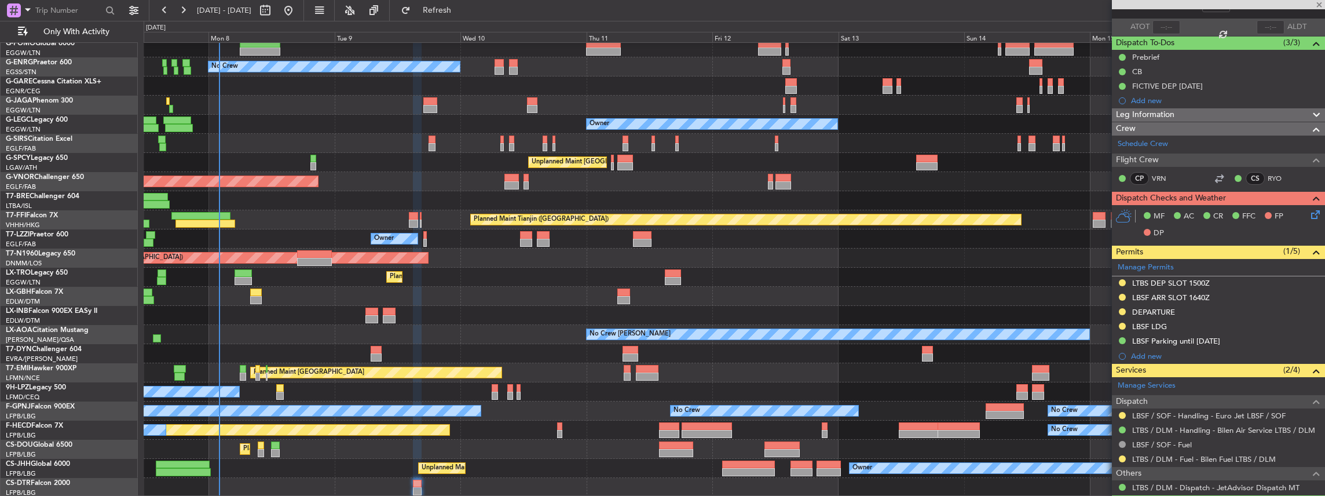
type input "+00:25"
type input "0"
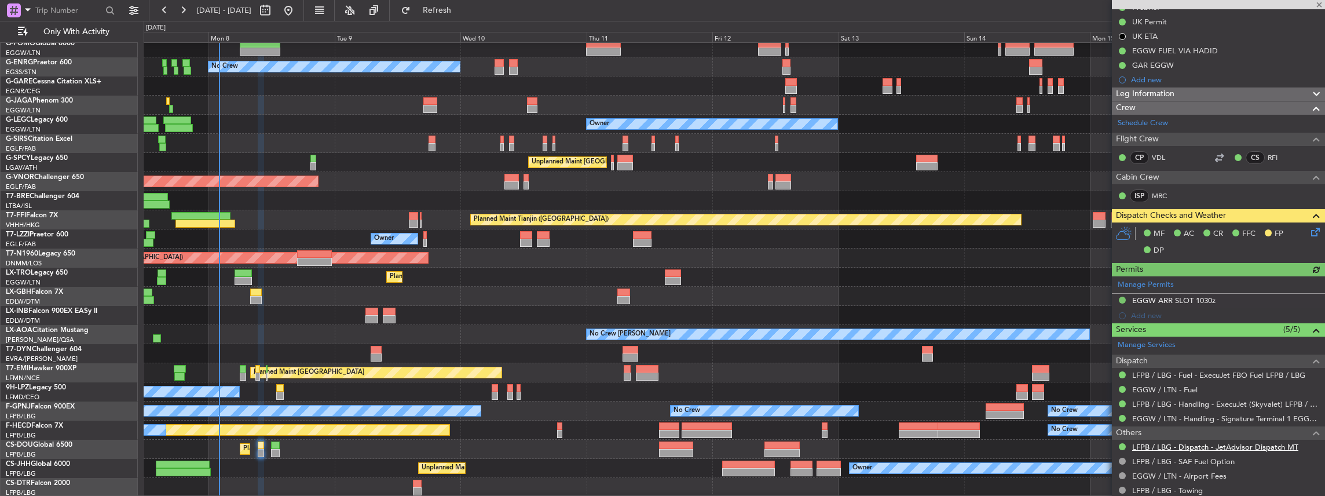
scroll to position [187, 0]
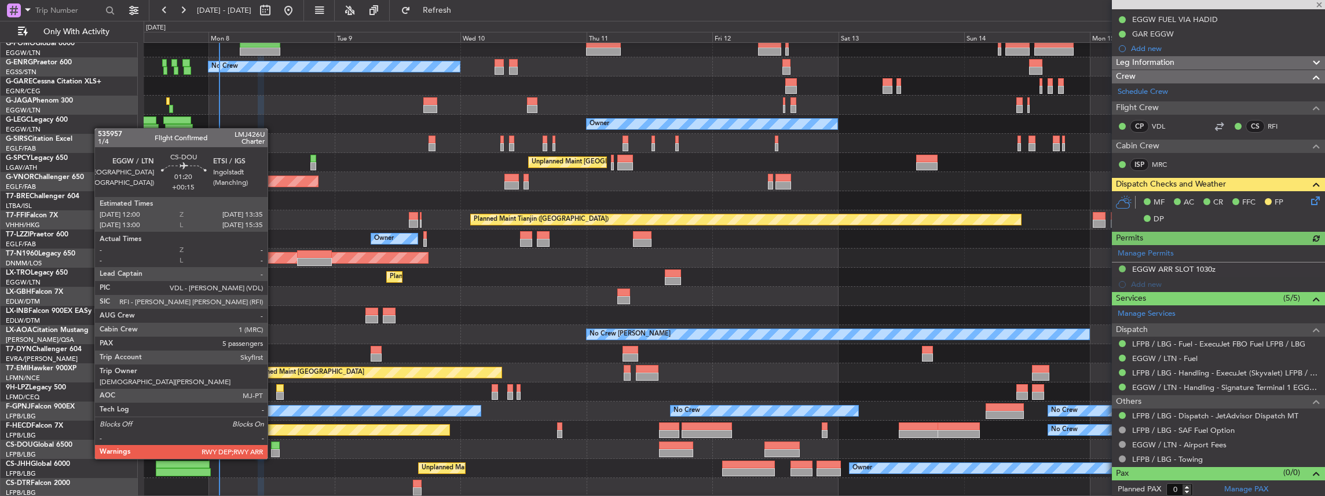
click at [273, 447] on div at bounding box center [275, 445] width 9 height 8
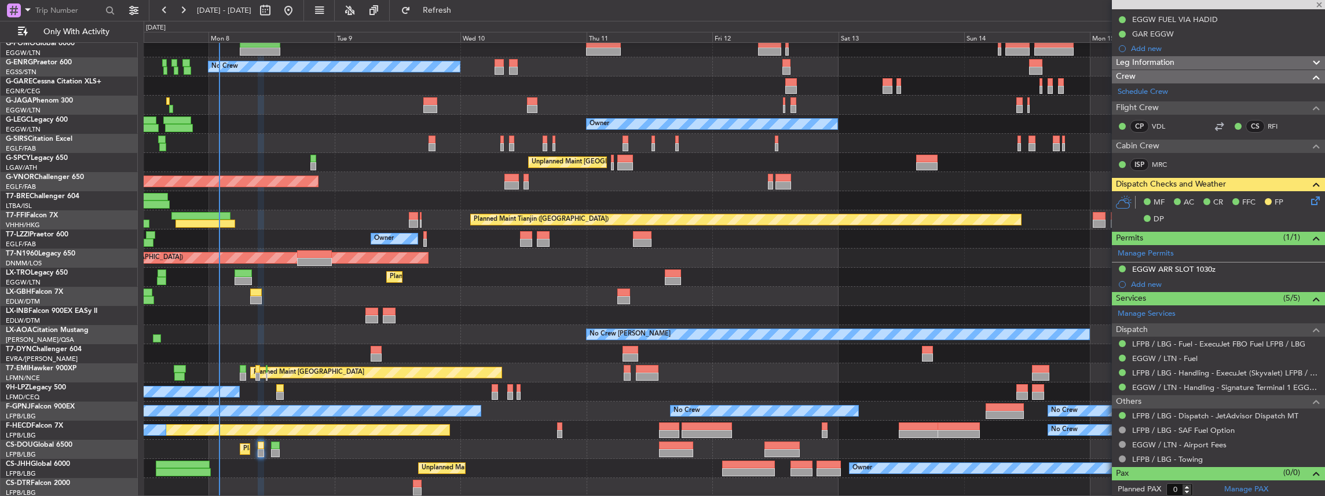
type input "+00:15"
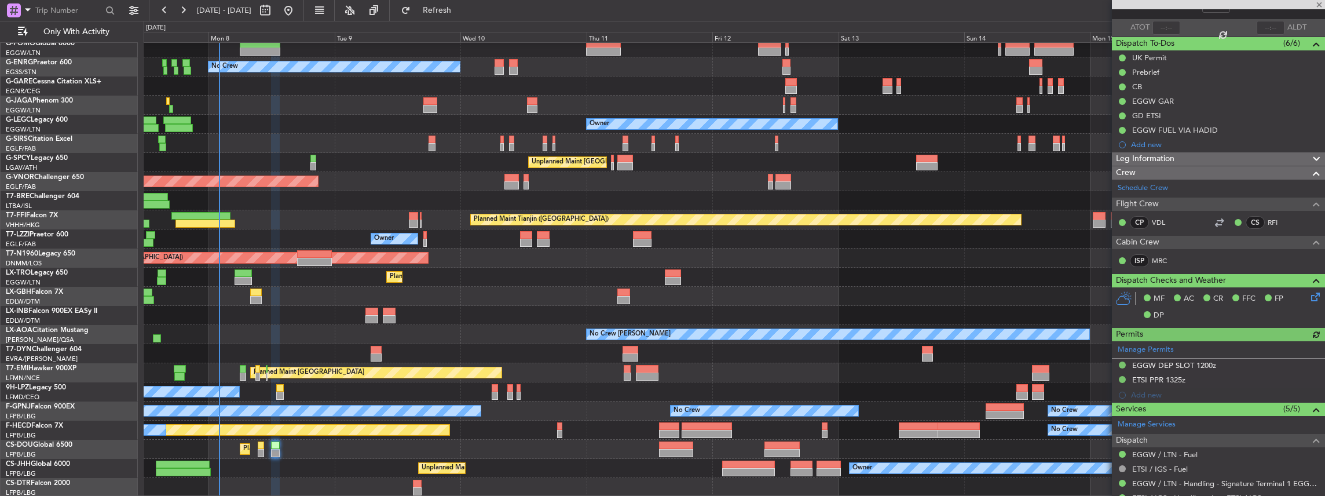
scroll to position [77, 0]
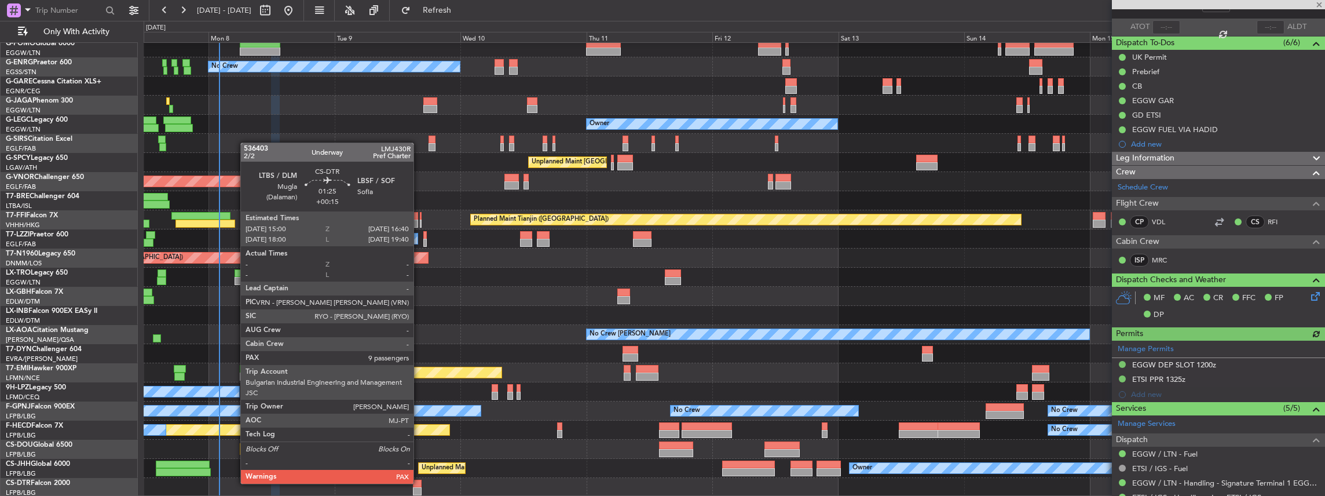
click at [419, 482] on div at bounding box center [417, 483] width 9 height 8
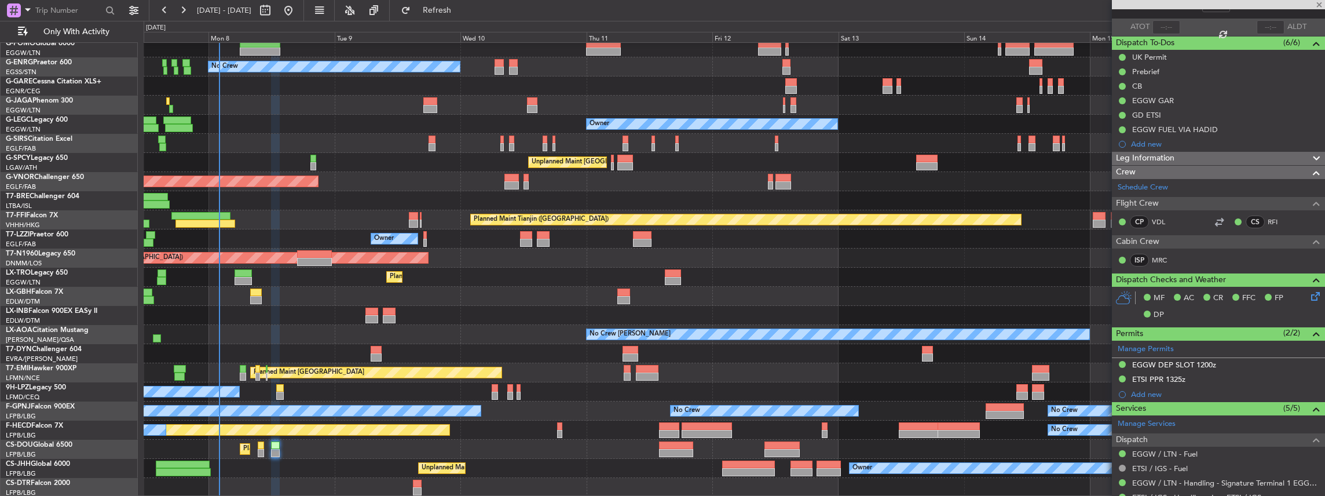
type input "9"
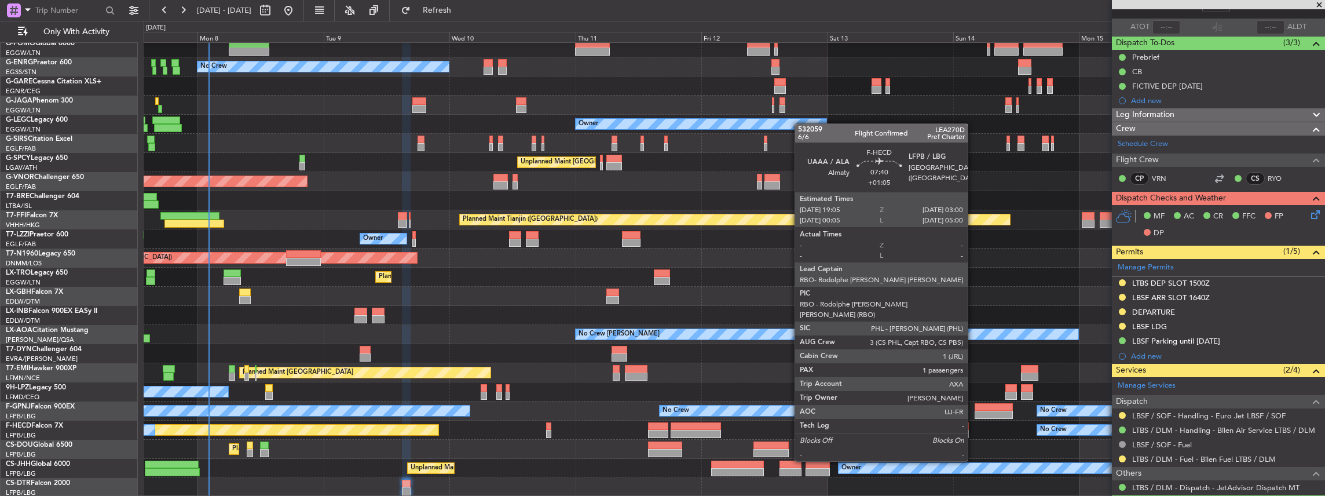
click at [962, 429] on div at bounding box center [948, 426] width 42 height 8
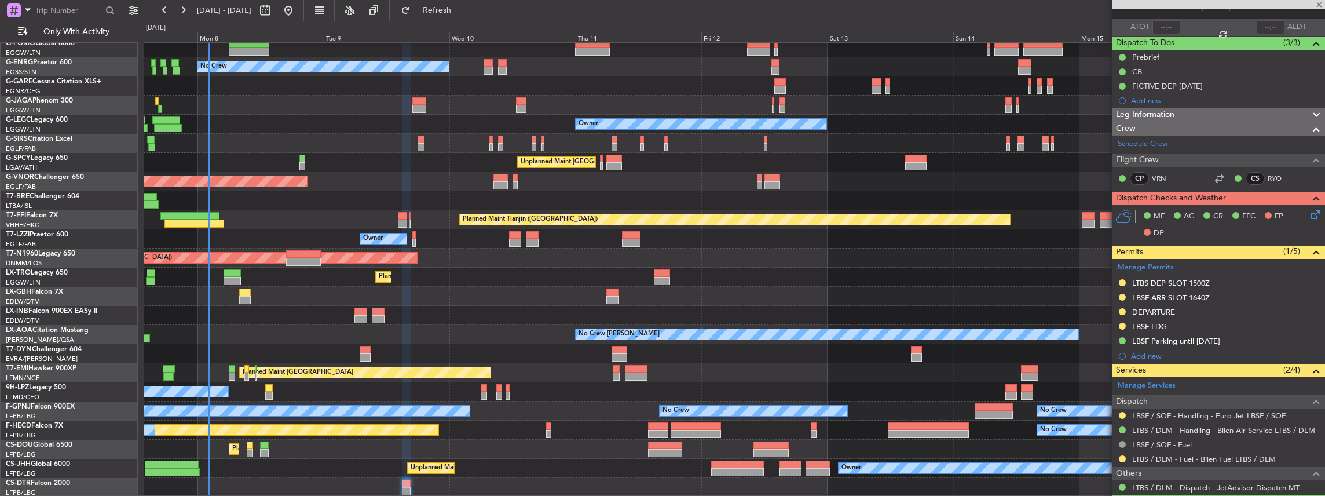
type input "+01:05"
type input "1"
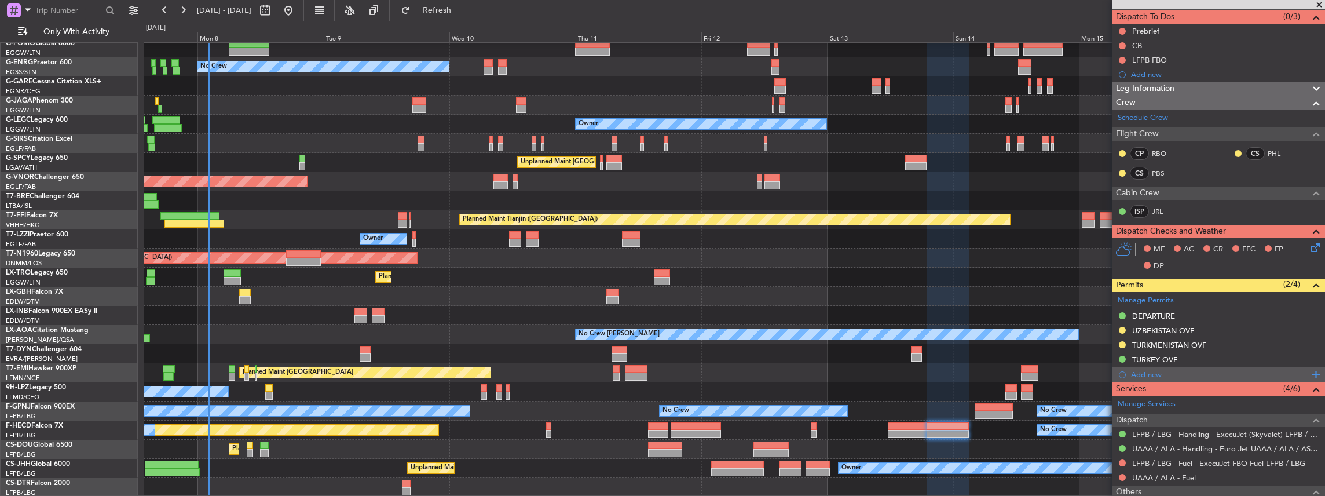
scroll to position [190, 0]
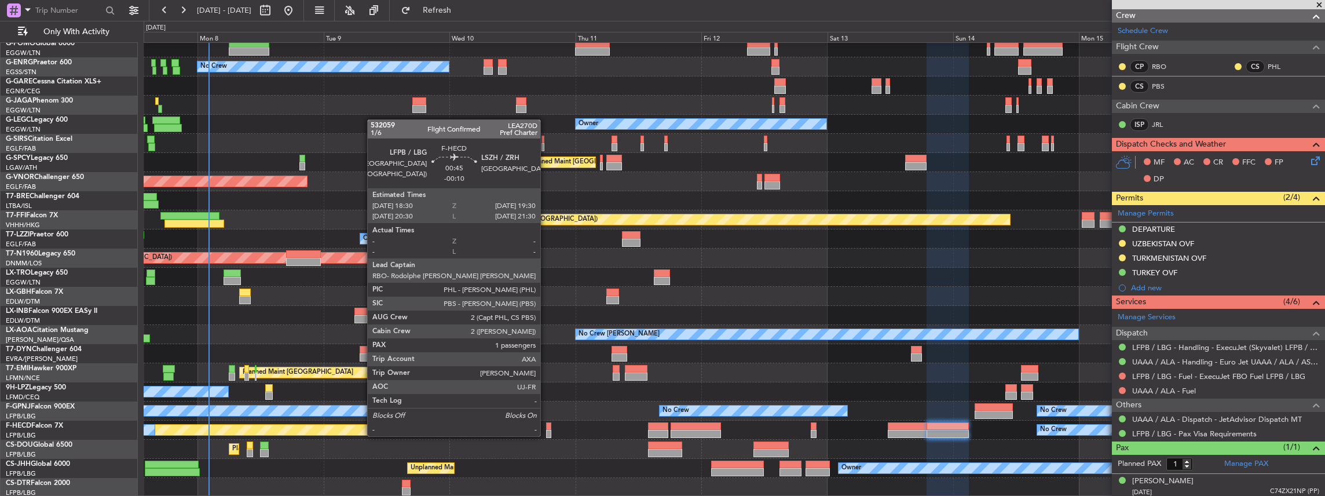
click at [546, 424] on div at bounding box center [549, 426] width 6 height 8
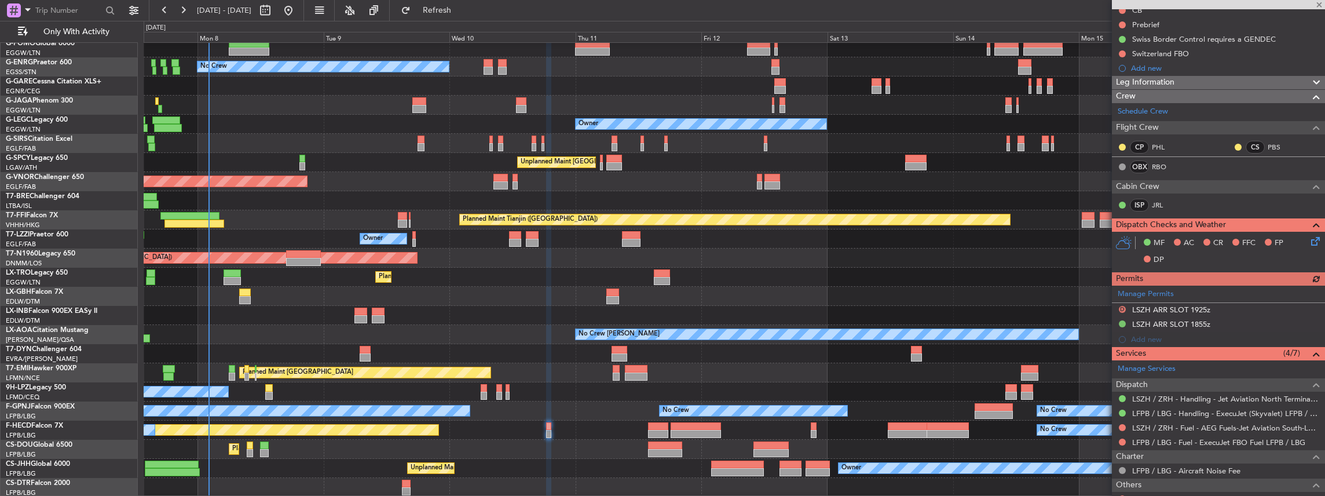
scroll to position [154, 0]
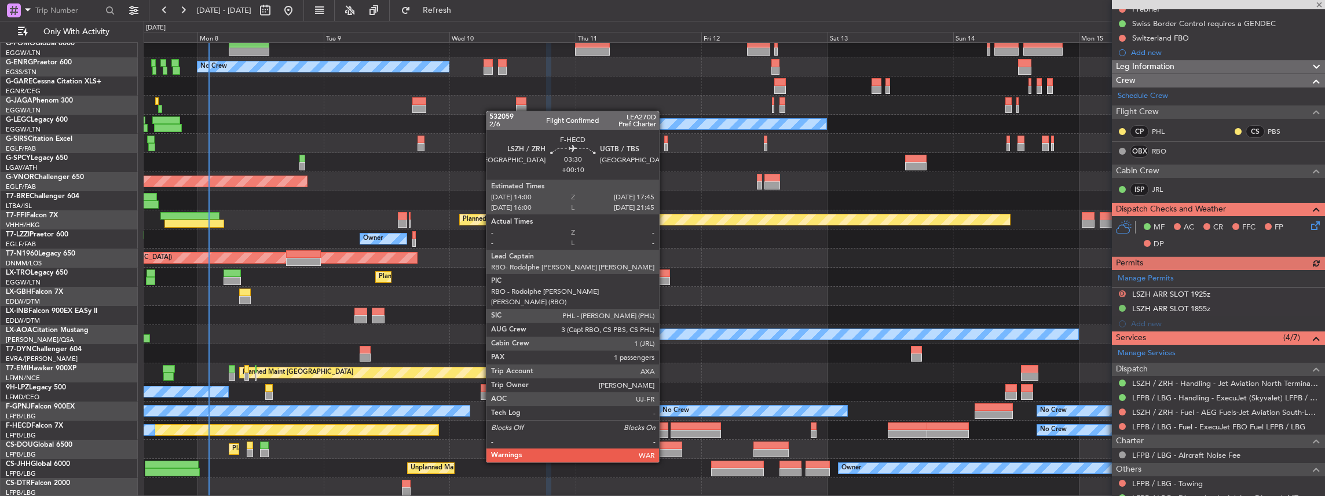
click at [665, 430] on div at bounding box center [658, 434] width 20 height 8
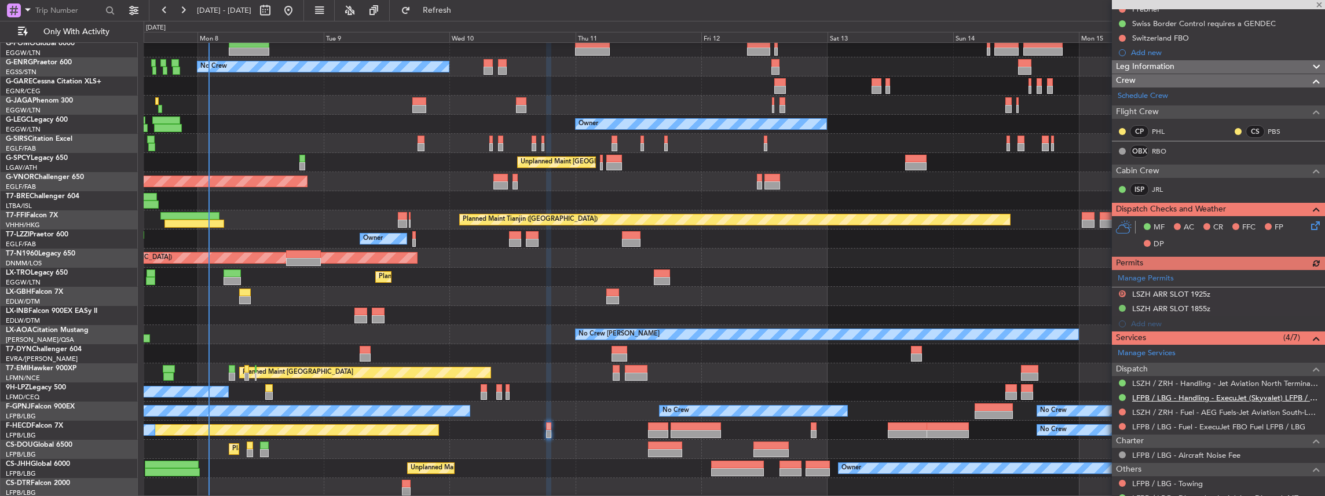
type input "+00:10"
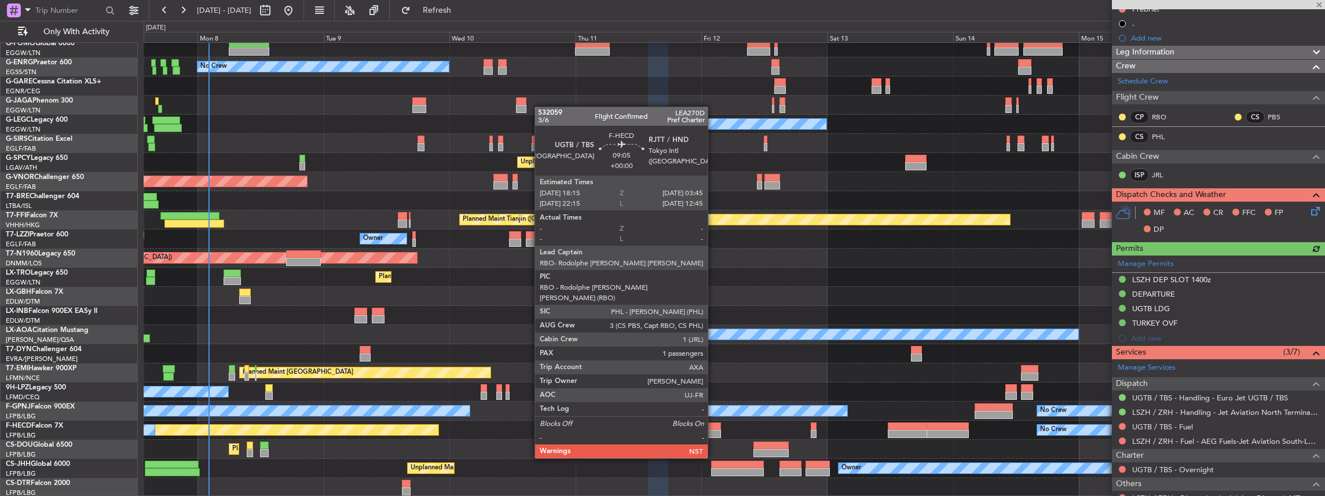
click at [713, 426] on div at bounding box center [696, 426] width 50 height 8
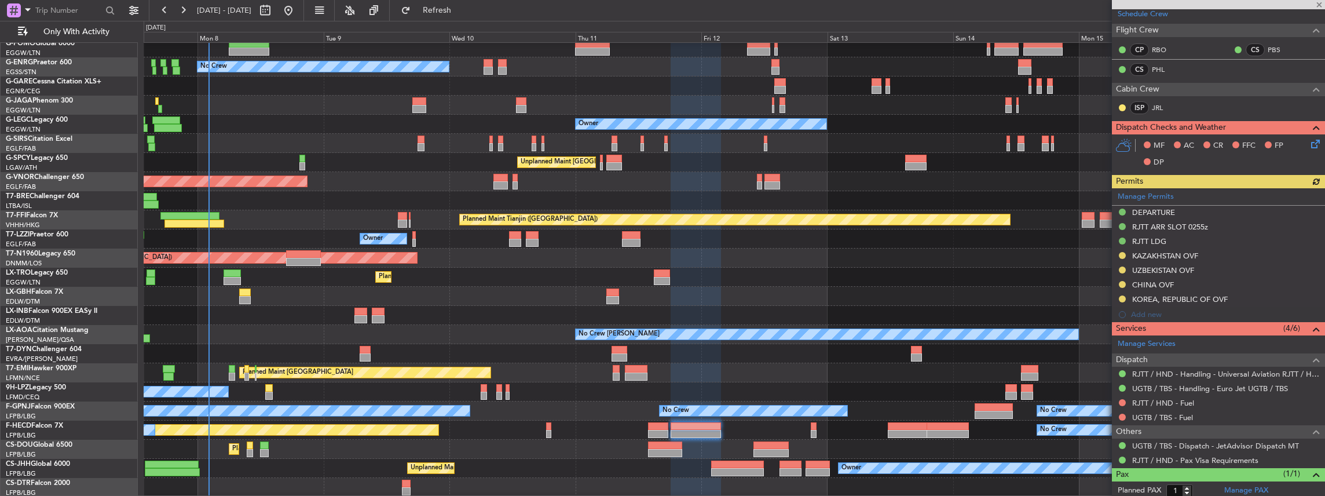
scroll to position [193, 0]
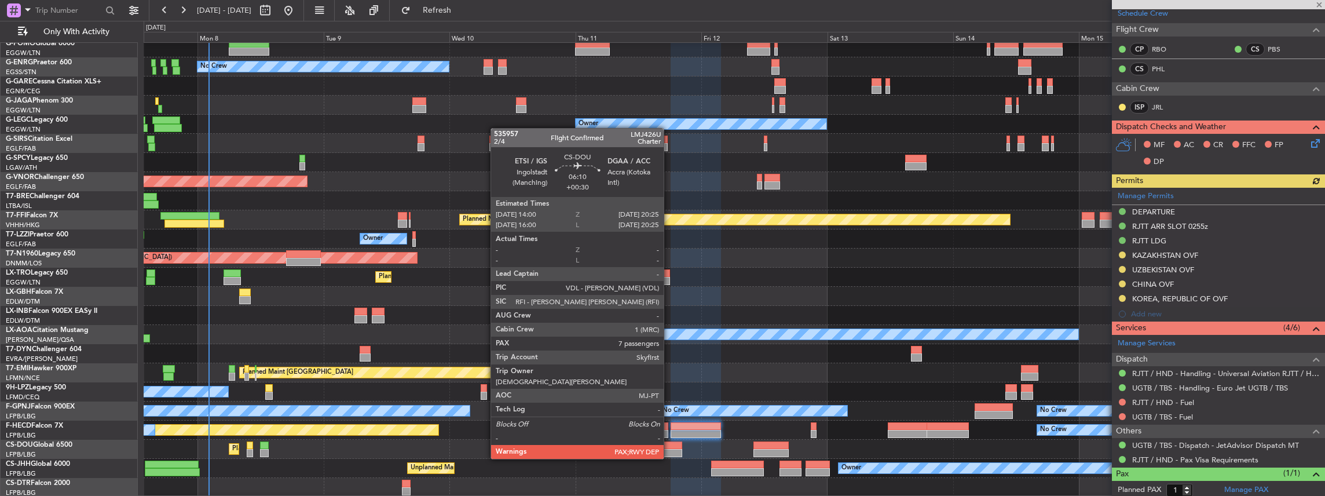
click at [669, 447] on div at bounding box center [665, 445] width 34 height 8
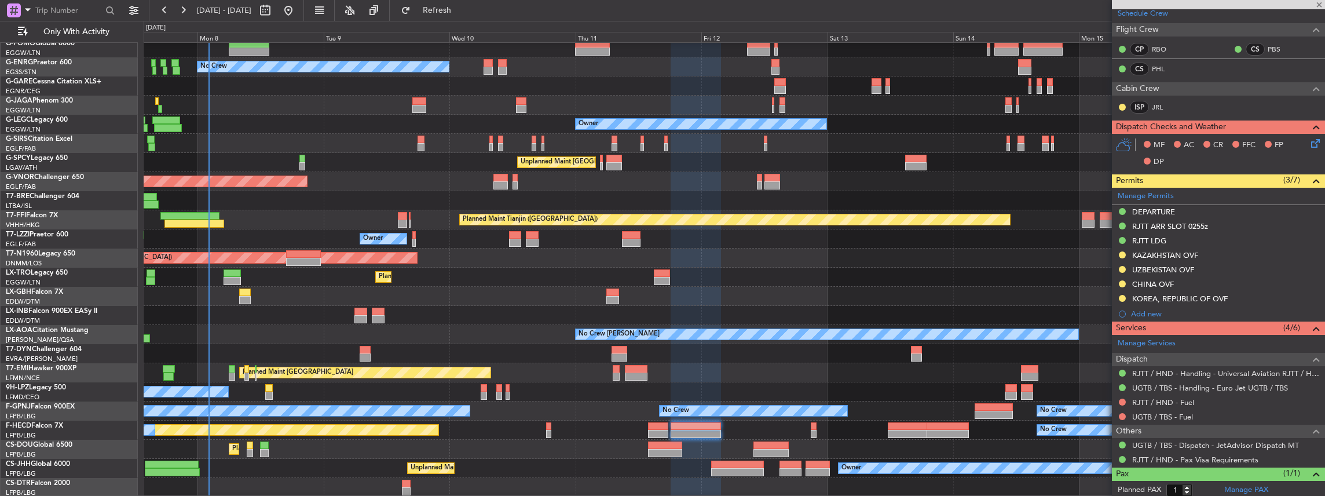
type input "+00:30"
type input "7"
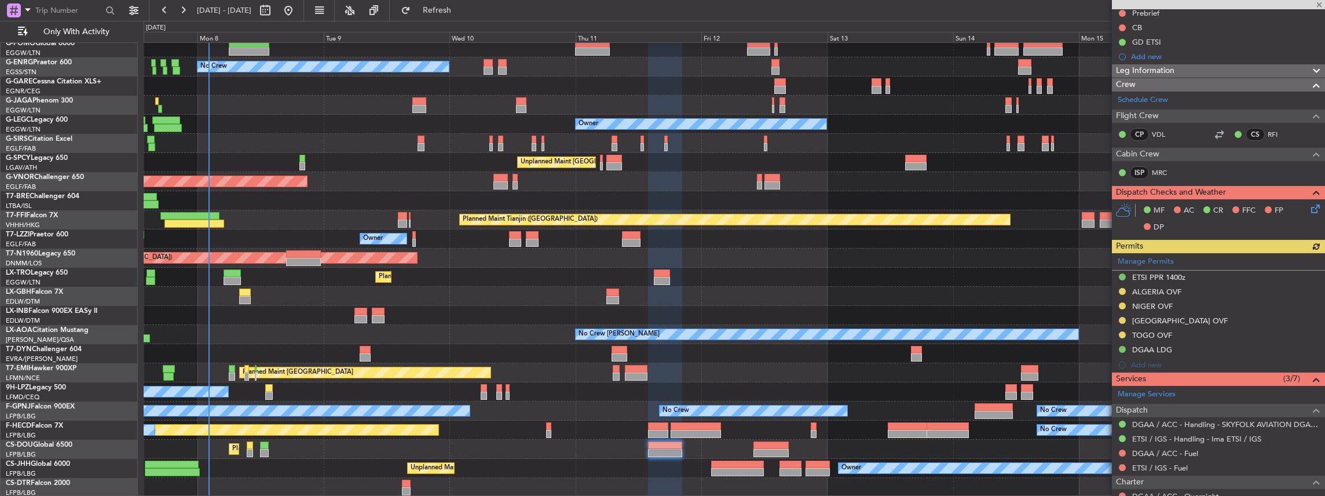
scroll to position [154, 0]
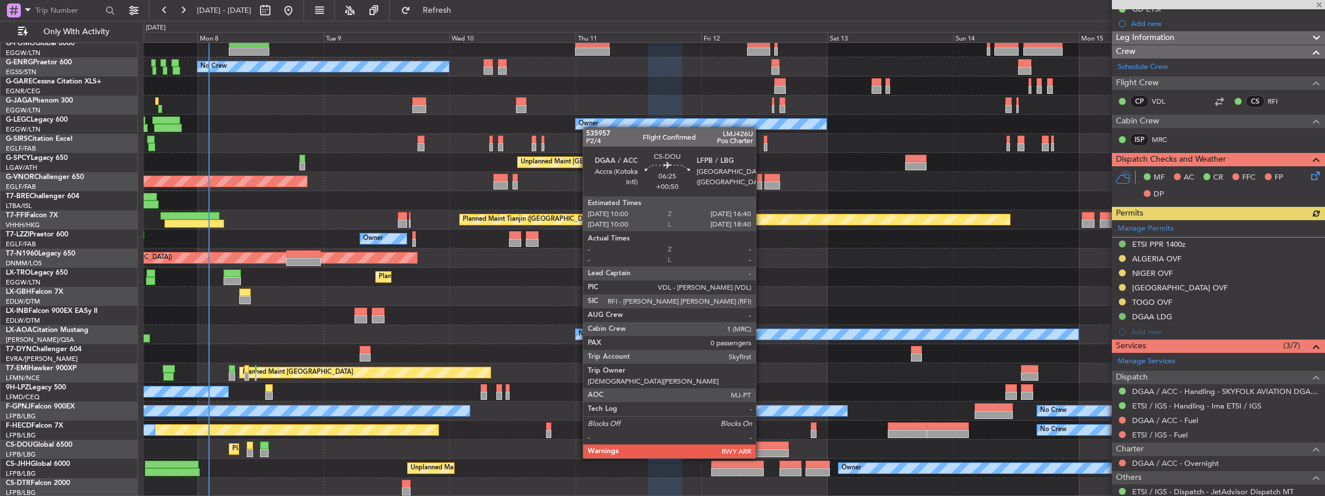
click at [761, 446] on div at bounding box center [770, 445] width 35 height 8
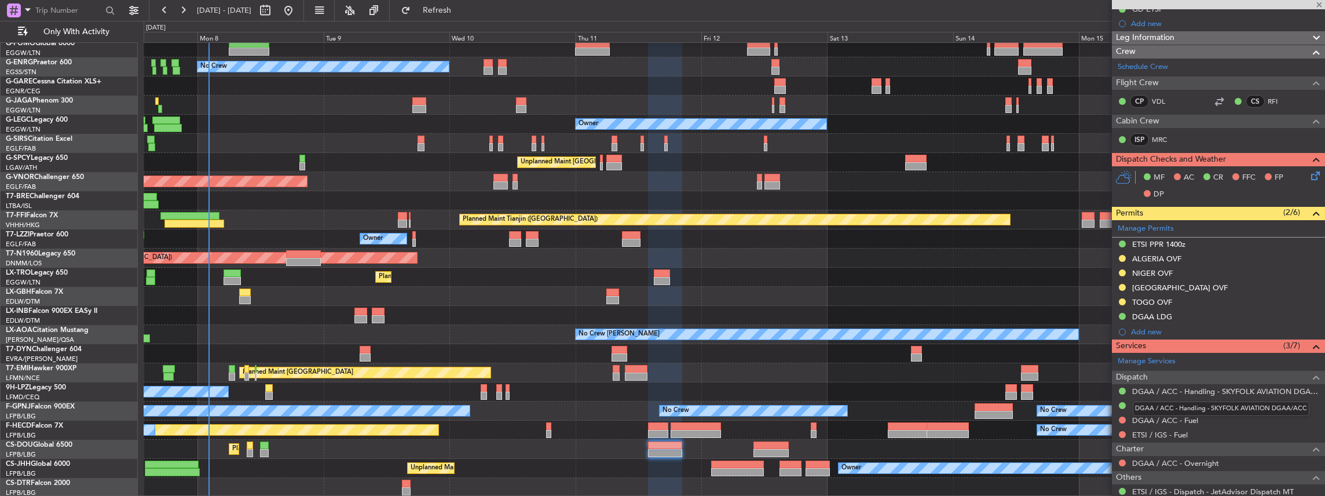
type input "+00:50"
type input "0"
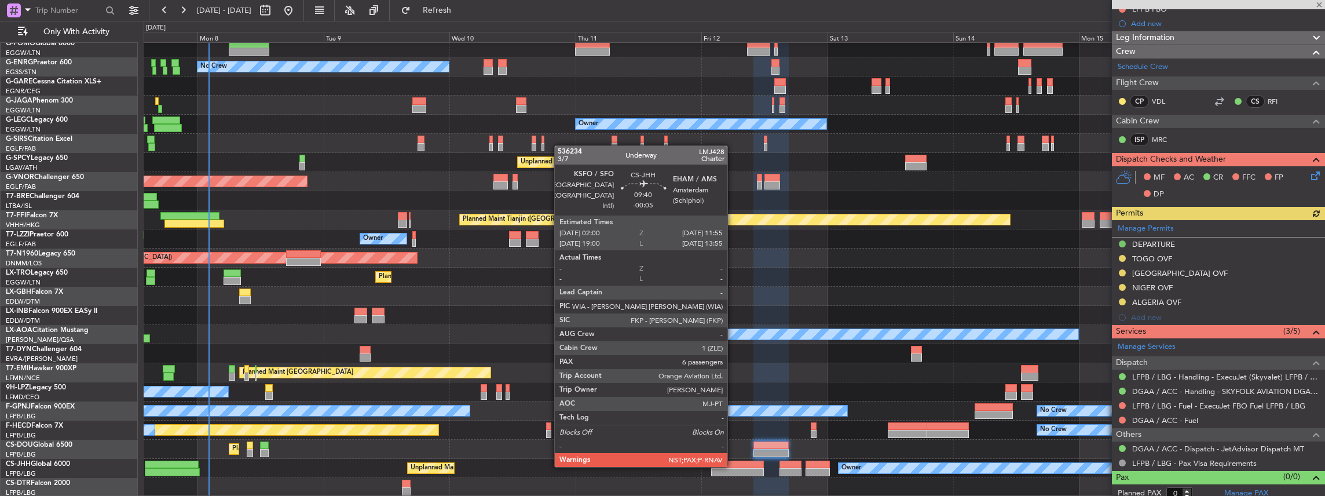
click at [733, 466] on div at bounding box center [737, 464] width 52 height 8
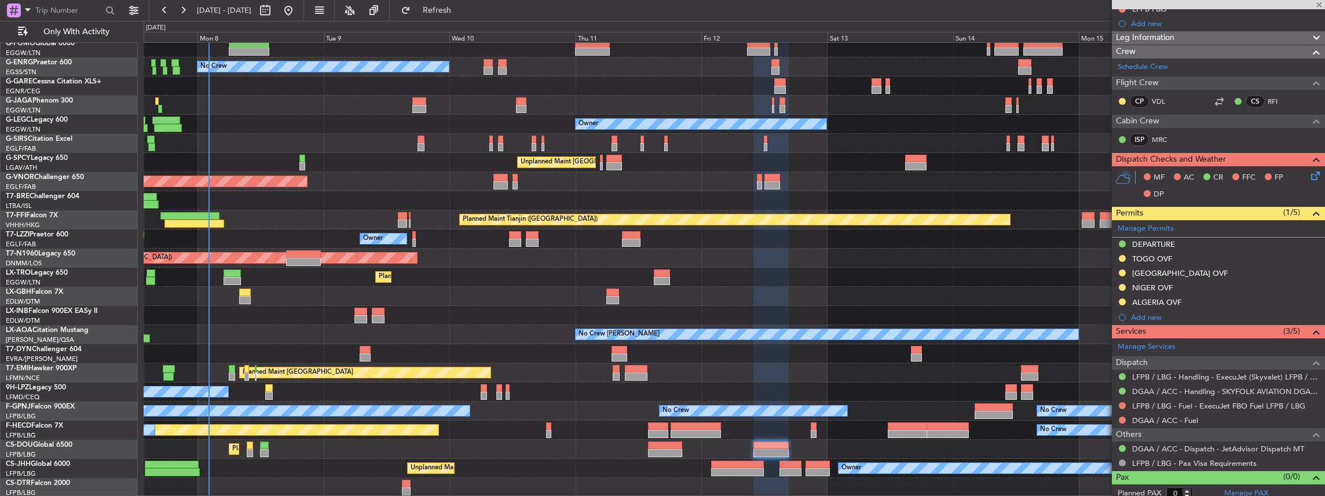
type input "-00:05"
type input "7"
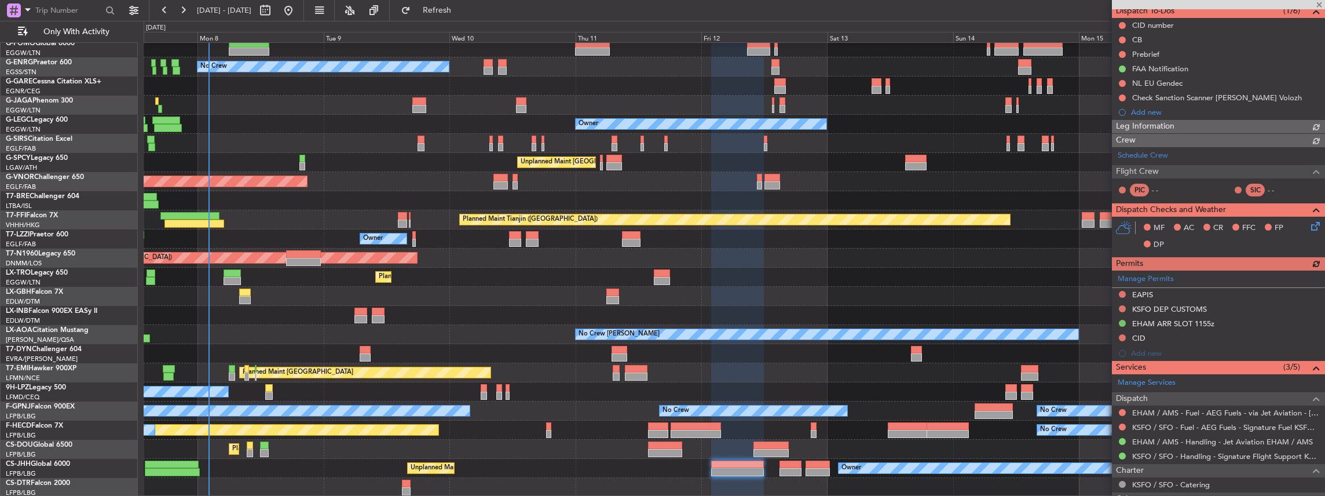
scroll to position [116, 0]
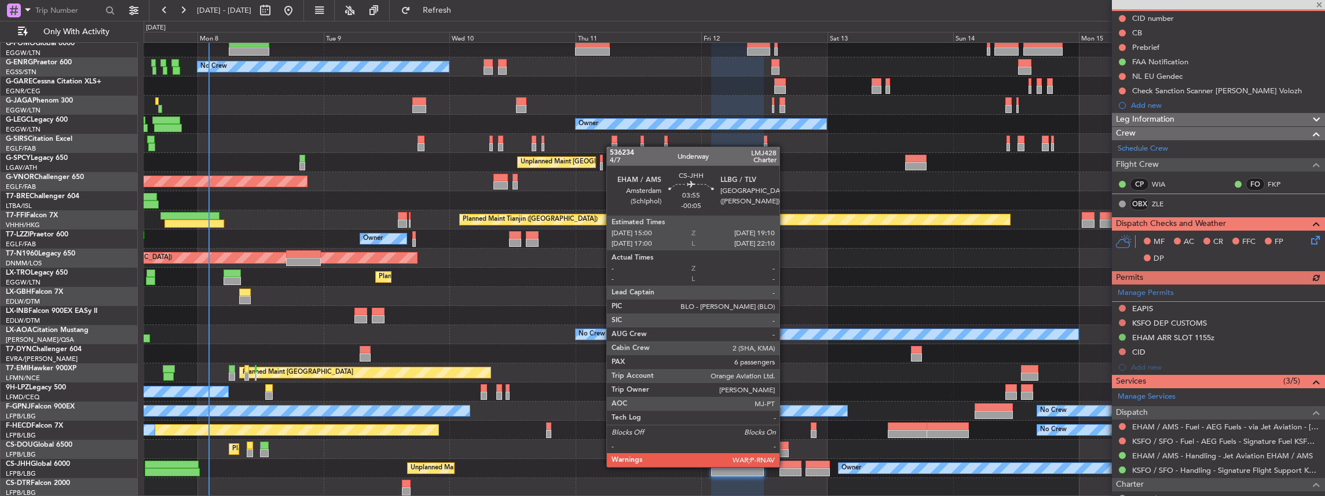
click at [785, 466] on div at bounding box center [790, 464] width 22 height 8
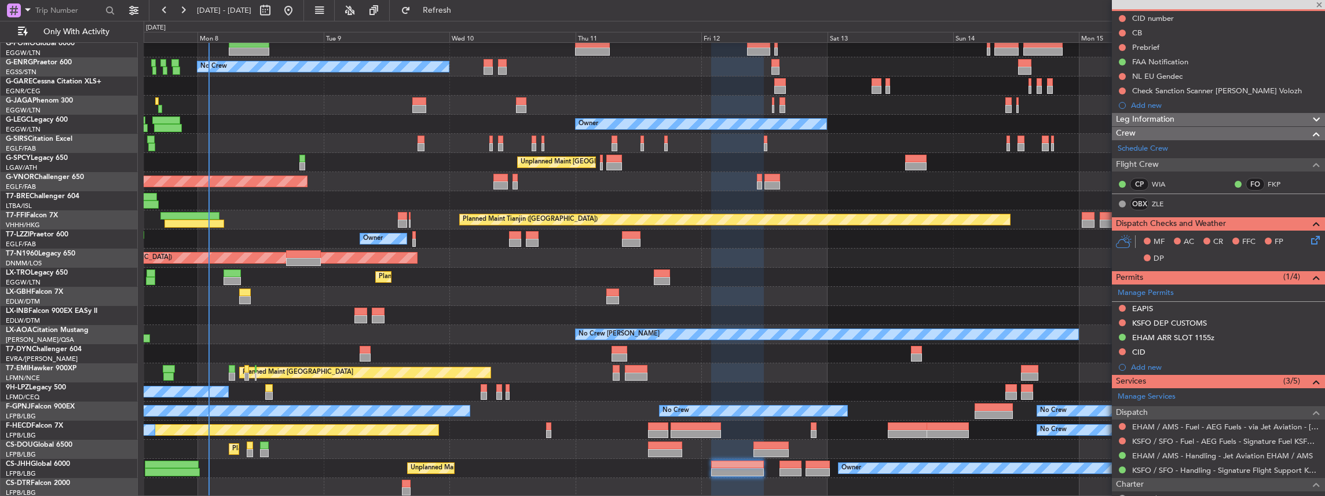
type input "6"
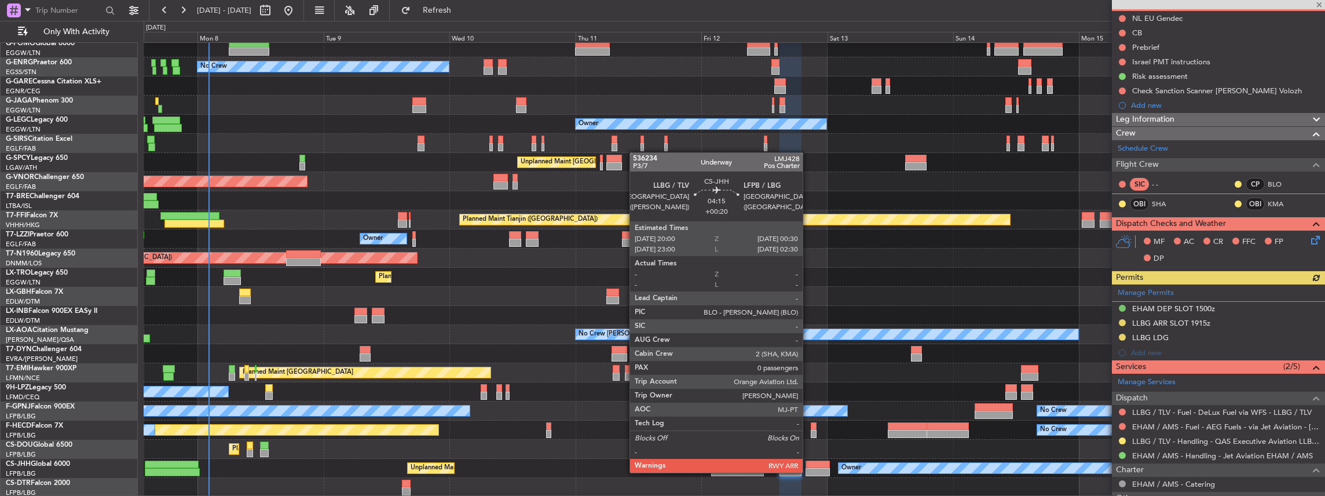
click at [808, 471] on div at bounding box center [817, 472] width 24 height 8
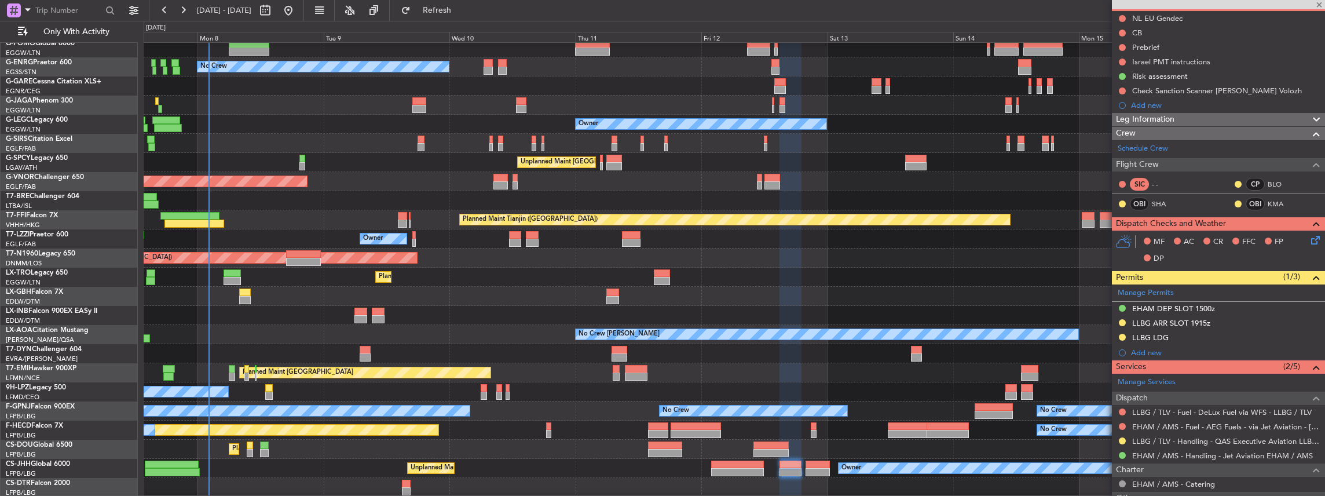
type input "+00:20"
type input "0"
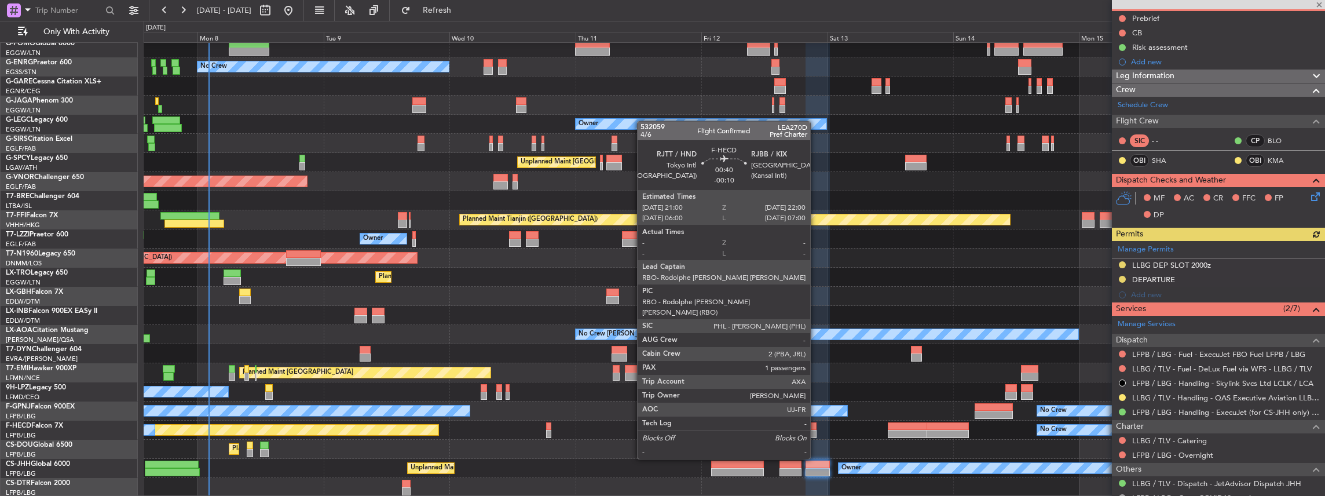
click at [816, 426] on div at bounding box center [814, 426] width 6 height 8
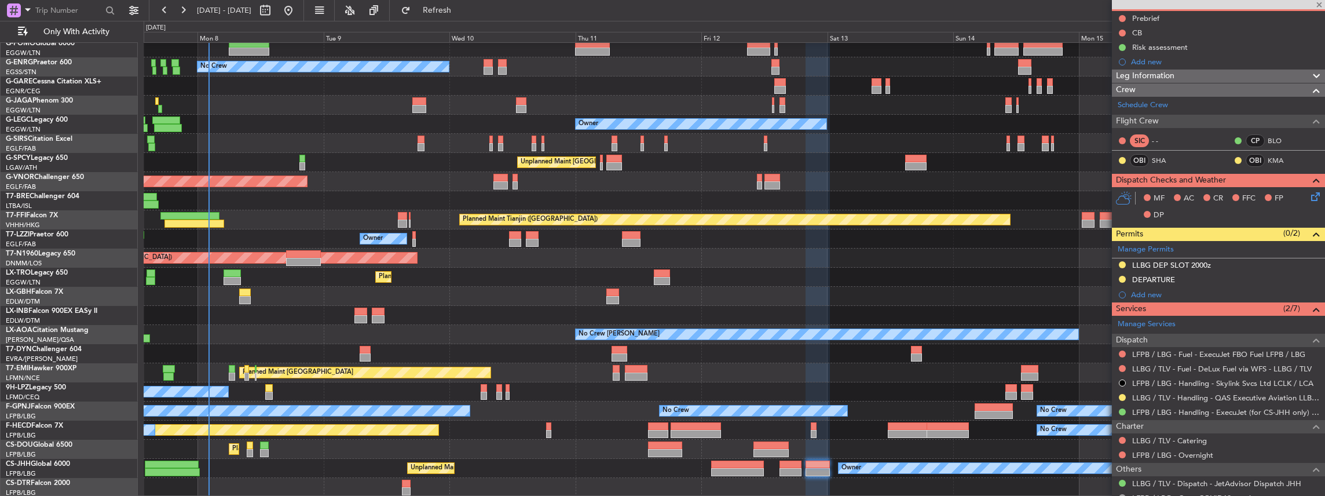
type input "-00:10"
type input "1"
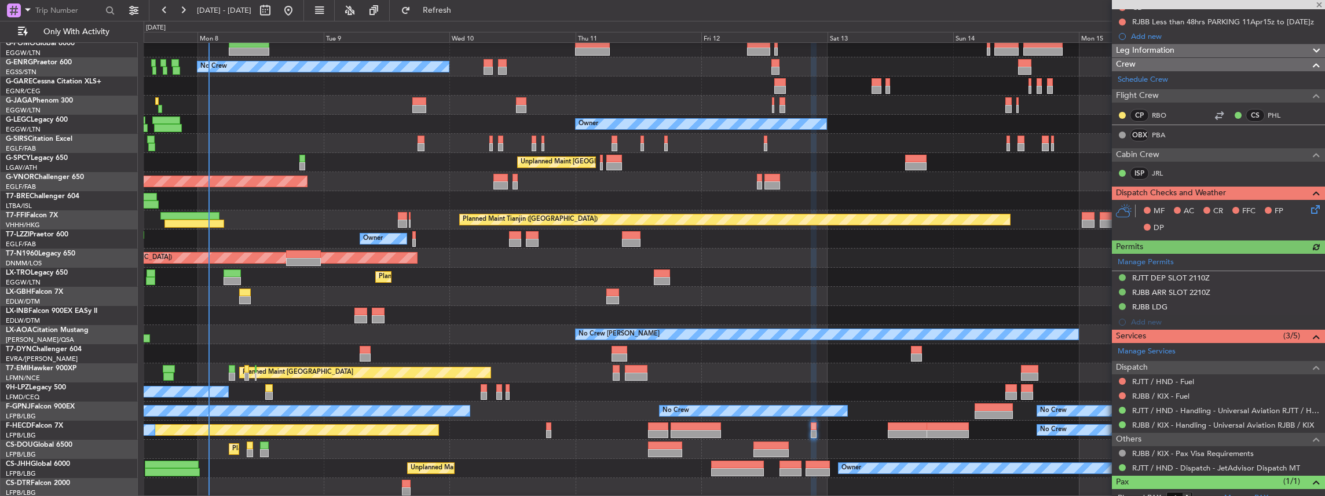
scroll to position [176, 0]
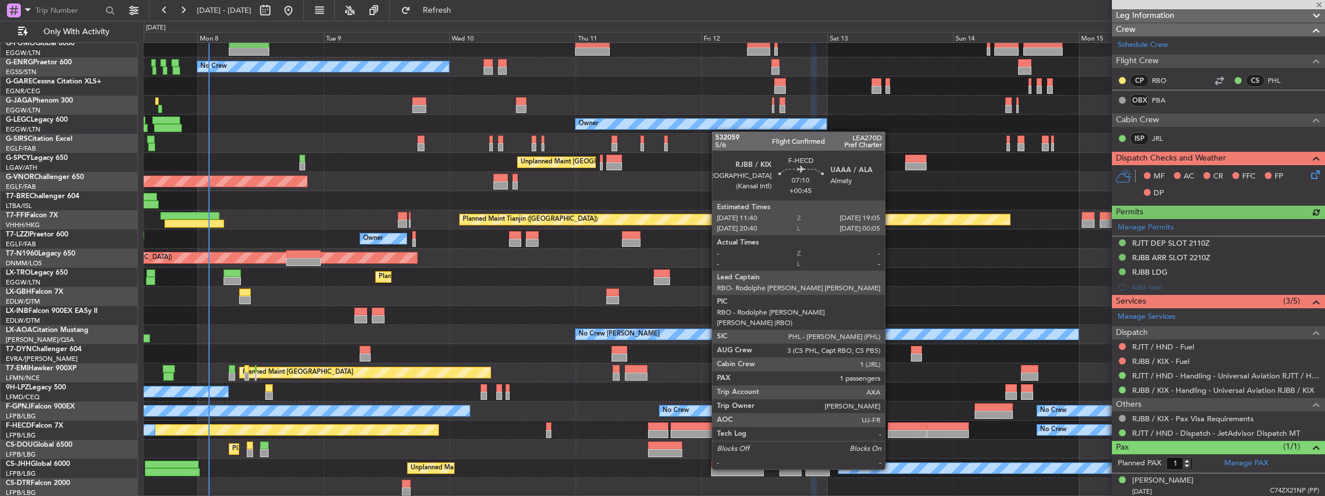
click at [891, 437] on div at bounding box center [907, 434] width 39 height 8
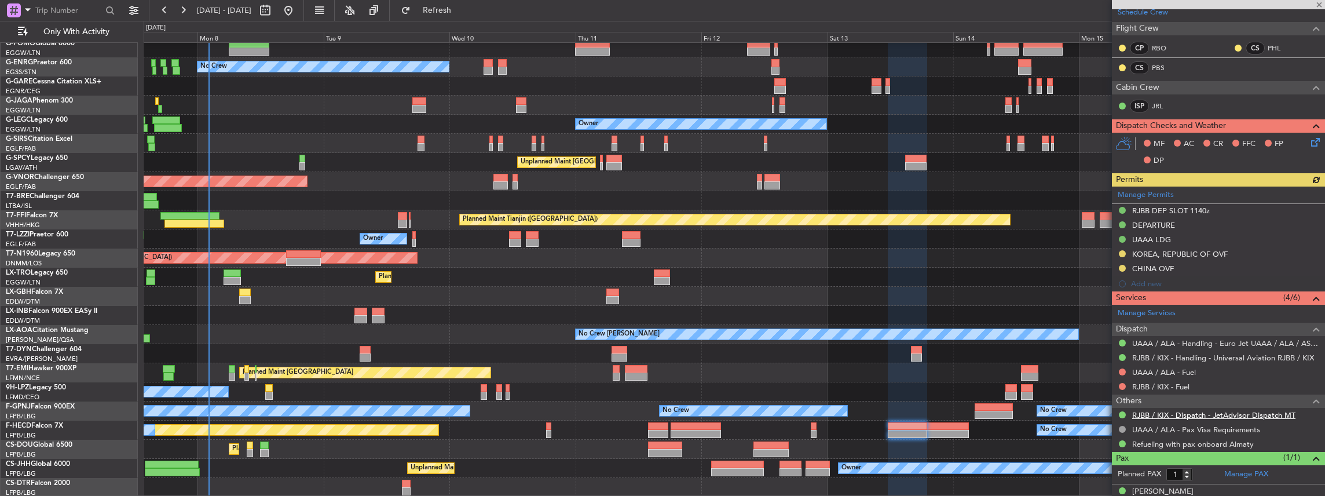
scroll to position [219, 0]
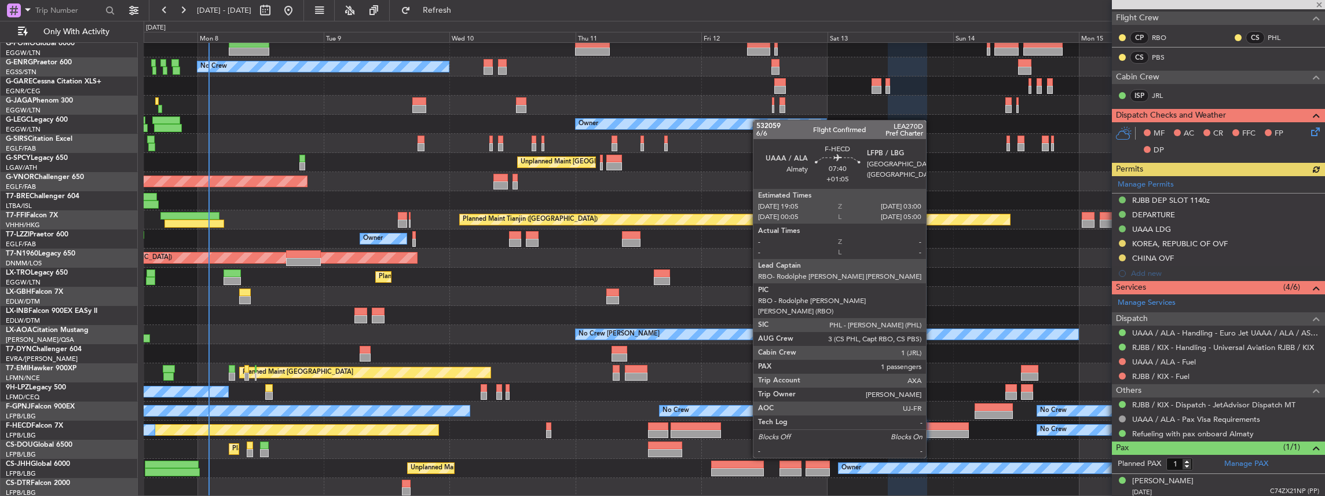
click at [932, 425] on div at bounding box center [948, 426] width 42 height 8
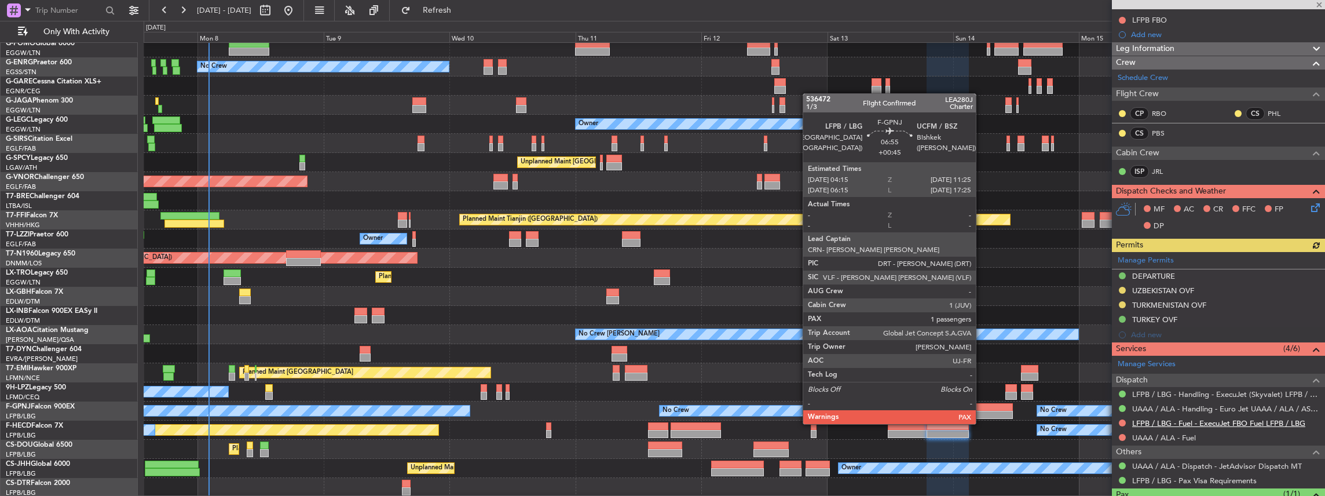
scroll to position [190, 0]
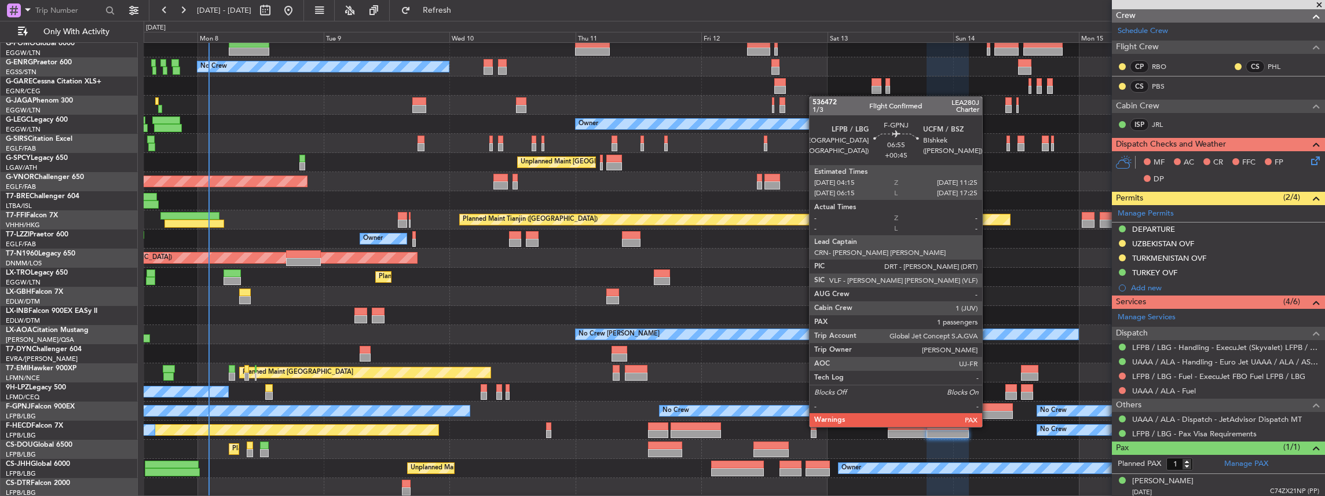
click at [988, 415] on div at bounding box center [994, 415] width 38 height 8
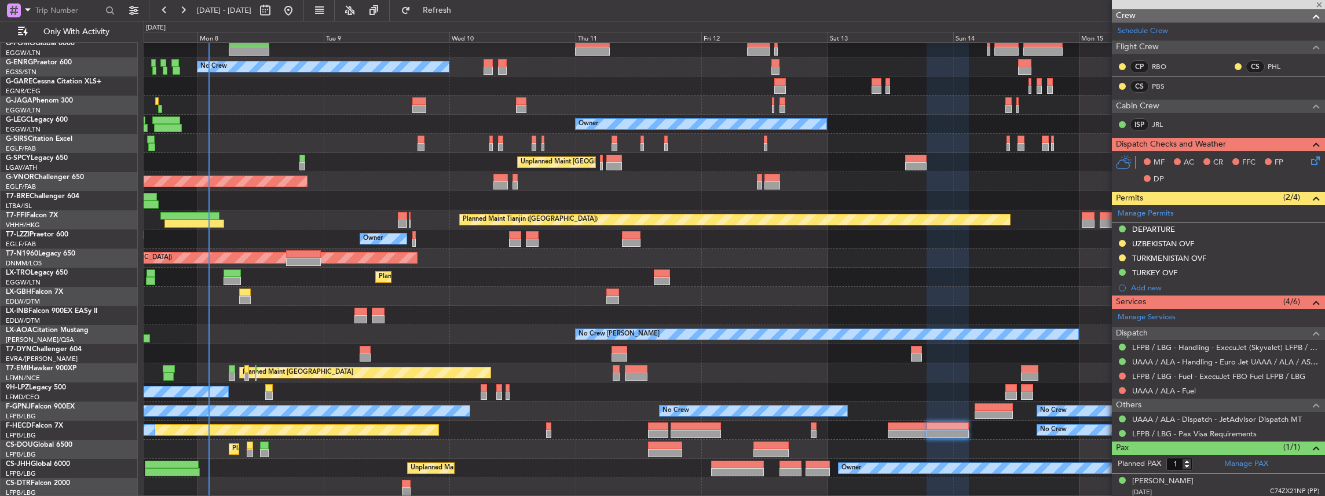
type input "+00:45"
type input "2"
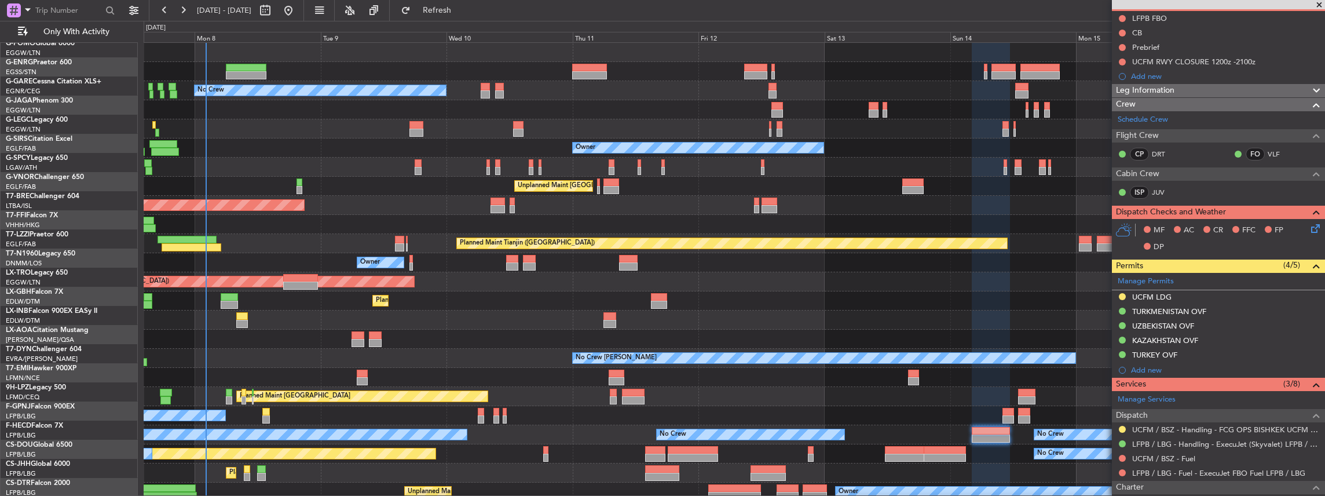
scroll to position [0, 0]
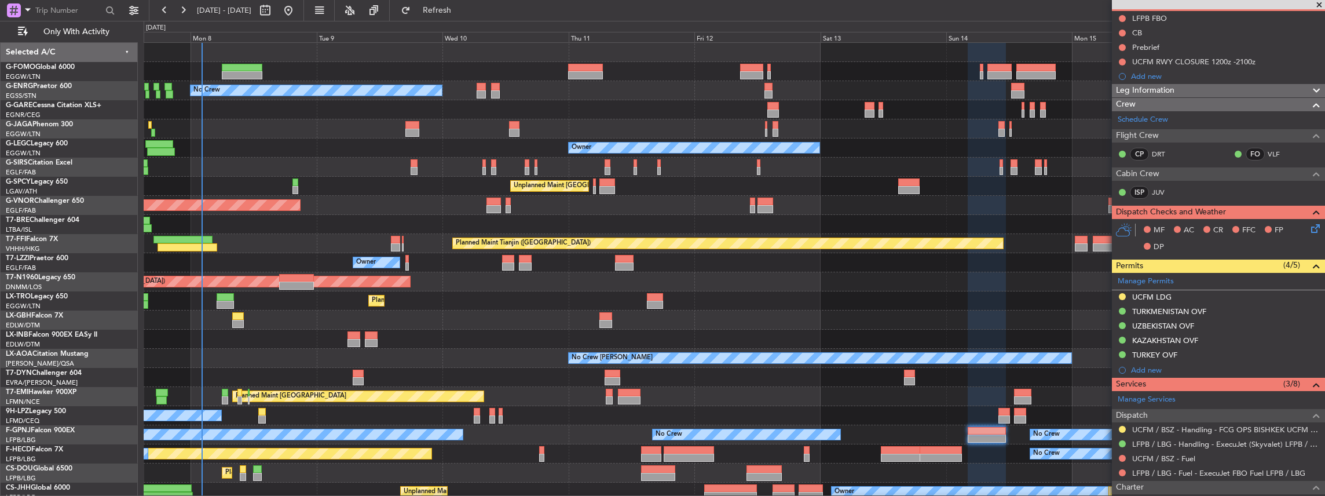
click at [420, 279] on div "Planned Maint London (Luton) No Crew Owner Unplanned Maint Athens (Eleftherios …" at bounding box center [734, 282] width 1181 height 478
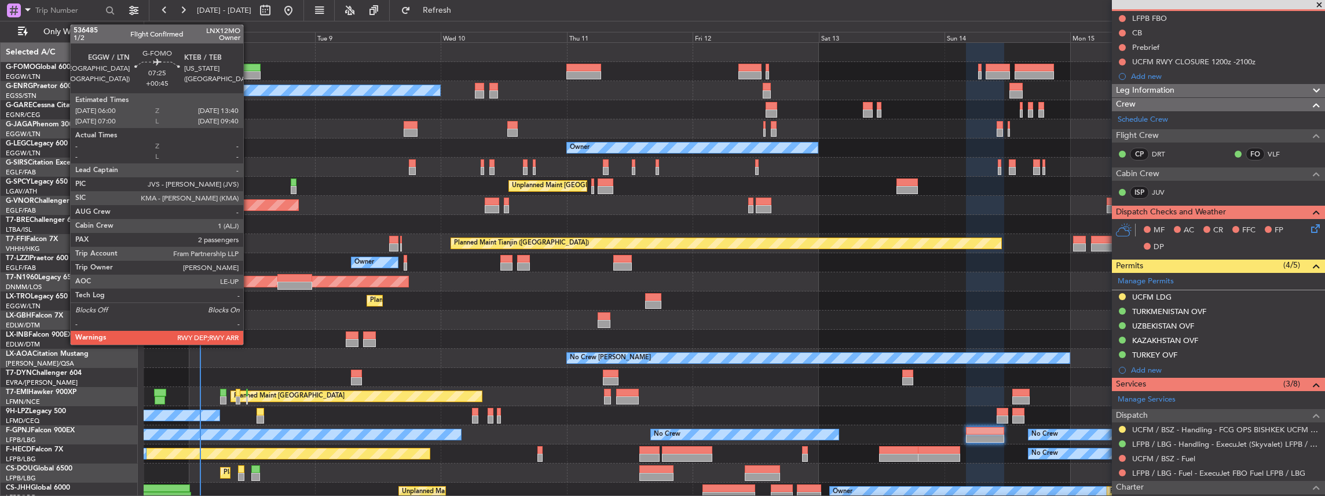
click at [247, 70] on div at bounding box center [240, 68] width 41 height 8
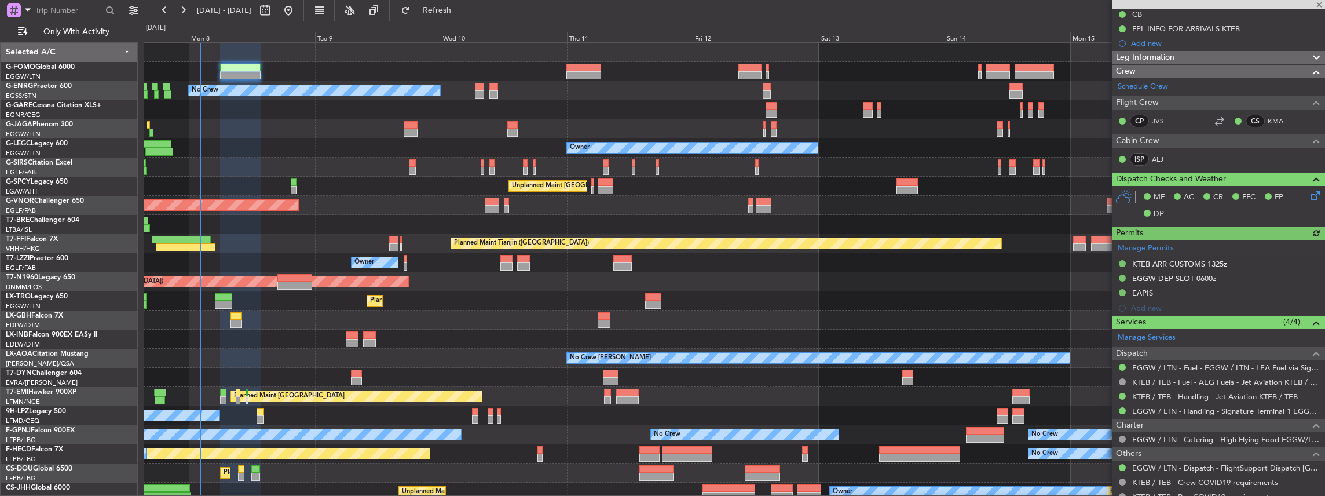
scroll to position [169, 0]
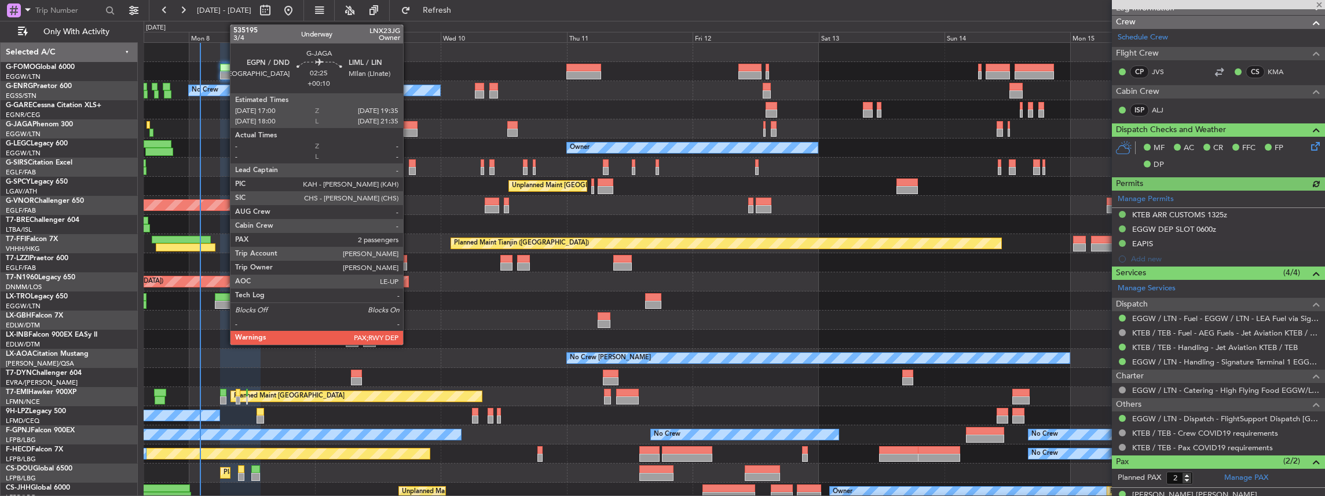
click at [409, 129] on div at bounding box center [411, 133] width 14 height 8
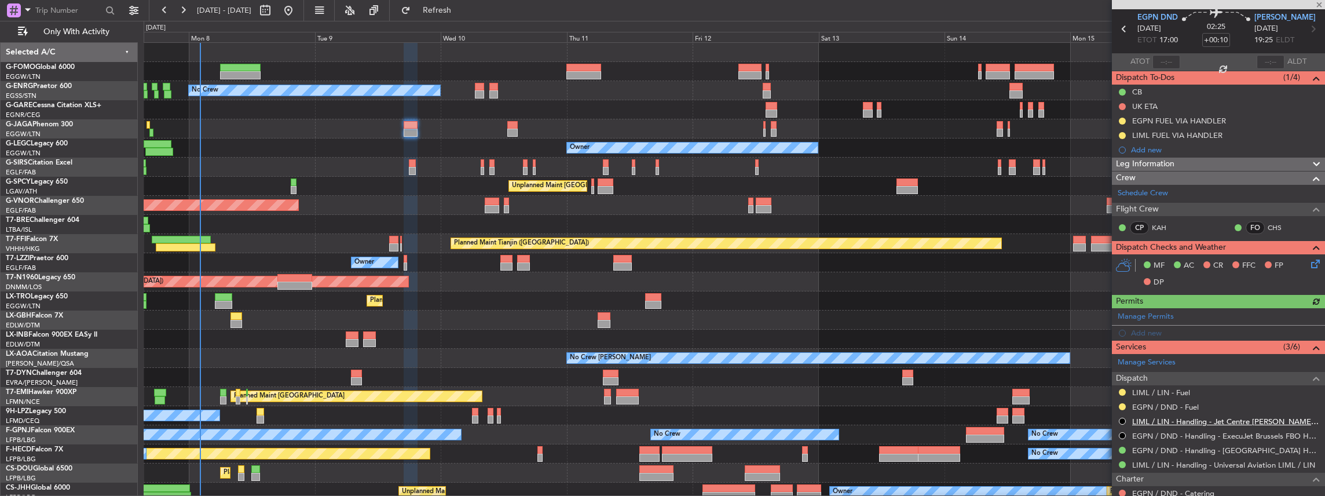
scroll to position [154, 0]
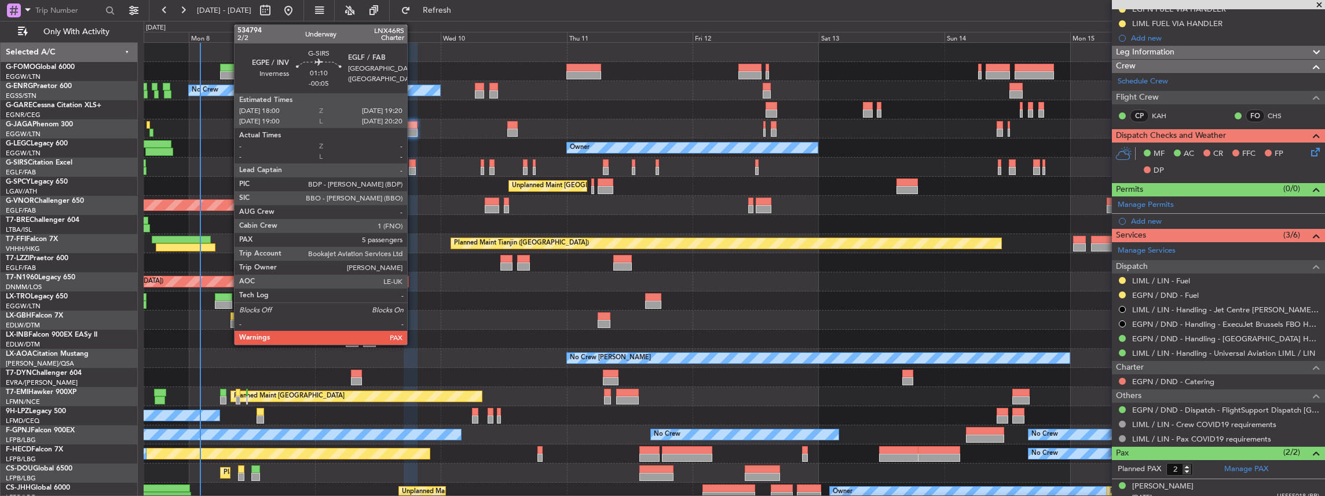
click at [413, 166] on div at bounding box center [413, 163] width 8 height 8
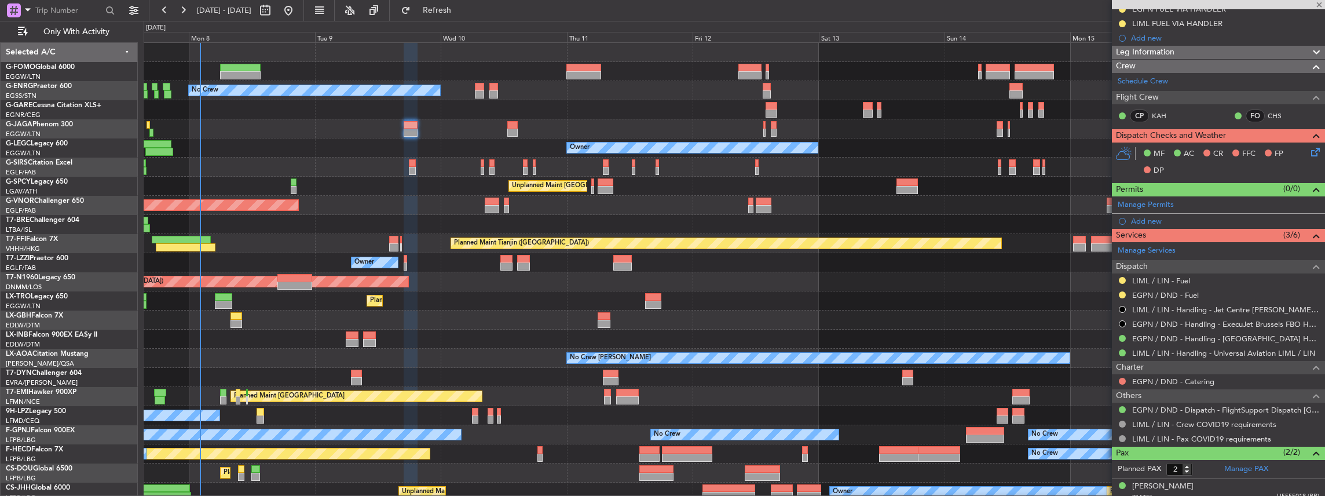
type input "-00:05"
type input "5"
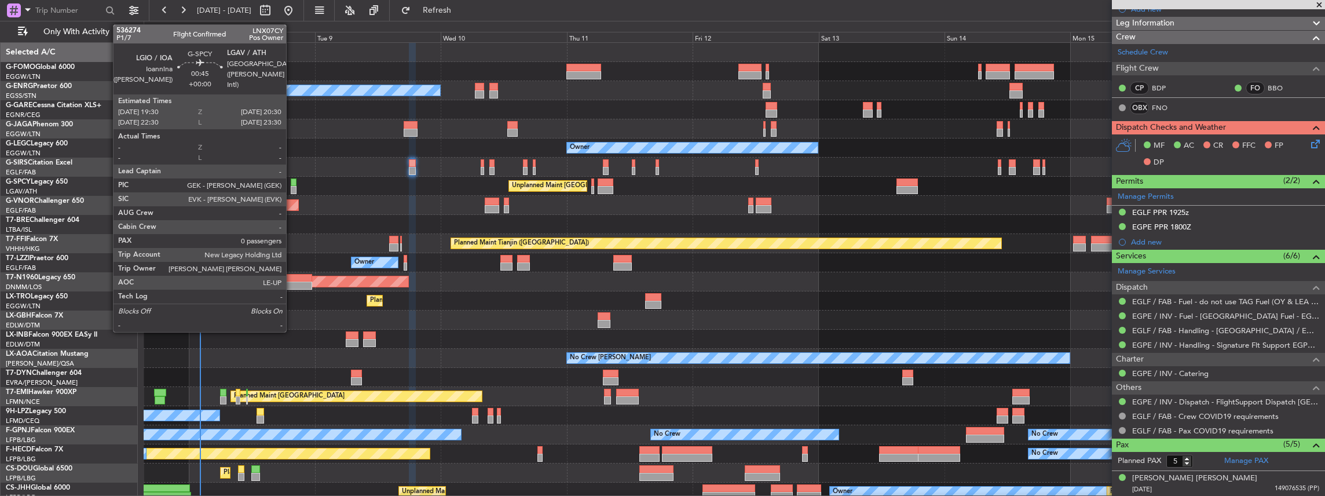
click at [292, 183] on div at bounding box center [294, 182] width 6 height 8
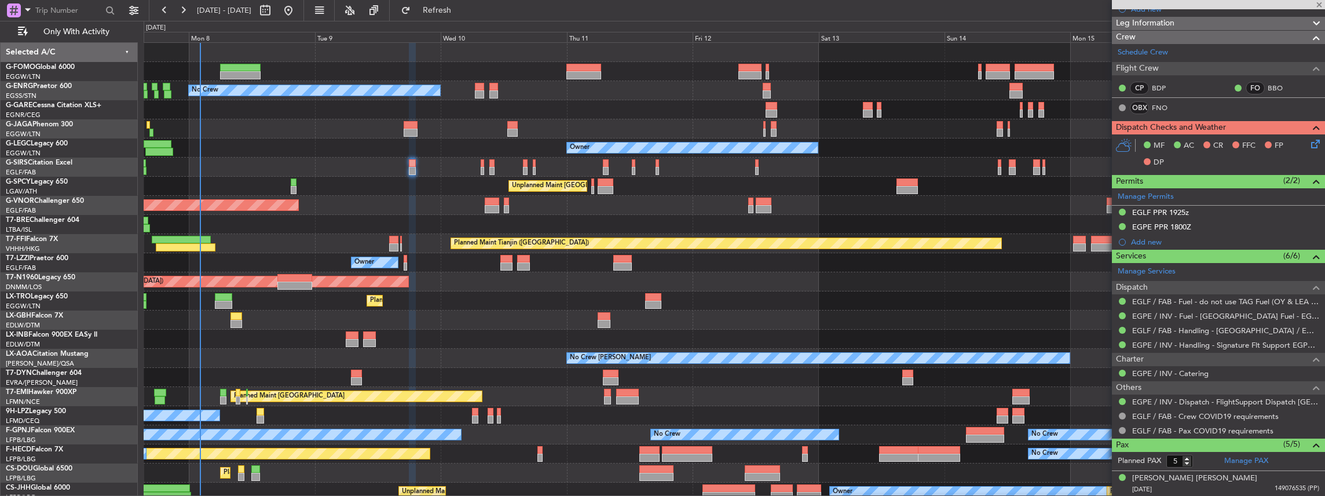
type input "0"
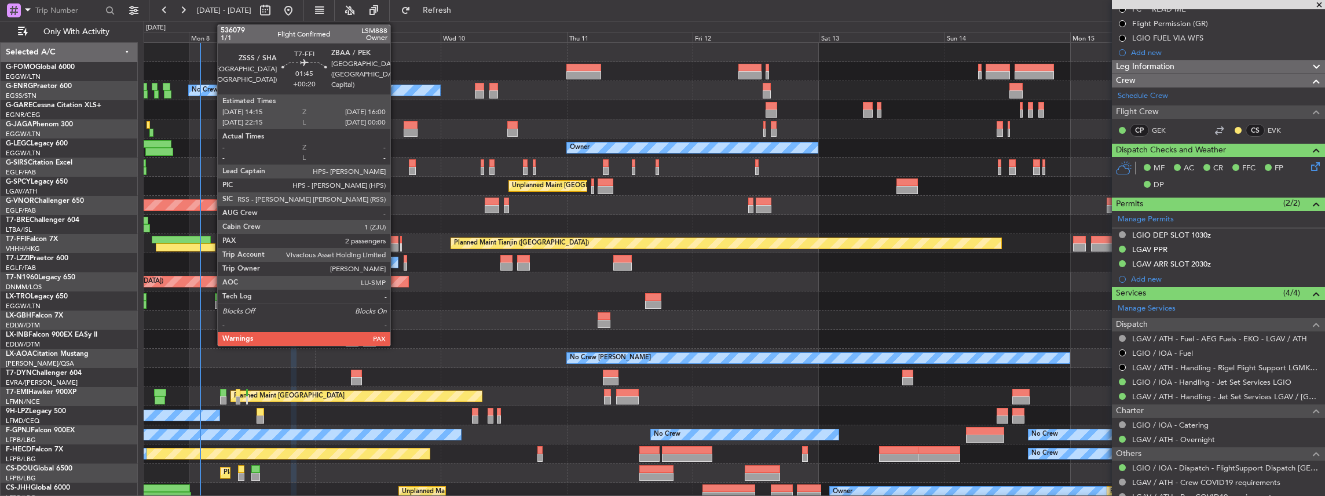
click at [396, 244] on div at bounding box center [393, 247] width 9 height 8
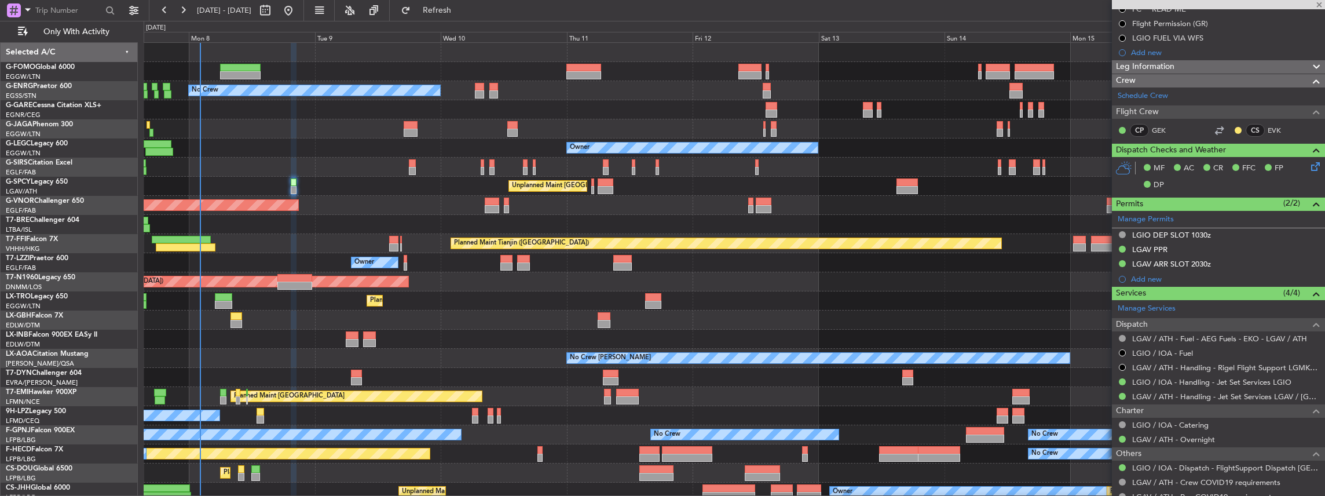
type input "+00:20"
type input "5"
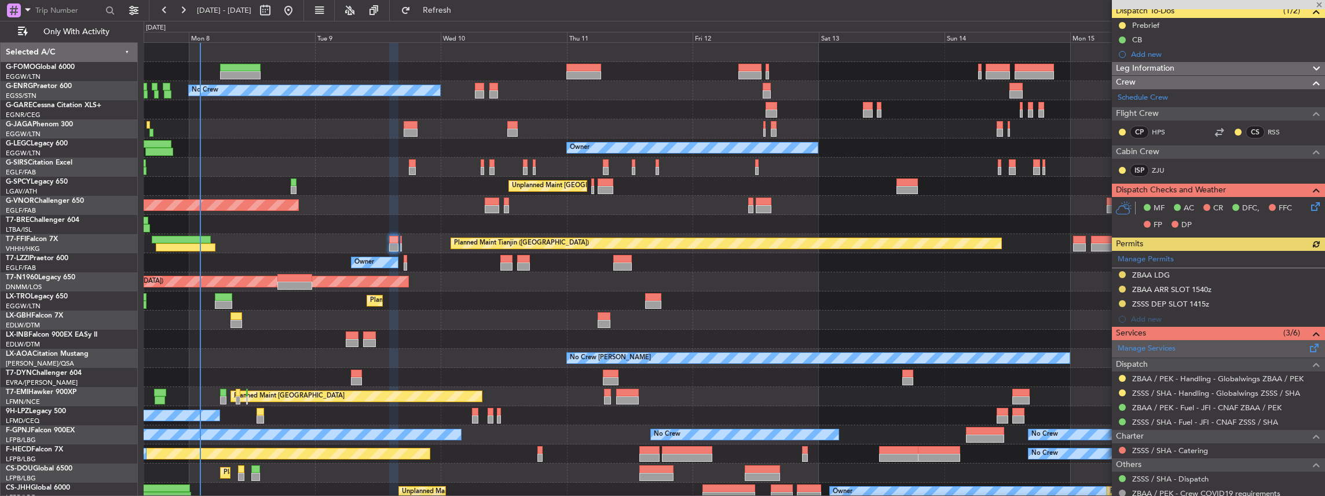
scroll to position [116, 0]
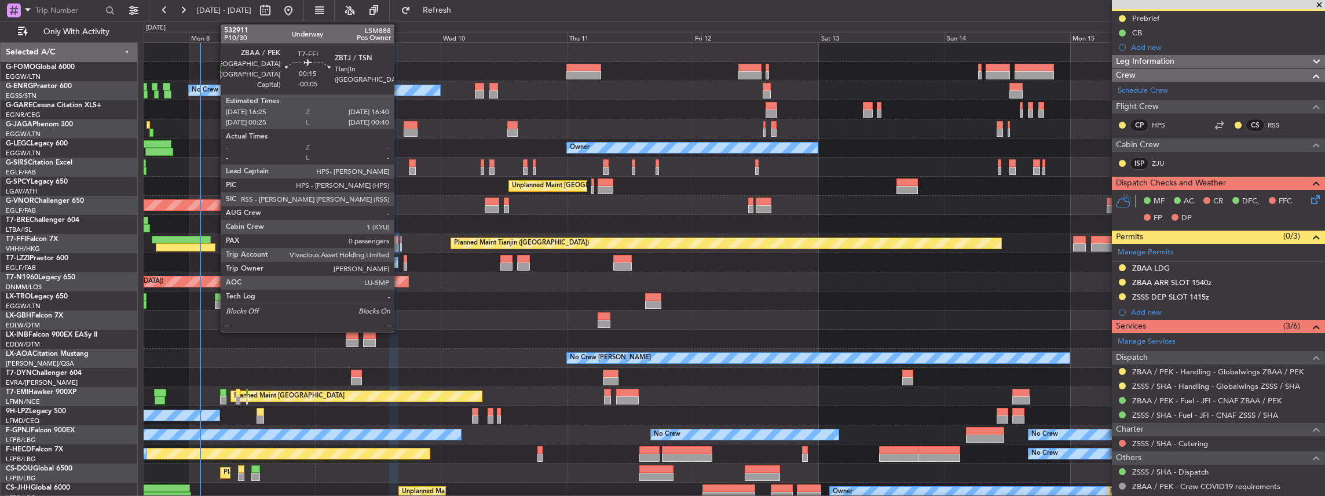
click at [400, 243] on div at bounding box center [401, 247] width 2 height 8
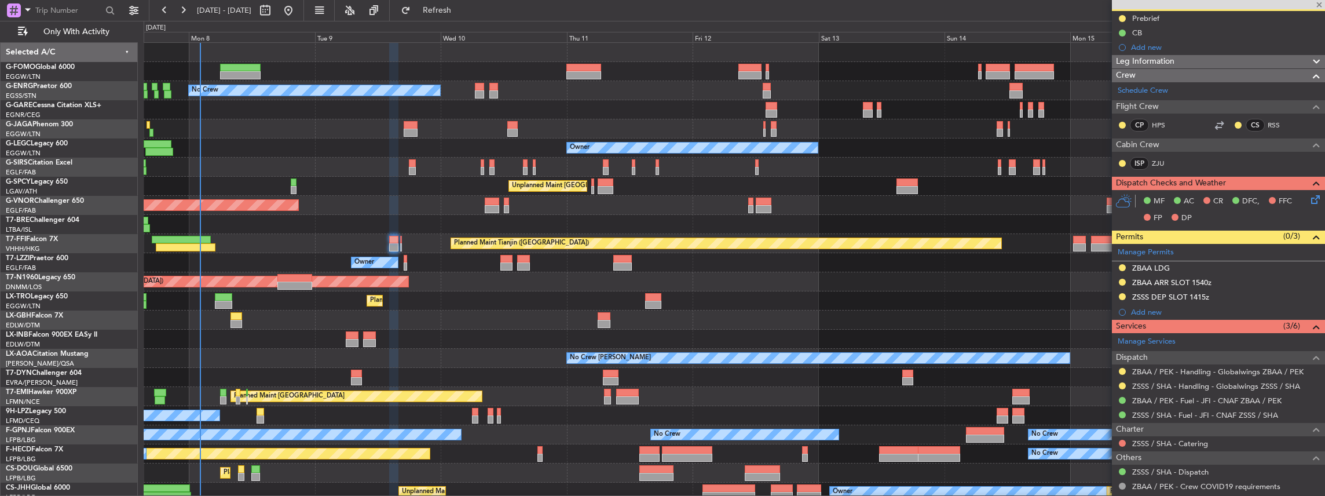
type input "-00:05"
type input "0"
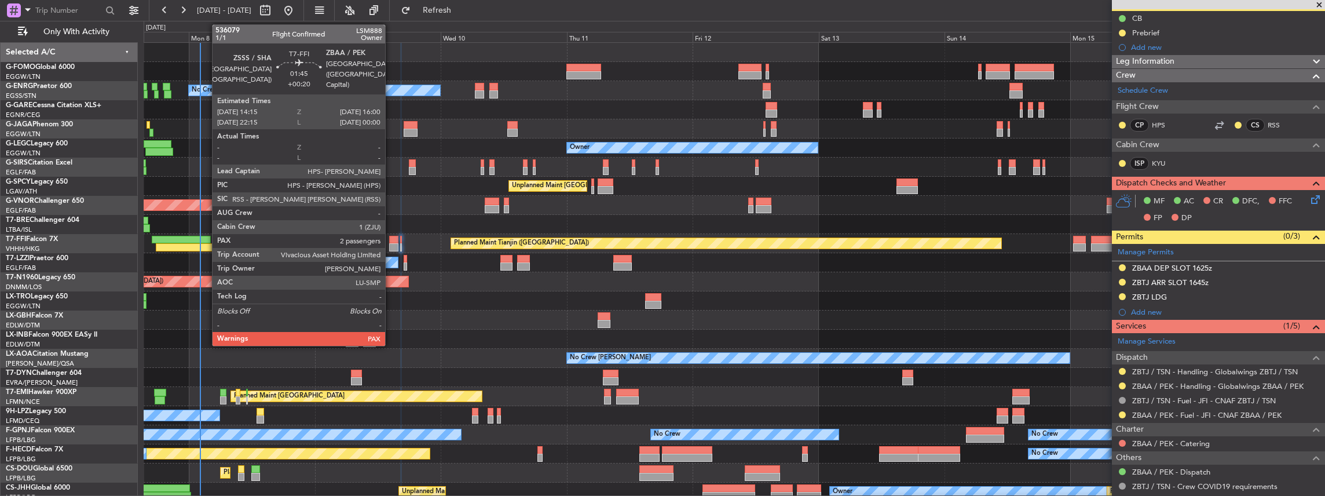
click at [391, 243] on div at bounding box center [393, 247] width 9 height 8
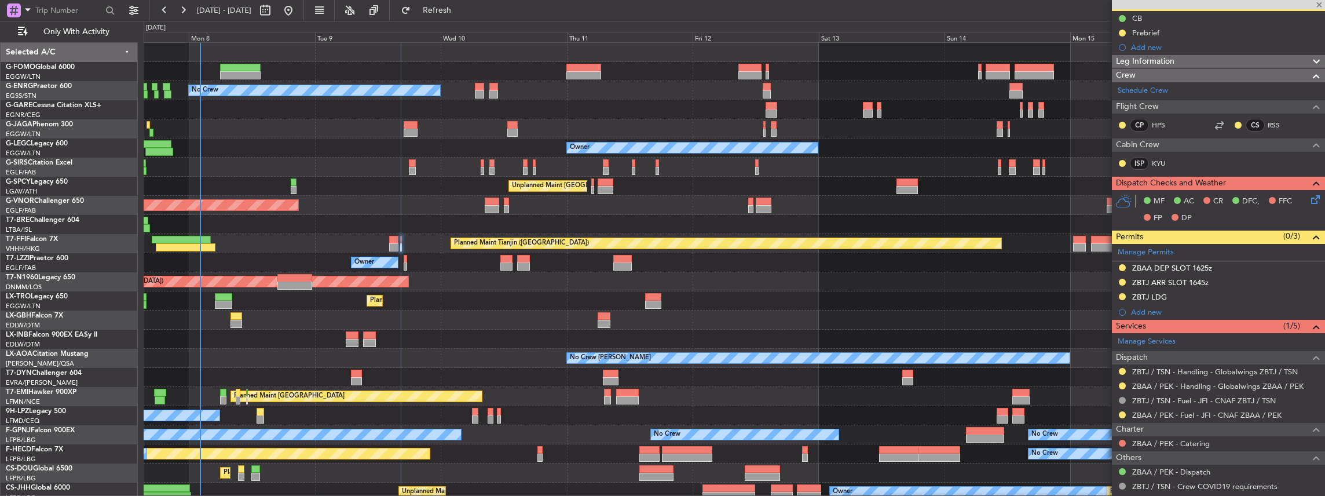
type input "+00:20"
type input "5"
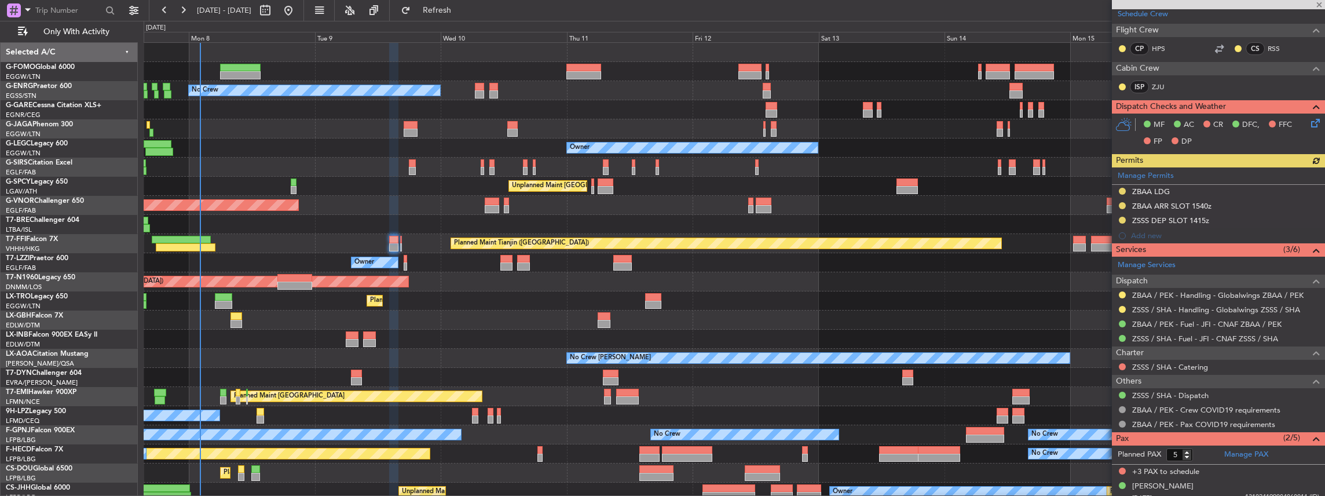
scroll to position [193, 0]
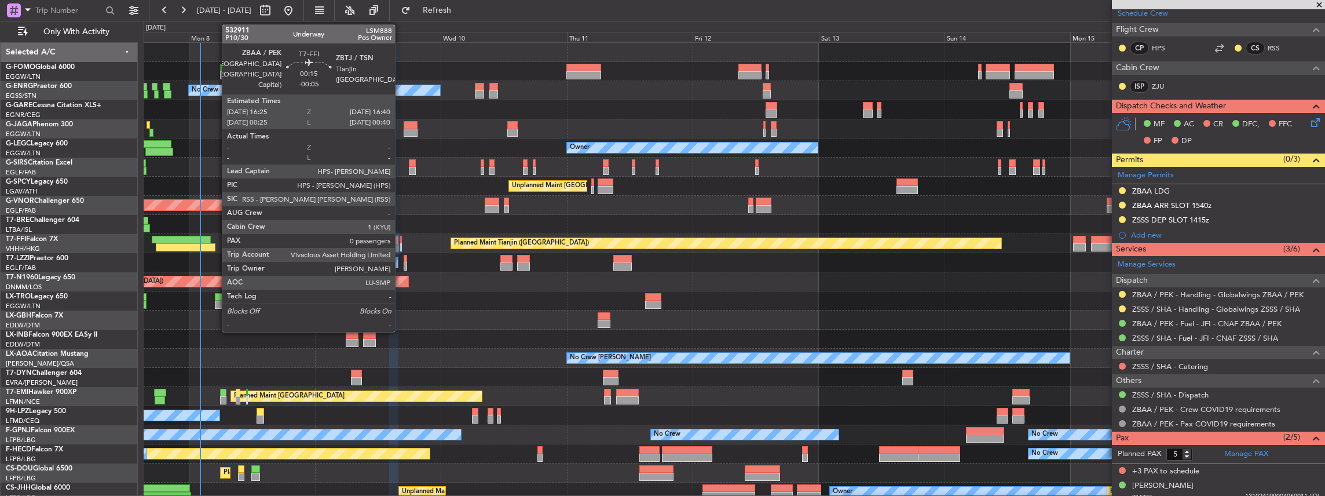
click at [401, 243] on div at bounding box center [401, 247] width 2 height 8
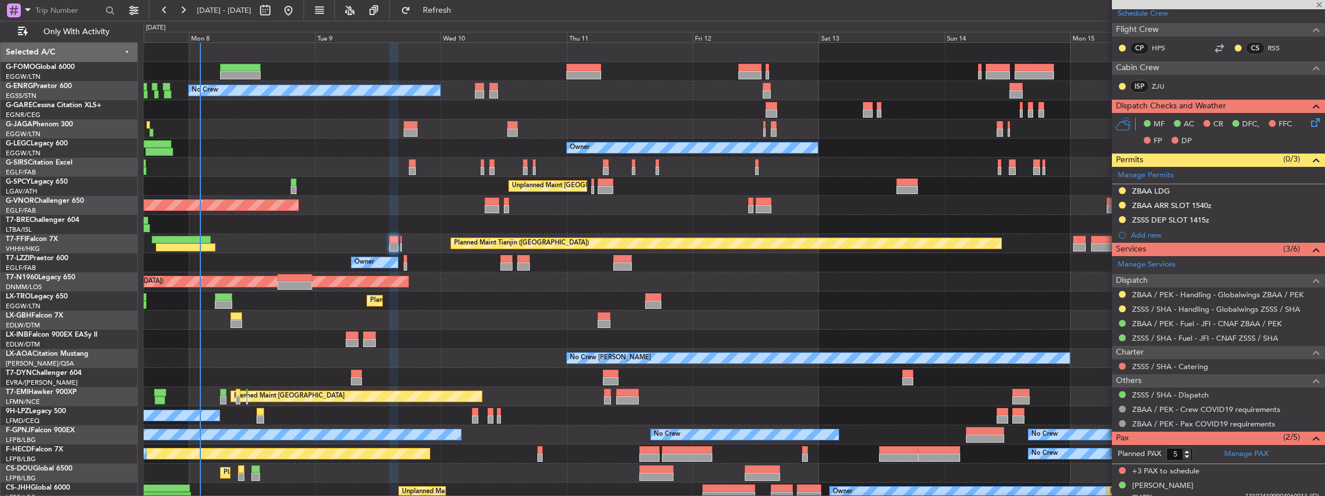
type input "-00:05"
type input "0"
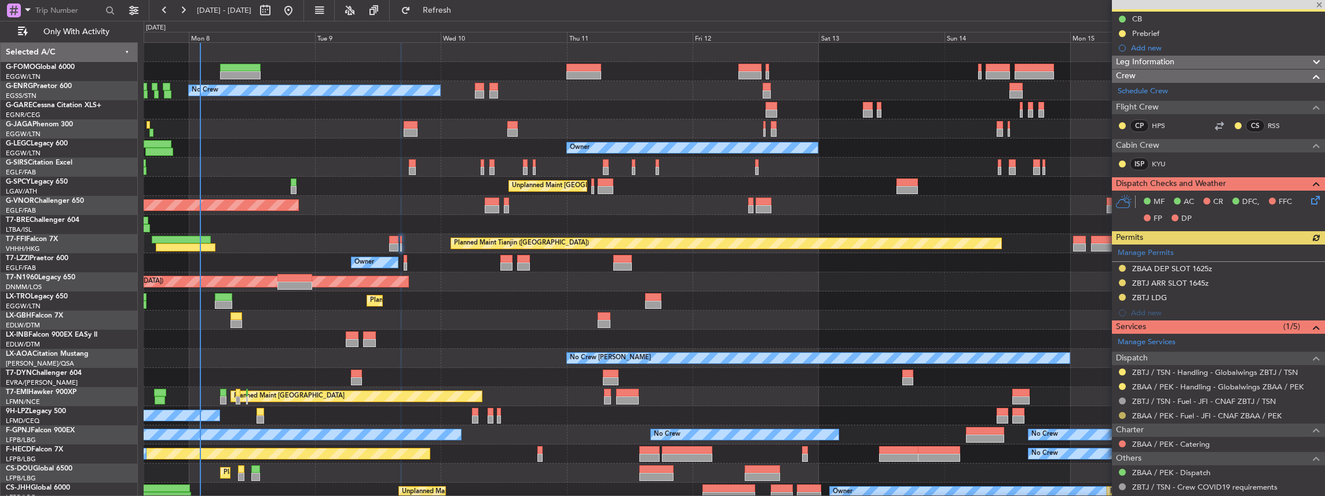
scroll to position [116, 0]
click at [1122, 411] on button at bounding box center [1122, 414] width 7 height 7
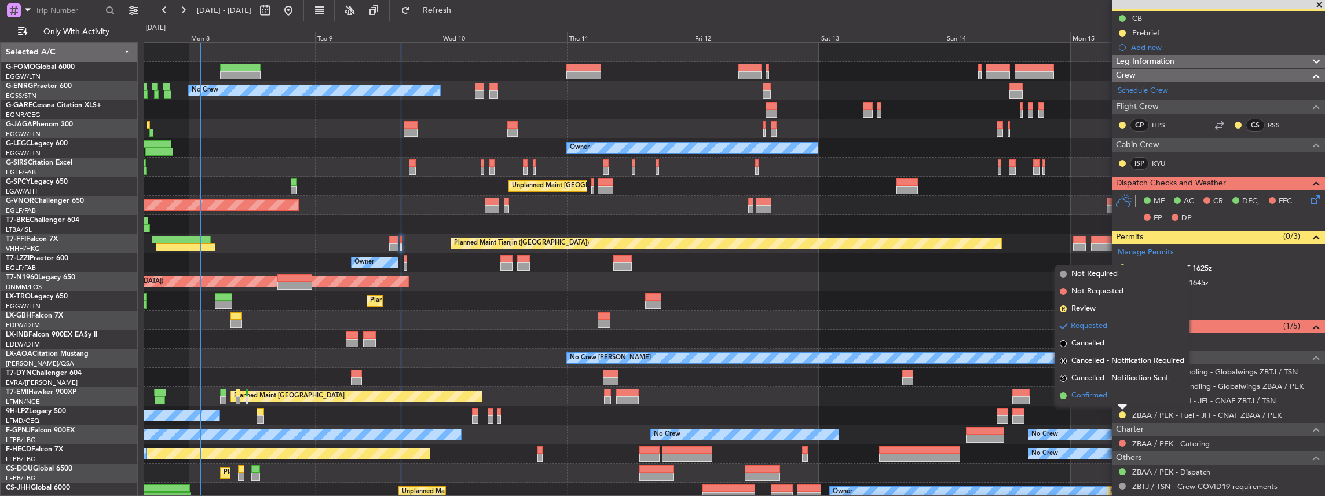
click at [1110, 391] on li "Confirmed" at bounding box center [1122, 395] width 134 height 17
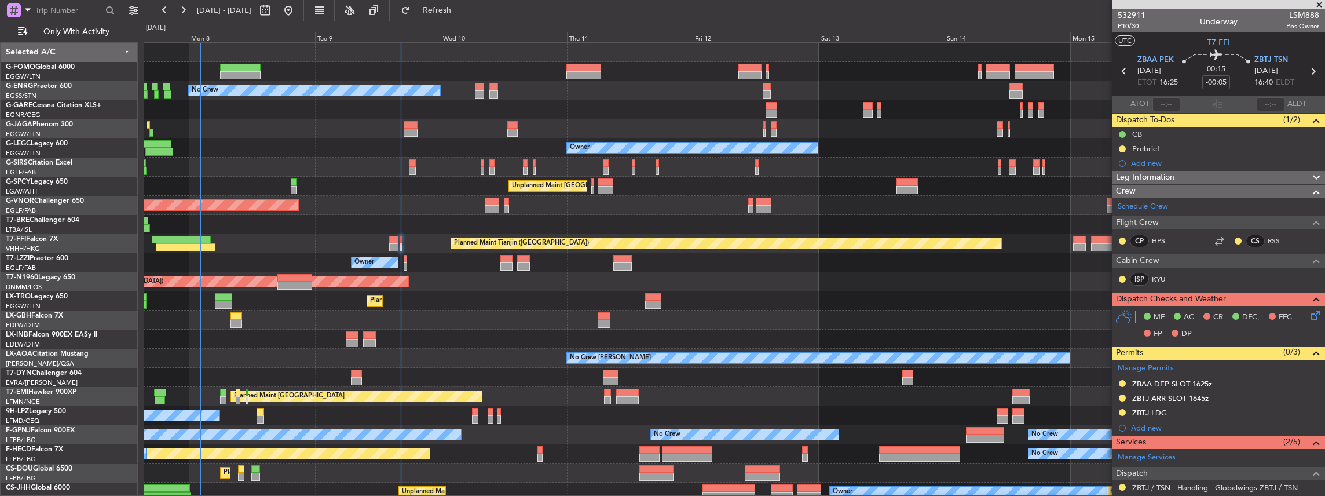
scroll to position [154, 0]
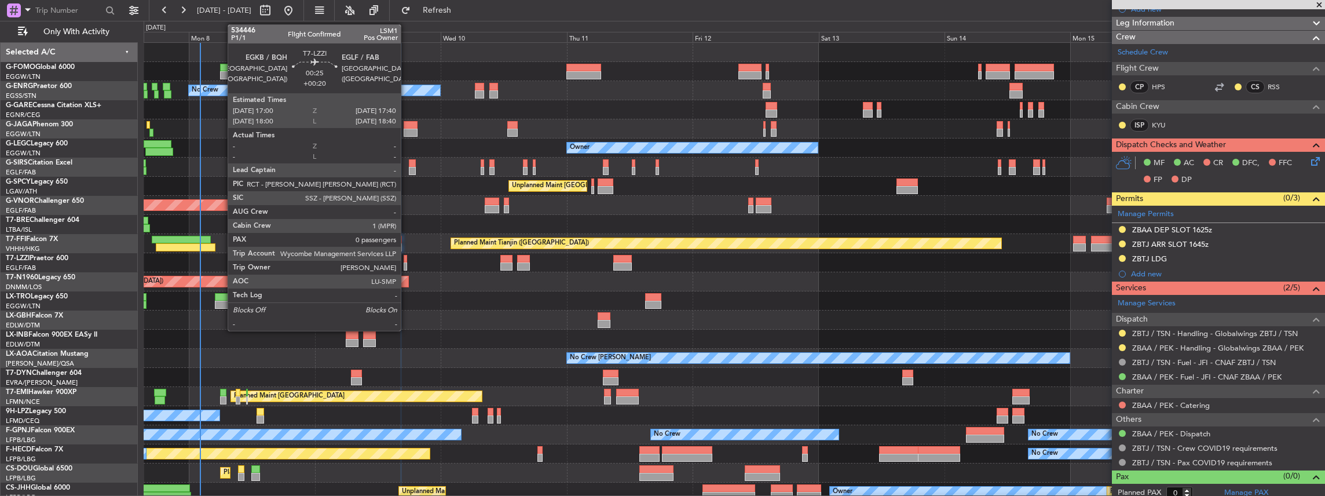
click at [407, 262] on div at bounding box center [406, 266] width 4 height 8
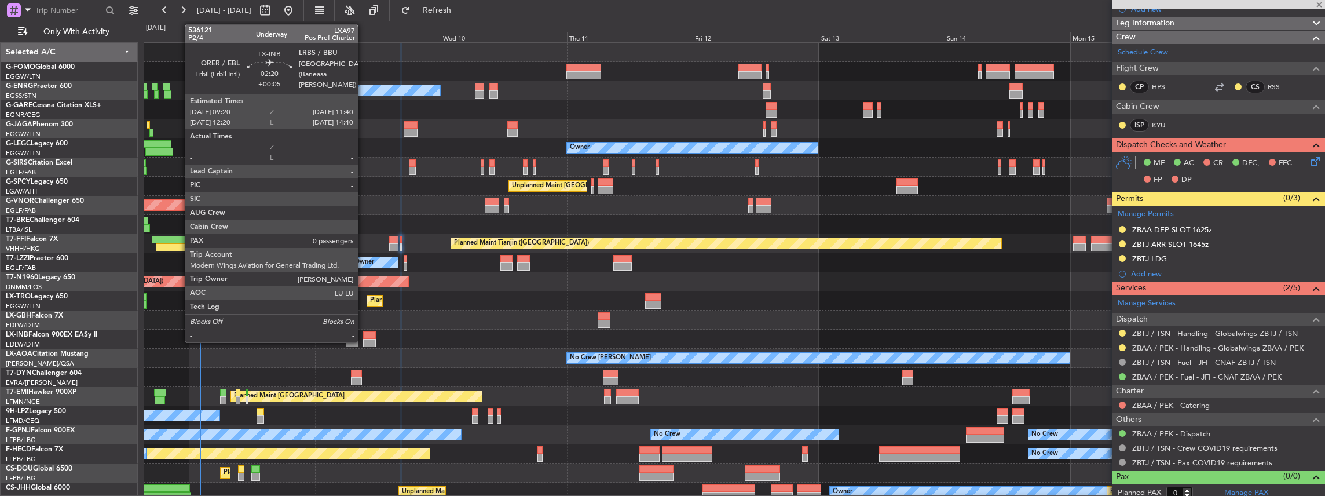
type input "+00:20"
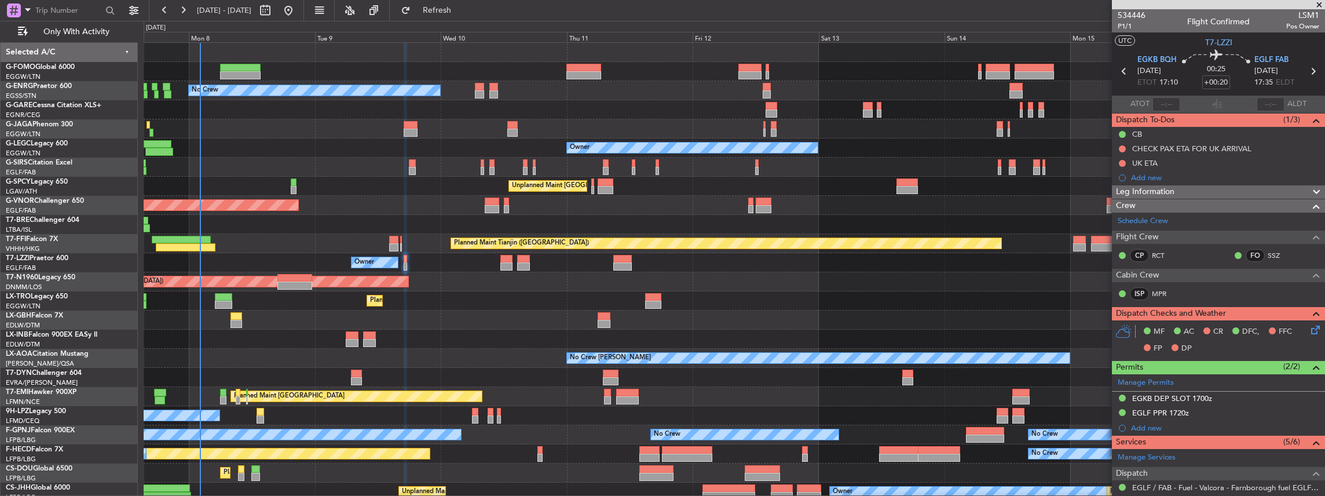
scroll to position [116, 0]
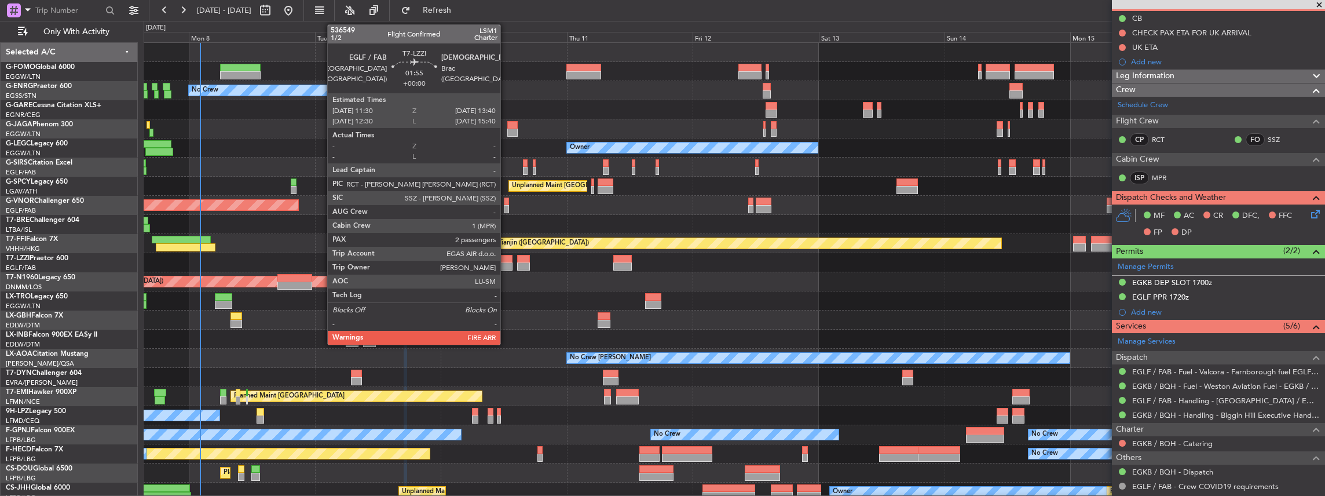
click at [506, 263] on div at bounding box center [506, 266] width 12 height 8
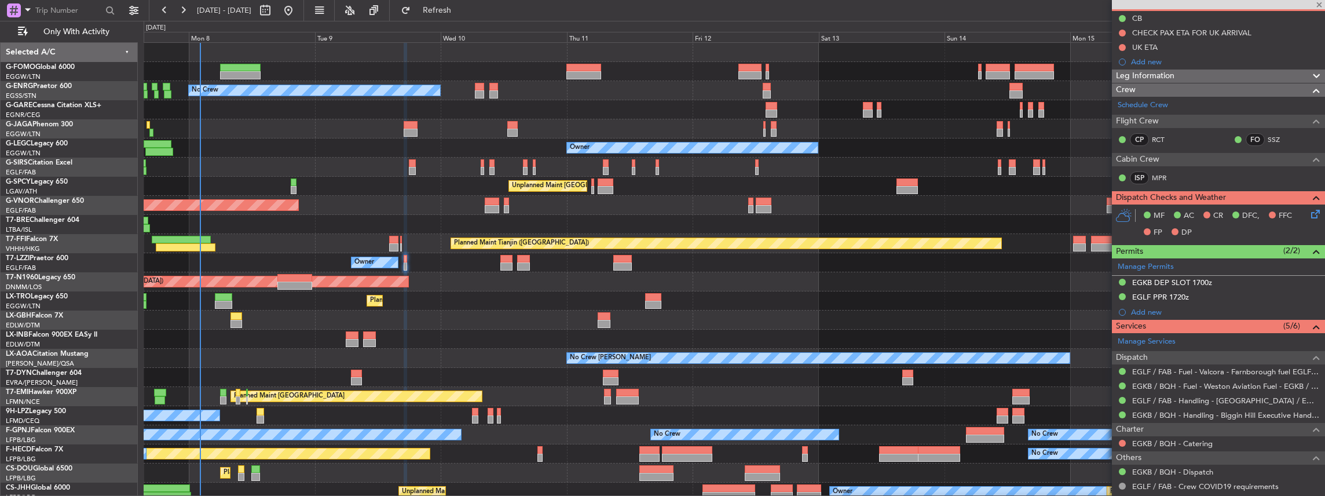
type input "2"
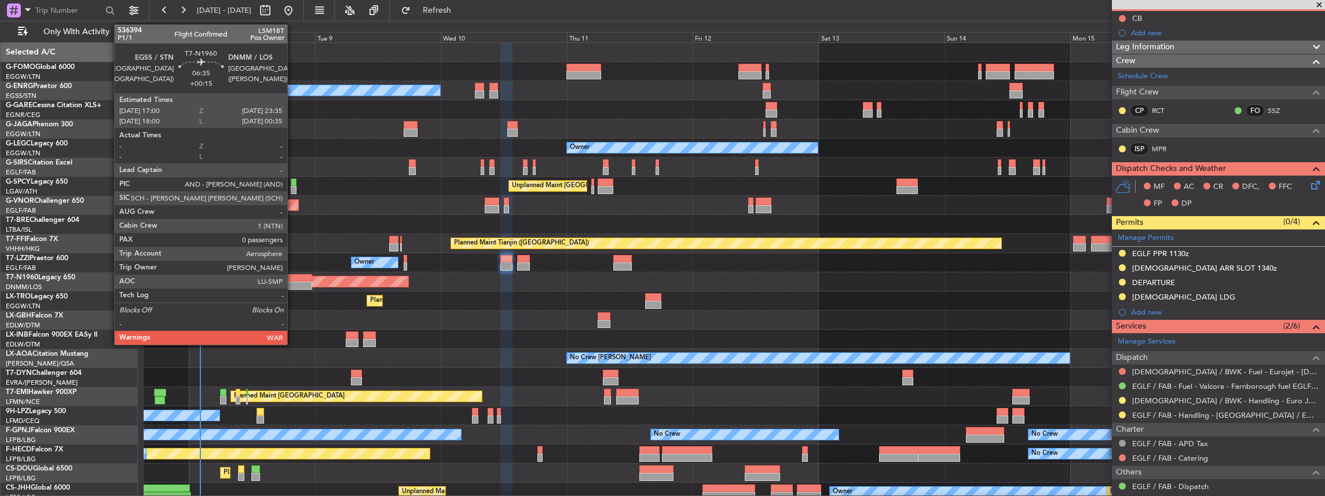
click at [293, 280] on div at bounding box center [294, 278] width 35 height 8
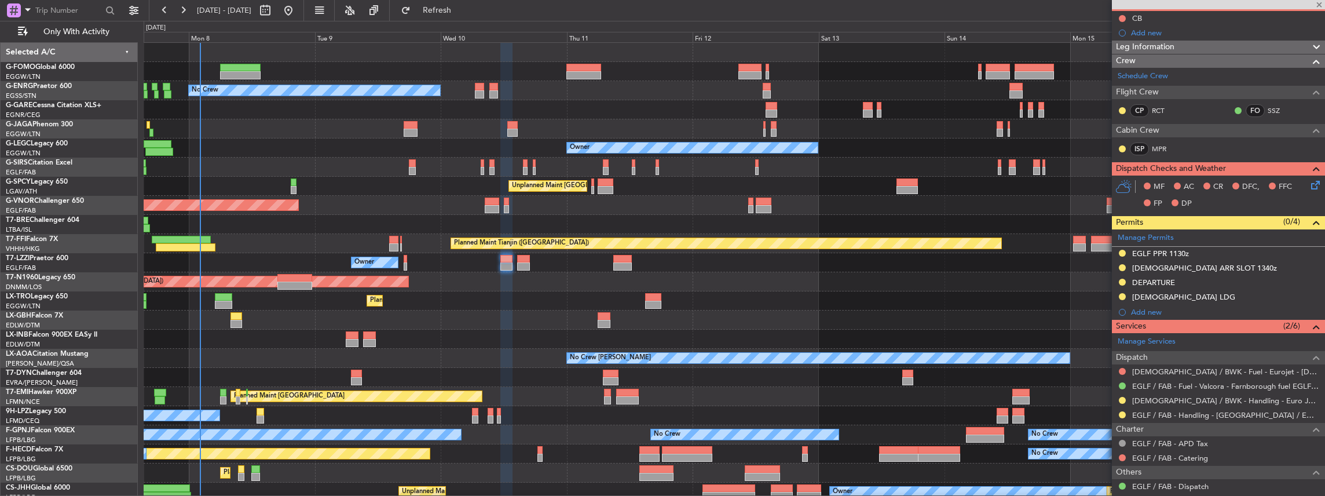
type input "+00:15"
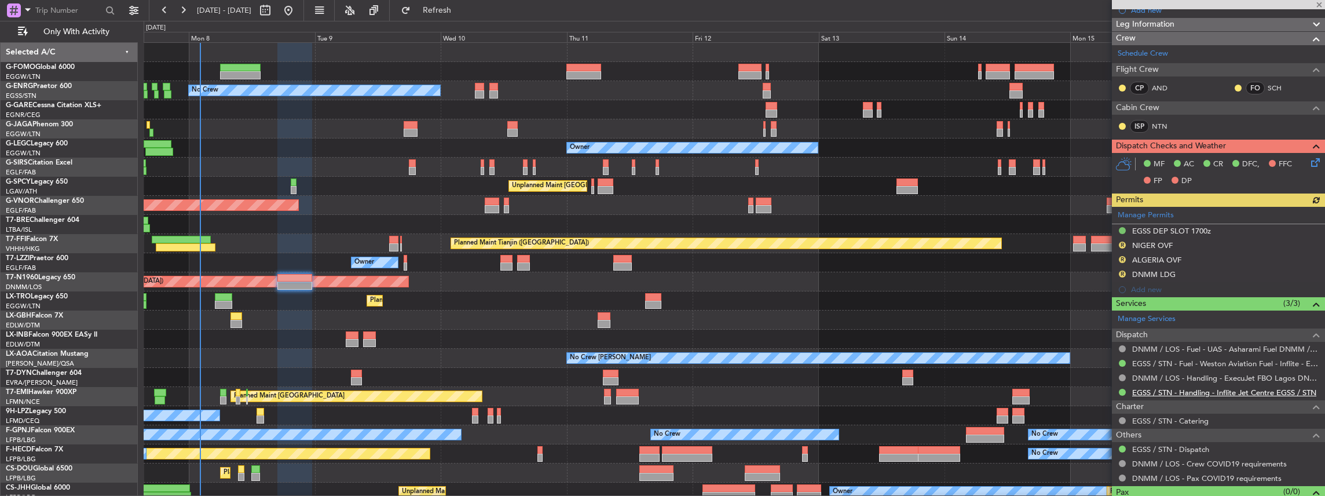
scroll to position [154, 0]
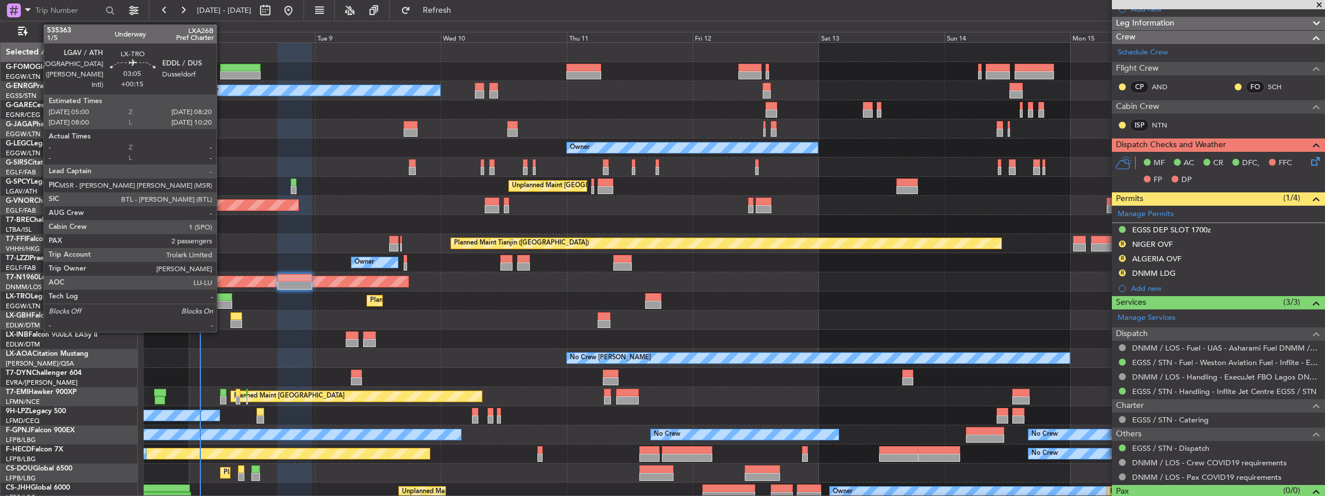
click at [222, 301] on div at bounding box center [224, 305] width 18 height 8
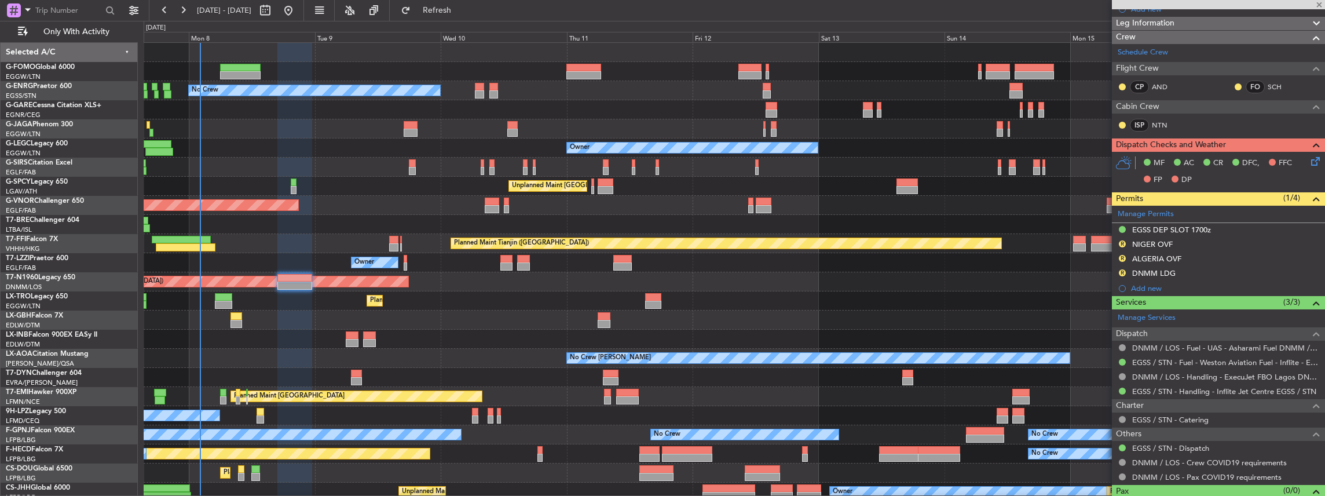
type input "2"
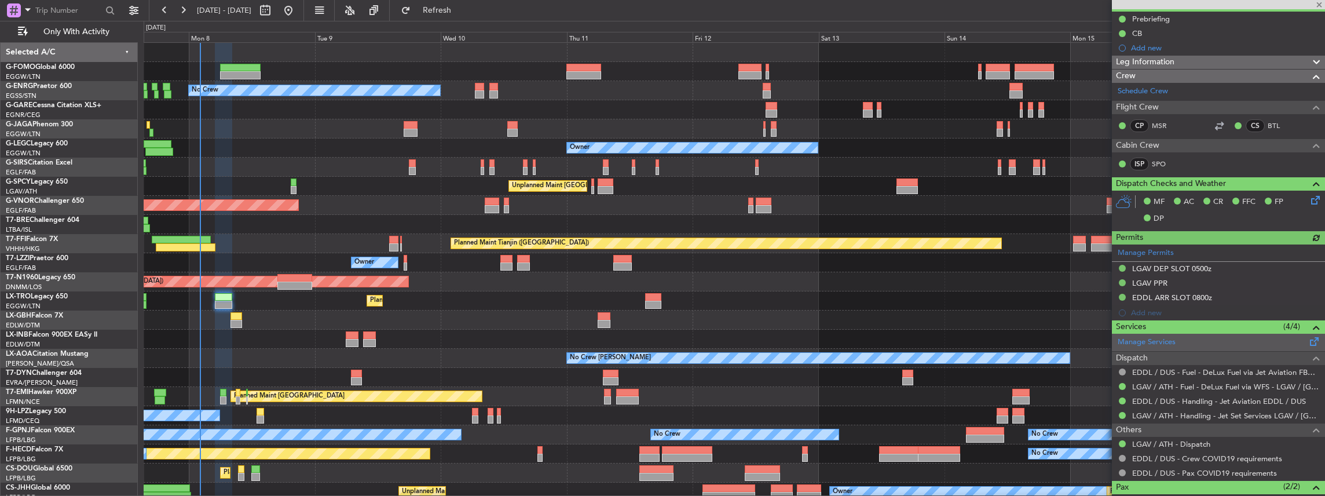
scroll to position [116, 0]
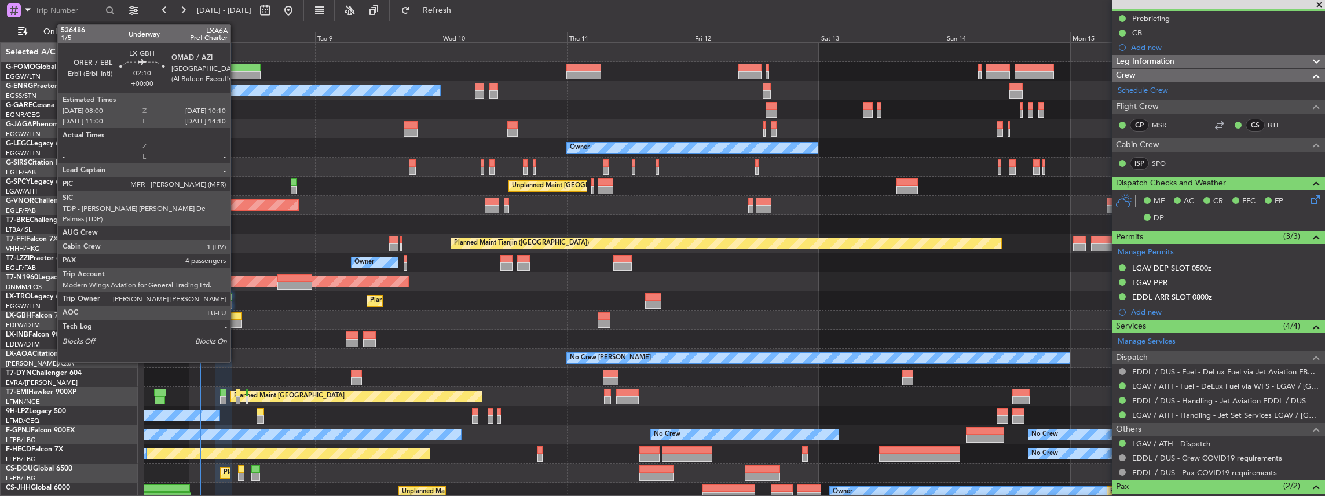
click at [236, 321] on div at bounding box center [236, 324] width 12 height 8
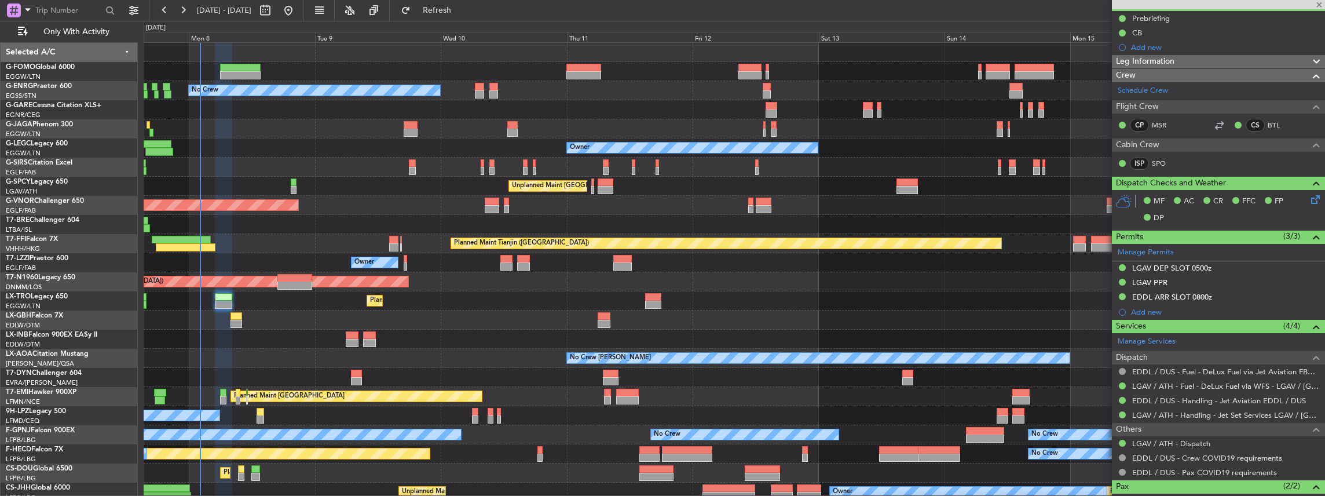
type input "4"
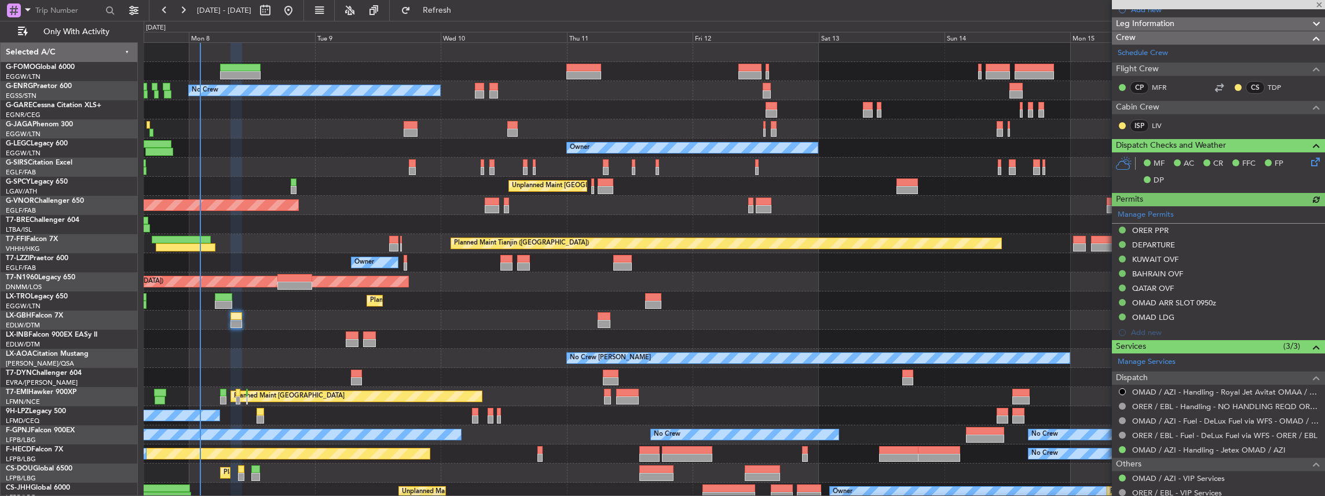
scroll to position [309, 0]
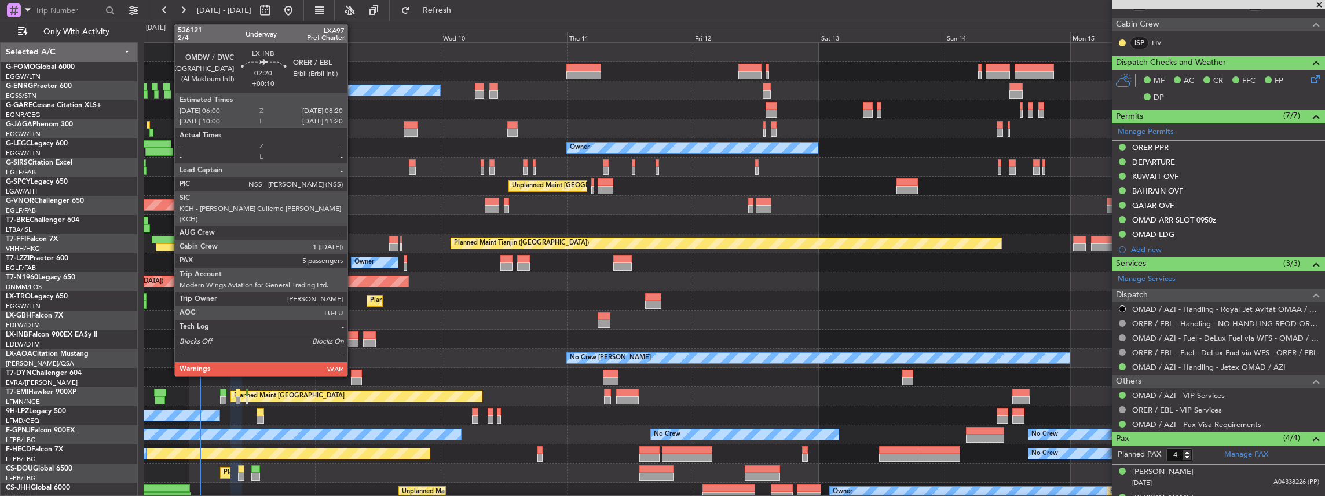
click at [353, 340] on div at bounding box center [352, 343] width 13 height 8
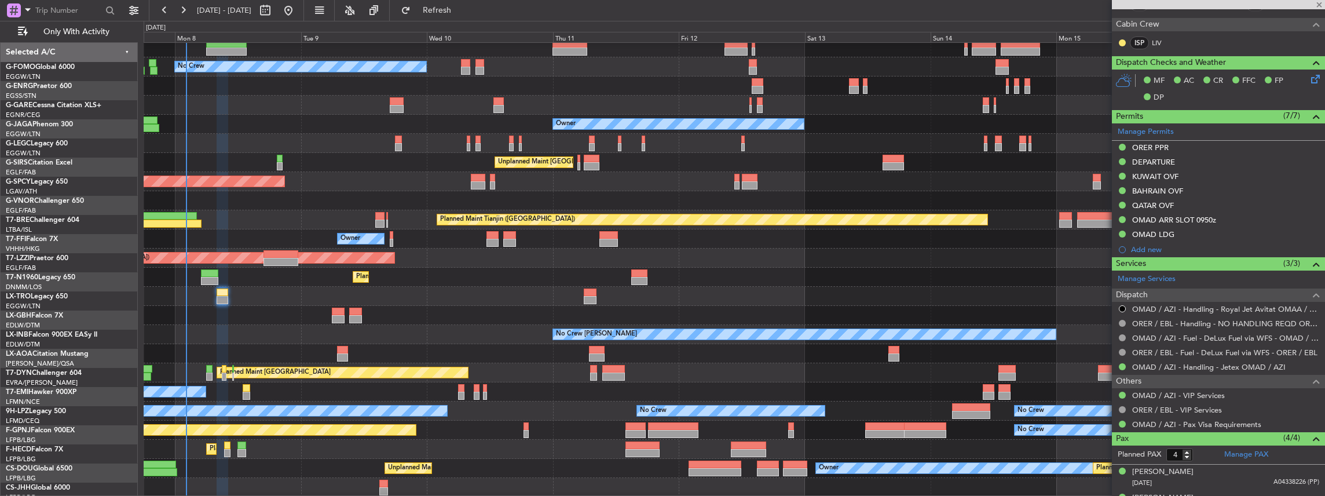
scroll to position [24, 0]
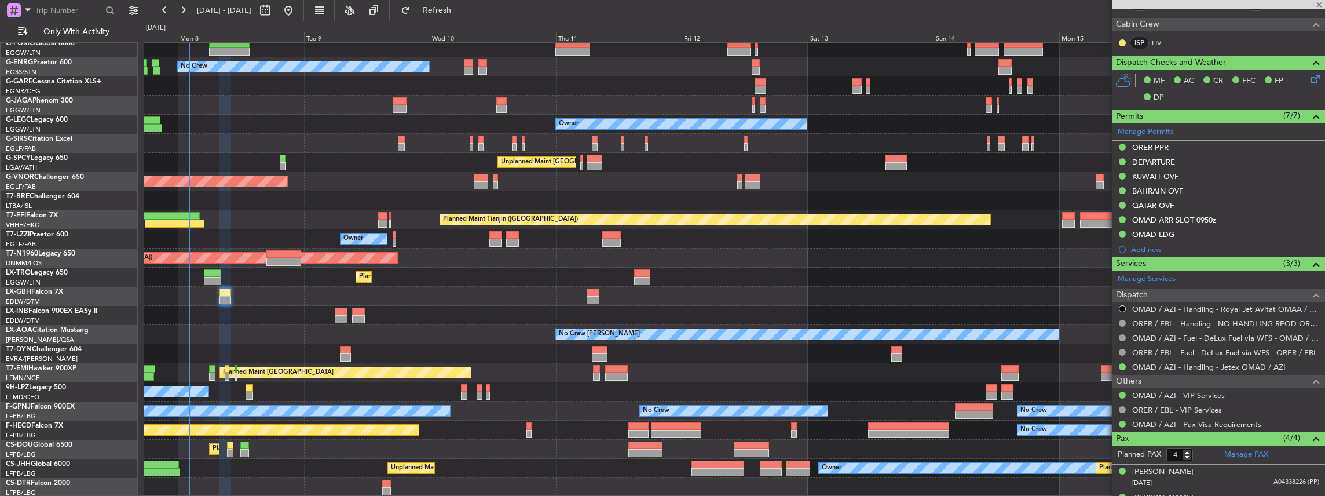
type input "+00:10"
type input "5"
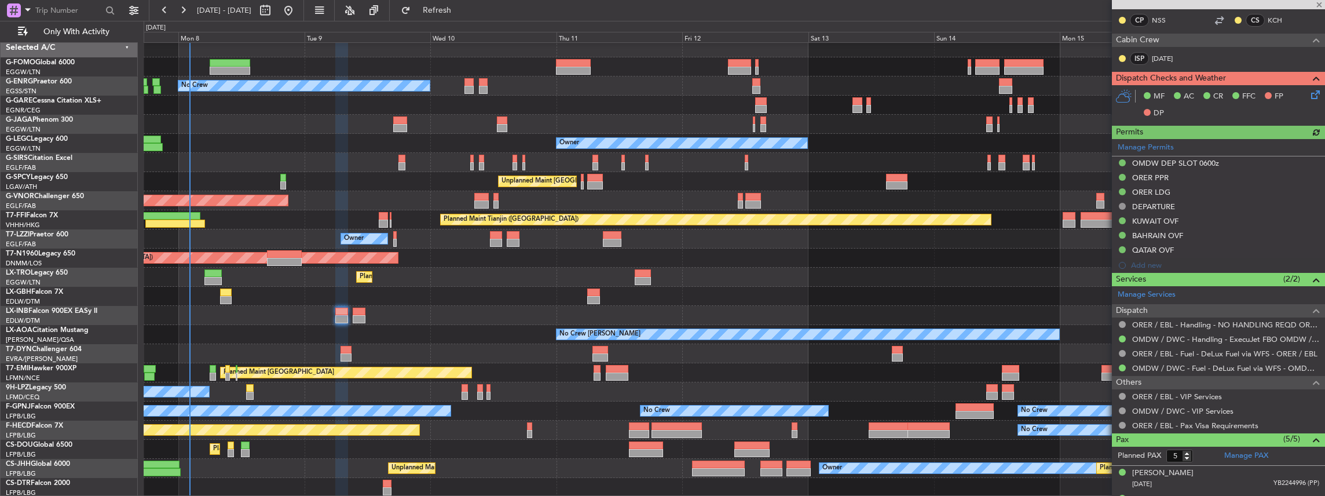
scroll to position [309, 0]
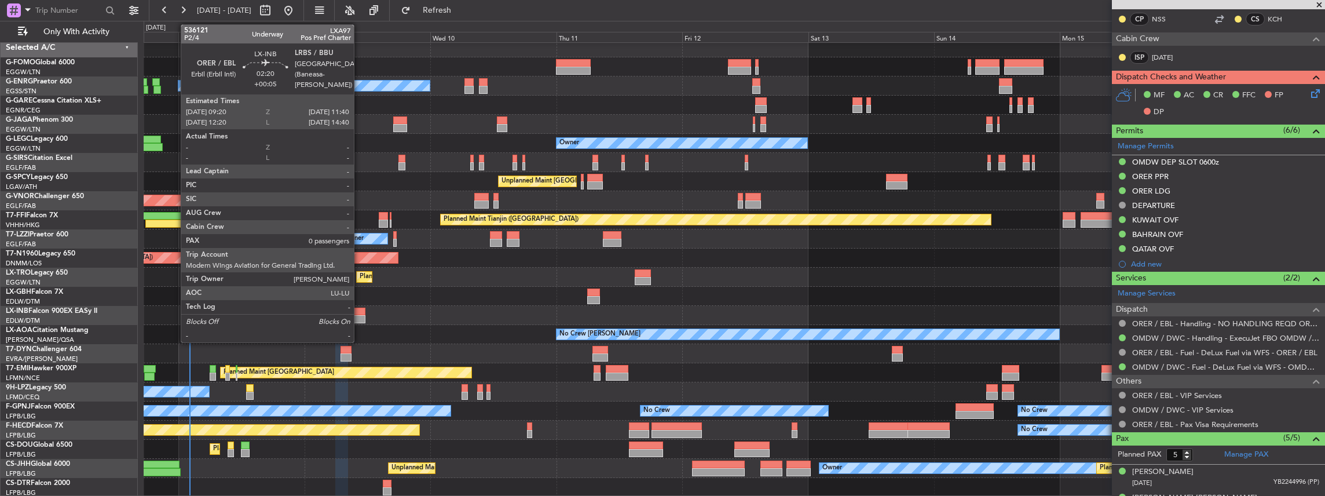
click at [360, 315] on div at bounding box center [359, 319] width 13 height 8
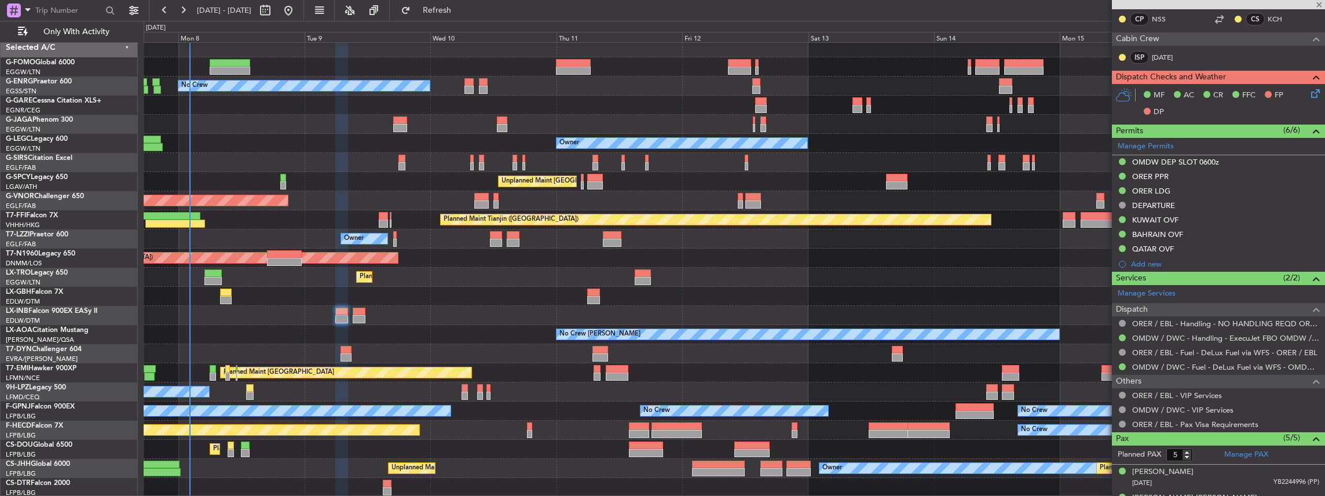
type input "+00:05"
type input "0"
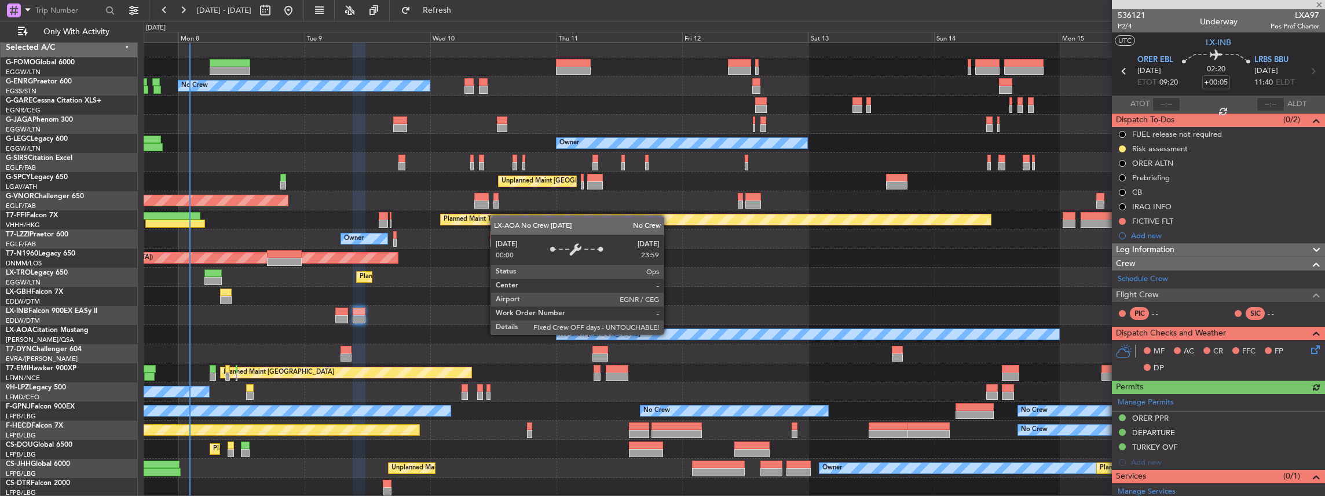
scroll to position [107, 0]
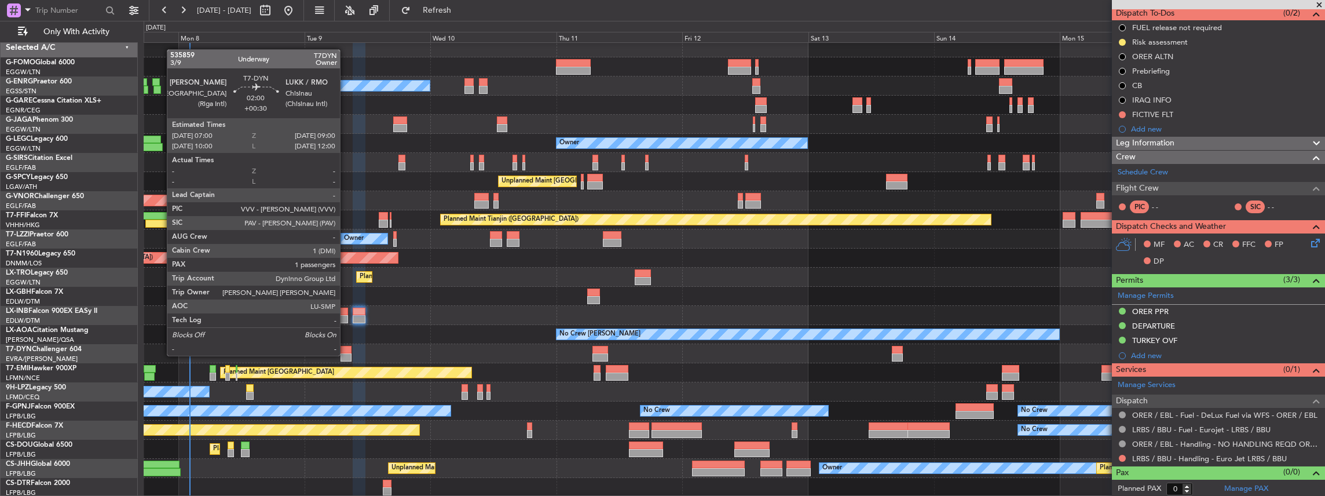
click at [346, 354] on div at bounding box center [345, 357] width 11 height 8
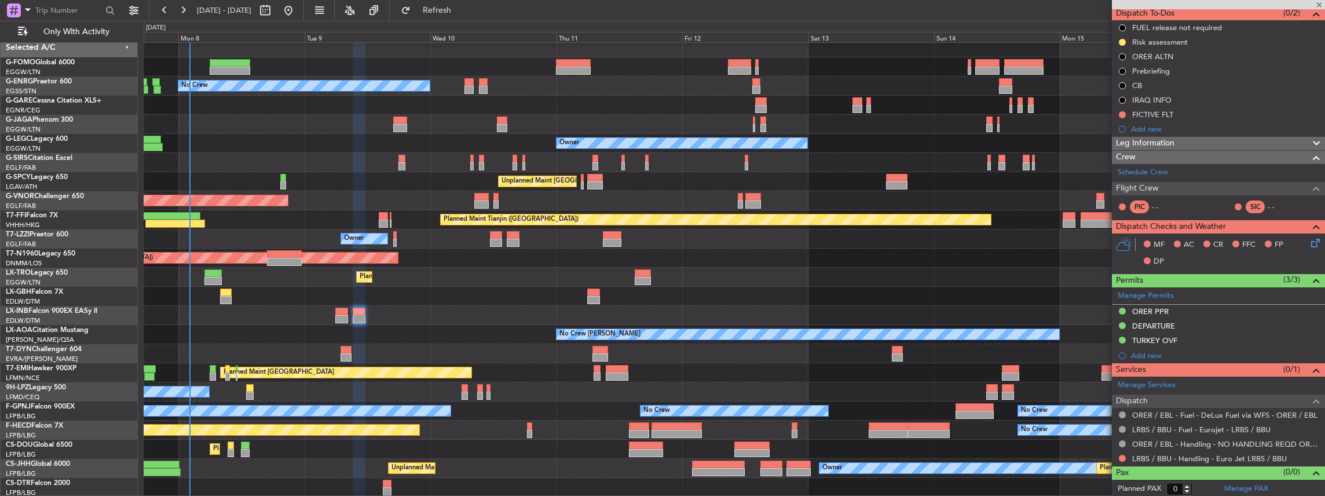
type input "+00:30"
type input "1"
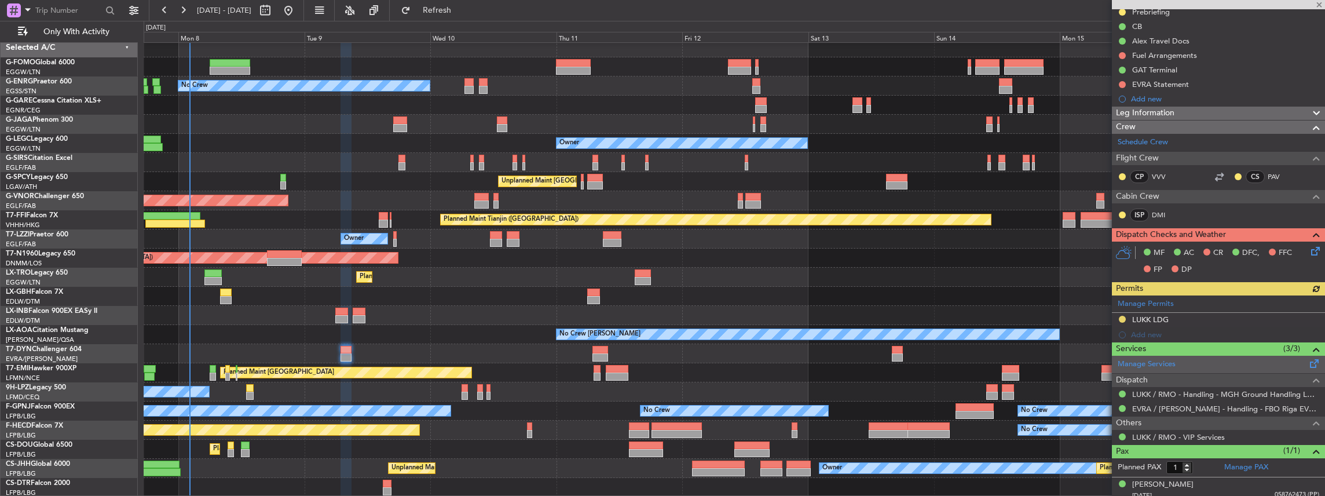
scroll to position [141, 0]
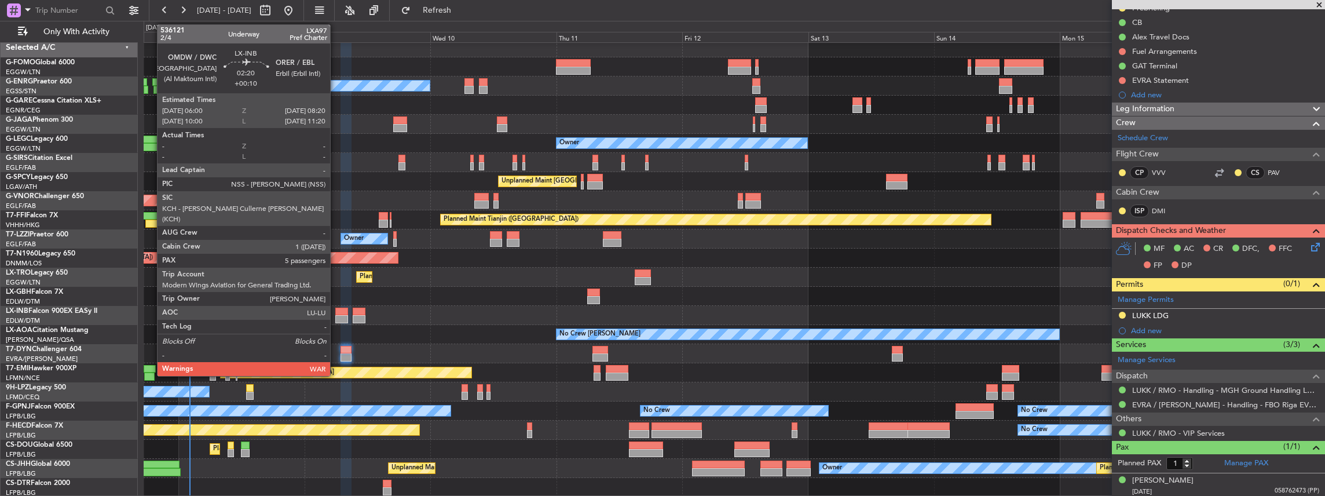
click at [336, 315] on div at bounding box center [341, 319] width 13 height 8
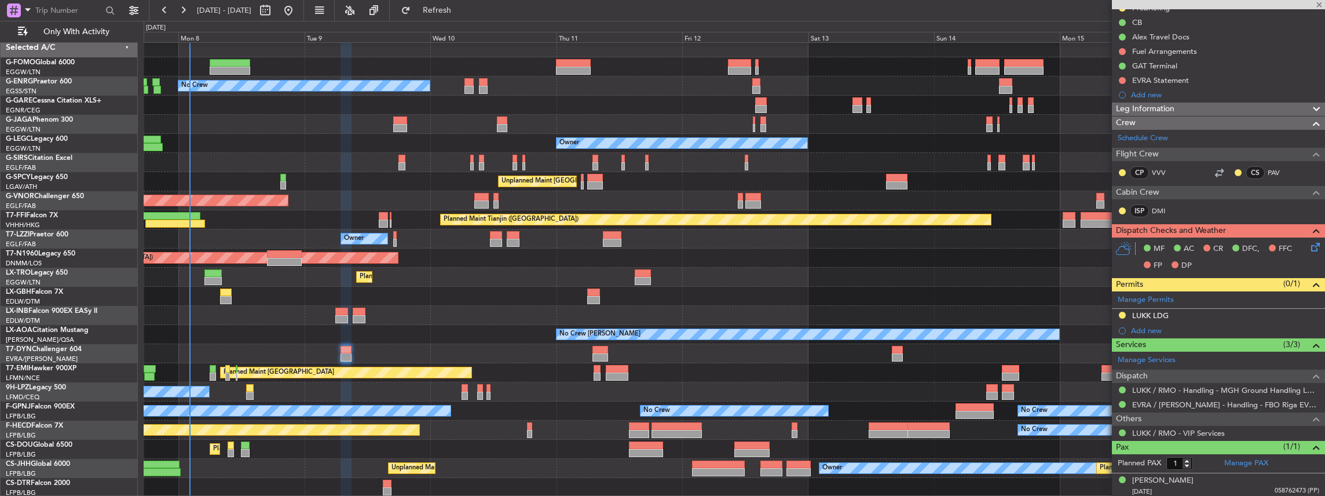
type input "+00:10"
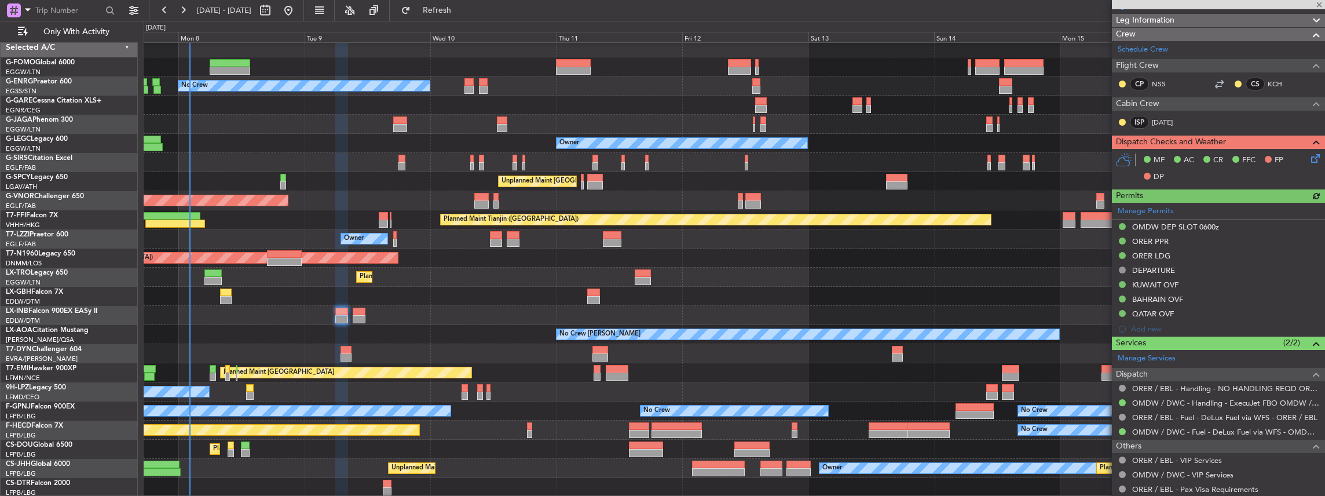
scroll to position [270, 0]
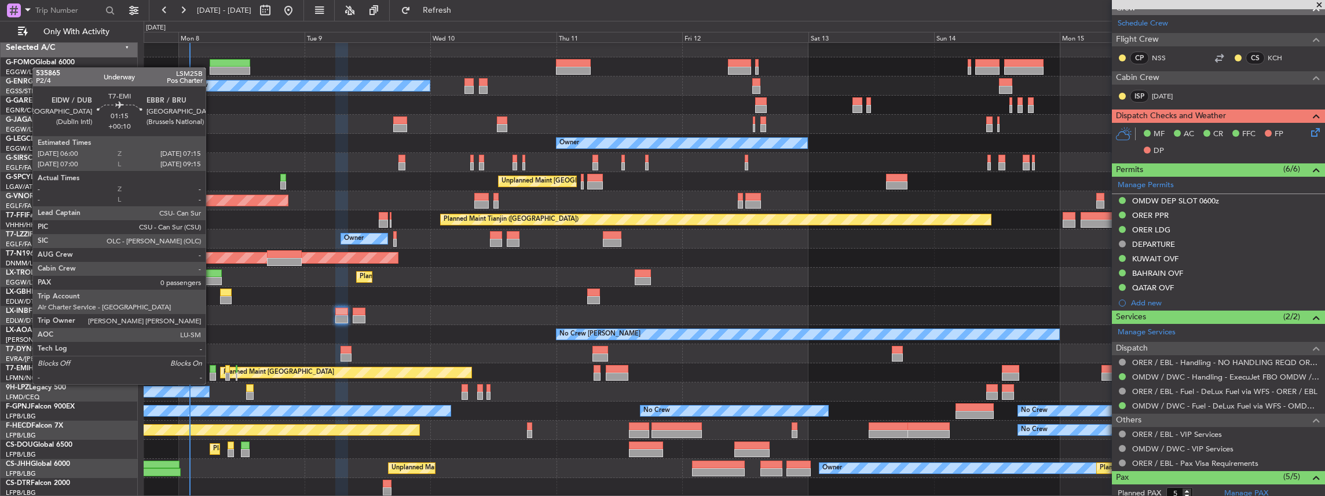
click at [211, 374] on div at bounding box center [213, 376] width 7 height 8
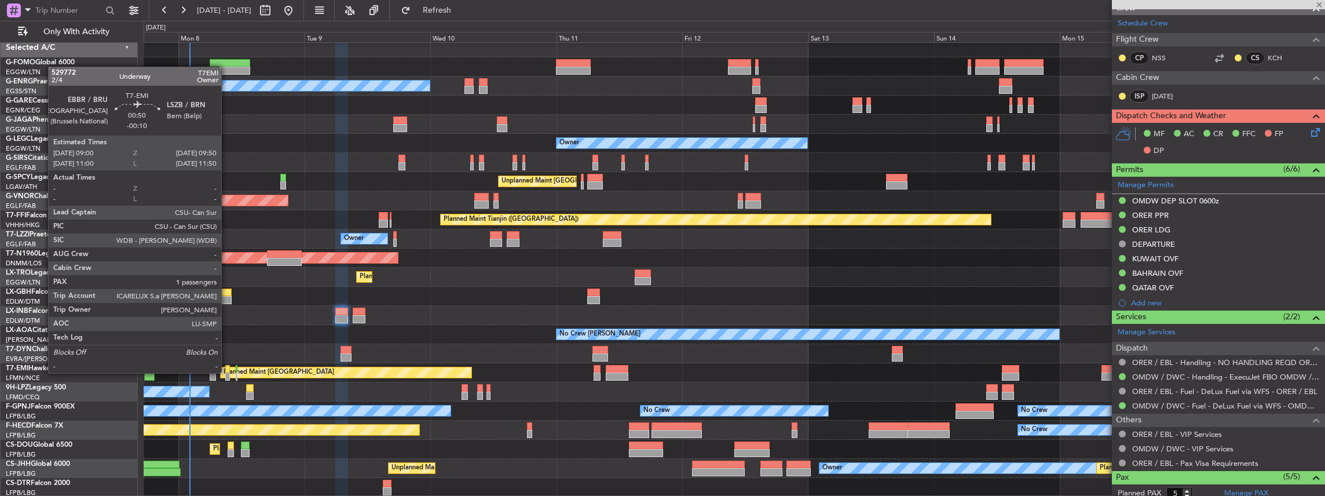
type input "0"
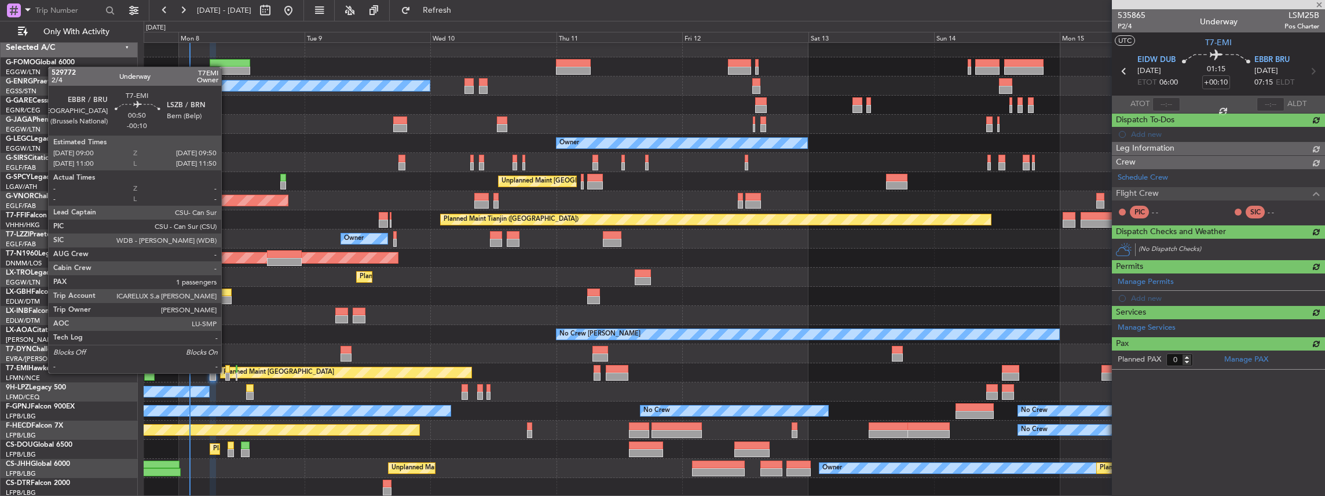
scroll to position [0, 0]
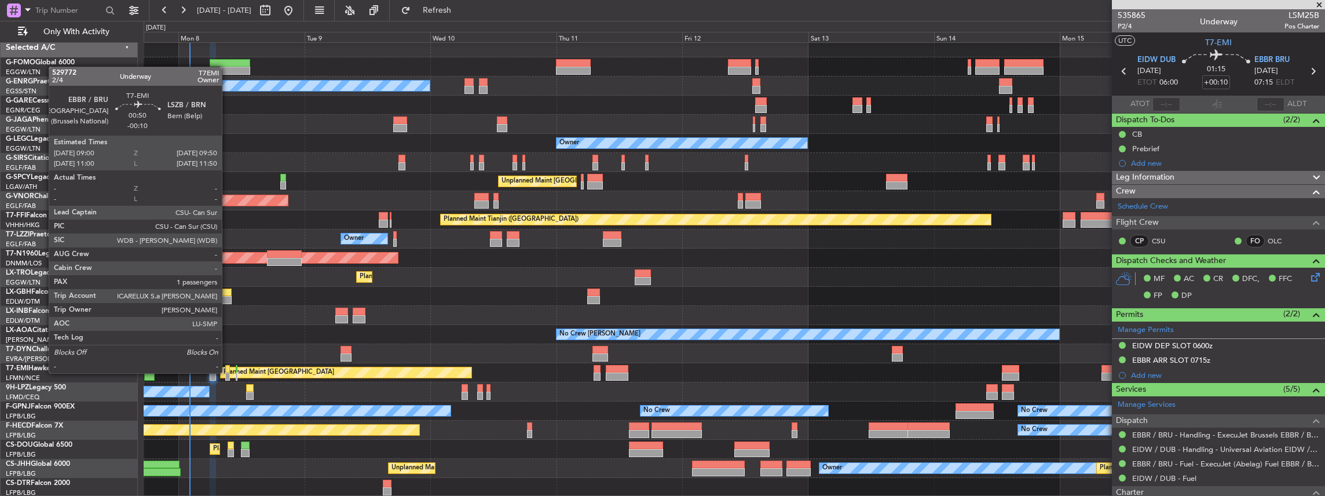
click at [228, 373] on div at bounding box center [227, 376] width 5 height 8
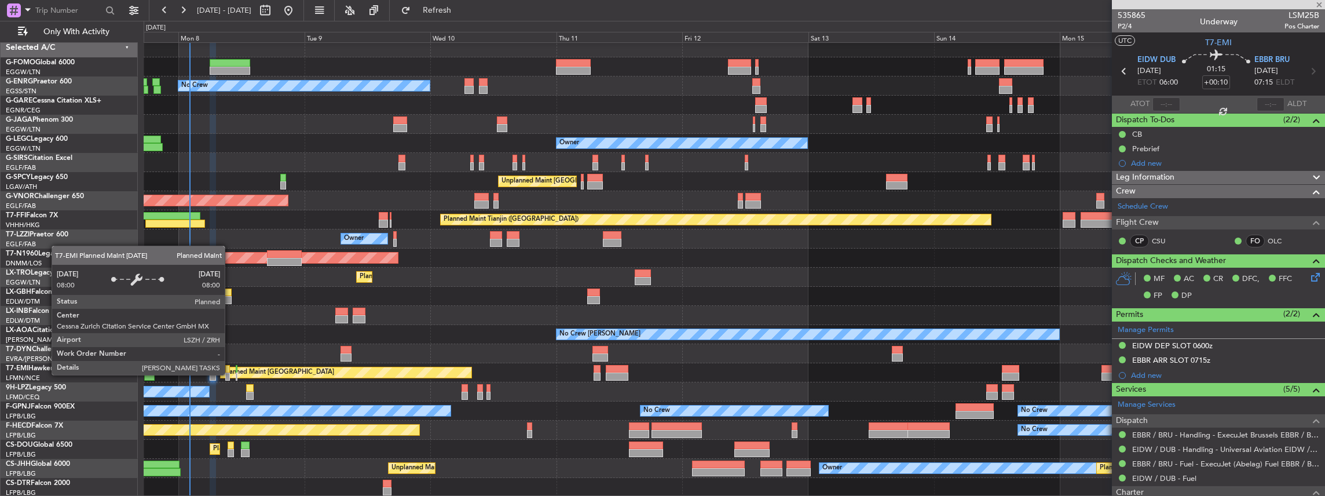
type input "-00:10"
type input "1"
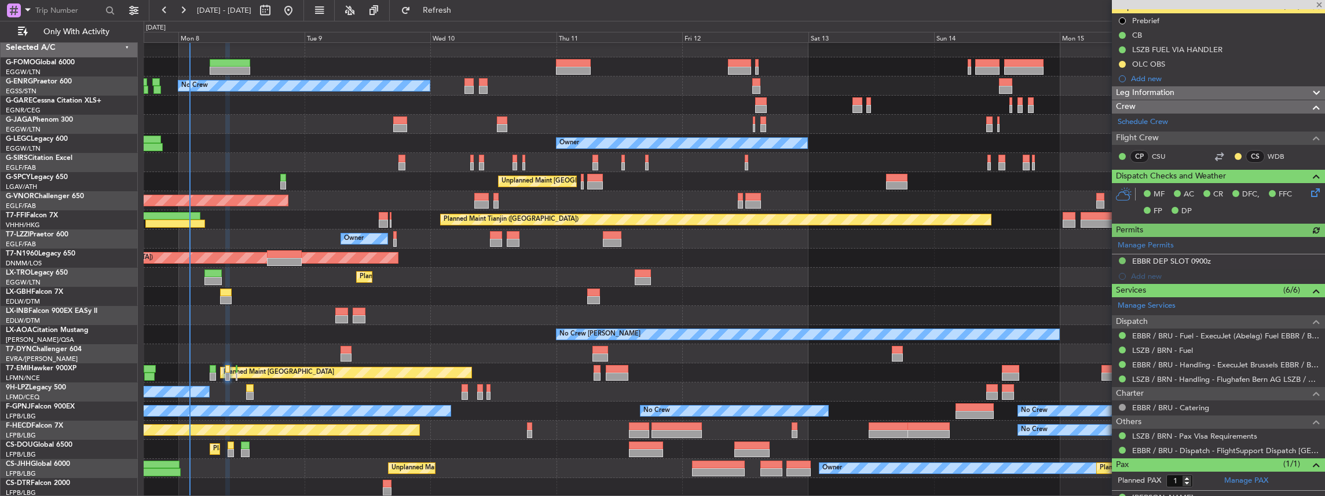
scroll to position [116, 0]
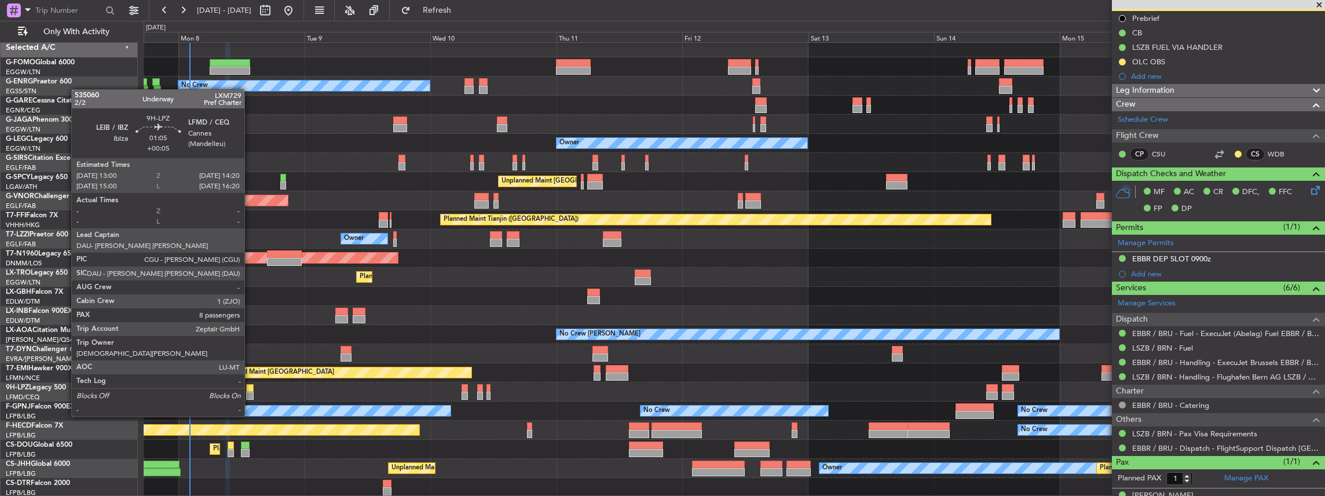
click at [250, 394] on div at bounding box center [250, 395] width 8 height 8
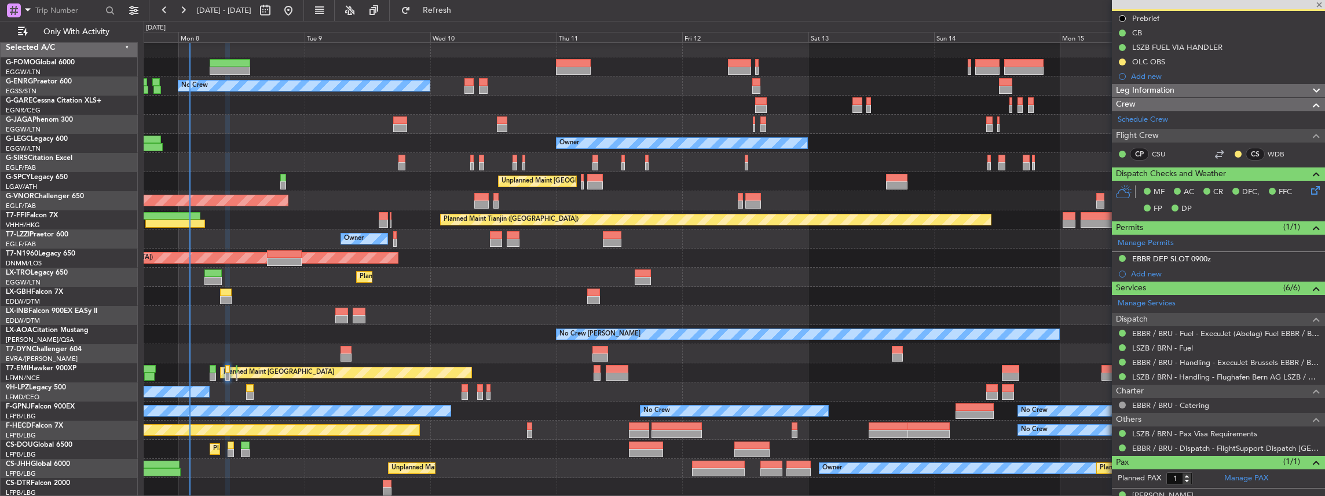
type input "+00:05"
type input "8"
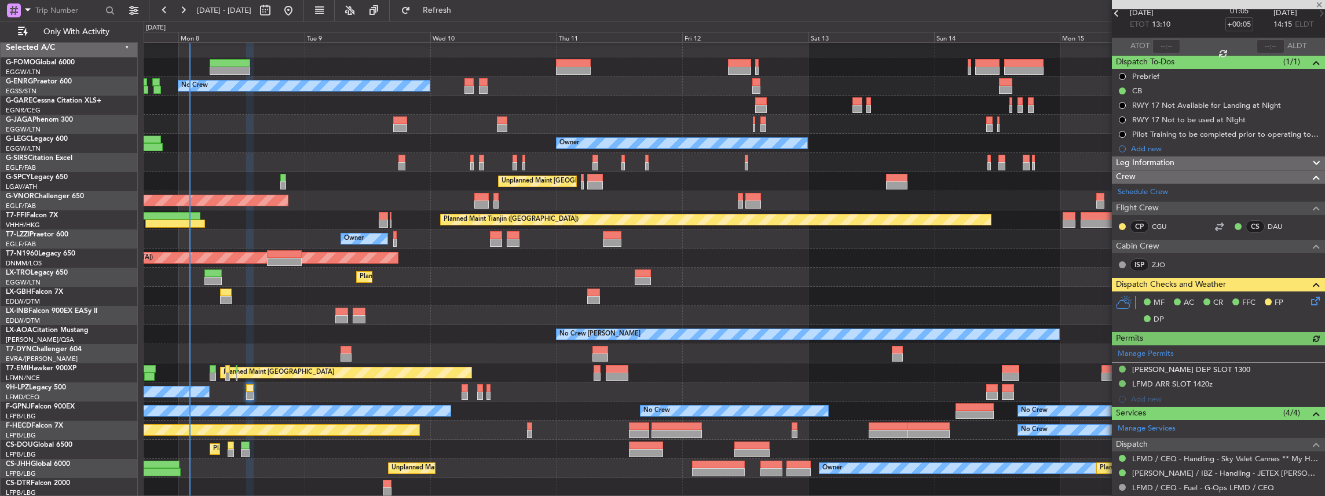
scroll to position [154, 0]
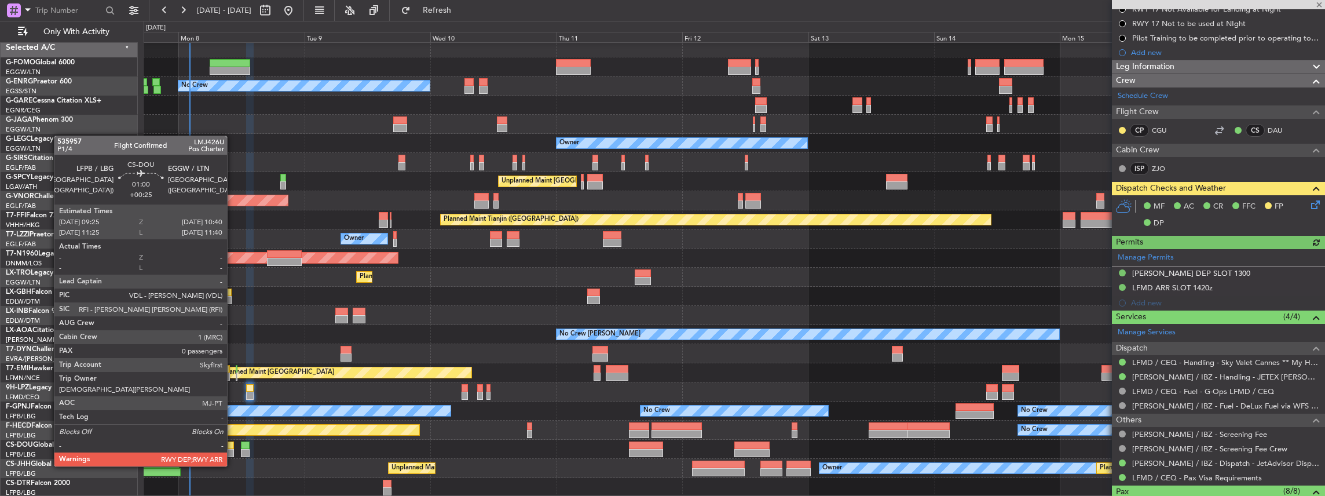
click at [232, 452] on div at bounding box center [231, 453] width 7 height 8
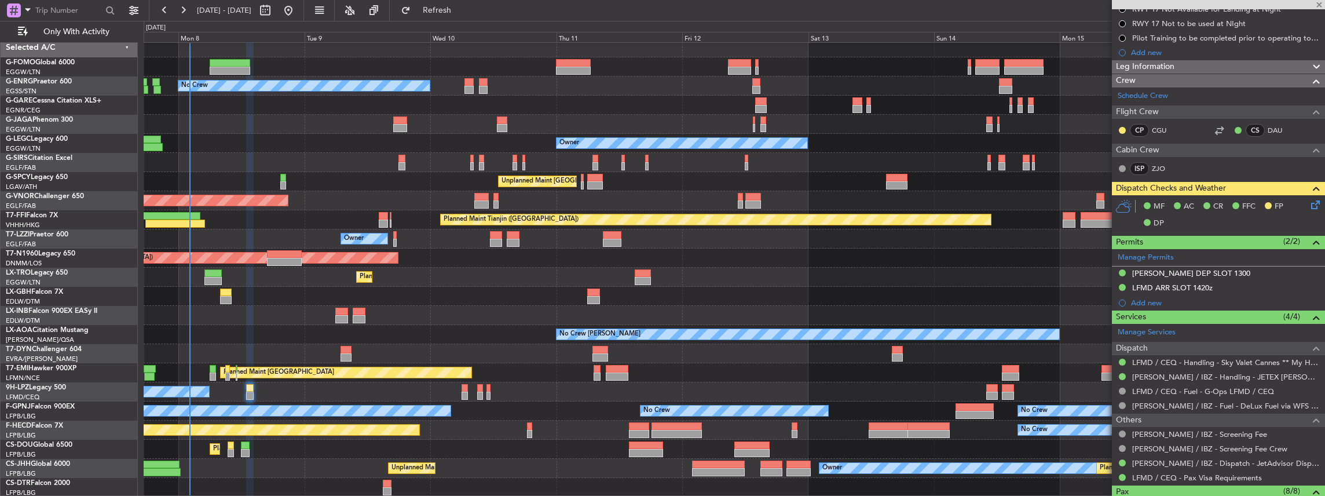
type input "+00:25"
type input "0"
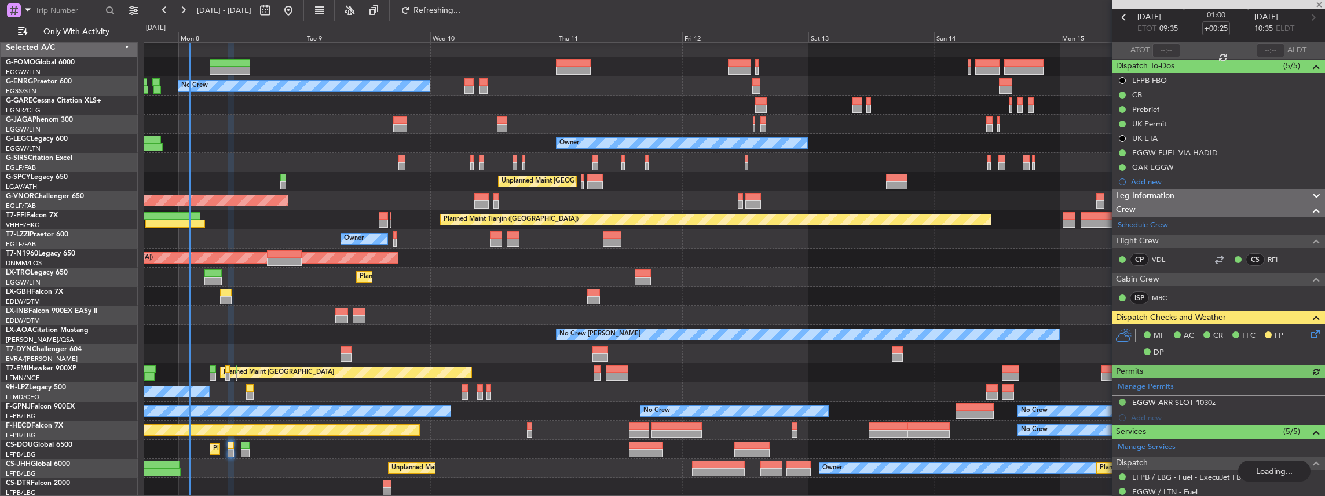
scroll to position [187, 0]
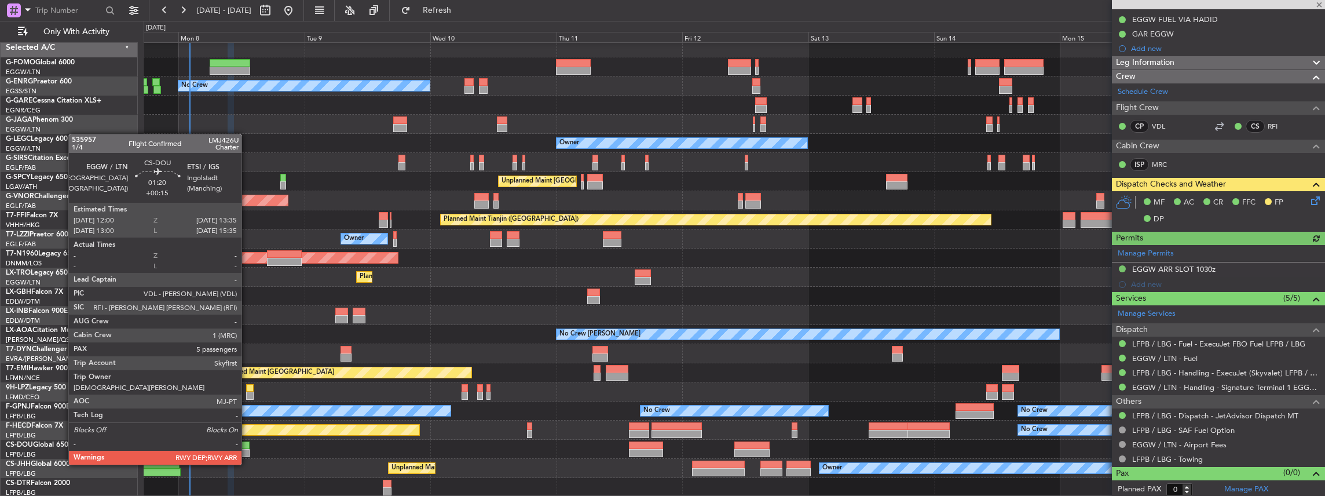
click at [246, 453] on div at bounding box center [245, 453] width 9 height 8
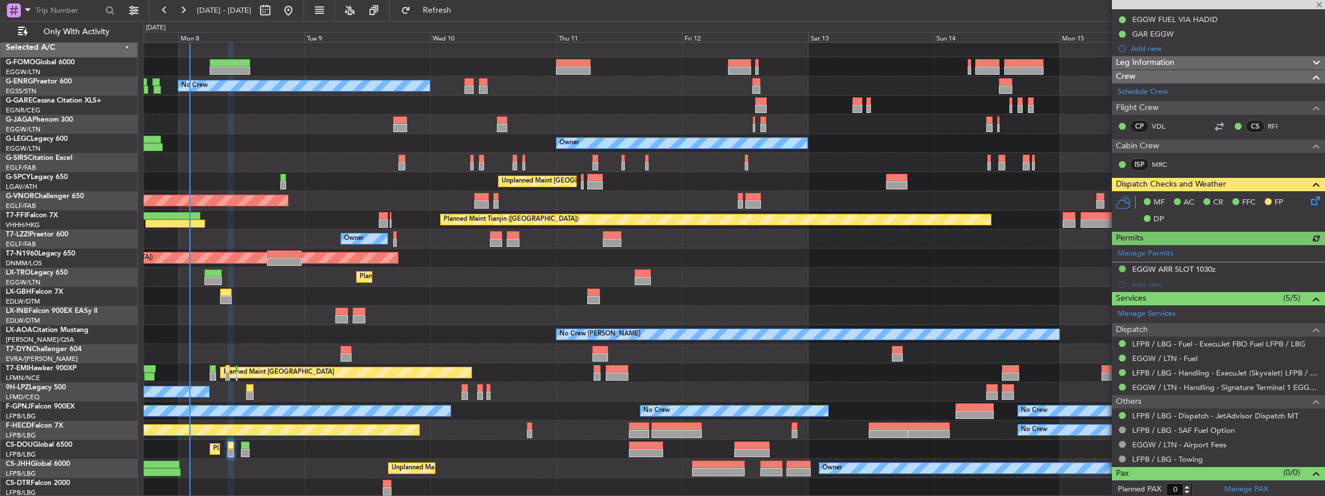
type input "+00:15"
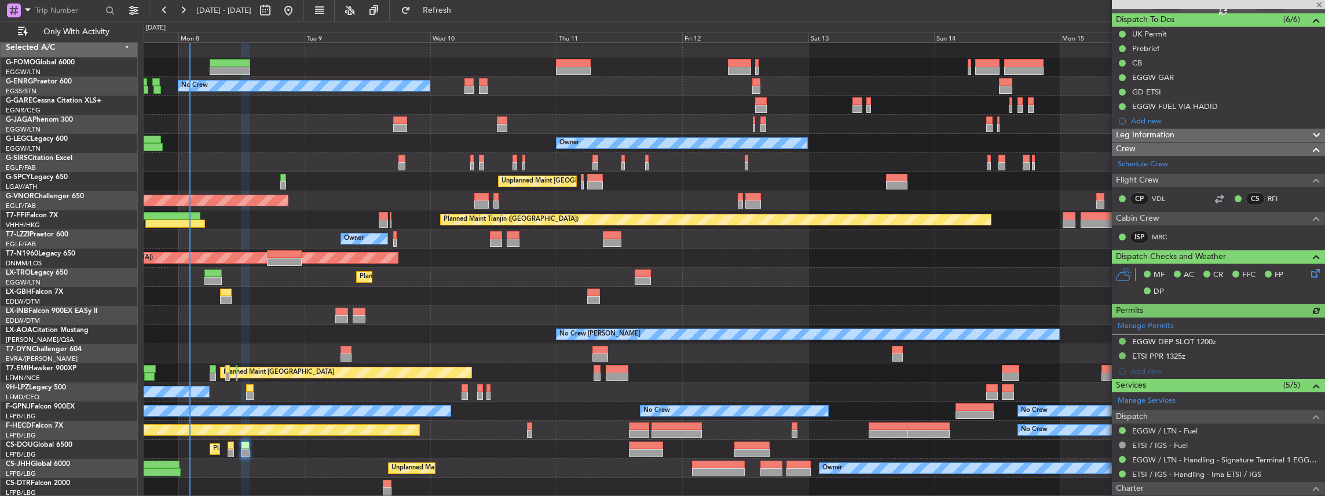
scroll to position [193, 0]
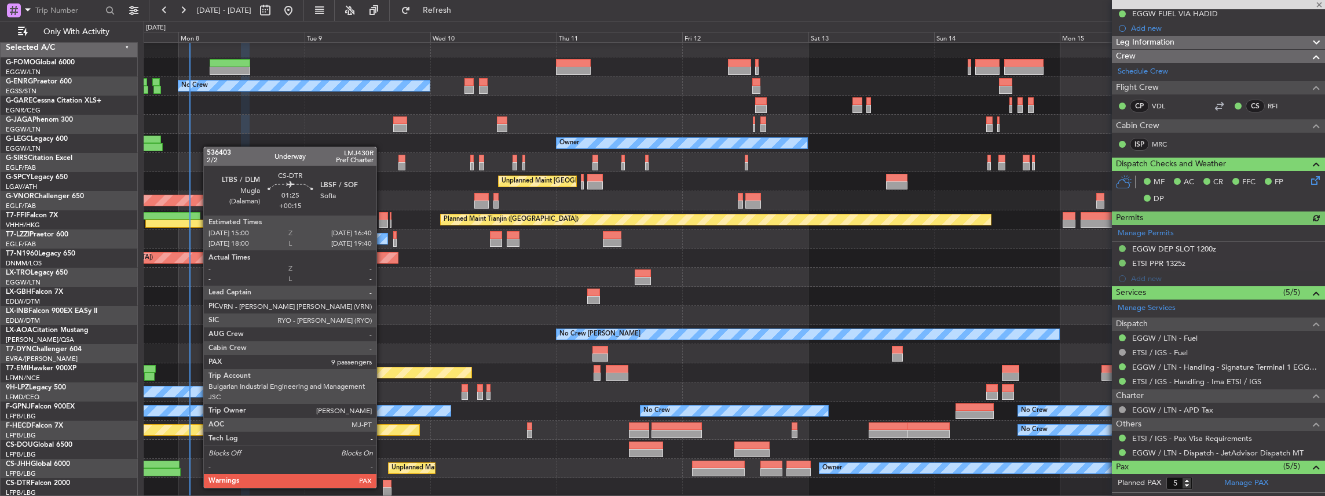
click at [383, 487] on div at bounding box center [387, 491] width 9 height 8
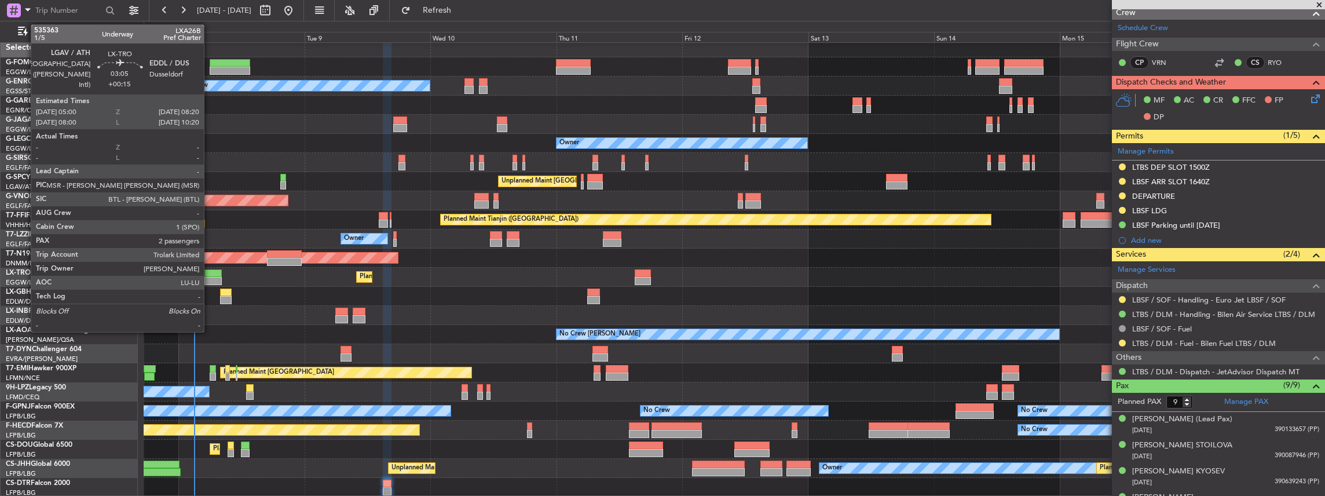
click at [210, 270] on div at bounding box center [213, 273] width 18 height 8
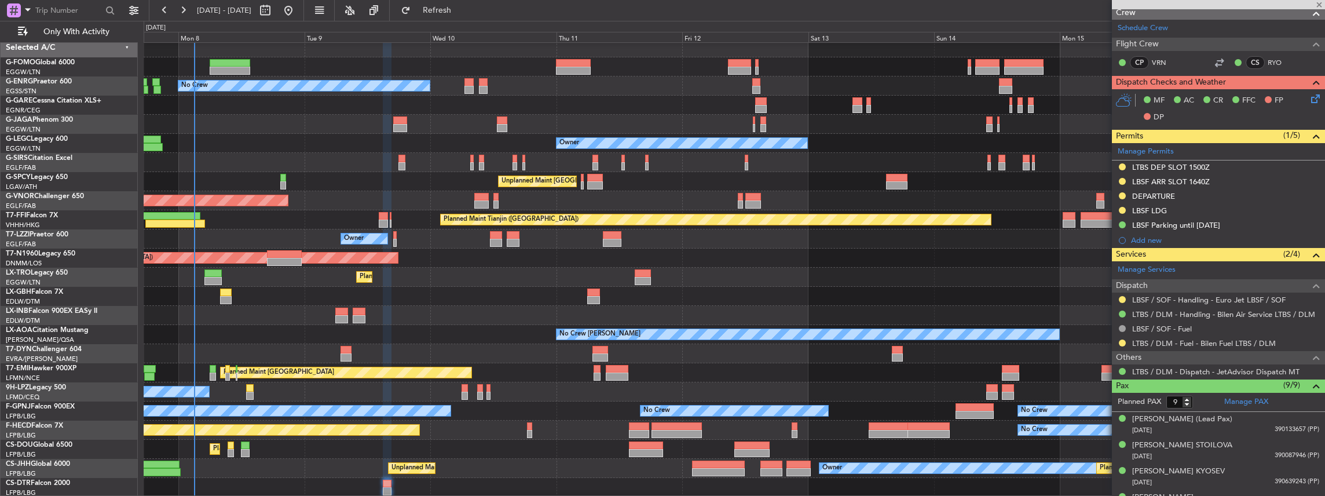
type input "2"
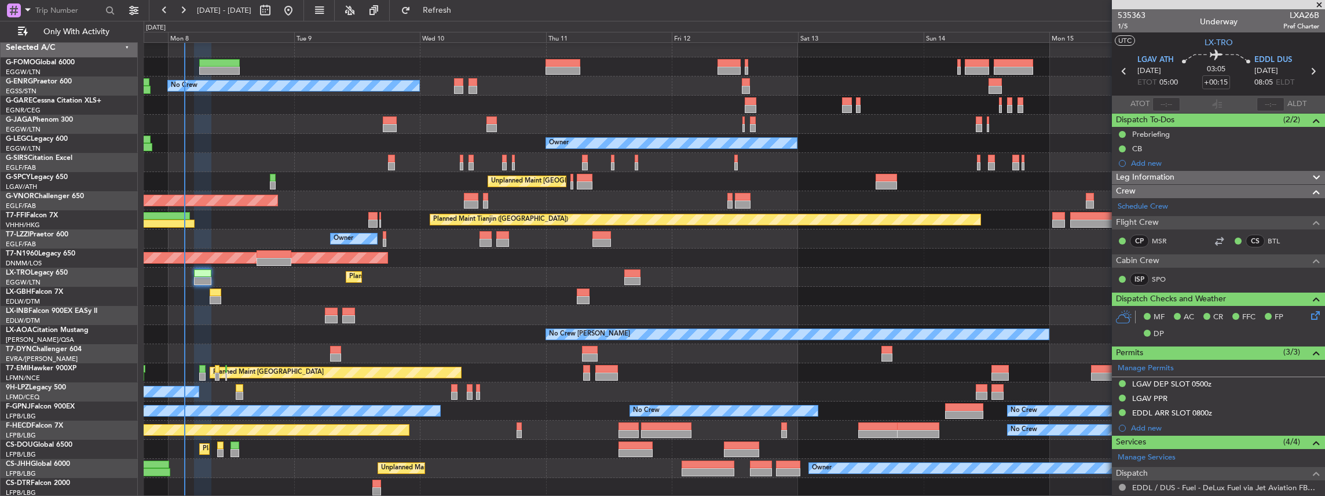
scroll to position [5, 0]
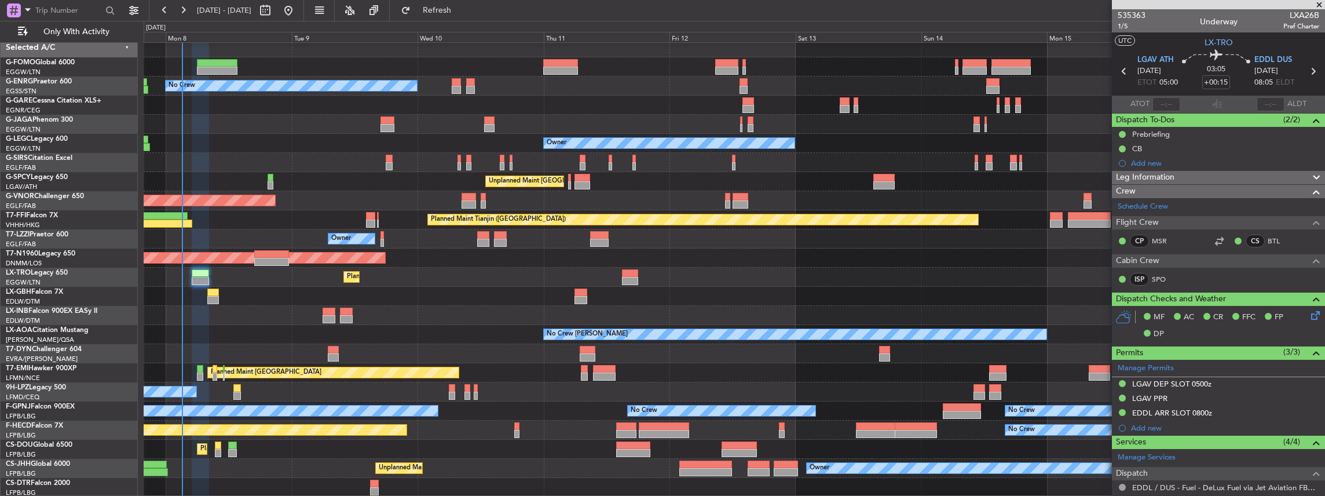
click at [487, 411] on div "Planned Maint London (Luton) No Crew Owner Unplanned Maint Athens (Eleftherios …" at bounding box center [734, 267] width 1181 height 459
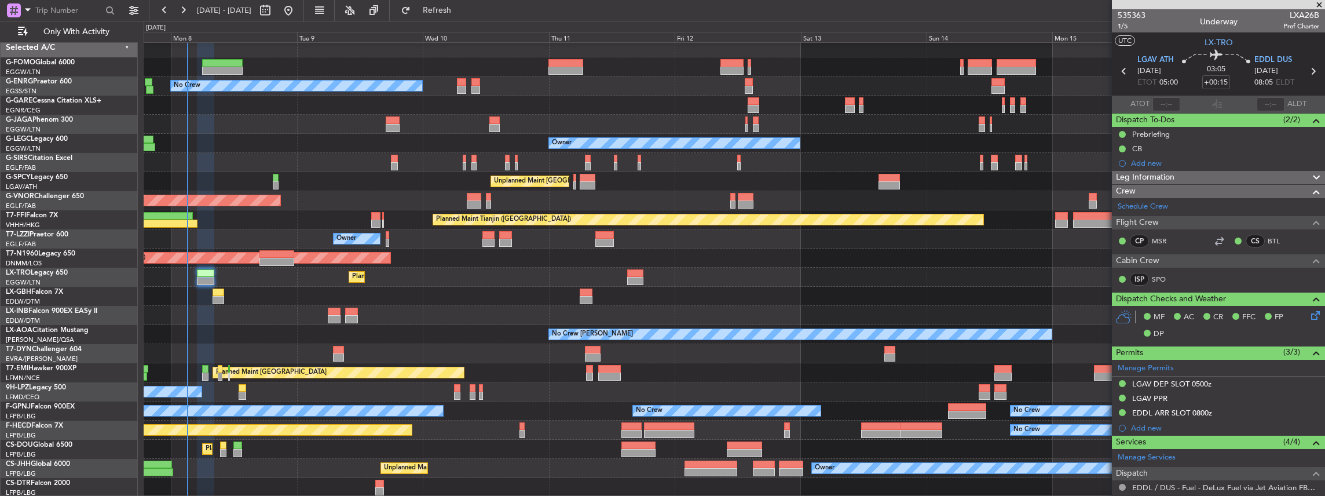
click at [562, 400] on div "Planned Maint London (Luton) No Crew Owner Unplanned Maint Athens (Eleftherios …" at bounding box center [734, 267] width 1181 height 459
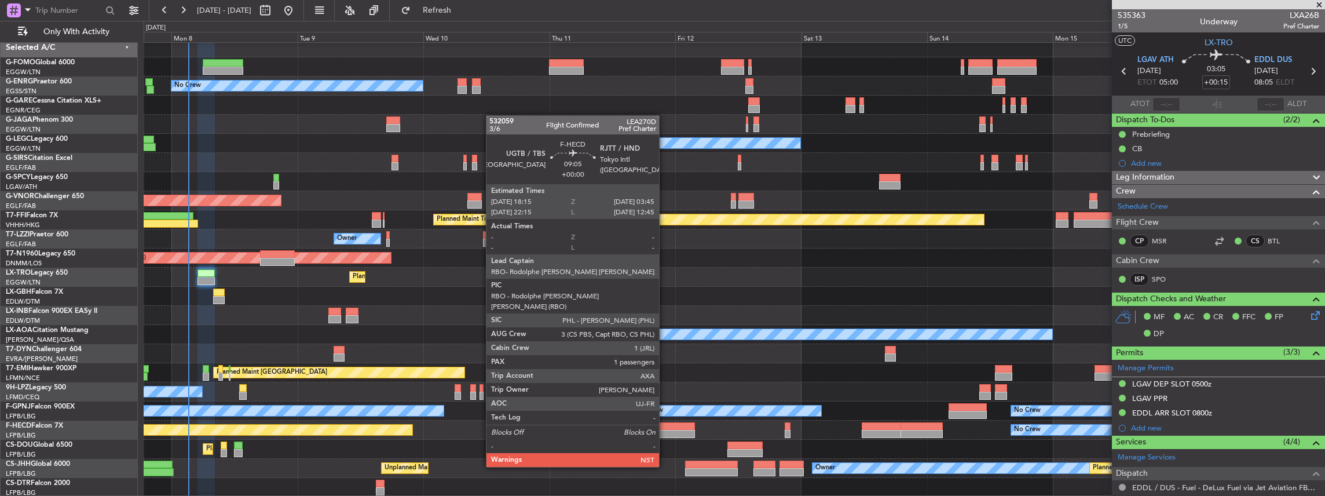
click at [665, 434] on div at bounding box center [670, 434] width 50 height 8
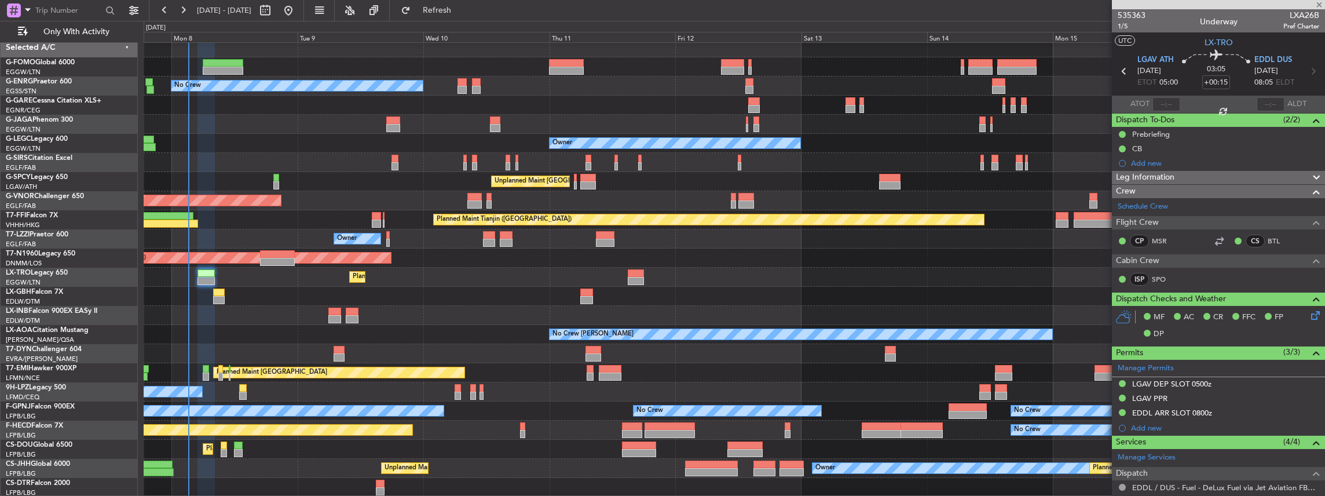
type input "1"
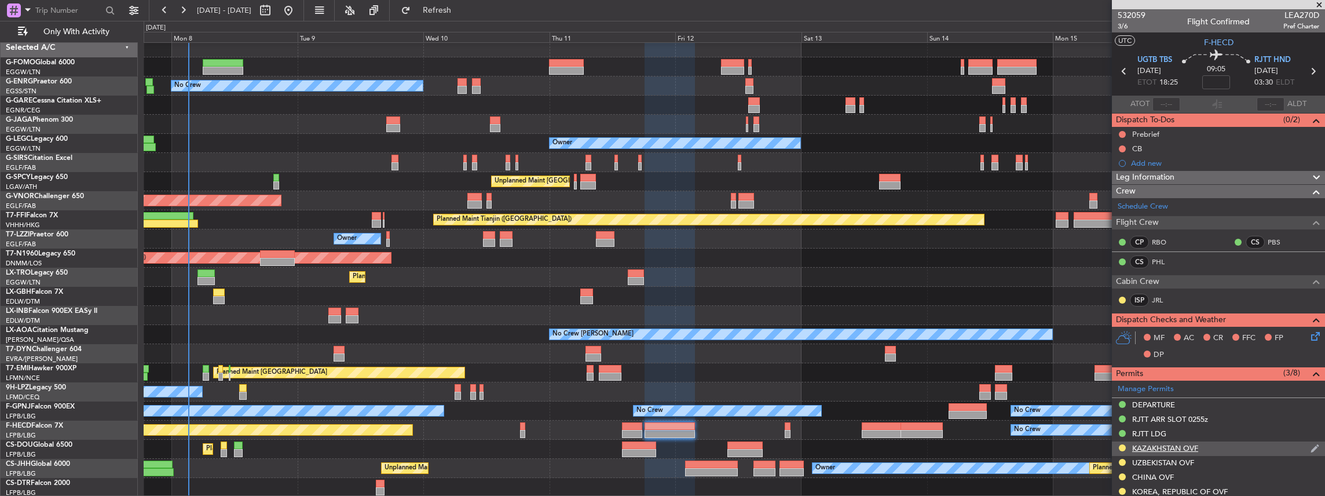
scroll to position [0, 0]
